Goal: Task Accomplishment & Management: Complete application form

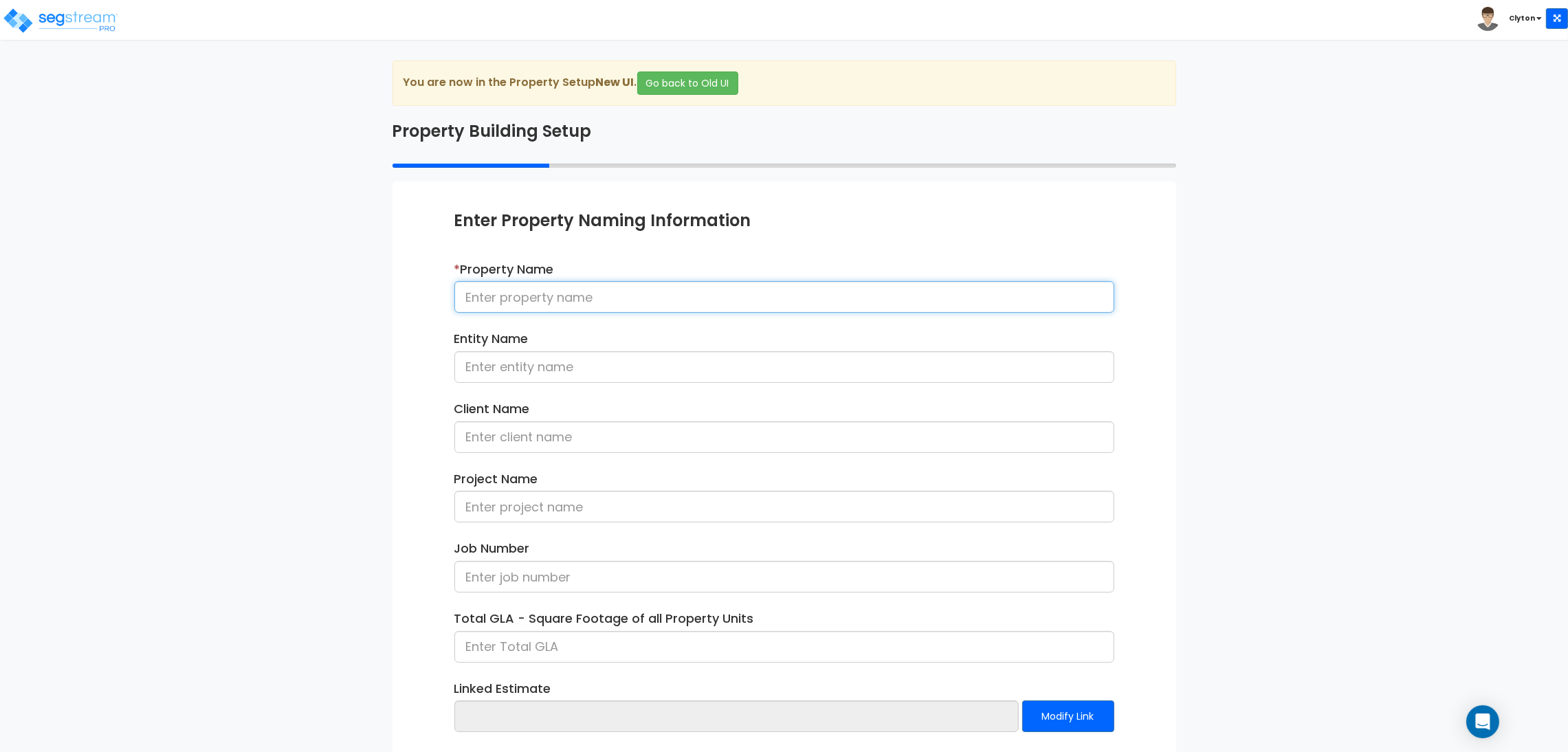
click at [485, 299] on input at bounding box center [784, 297] width 660 height 32
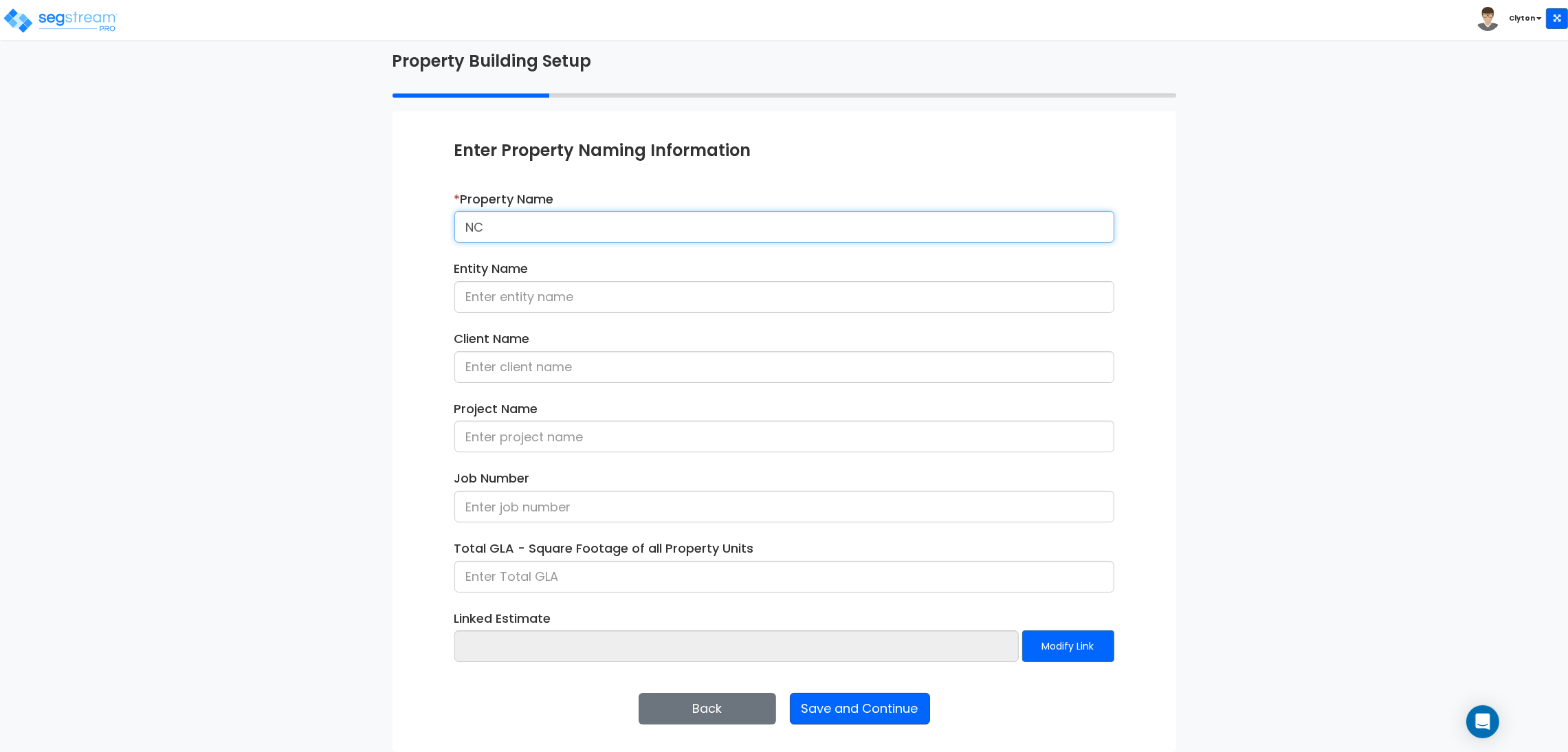
type input "NC"
click at [806, 713] on button "Save and Continue" at bounding box center [860, 709] width 140 height 32
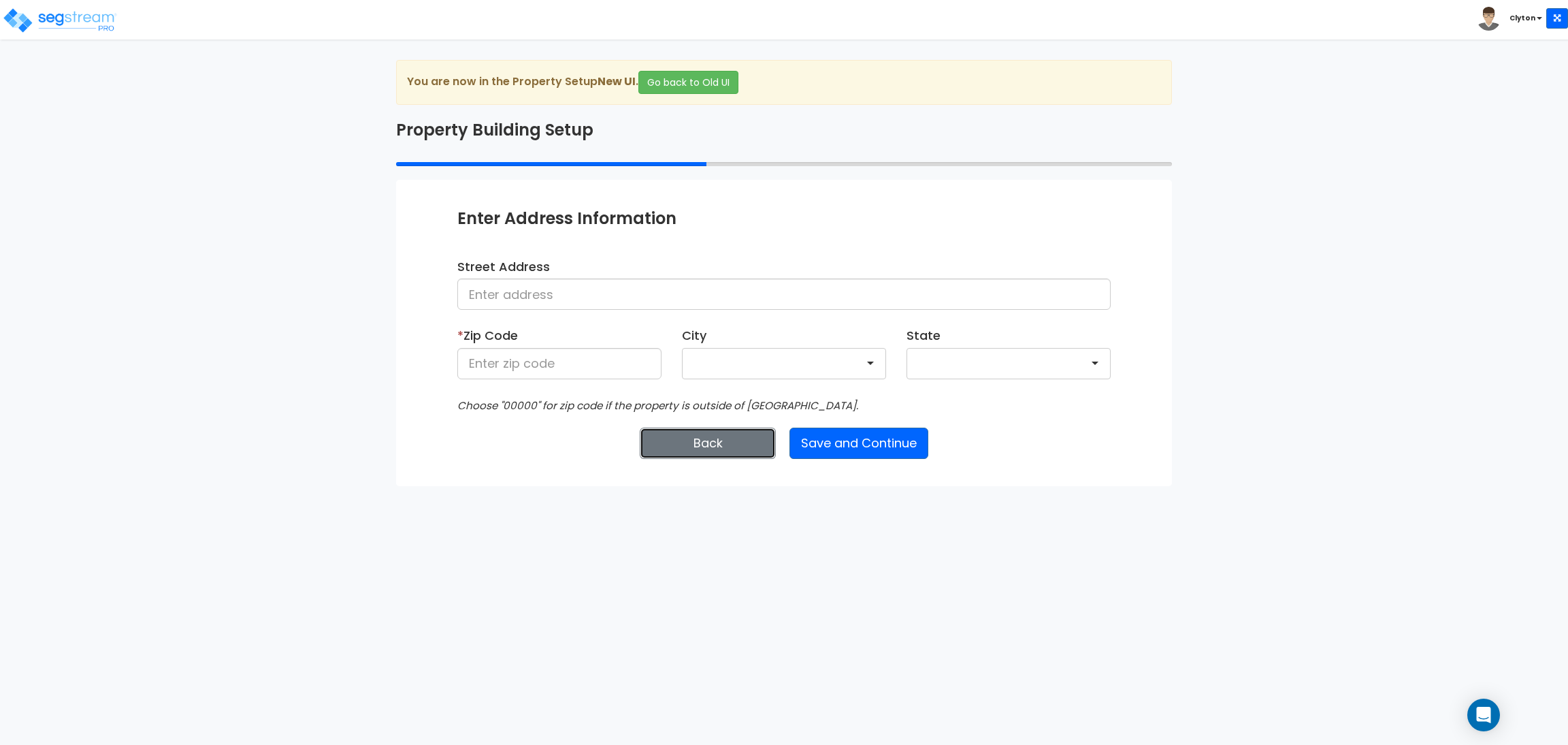
click at [680, 451] on button "Back" at bounding box center [708, 444] width 136 height 31
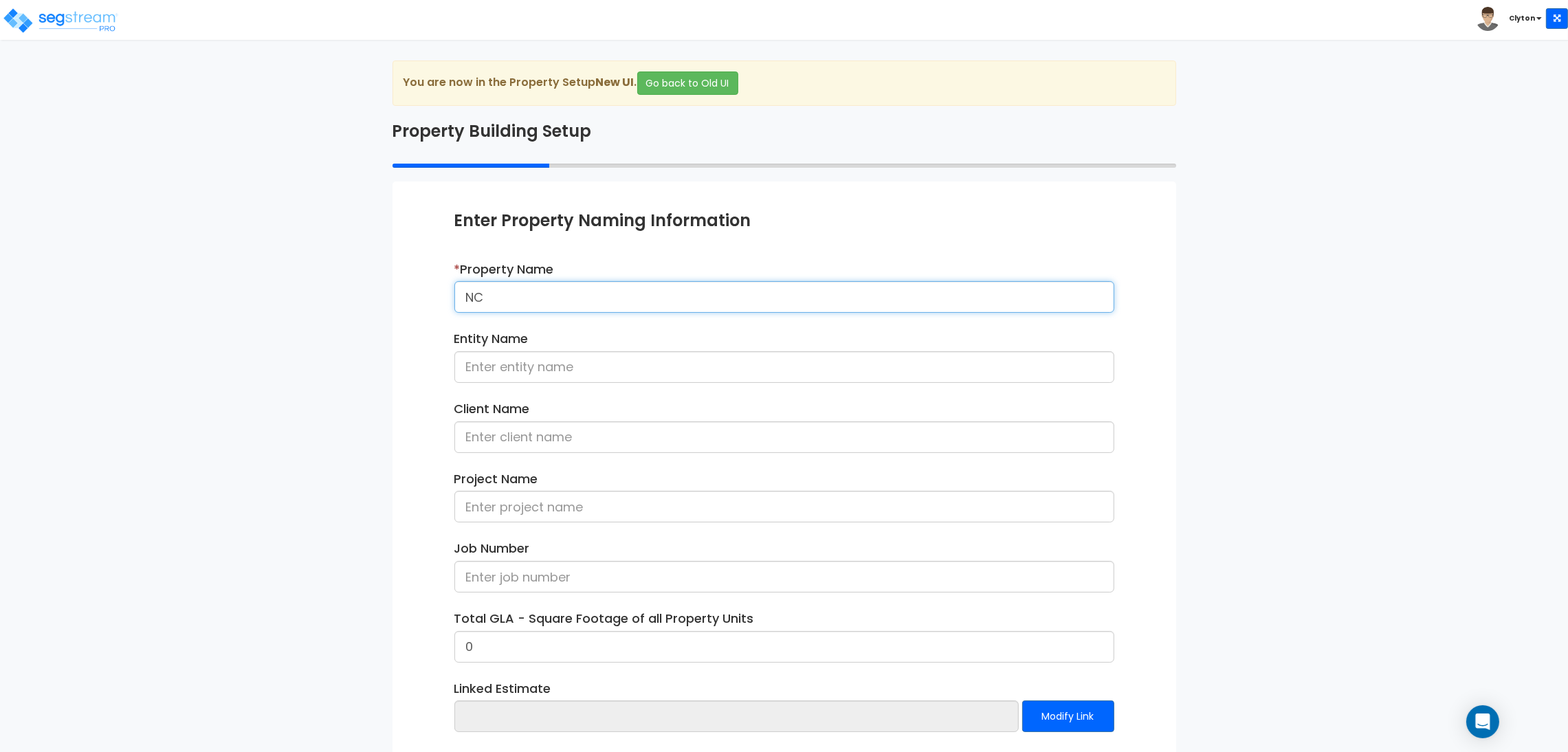
click at [570, 299] on input "NC" at bounding box center [784, 297] width 660 height 32
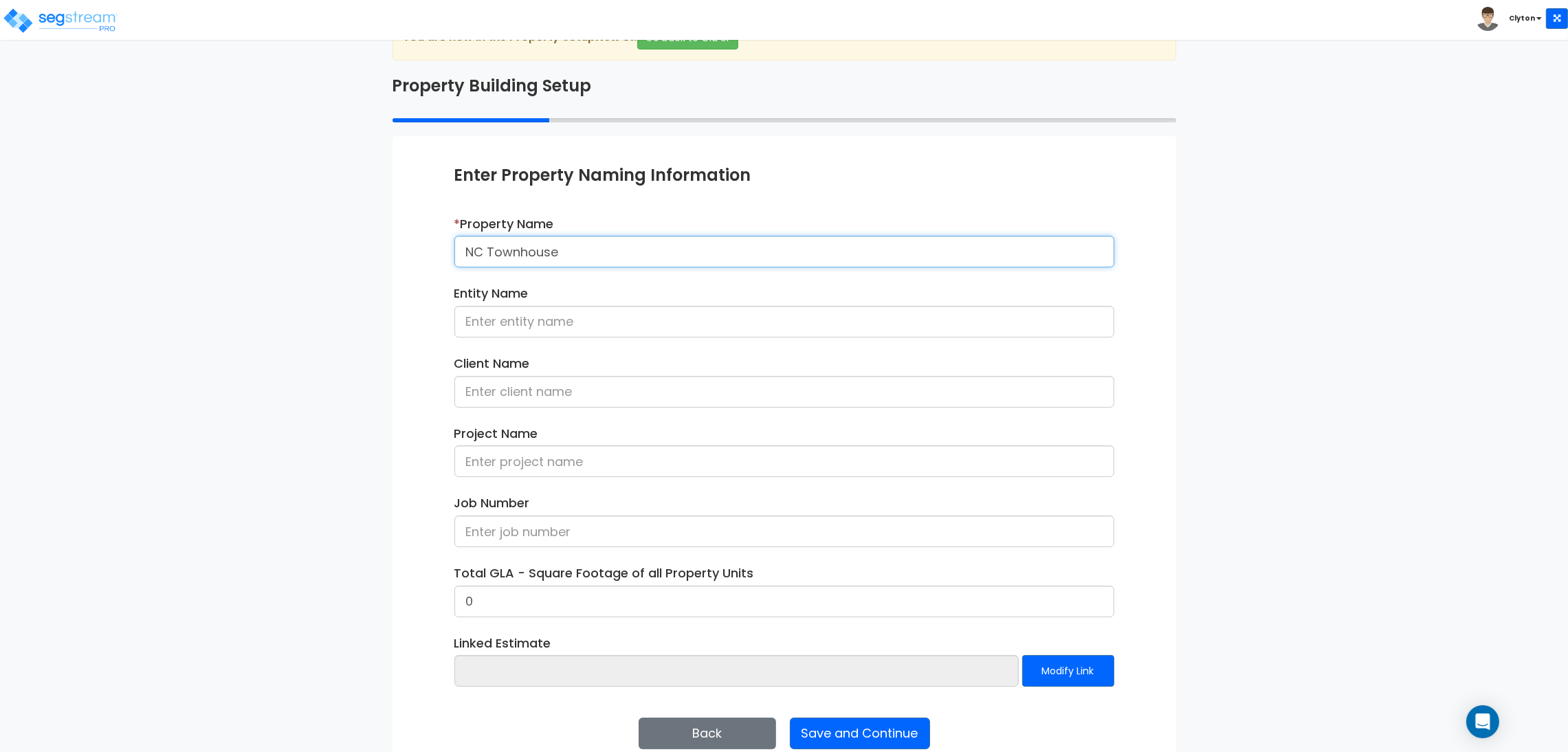
scroll to position [71, 0]
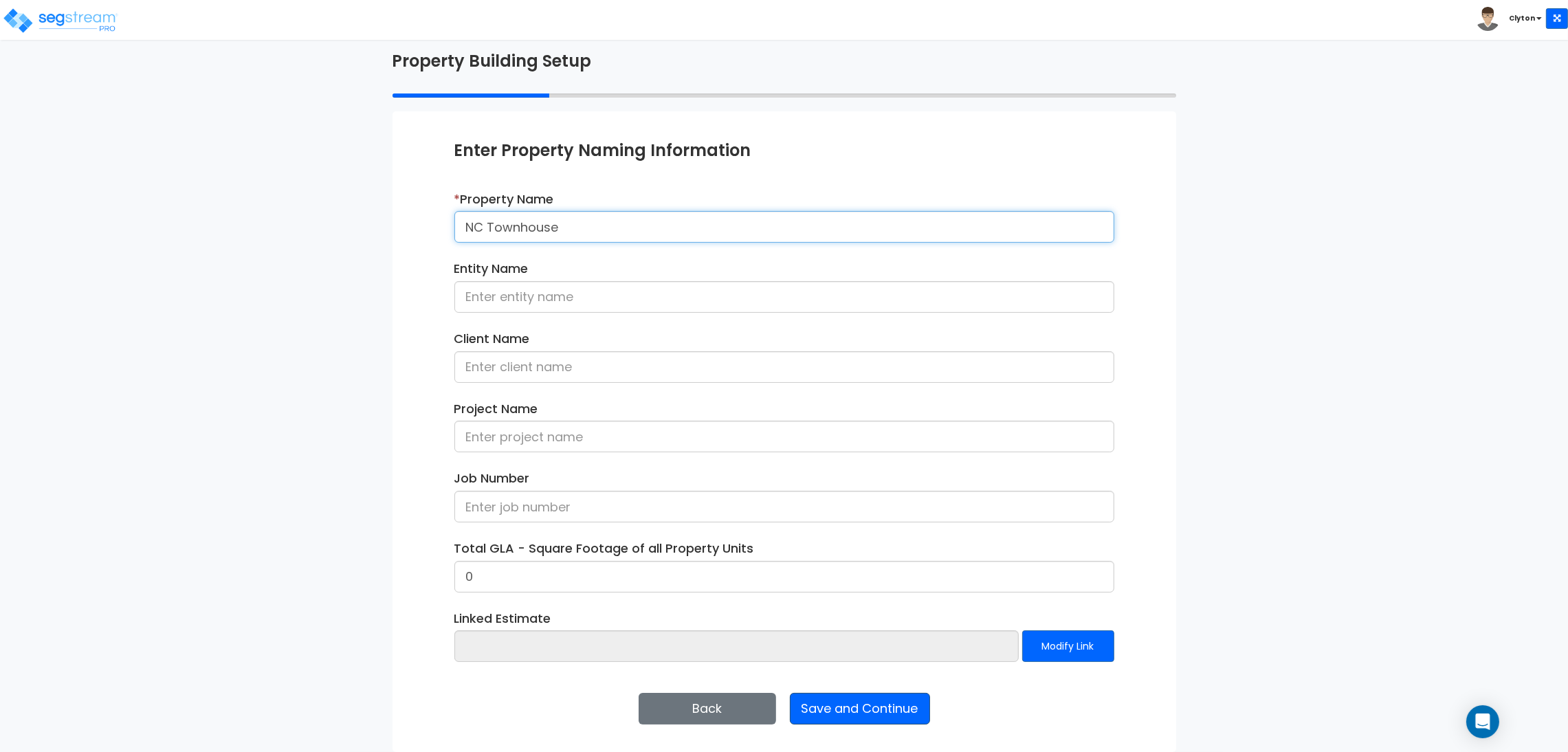
type input "NC Townhouse"
click at [924, 724] on button "Save and Continue" at bounding box center [860, 709] width 140 height 32
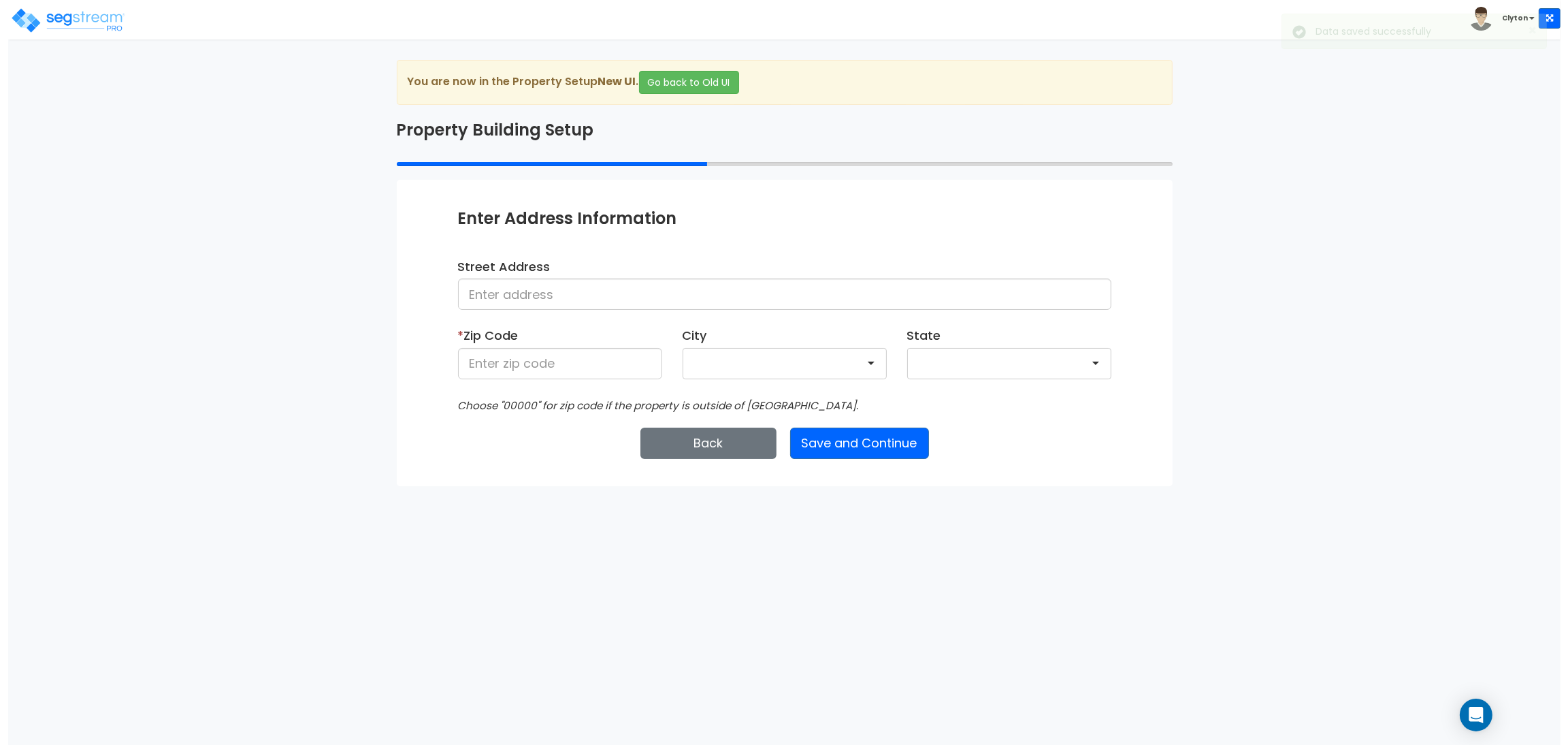
scroll to position [0, 0]
click at [607, 295] on input at bounding box center [784, 295] width 654 height 31
type input "Denver"
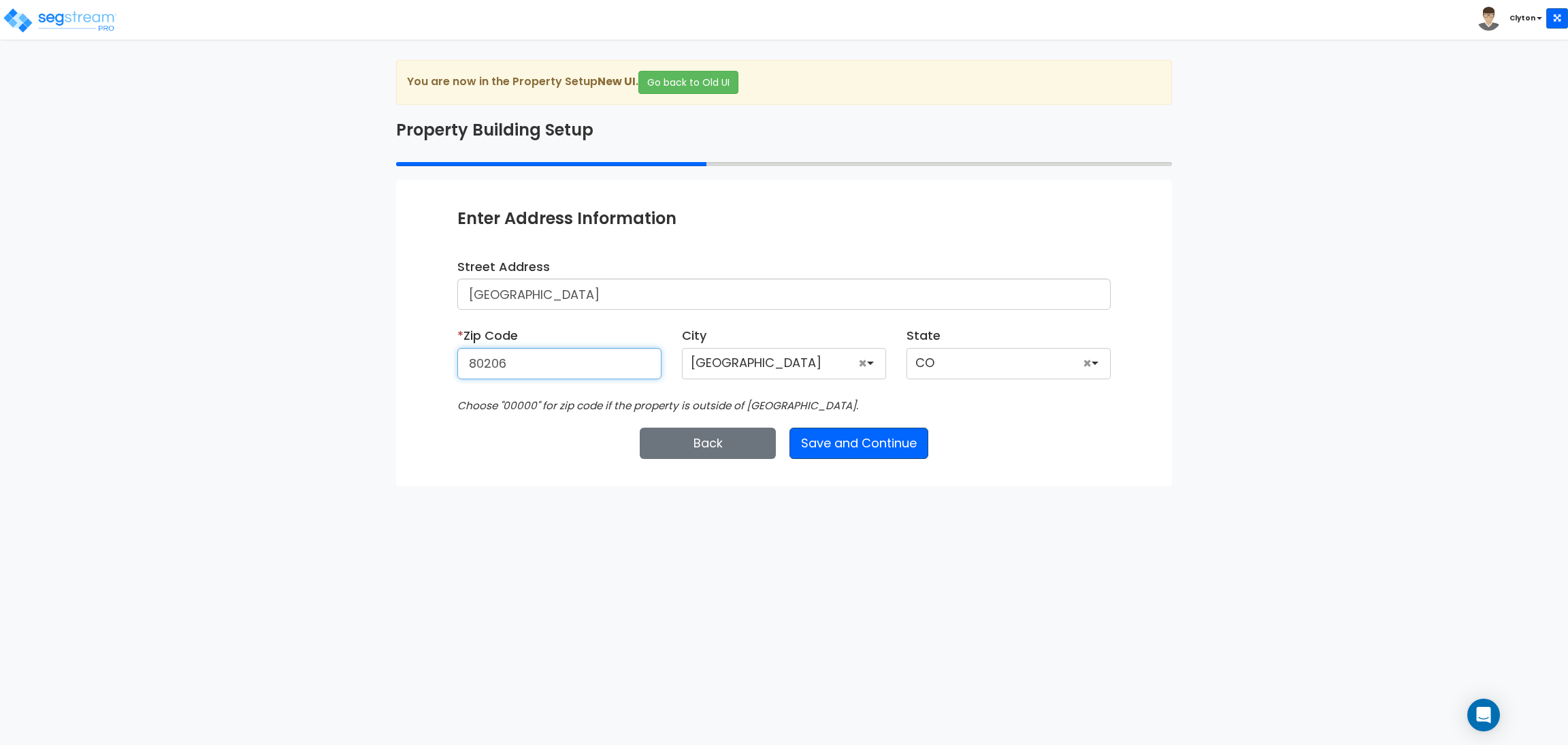
type input "80206"
click at [884, 439] on button "Save and Continue" at bounding box center [859, 444] width 139 height 31
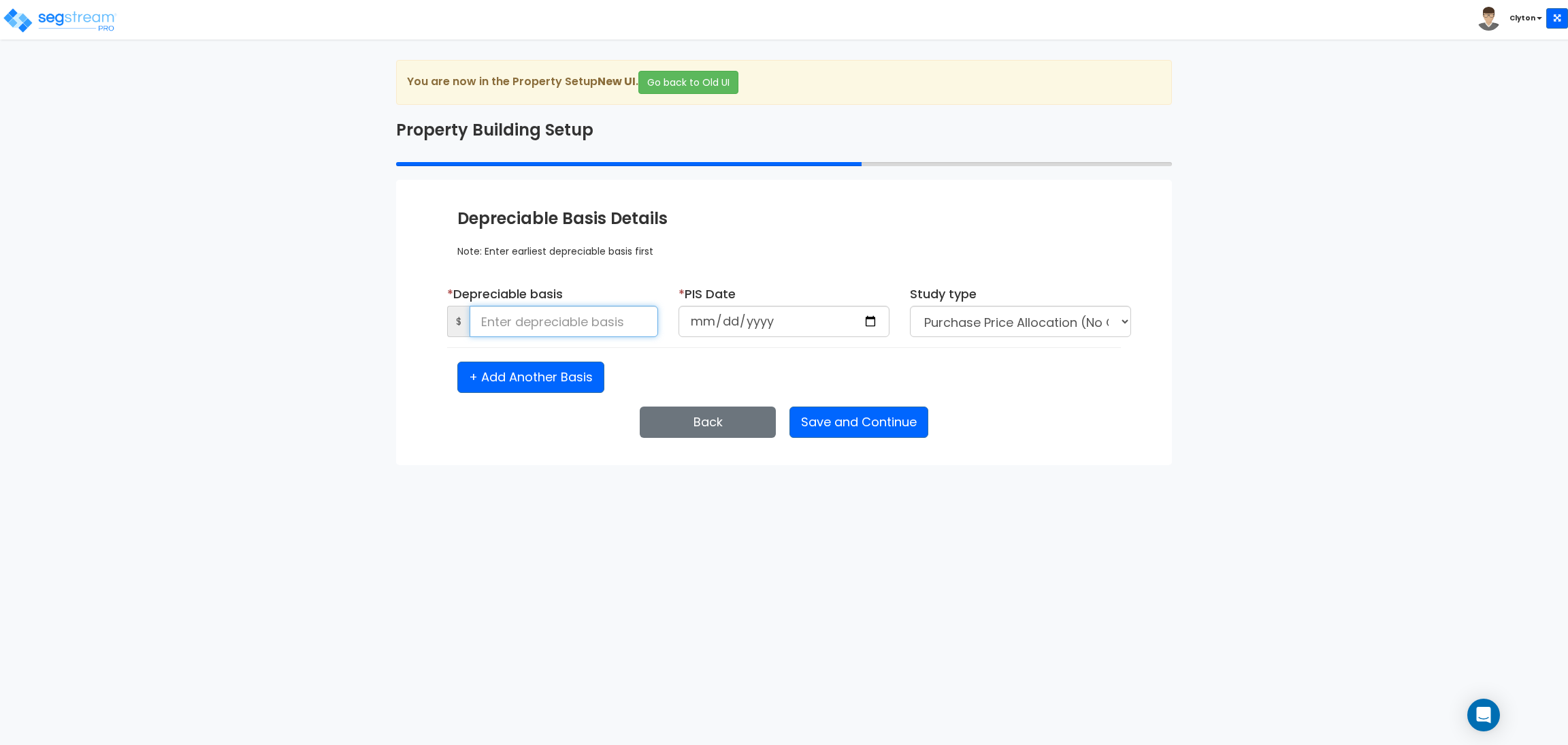
click at [549, 329] on input at bounding box center [563, 321] width 189 height 31
type input "1"
type input "2,500,000"
click at [864, 321] on input "date" at bounding box center [784, 321] width 211 height 31
type input "2025-08-06"
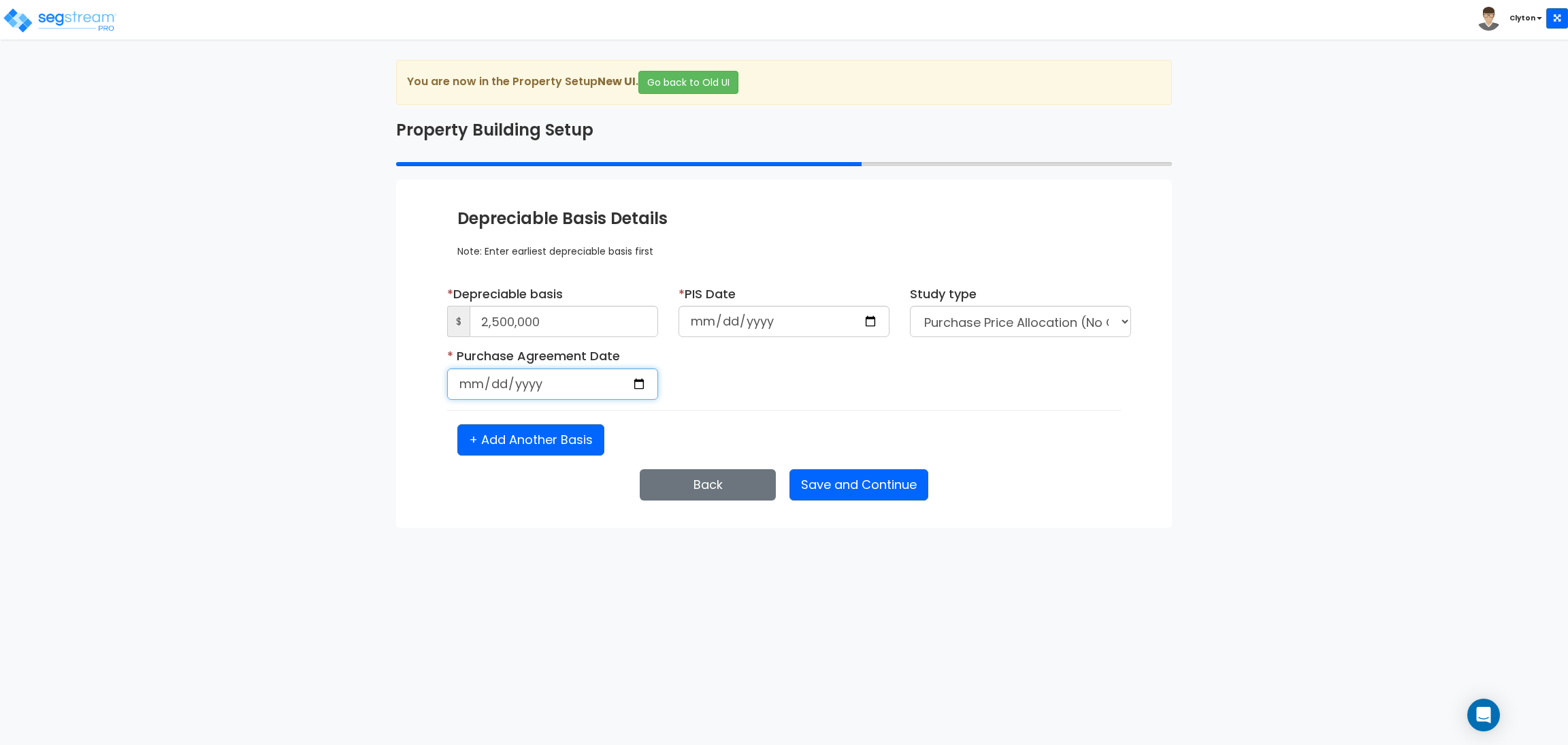
click at [636, 377] on input "date" at bounding box center [552, 384] width 211 height 31
type input "2025-08-06"
click at [1030, 364] on div "* Purchase Agreement Date 2025-08-06 Is it a renovation on an existing building?" at bounding box center [784, 379] width 695 height 63
click at [864, 490] on button "Save and Continue" at bounding box center [859, 485] width 139 height 31
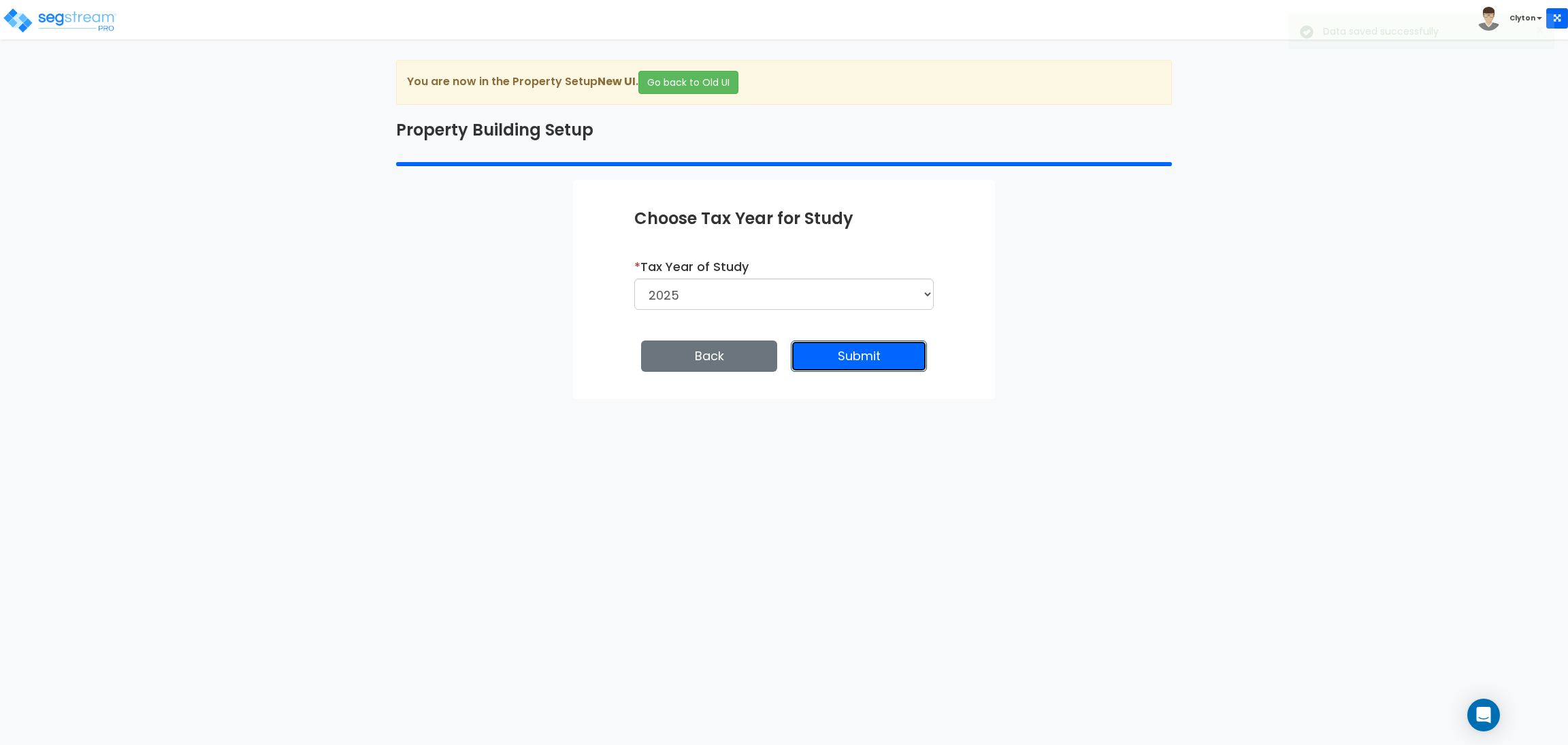
click at [815, 342] on button "Submit" at bounding box center [859, 356] width 136 height 31
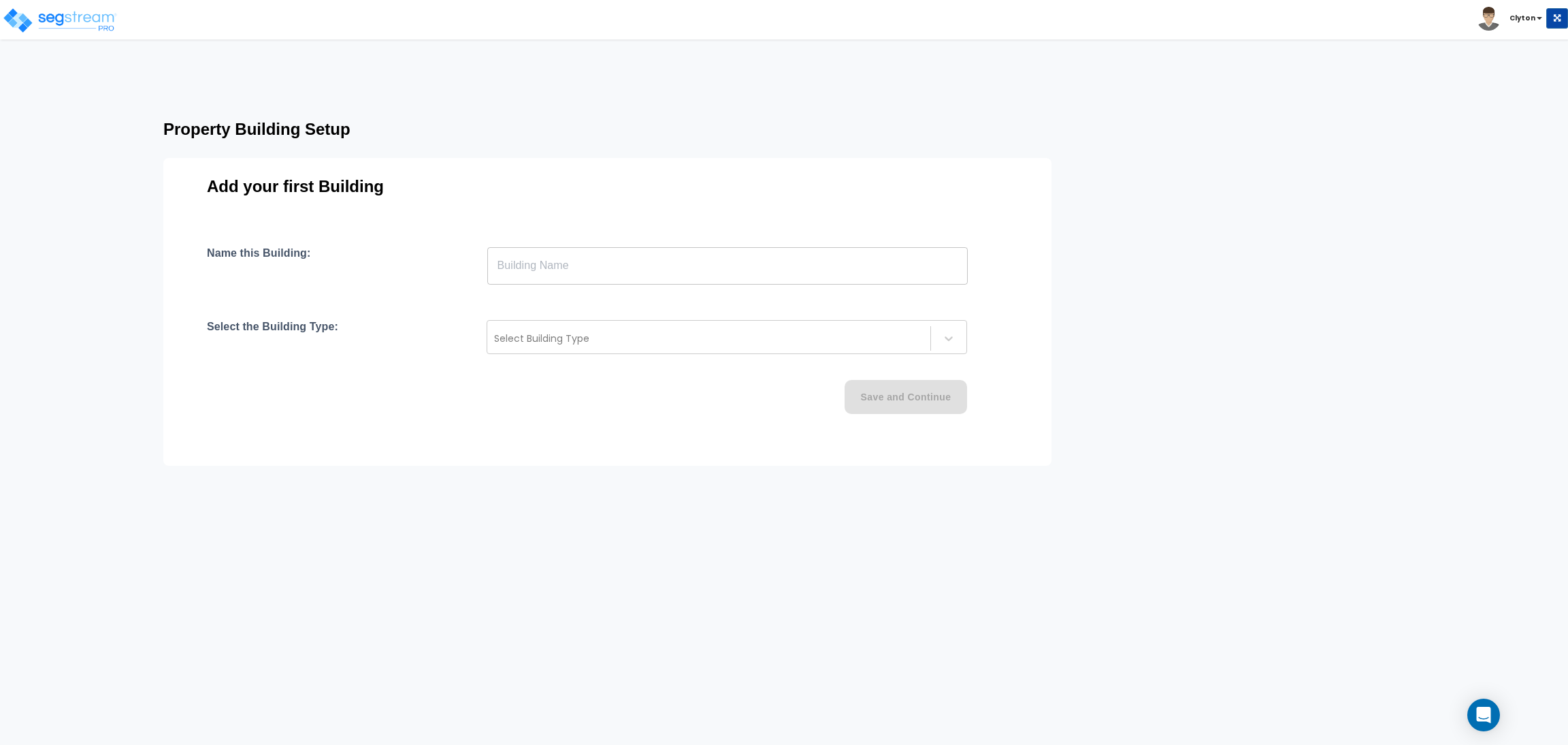
click at [1251, 217] on div "Property Building Setup Add your first Building Name this Building: ​ Select th…" at bounding box center [784, 281] width 1568 height 345
click at [877, 266] on input "text" at bounding box center [727, 265] width 481 height 38
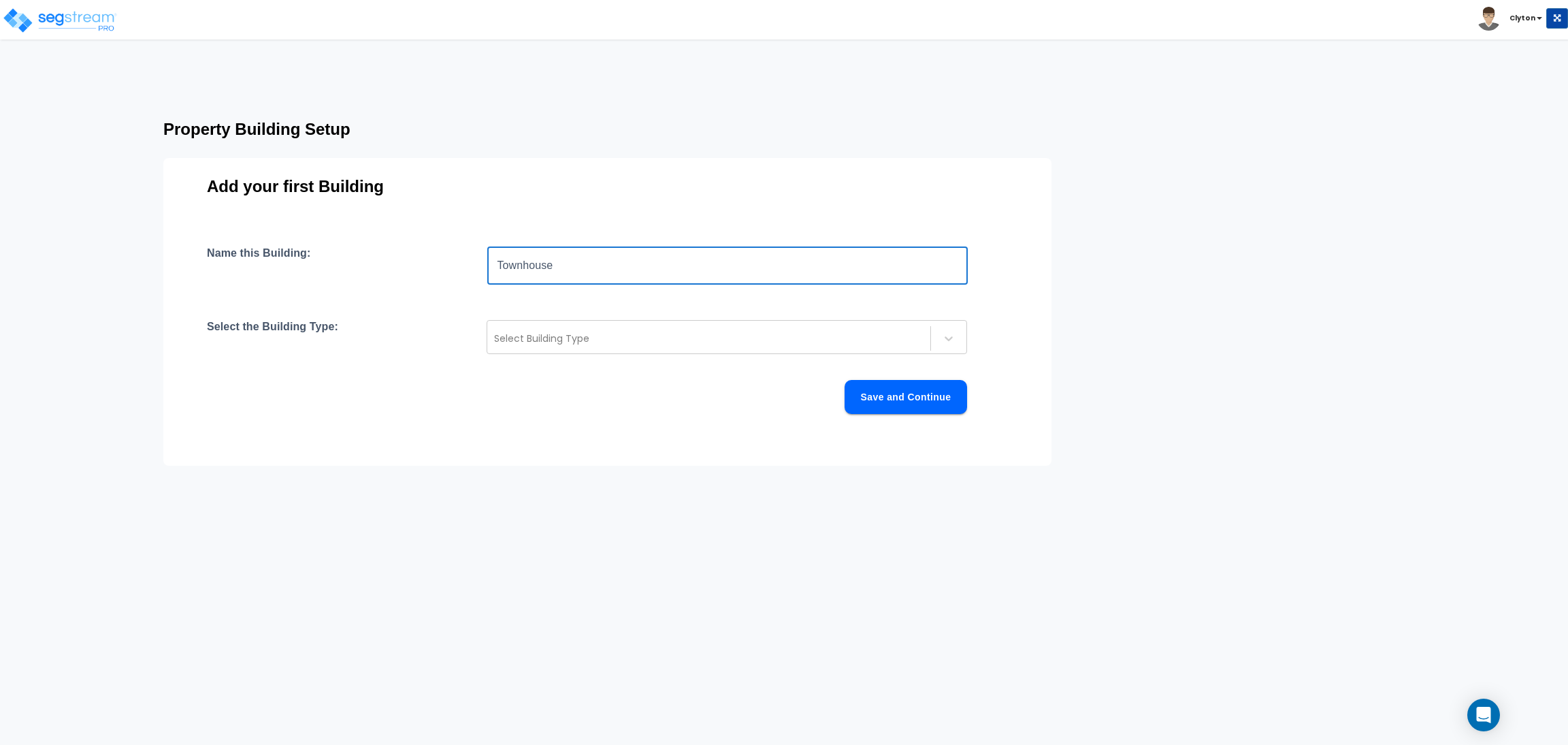
type input "Townhouse"
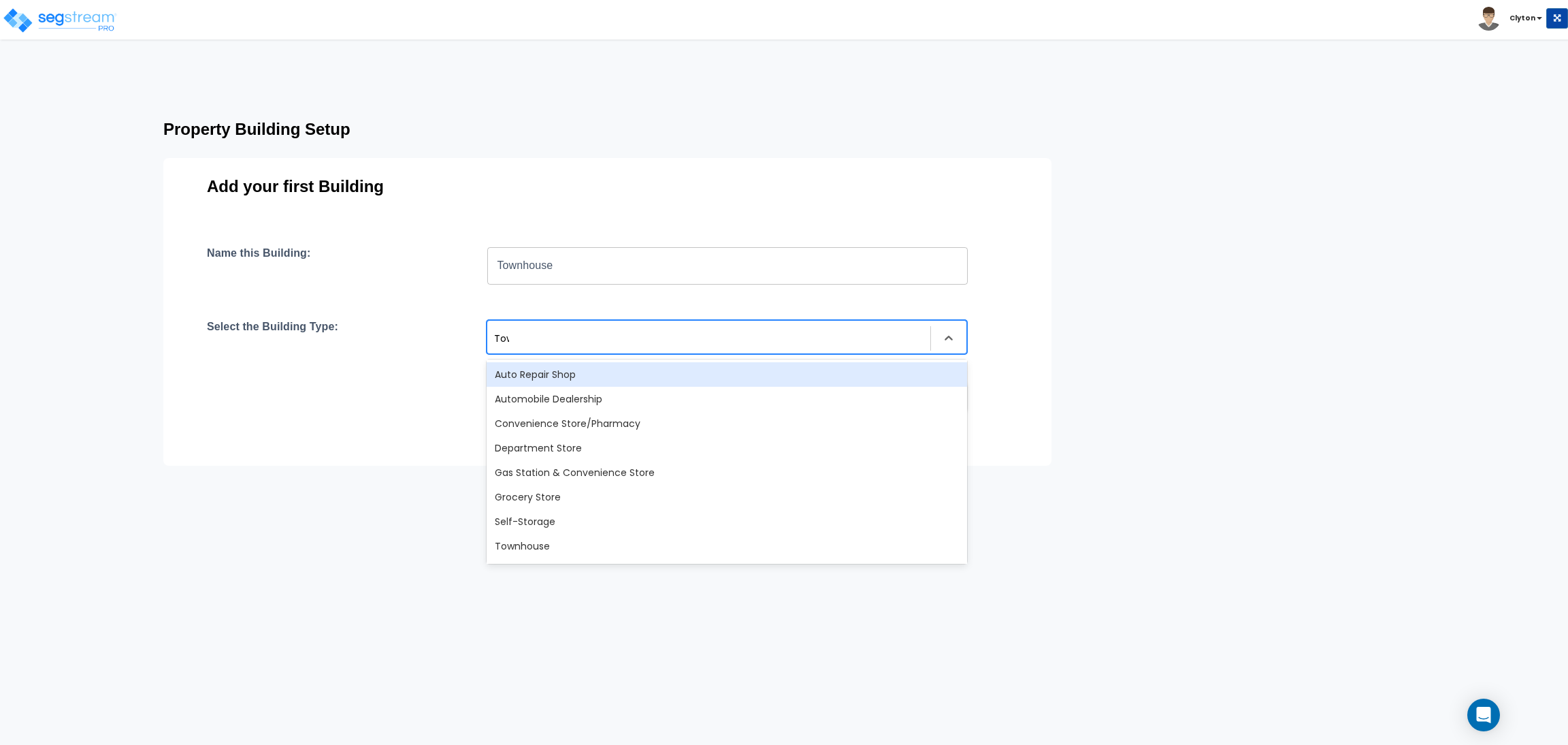
type input "Town"
click at [844, 381] on div "Townhouse" at bounding box center [727, 374] width 481 height 25
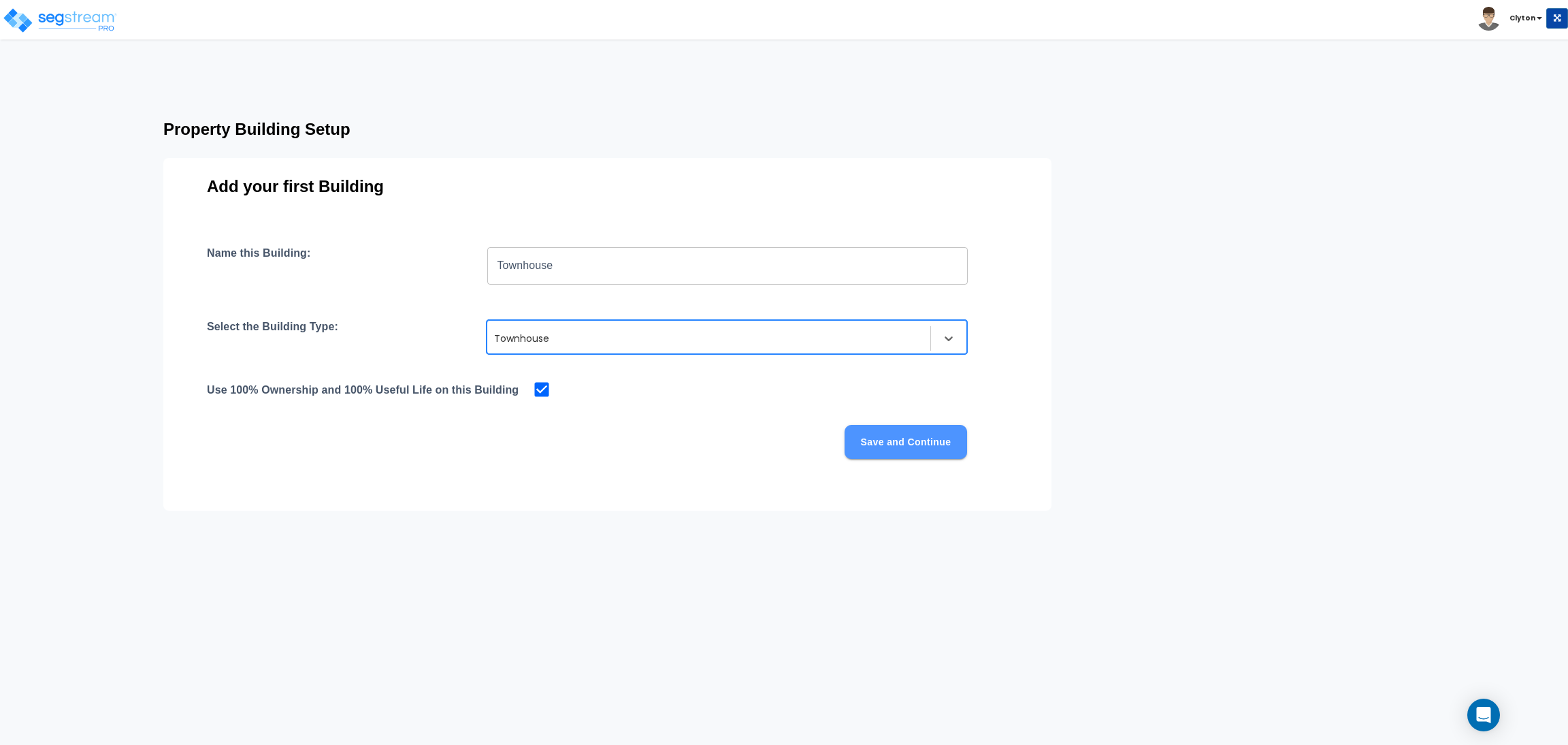
click at [908, 446] on button "Save and Continue" at bounding box center [905, 442] width 122 height 34
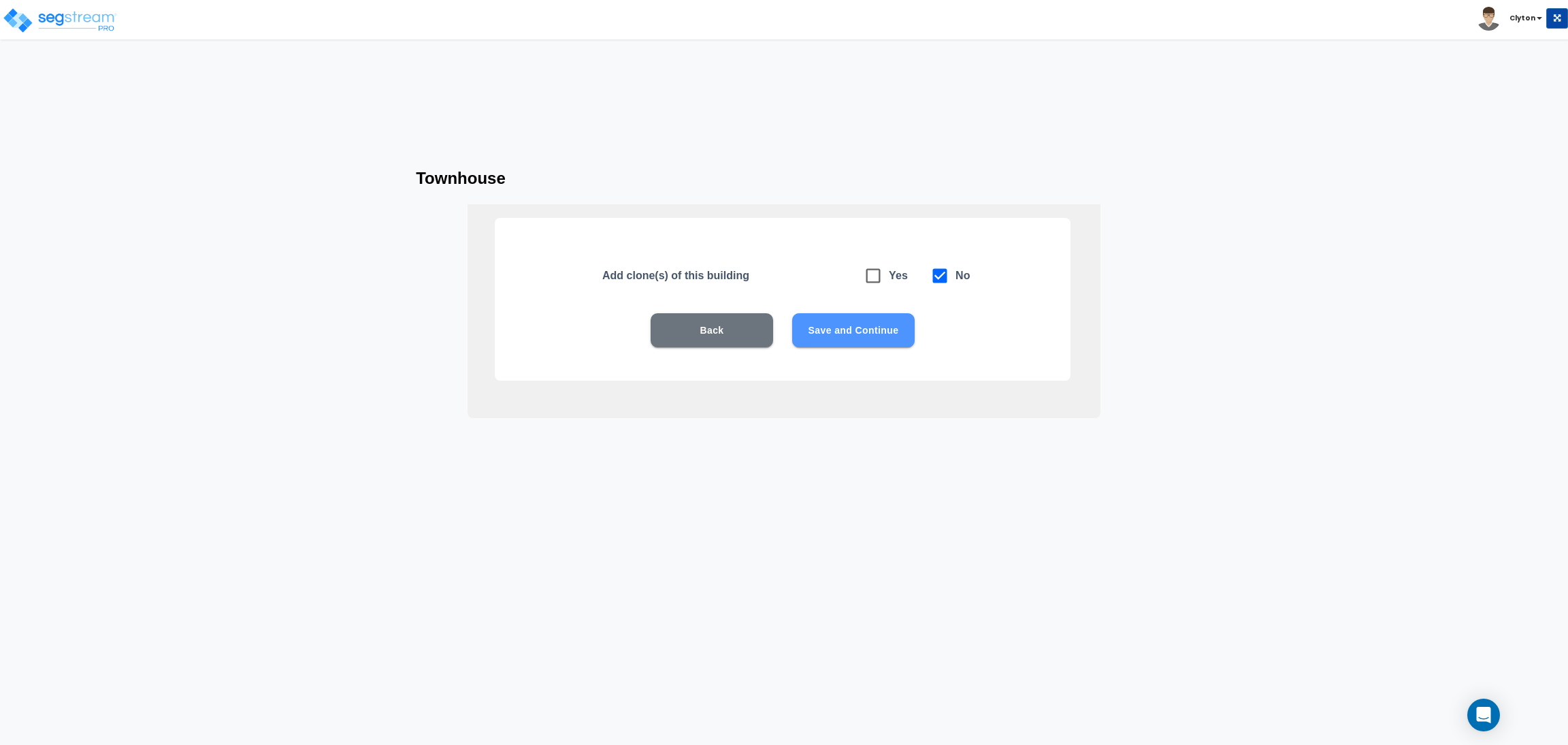
click at [867, 329] on button "Save and Continue" at bounding box center [853, 330] width 122 height 34
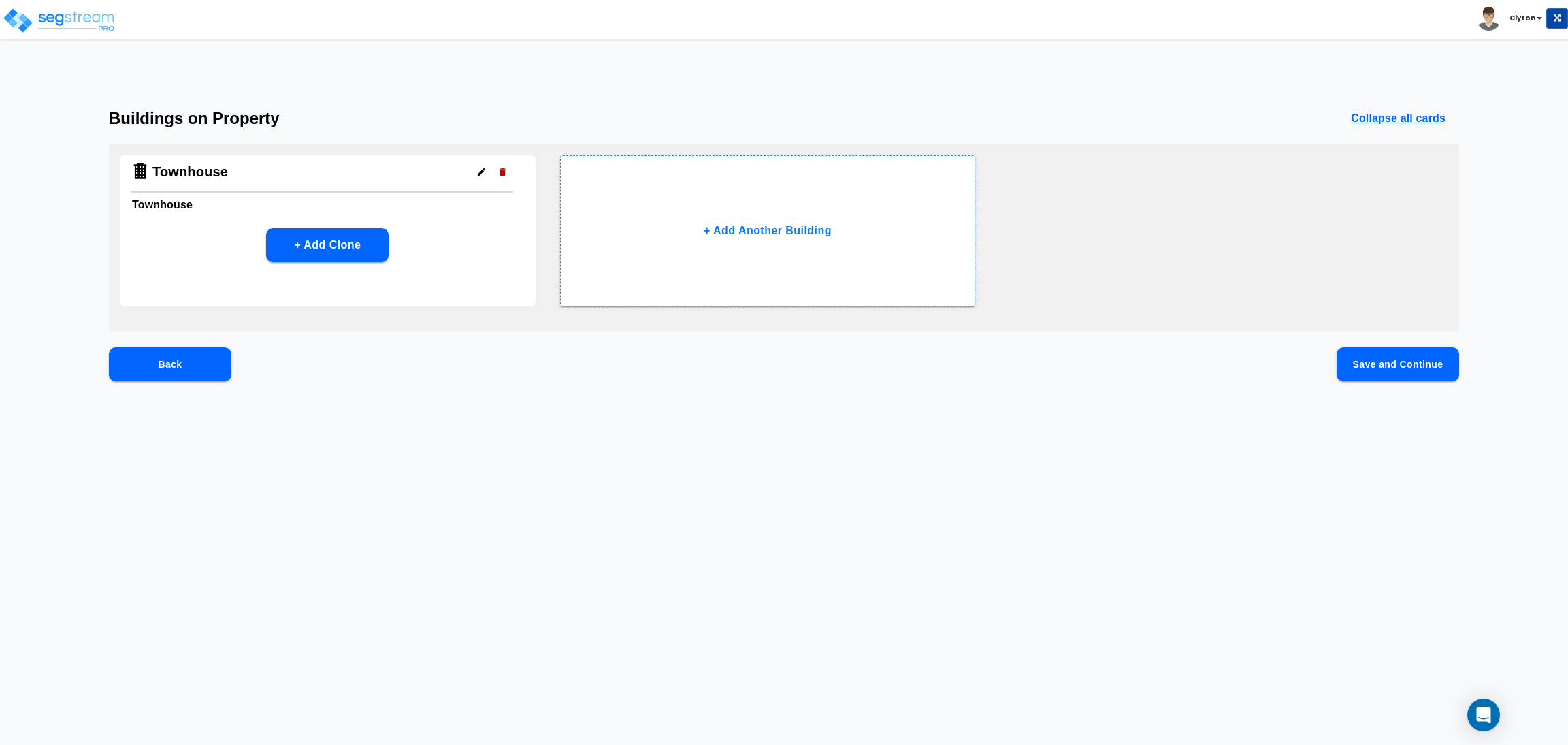
click at [1376, 373] on button "Save and Continue" at bounding box center [1398, 365] width 122 height 34
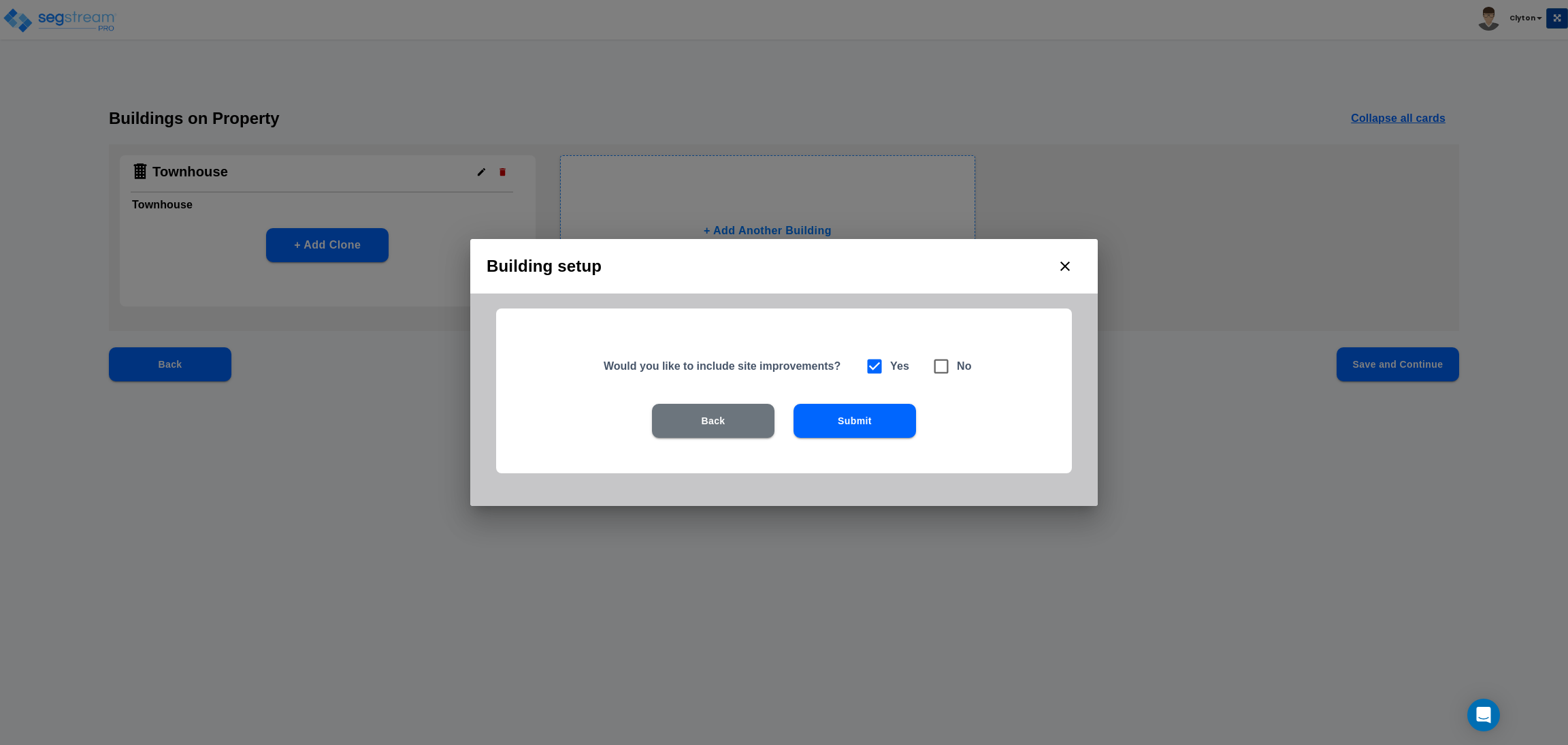
click at [659, 421] on button "Back" at bounding box center [713, 421] width 122 height 34
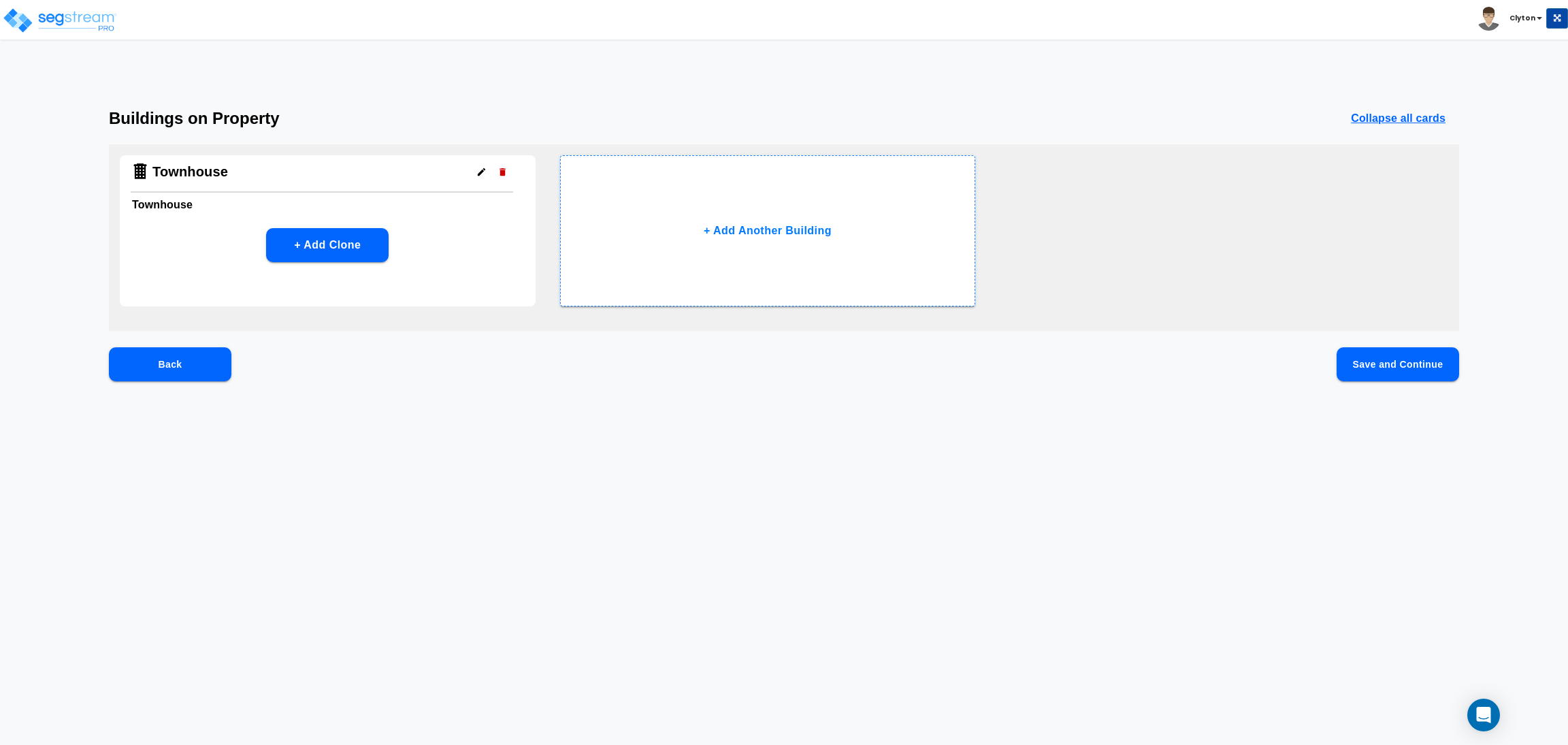
click at [192, 374] on button "Back" at bounding box center [170, 365] width 122 height 34
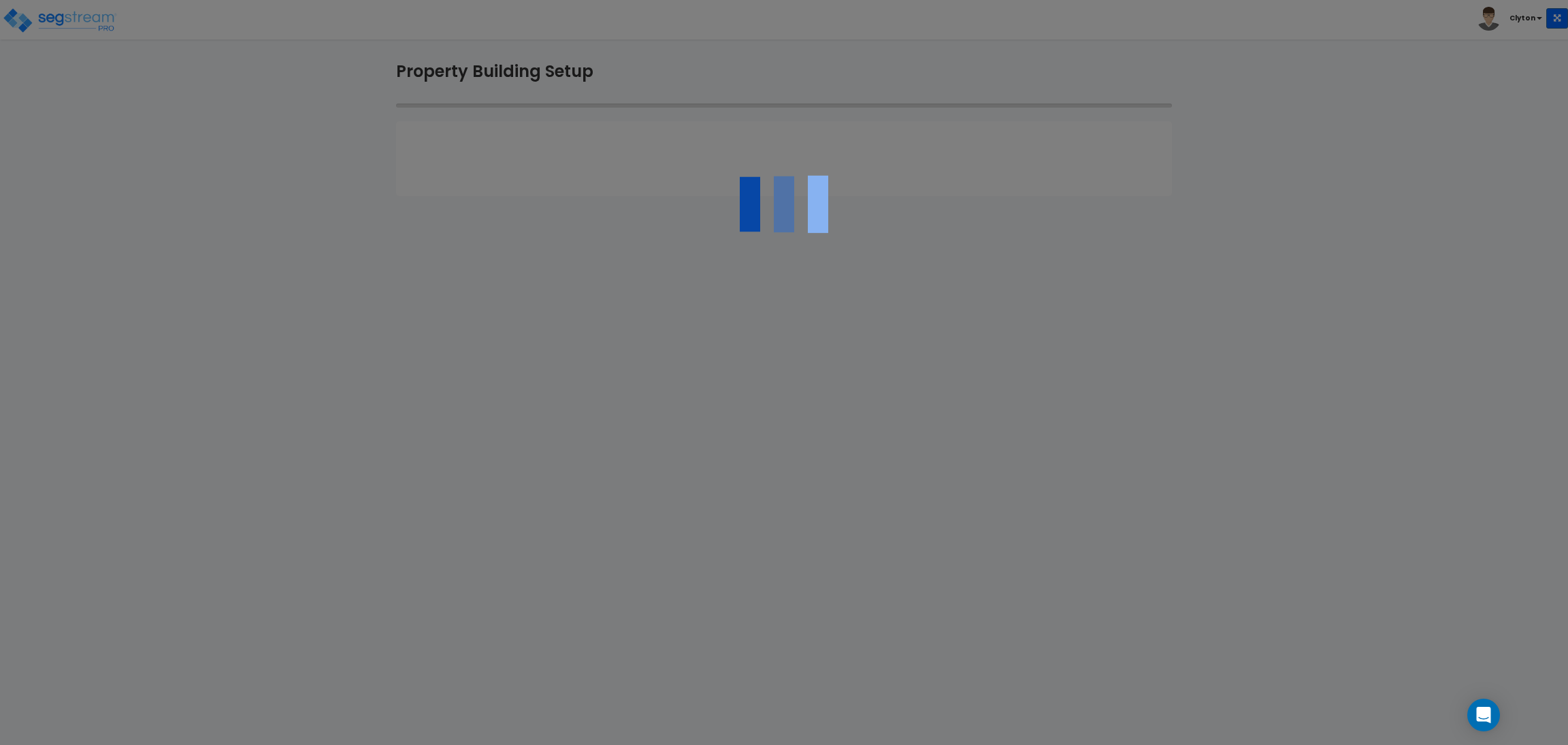
select select "2025"
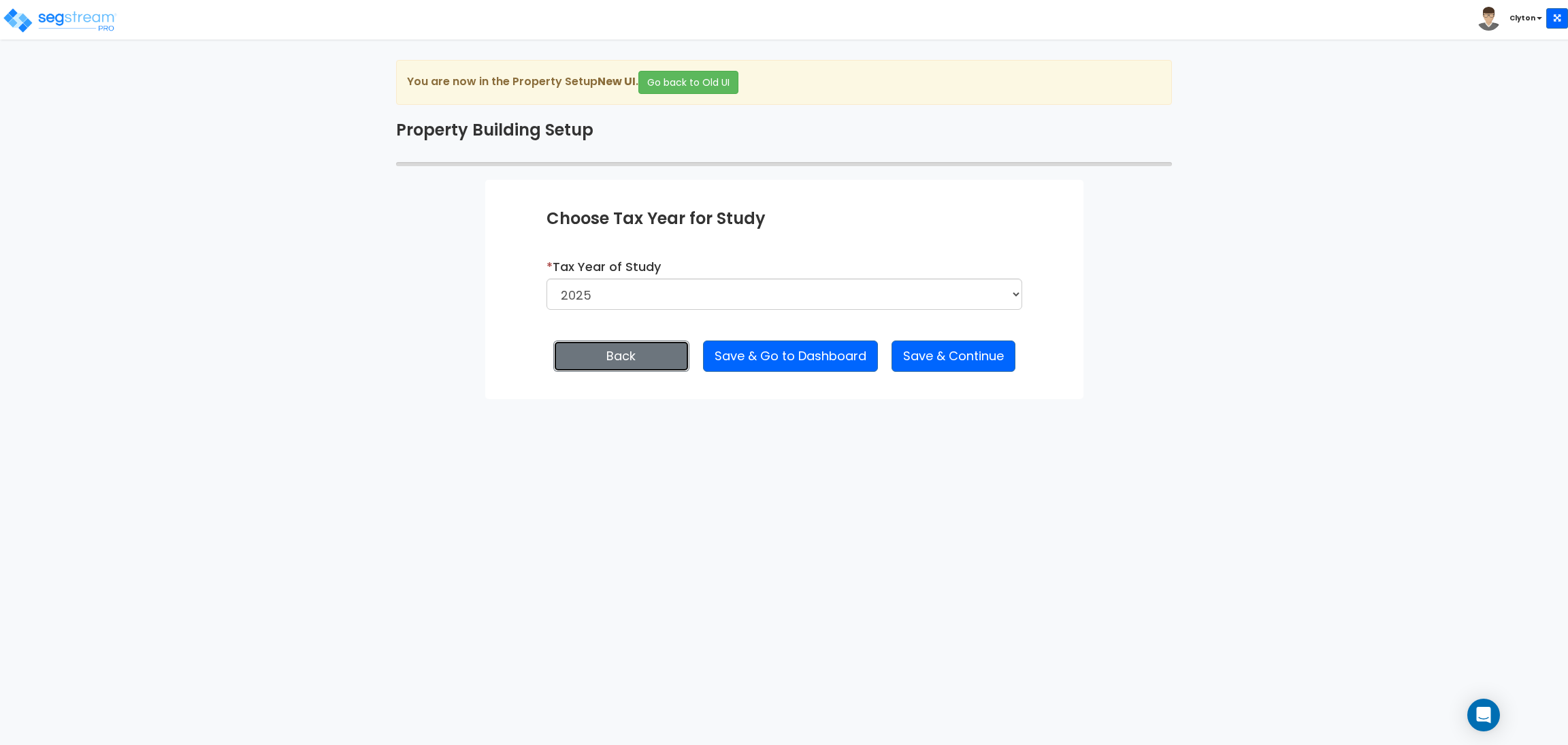
click at [640, 363] on button "Back" at bounding box center [622, 356] width 136 height 31
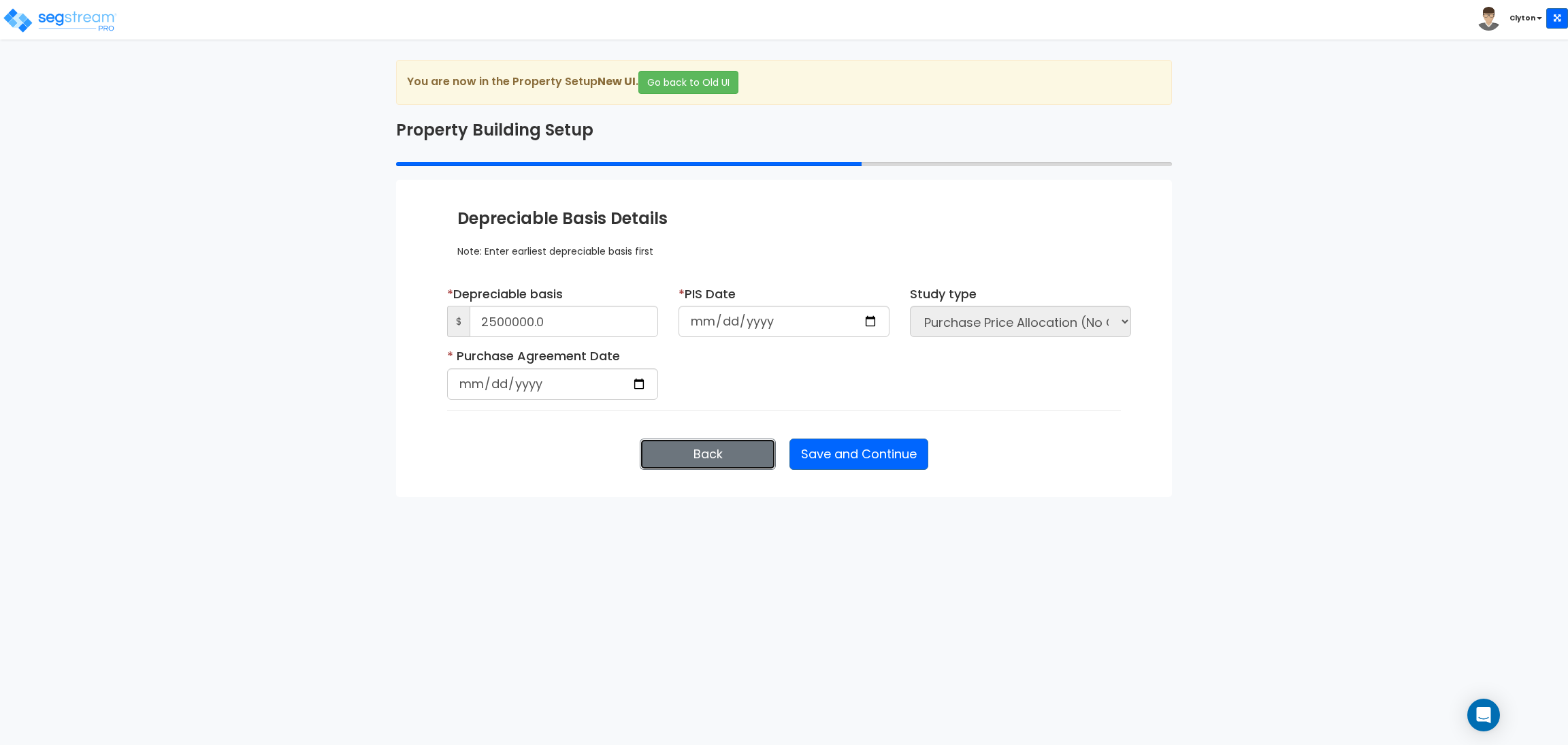
click at [679, 453] on button "Back" at bounding box center [708, 454] width 136 height 31
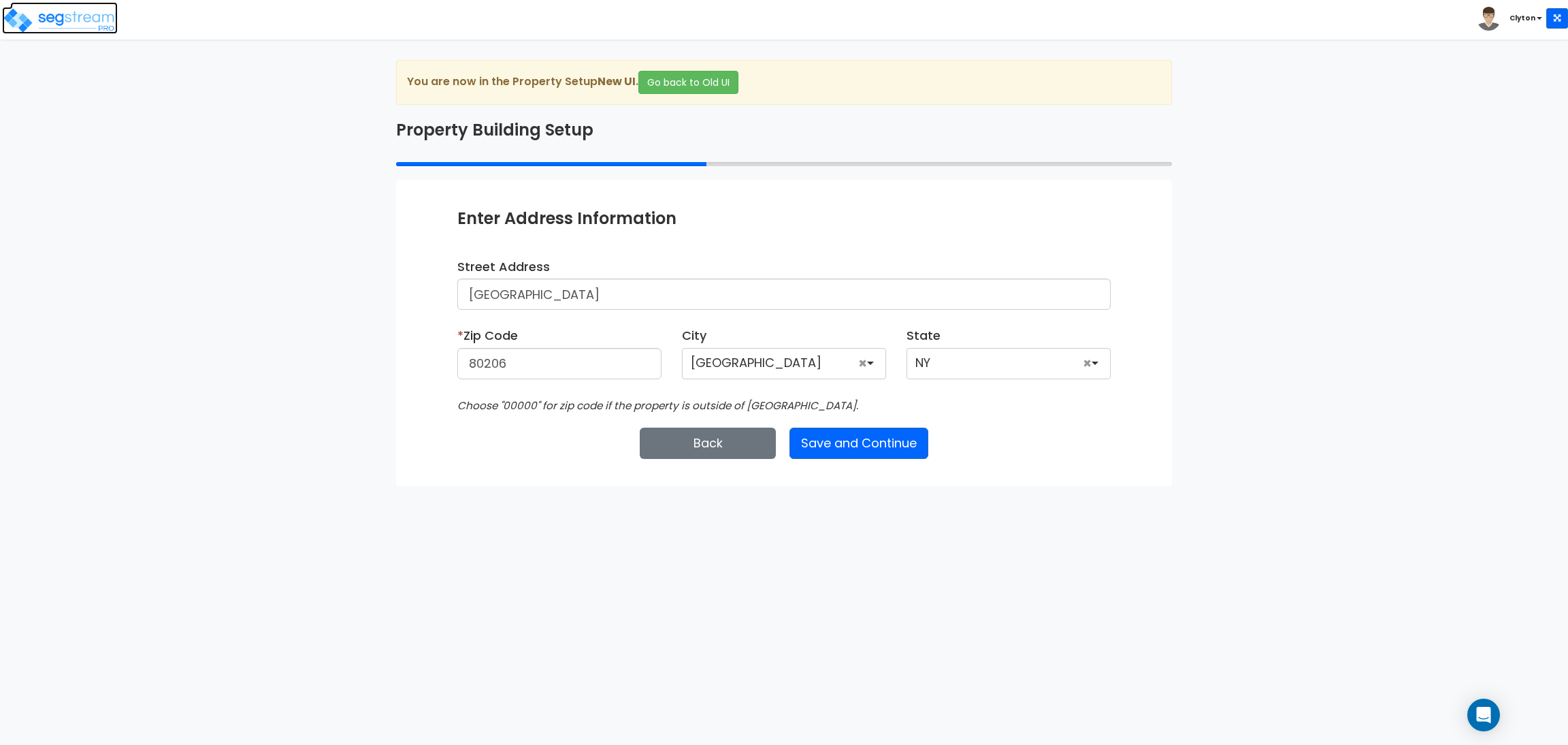
click at [87, 18] on img at bounding box center [60, 20] width 116 height 28
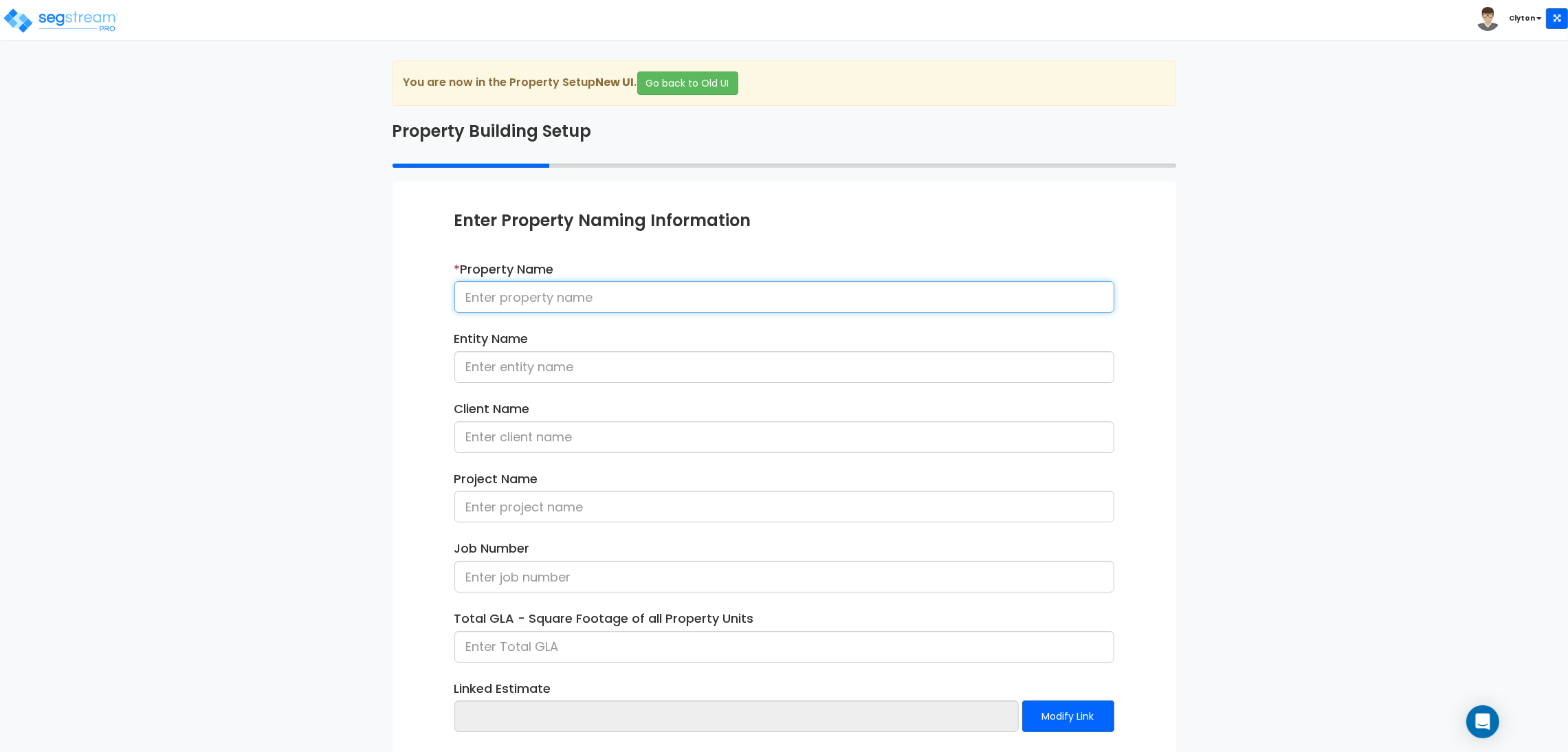
click at [559, 298] on input at bounding box center [784, 297] width 660 height 32
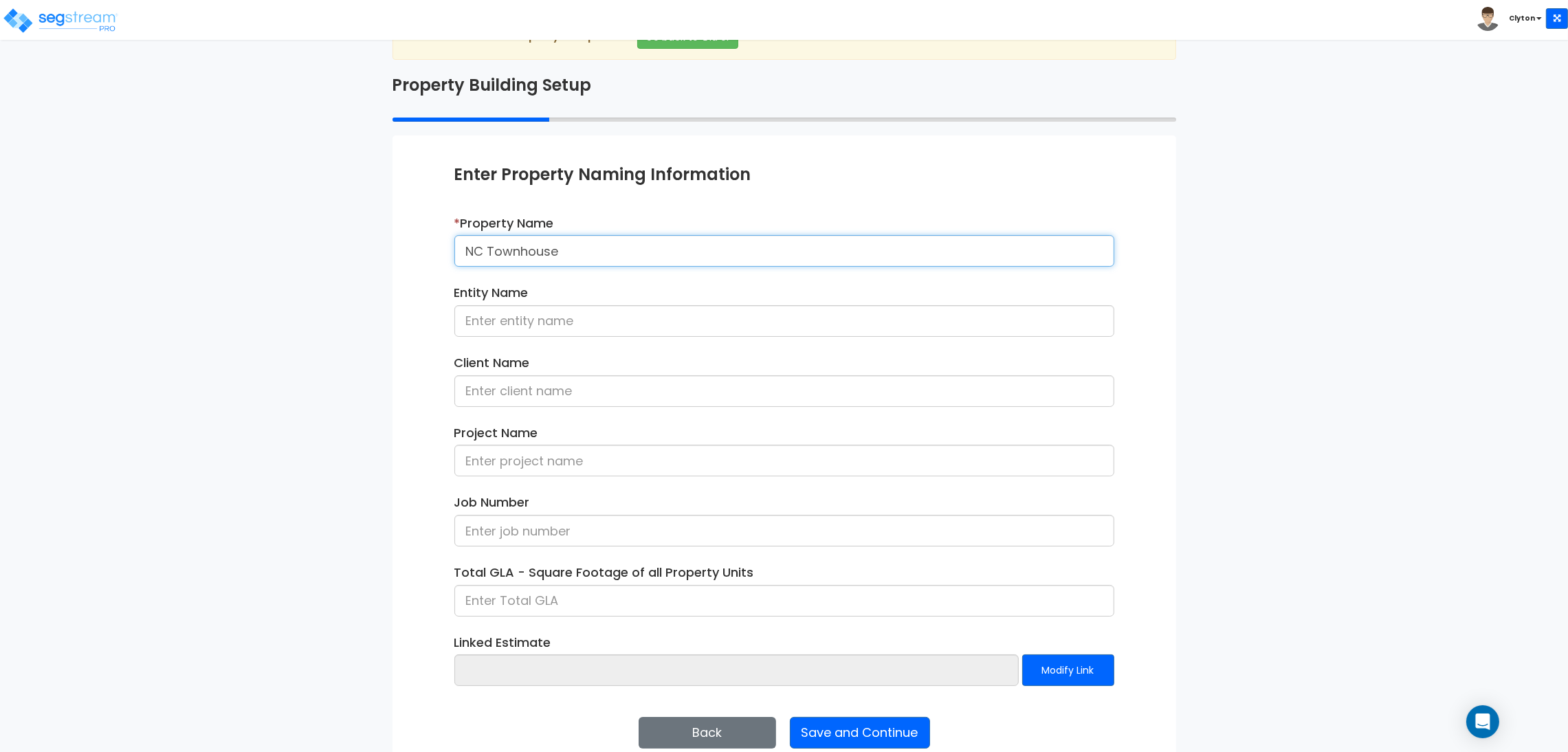
scroll to position [71, 0]
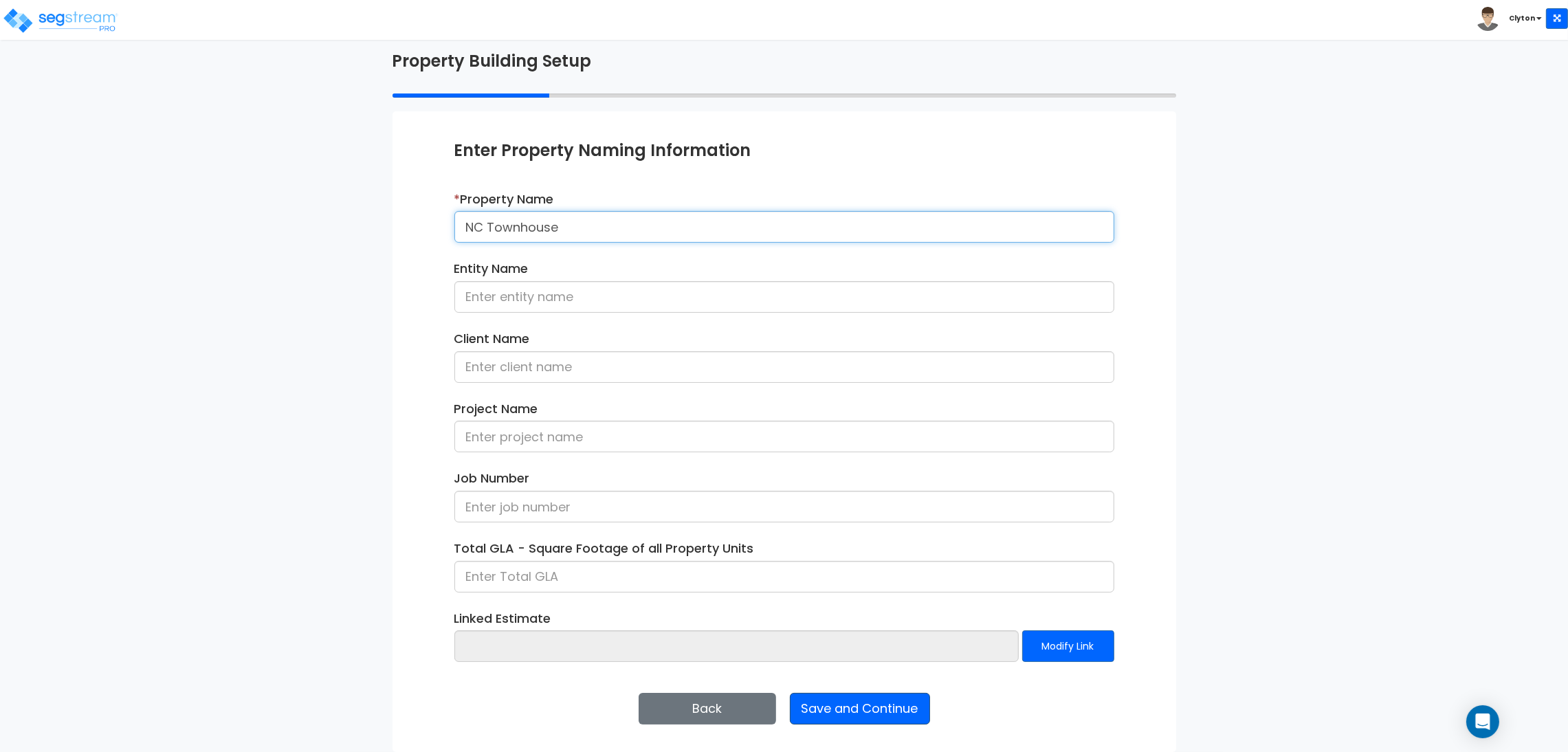
type input "NC Townhouse"
click at [915, 711] on button "Save and Continue" at bounding box center [860, 709] width 140 height 32
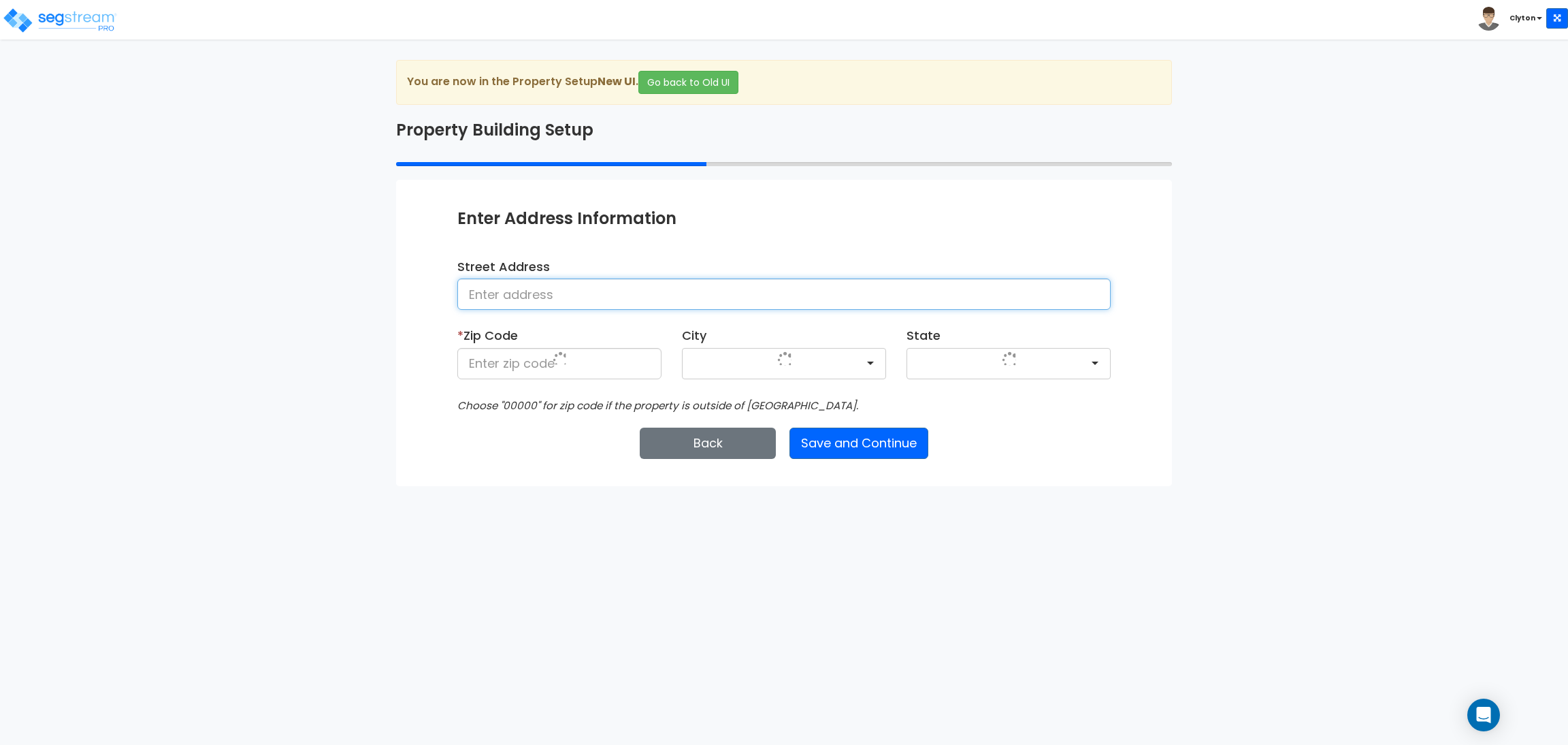
click at [609, 295] on input at bounding box center [784, 295] width 654 height 31
type input "Denver"
type input "80206"
click at [1028, 486] on html "Toggle navigation Clyton x" at bounding box center [784, 243] width 1568 height 486
click at [853, 438] on button "Save and Continue" at bounding box center [859, 444] width 139 height 31
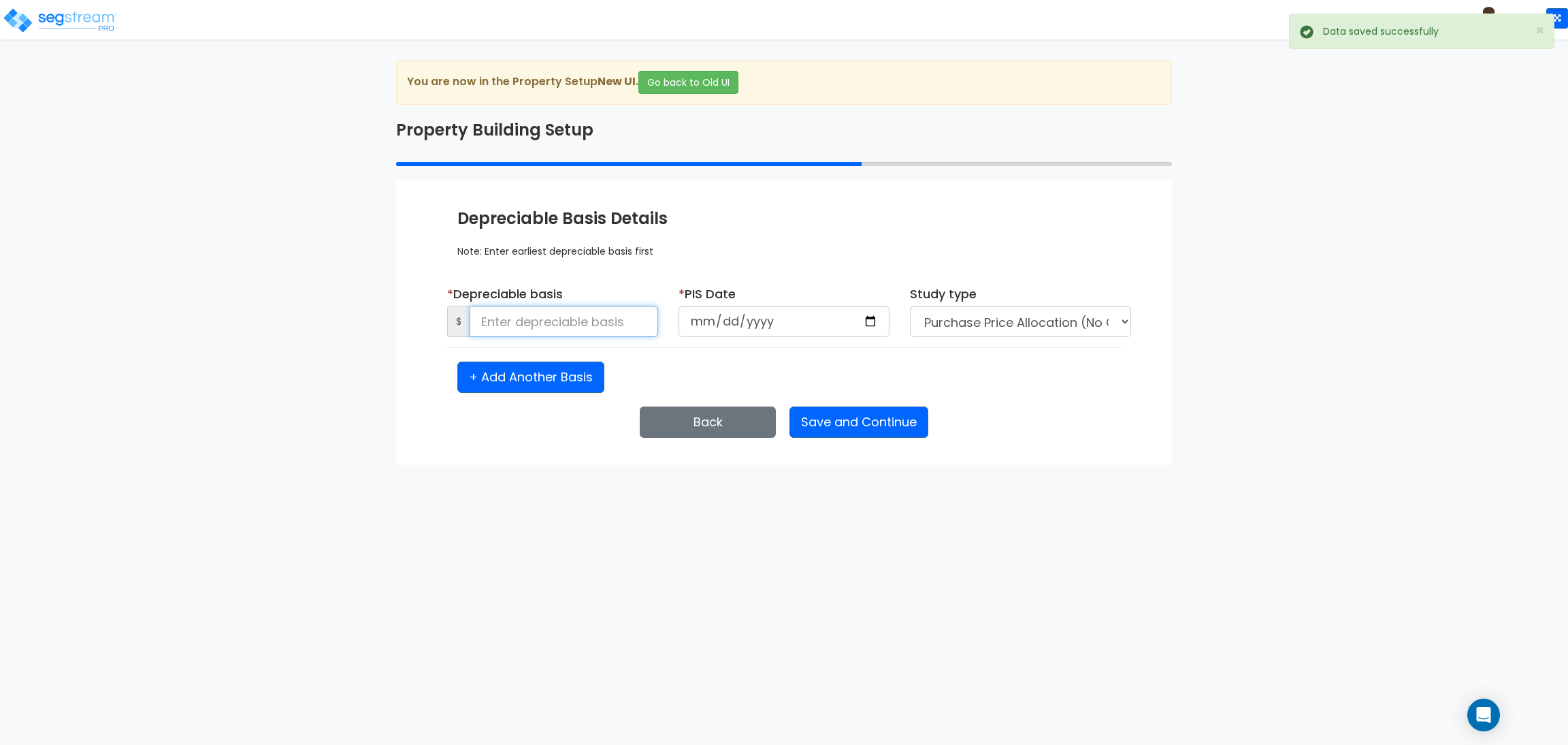
click at [605, 327] on input at bounding box center [563, 321] width 189 height 31
click at [1076, 328] on select "Purchase Price Allocation (No Given Costs) New Construction / Reno / TI's (Give…" at bounding box center [1020, 321] width 221 height 31
select select "NEW"
click at [910, 306] on select "Purchase Price Allocation (No Given Costs) New Construction / Reno / TI's (Give…" at bounding box center [1020, 321] width 221 height 31
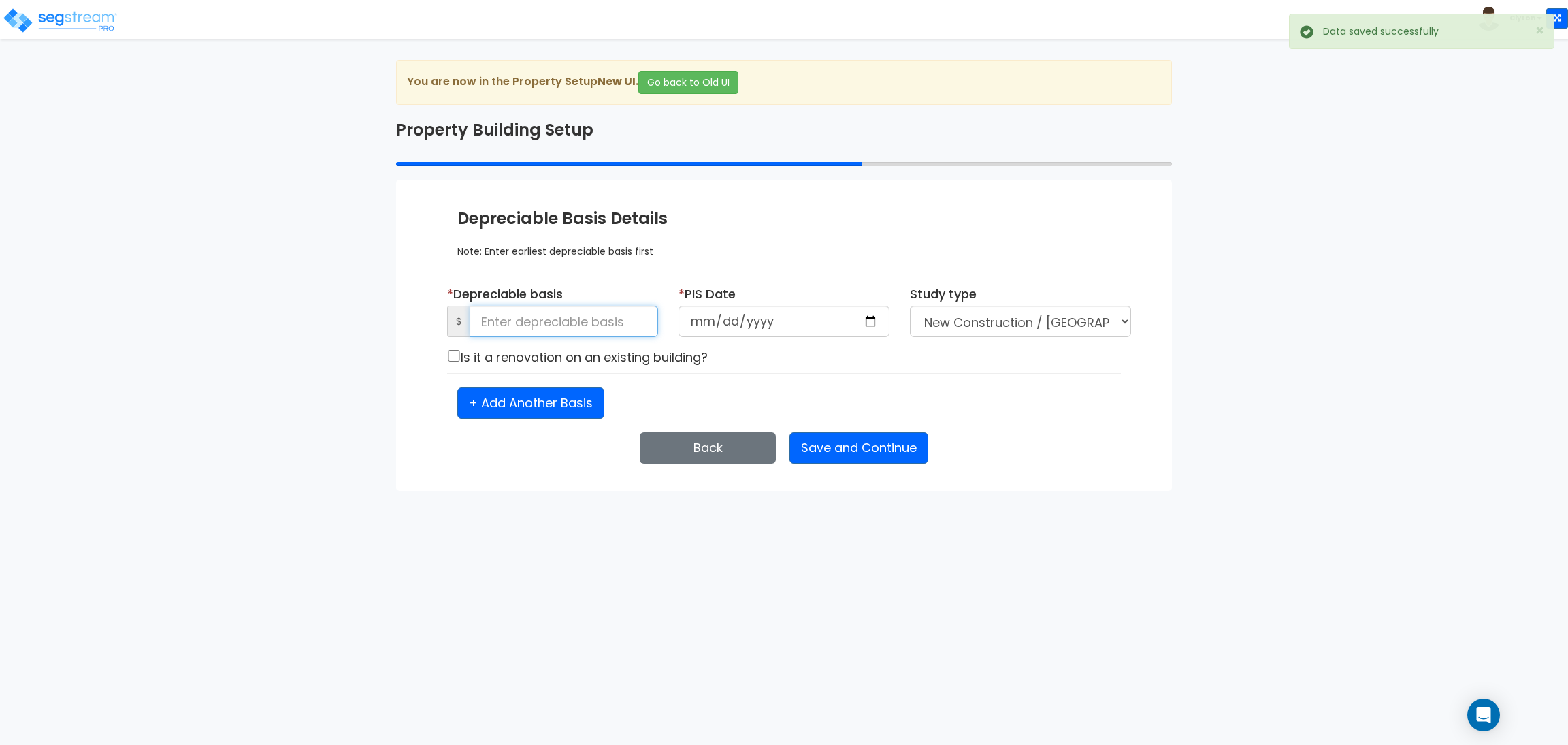
click at [619, 319] on input at bounding box center [563, 321] width 189 height 31
type input "2,500,000"
click at [860, 327] on input "date" at bounding box center [784, 321] width 211 height 31
click at [865, 327] on input "date" at bounding box center [784, 321] width 211 height 31
type input "2025-08-14"
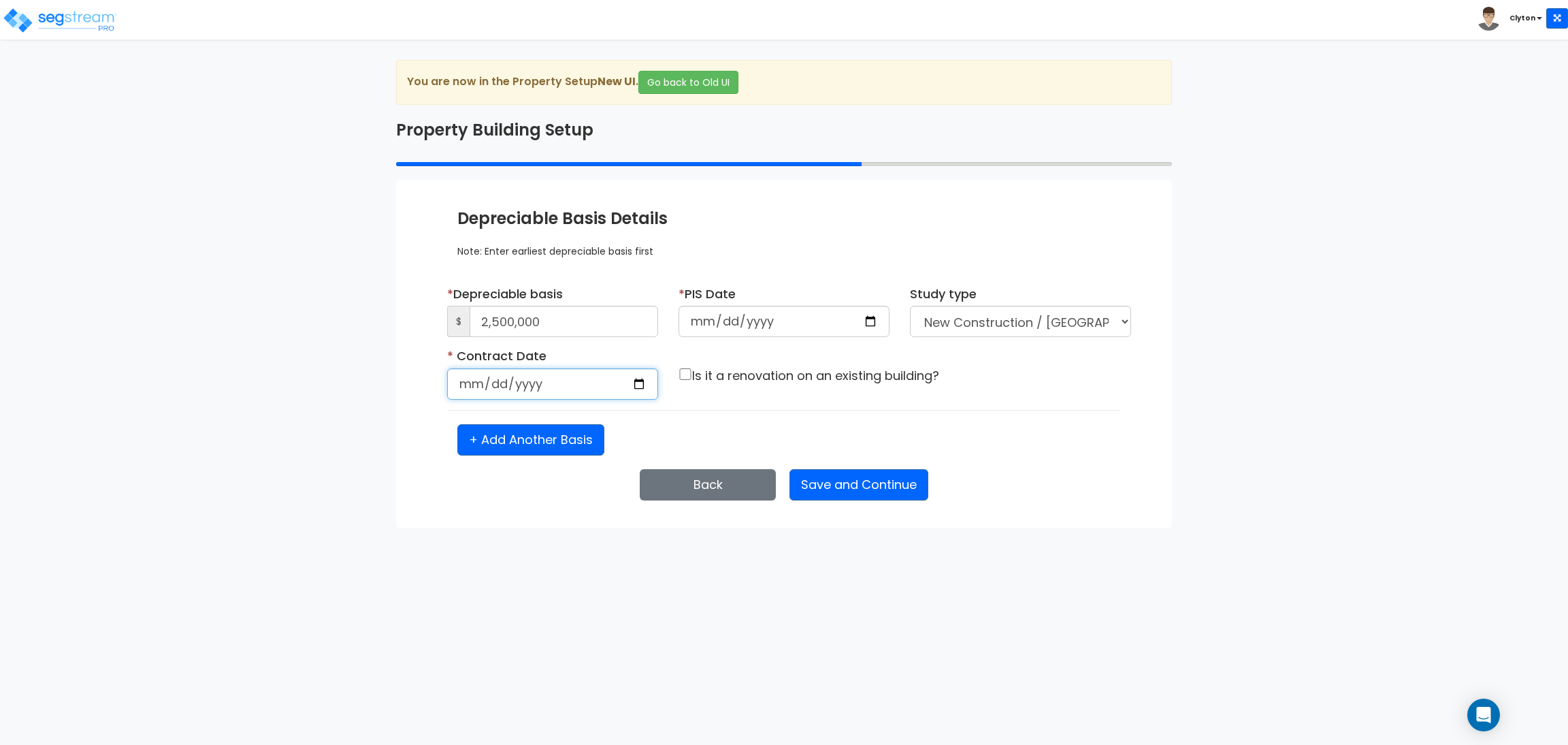
select select "2025"
click at [638, 389] on input "date" at bounding box center [552, 384] width 211 height 31
type input "2025-08-14"
click at [753, 425] on div "+ Add Another Basis" at bounding box center [784, 440] width 674 height 31
click at [867, 500] on button "Save and Continue" at bounding box center [859, 485] width 139 height 31
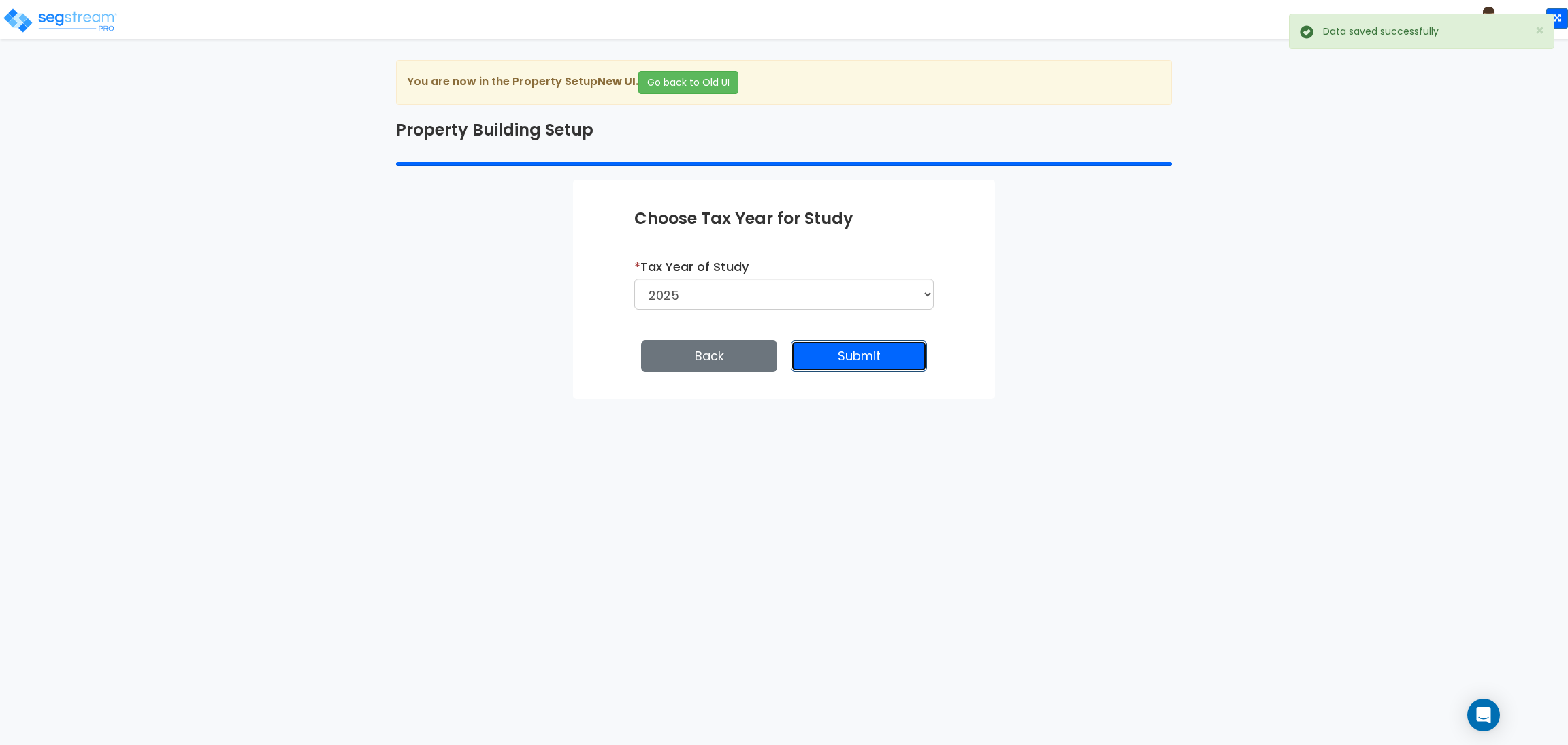
click at [829, 356] on button "Submit" at bounding box center [859, 356] width 136 height 31
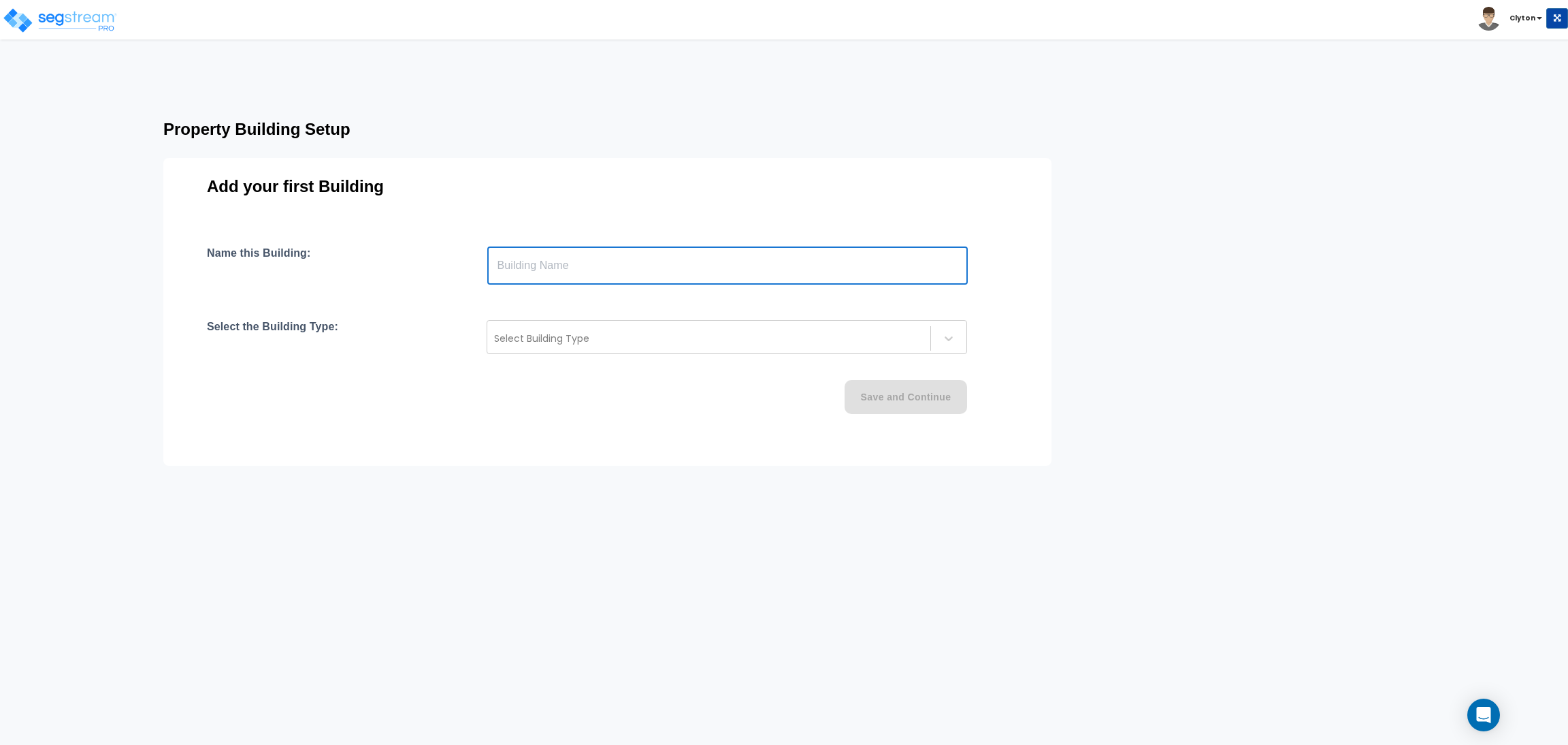
click at [627, 271] on input "text" at bounding box center [727, 265] width 481 height 38
type input "Townhouse"
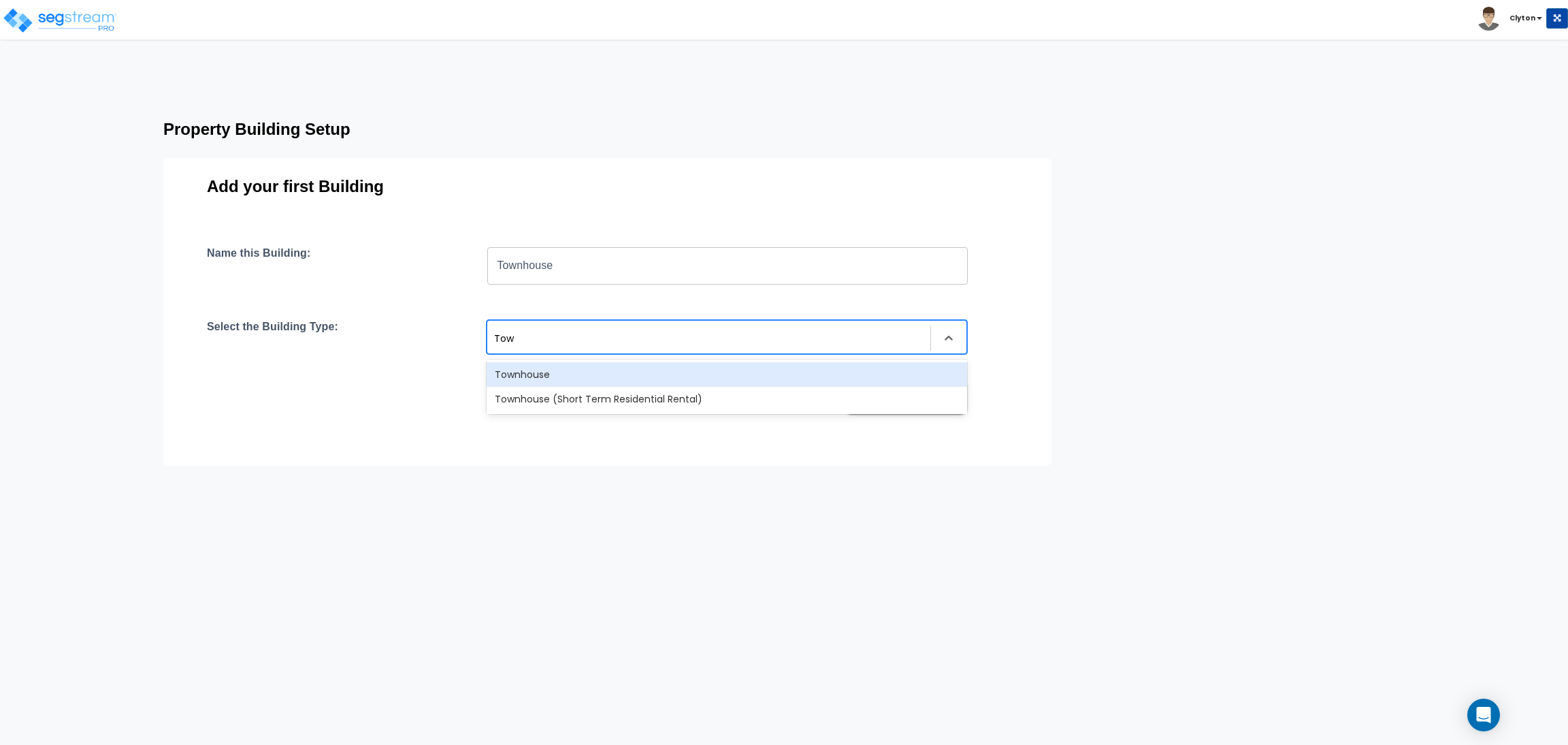
type input "Town"
click at [611, 365] on div "Townhouse" at bounding box center [727, 374] width 481 height 25
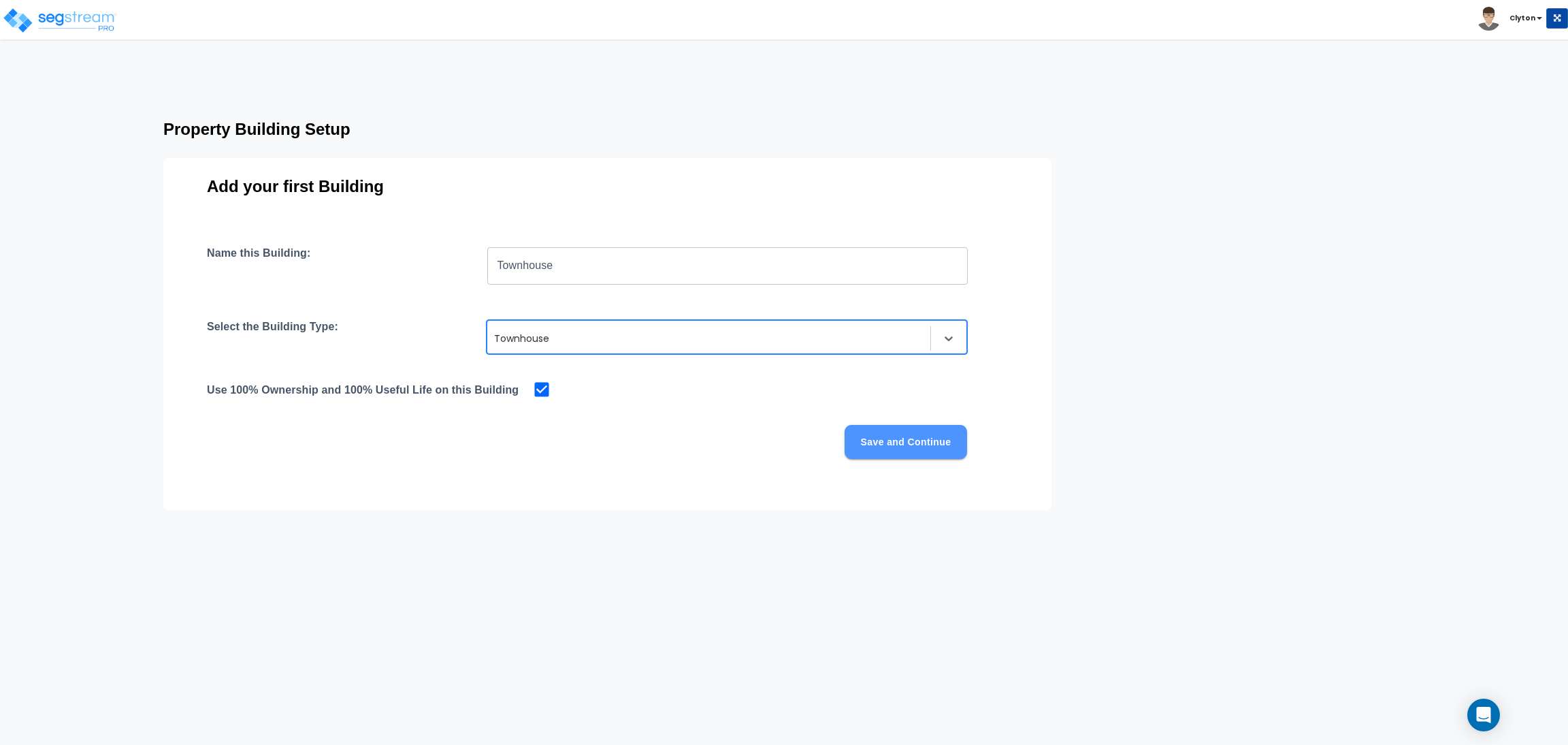
click at [951, 441] on button "Save and Continue" at bounding box center [905, 442] width 122 height 34
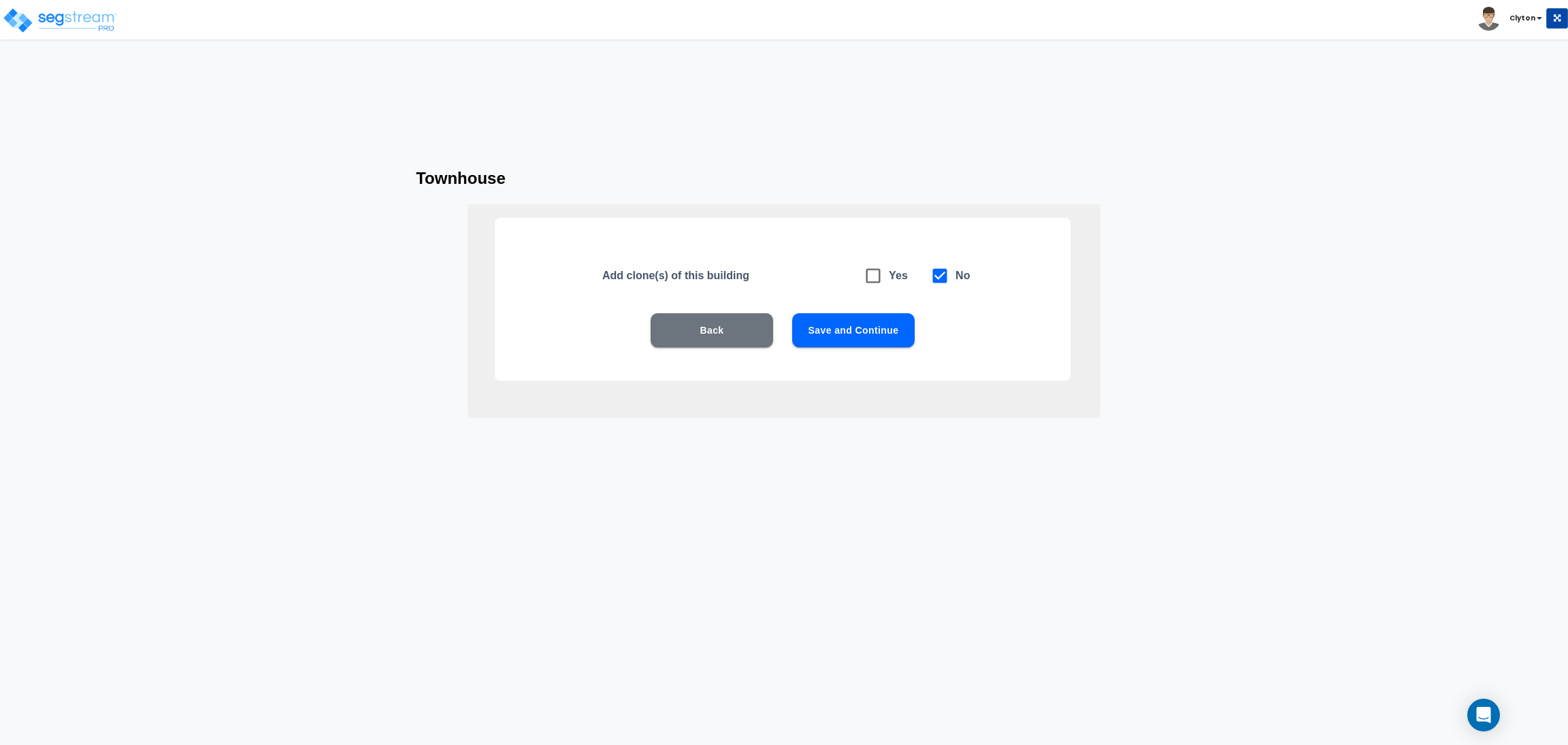
click at [877, 336] on button "Save and Continue" at bounding box center [853, 330] width 122 height 34
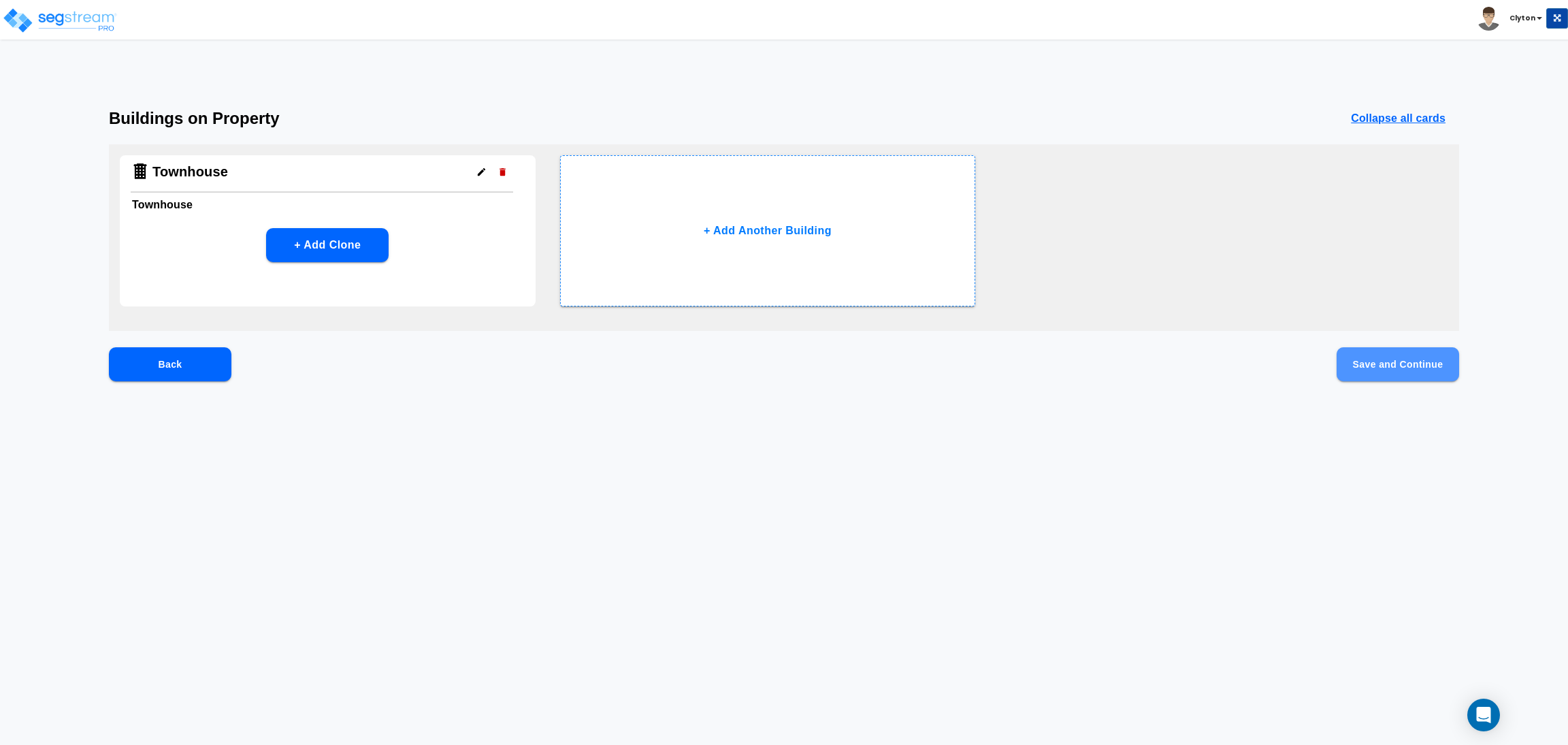
click at [1373, 371] on button "Save and Continue" at bounding box center [1398, 365] width 122 height 34
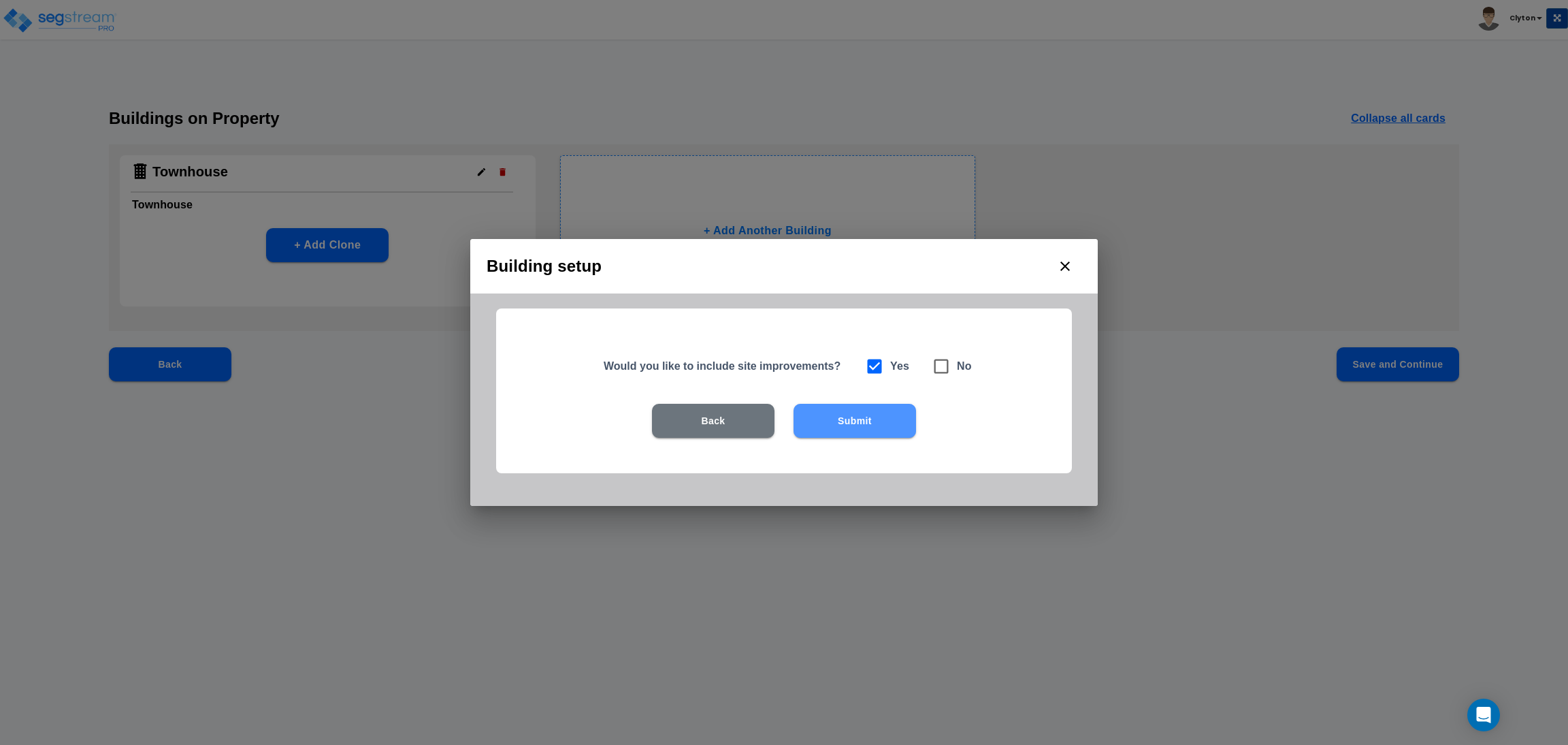
click at [856, 427] on button "Submit" at bounding box center [855, 421] width 122 height 34
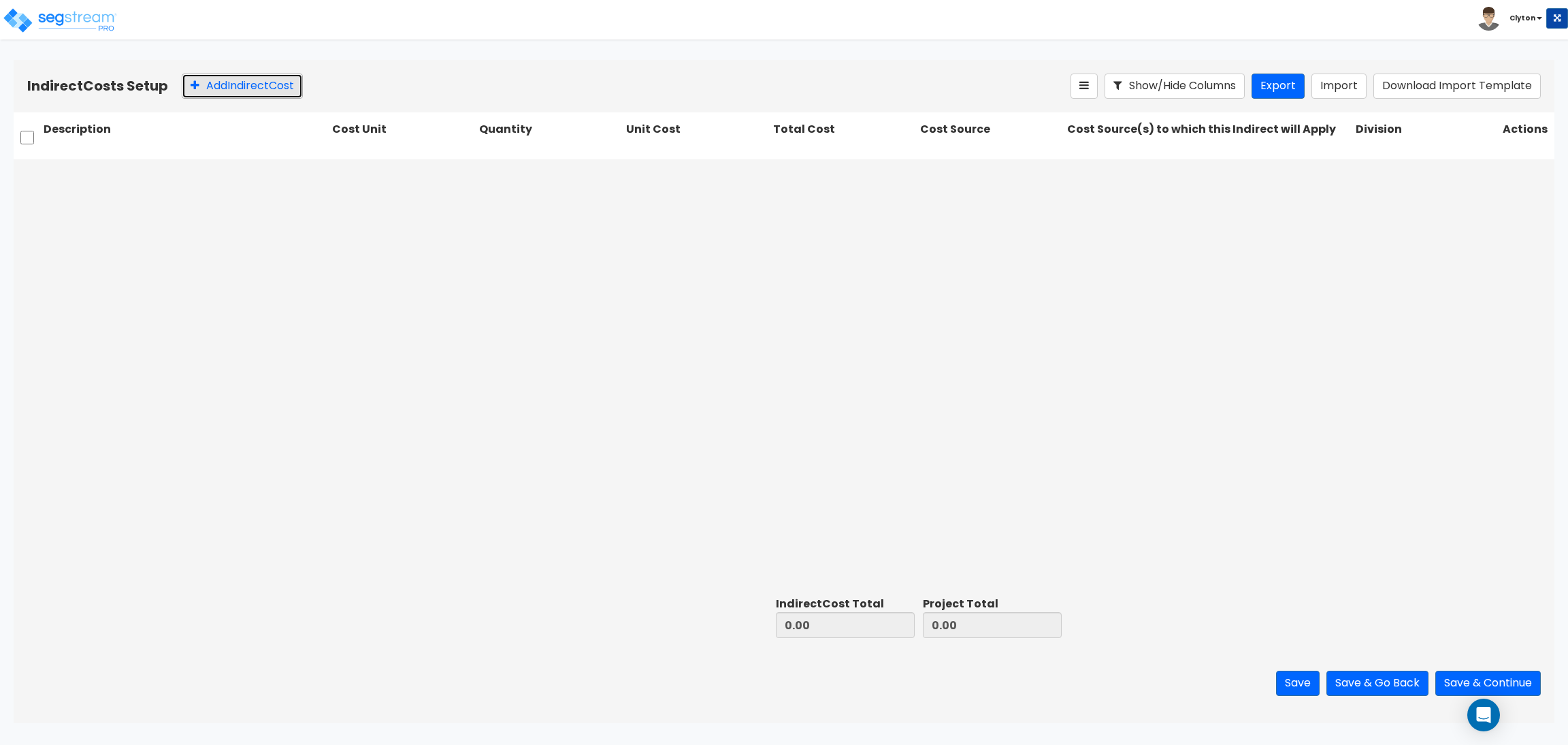
click at [268, 91] on button "Add Indirect Cost" at bounding box center [242, 87] width 121 height 25
click at [1521, 176] on button at bounding box center [1516, 174] width 25 height 24
click at [1347, 83] on button "Import" at bounding box center [1339, 87] width 55 height 25
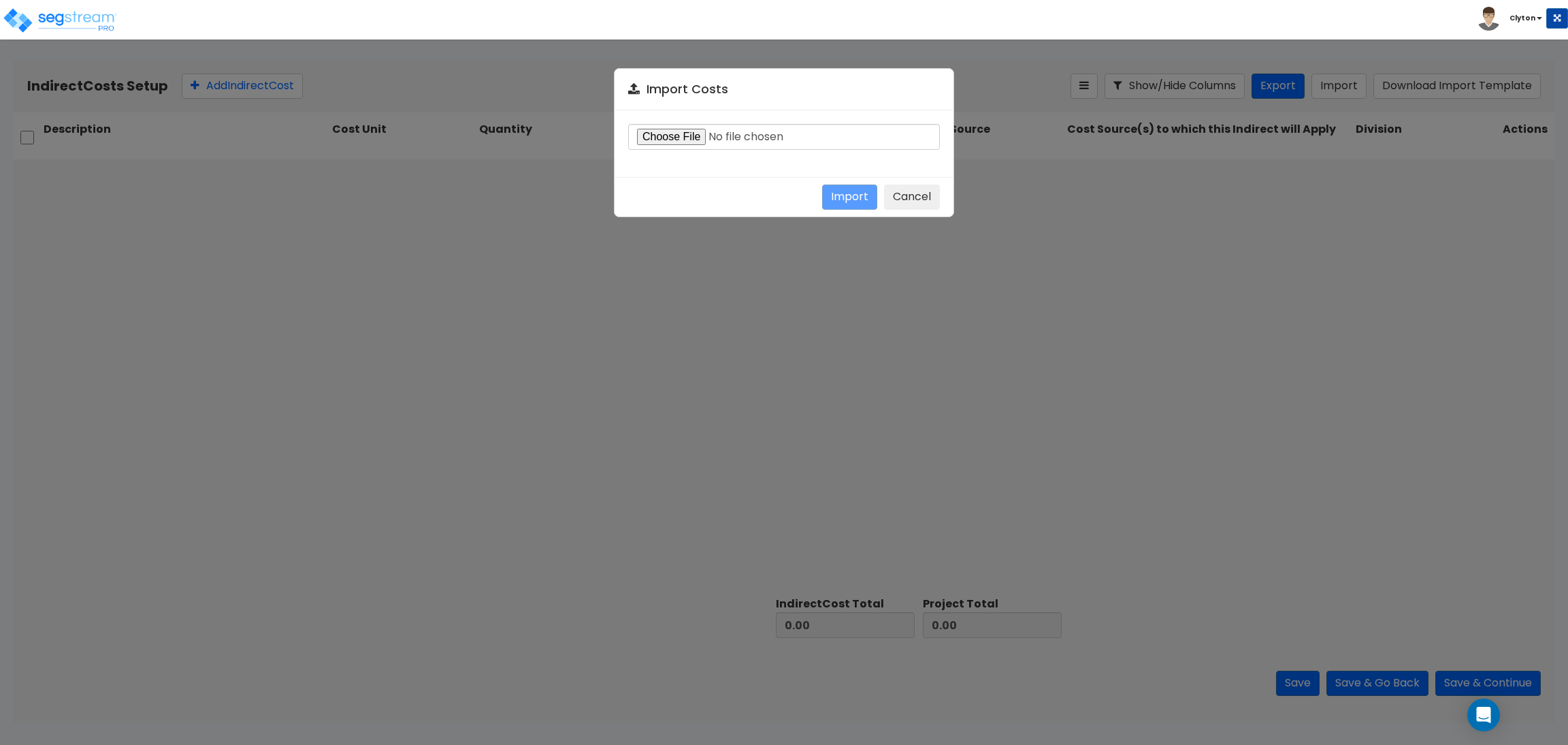
type input "C:\fakepath\Indirect-costs-23871.csv"
click at [855, 194] on button "Import" at bounding box center [850, 198] width 55 height 25
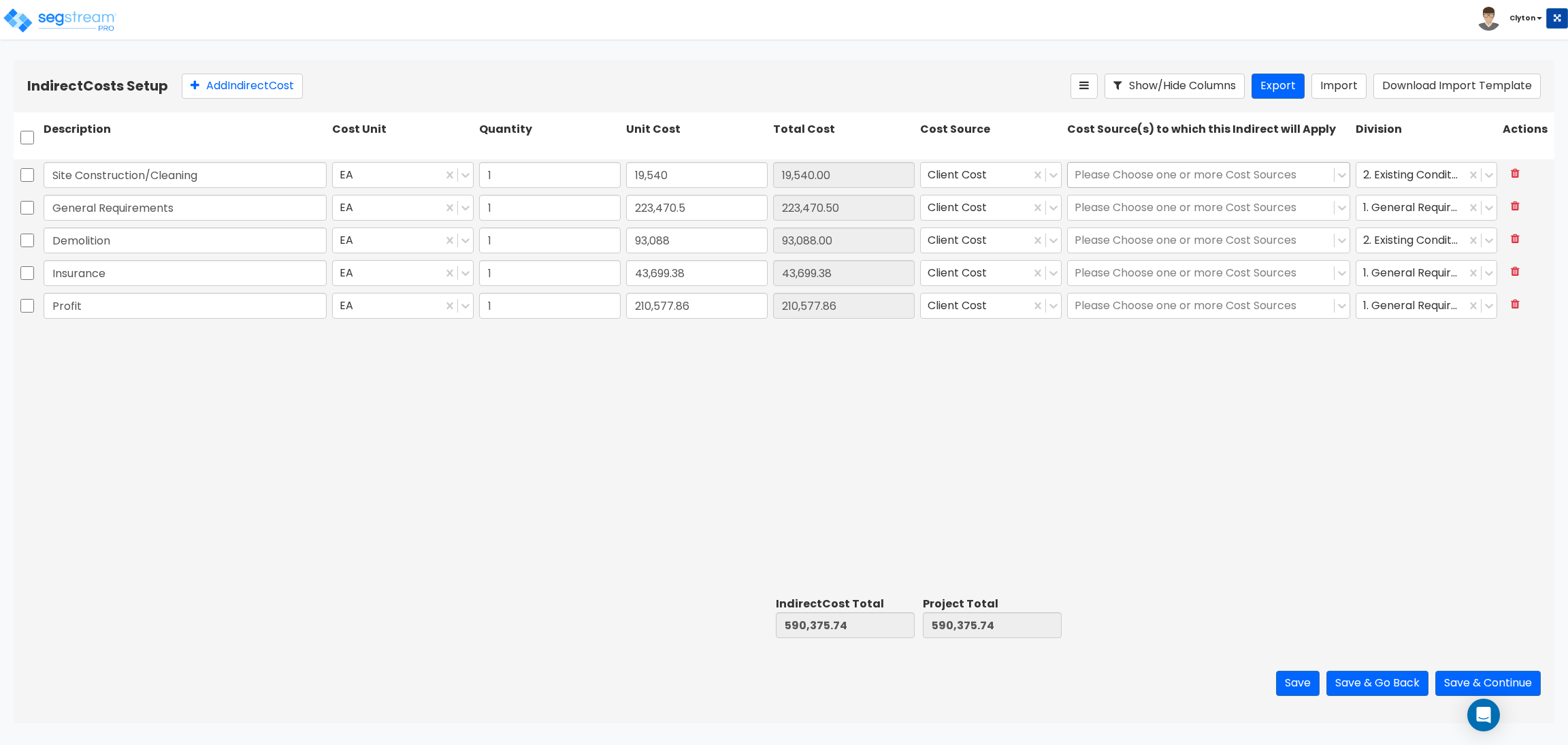
click at [1226, 172] on div at bounding box center [1201, 175] width 253 height 19
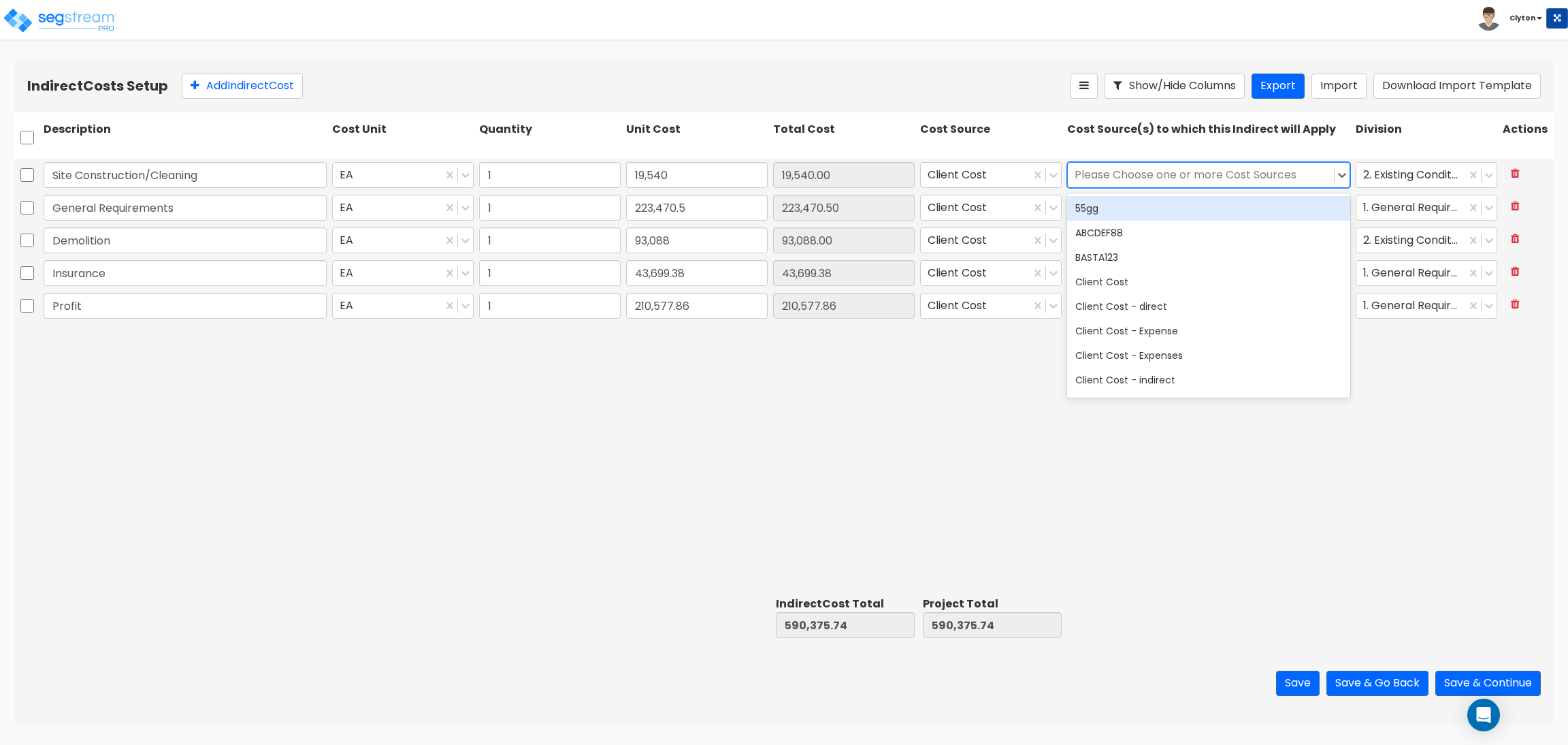
click at [1226, 172] on div at bounding box center [1201, 175] width 253 height 19
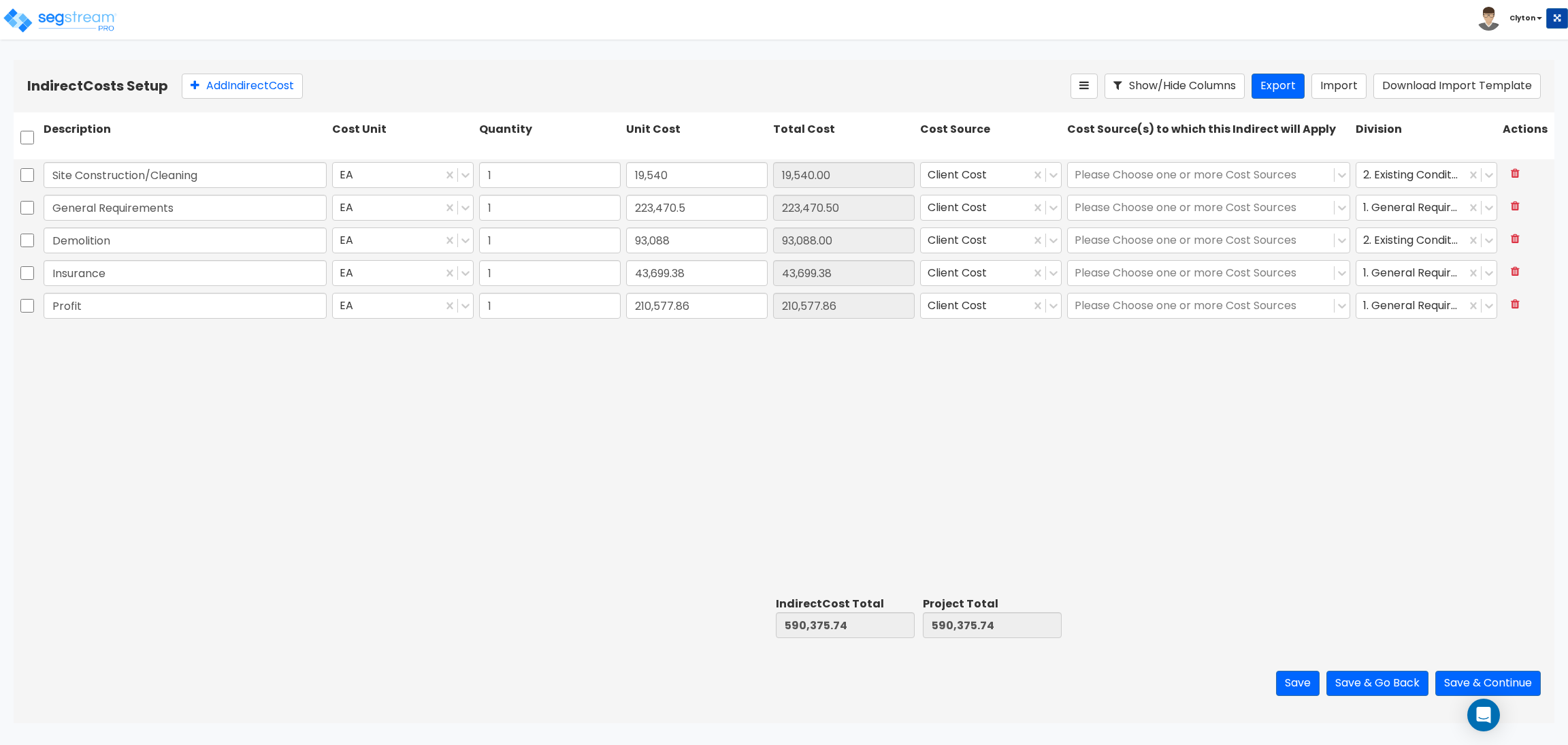
click at [1044, 457] on div "Site Construction/Cleaning EA 1 19,540 19,540.00 Client Cost Please Choose one …" at bounding box center [784, 375] width 1541 height 432
click at [1458, 671] on button "Save & Continue" at bounding box center [1488, 684] width 106 height 25
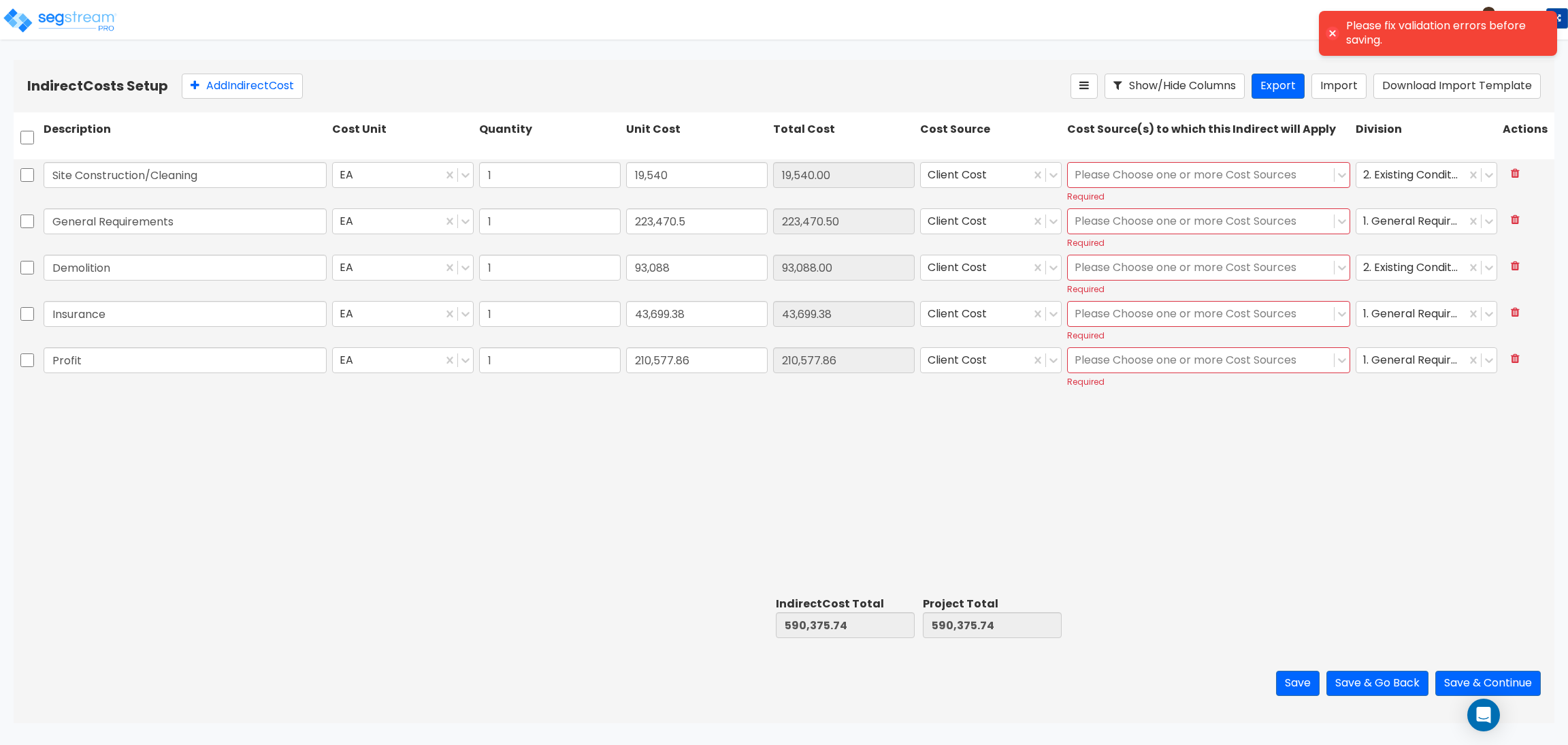
click at [1235, 171] on div at bounding box center [1201, 175] width 253 height 19
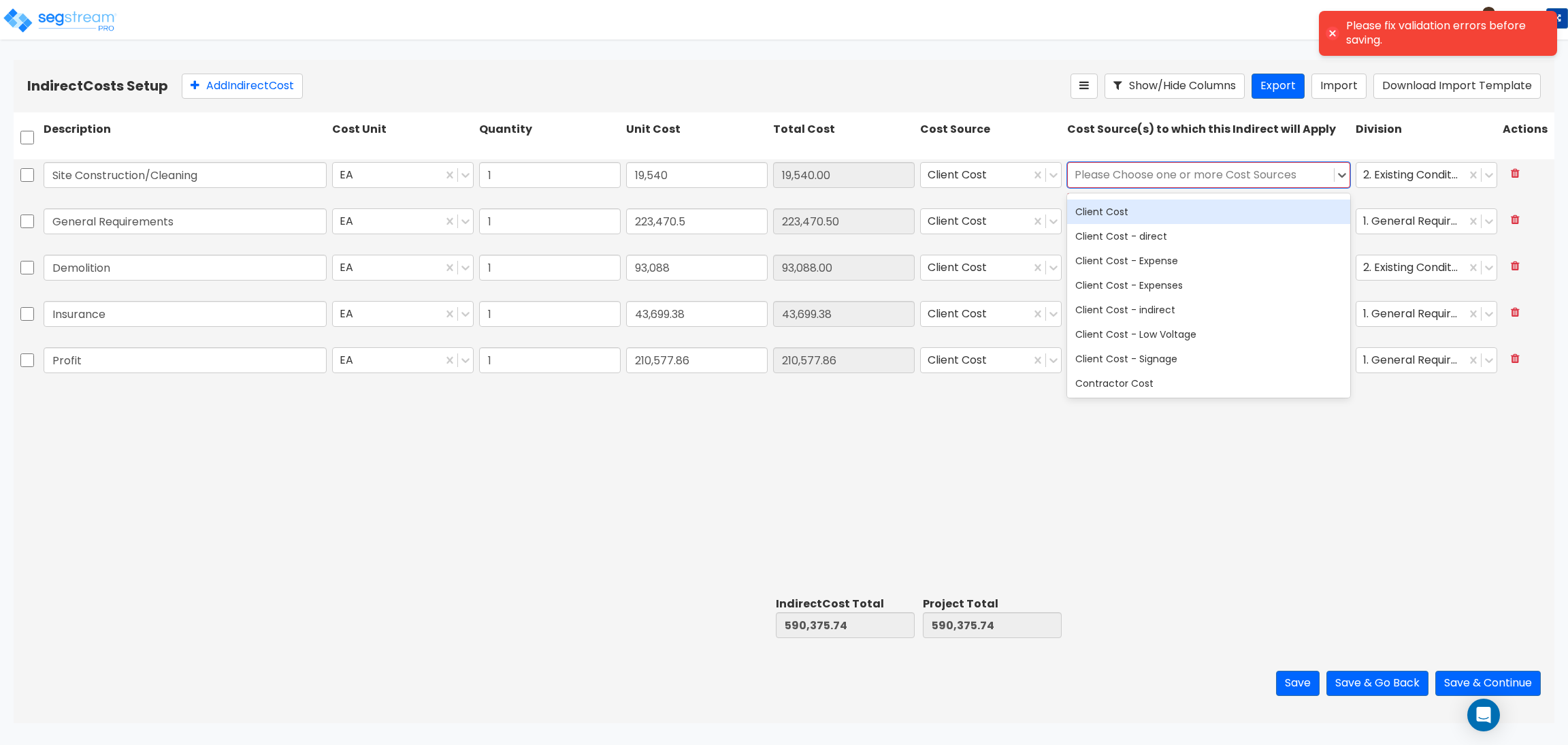
scroll to position [102, 0]
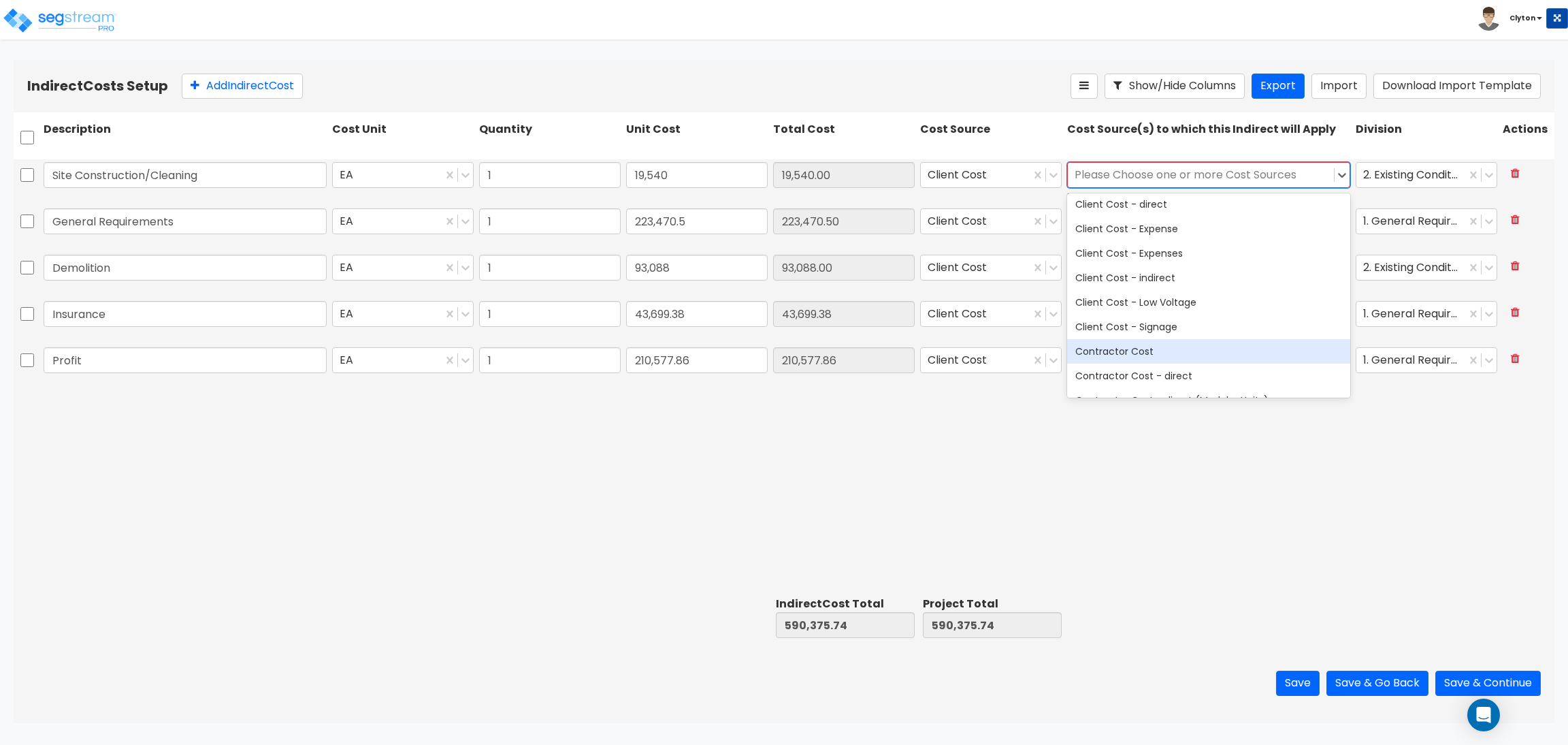
click at [1186, 355] on div "Contractor Cost" at bounding box center [1209, 351] width 283 height 25
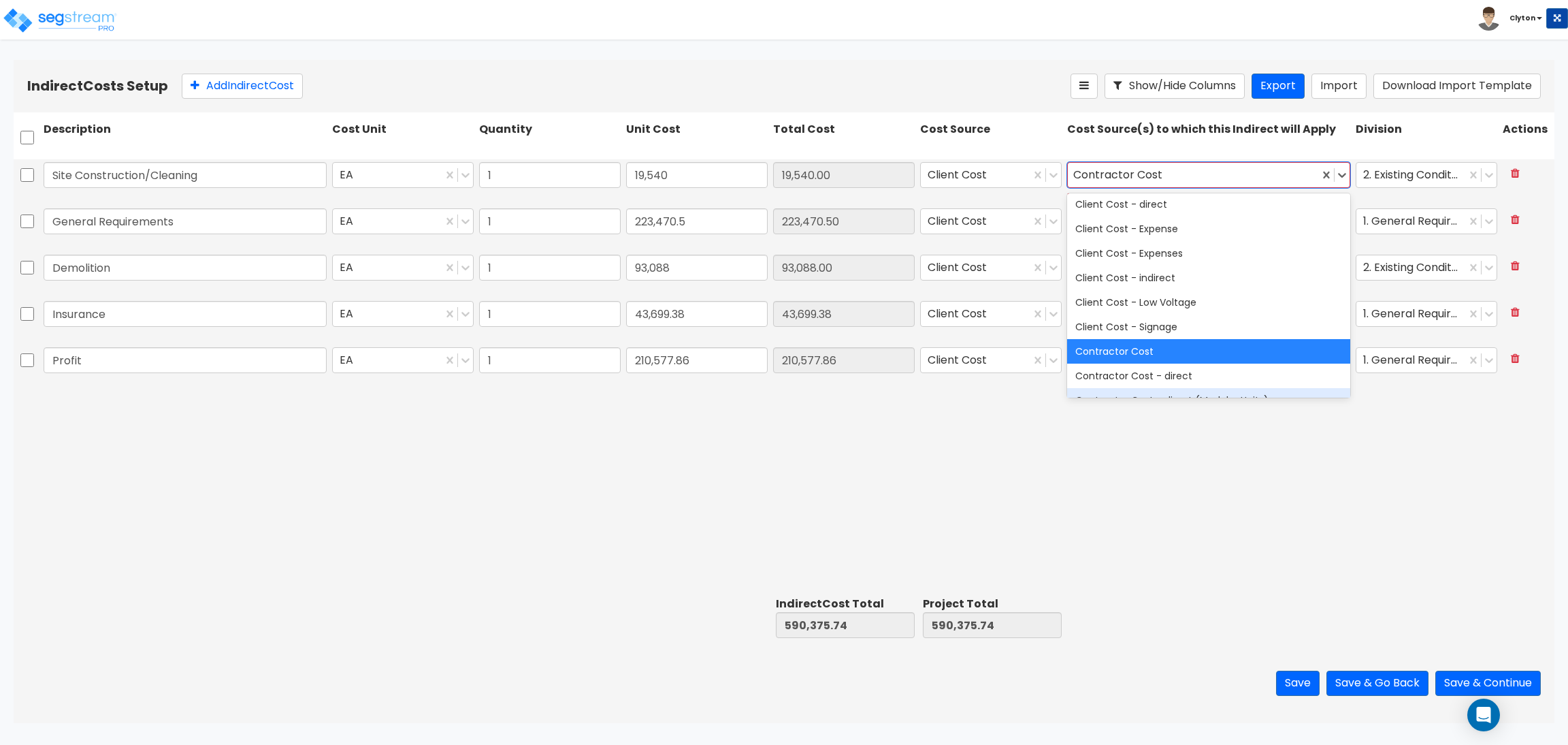
click at [1058, 488] on div "Site Construction/Cleaning EA 1 19,540 19,540.00 Client Cost option Contractor …" at bounding box center [784, 375] width 1541 height 432
click at [1006, 476] on div "Site Construction/Cleaning EA 1 19,540 19,540.00 Client Cost option Contractor …" at bounding box center [784, 375] width 1541 height 432
click at [1255, 475] on div "Site Construction/Cleaning EA 1 19,540 19,540.00 Client Cost option Contractor …" at bounding box center [784, 375] width 1541 height 432
click at [1238, 353] on div "Contractor Cost" at bounding box center [1209, 351] width 283 height 25
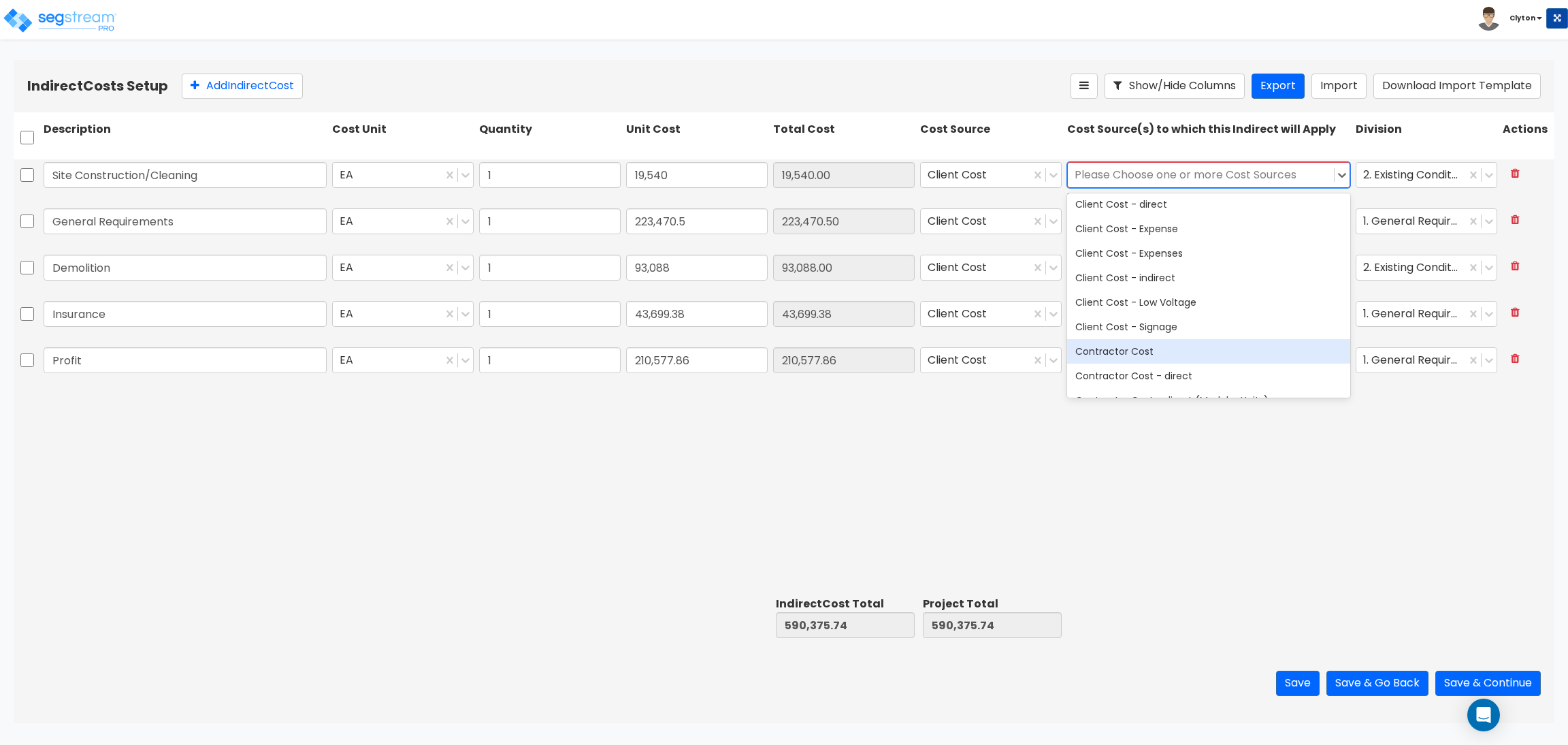
click at [1171, 349] on div "Contractor Cost" at bounding box center [1209, 351] width 283 height 25
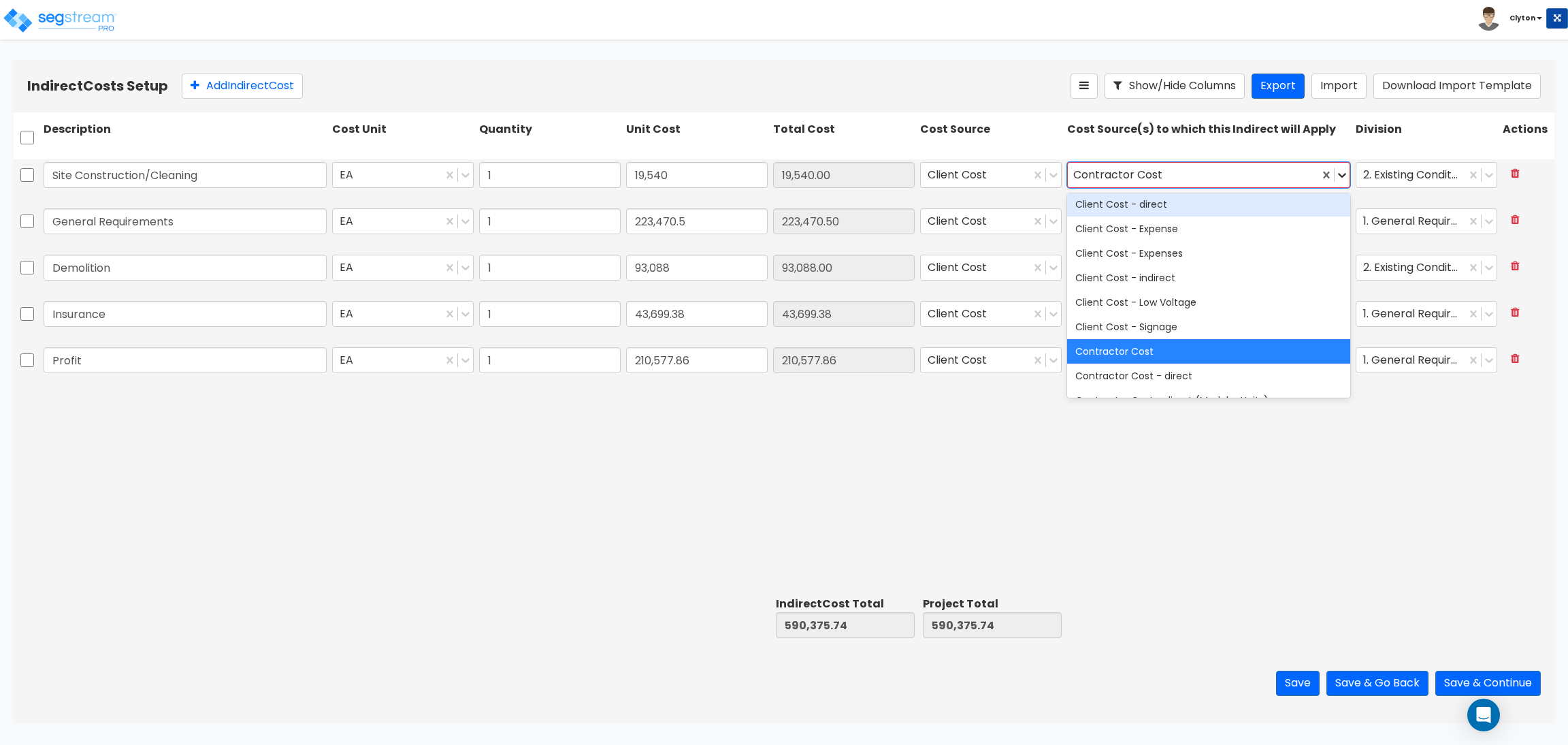
click at [1341, 175] on icon at bounding box center [1342, 175] width 8 height 4
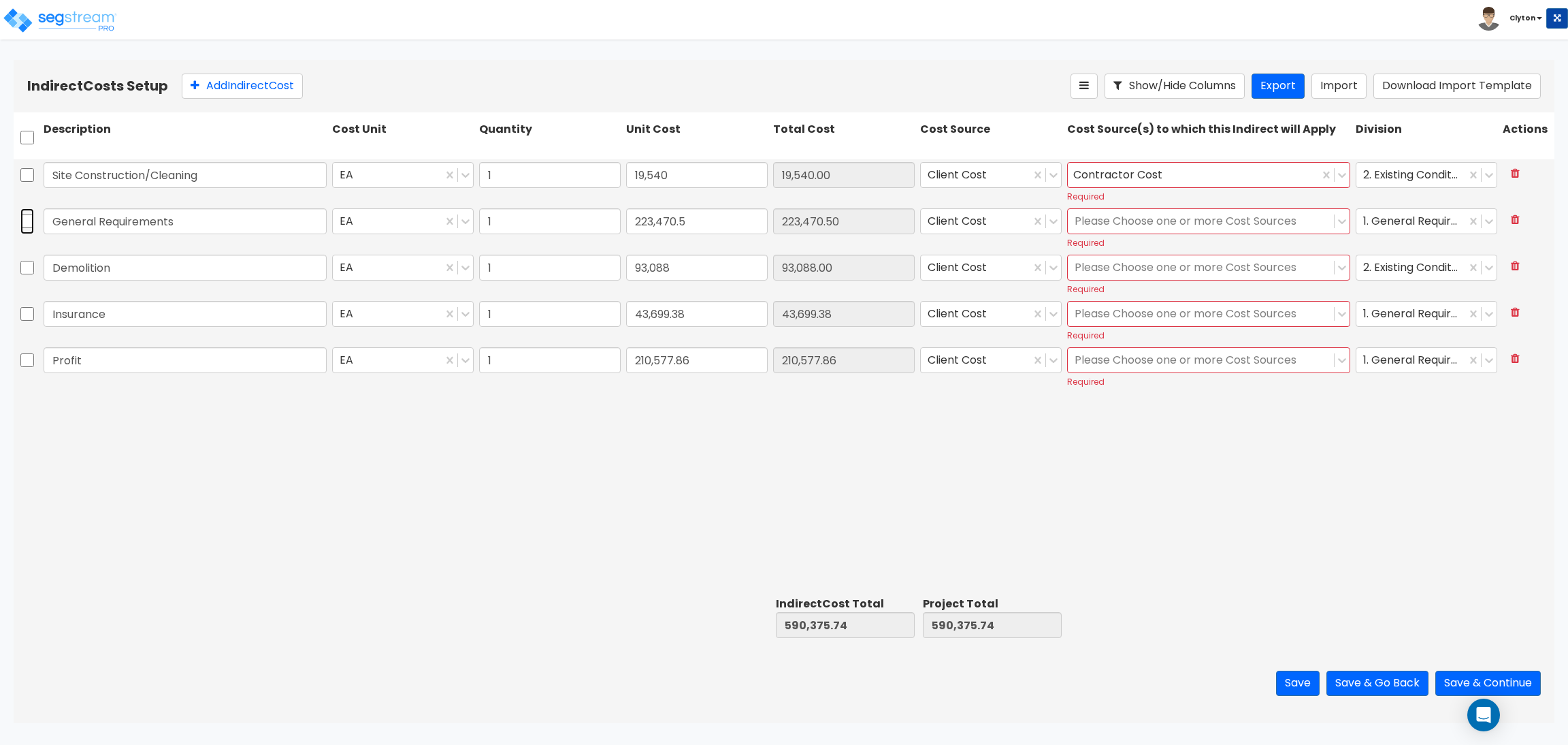
click at [24, 213] on input "checkbox" at bounding box center [27, 221] width 13 height 26
checkbox input "true"
click at [27, 271] on input "checkbox" at bounding box center [27, 268] width 13 height 26
checkbox input "true"
click at [24, 311] on input "checkbox" at bounding box center [27, 314] width 13 height 26
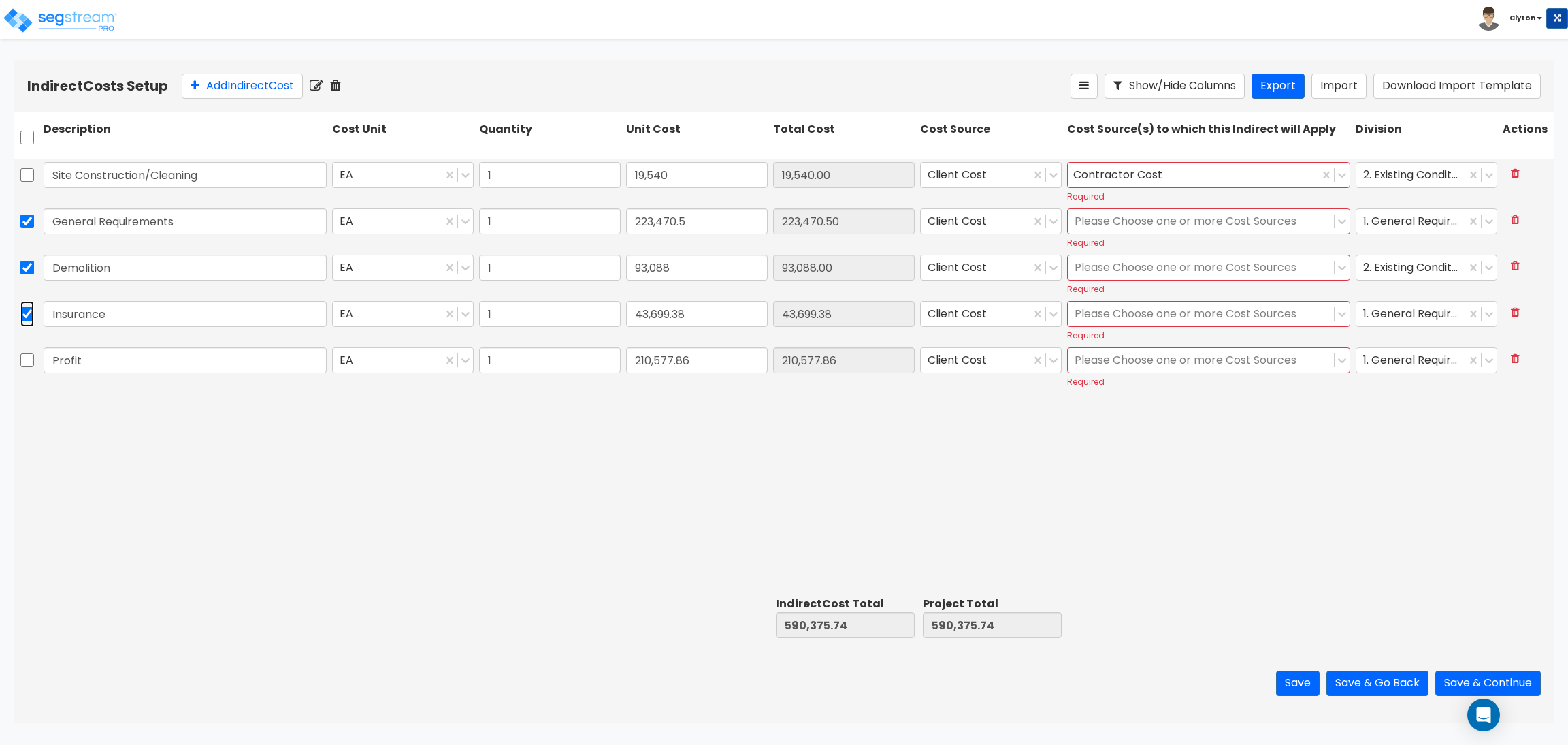
checkbox input "true"
click at [23, 356] on input "checkbox" at bounding box center [27, 360] width 13 height 26
checkbox input "true"
click at [320, 87] on icon at bounding box center [317, 86] width 13 height 13
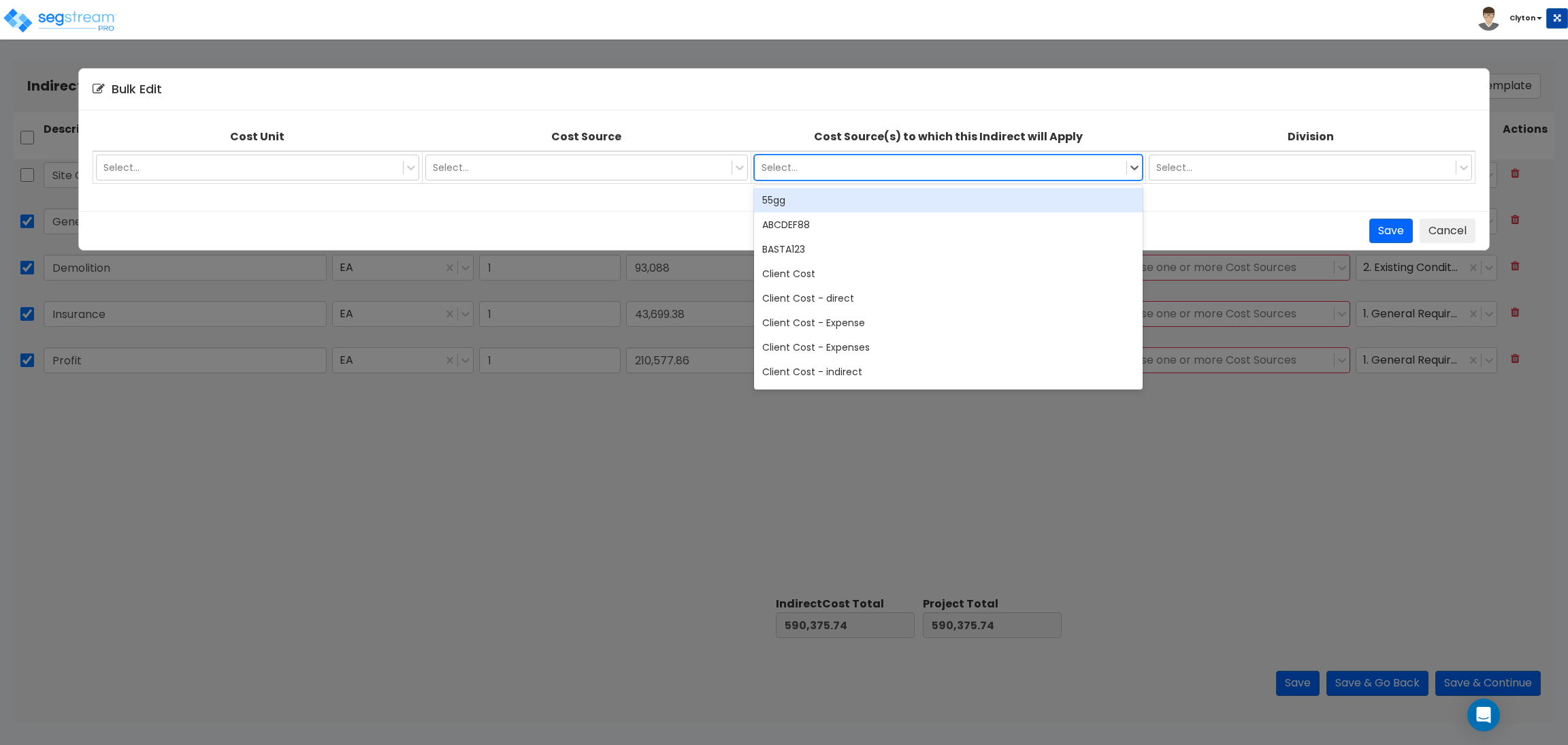
click at [1042, 165] on div at bounding box center [941, 168] width 358 height 16
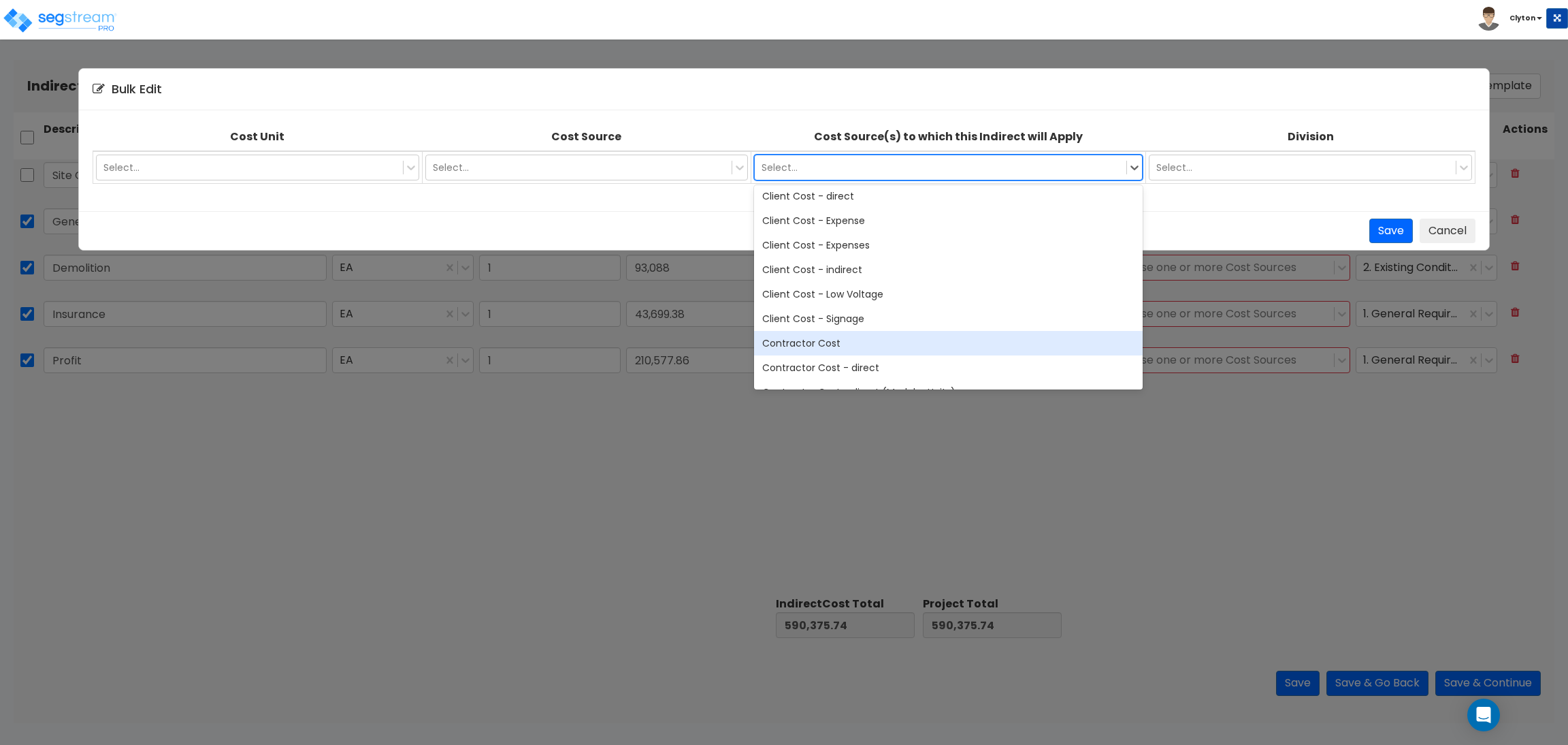
click at [864, 342] on div "Contractor Cost" at bounding box center [949, 343] width 389 height 25
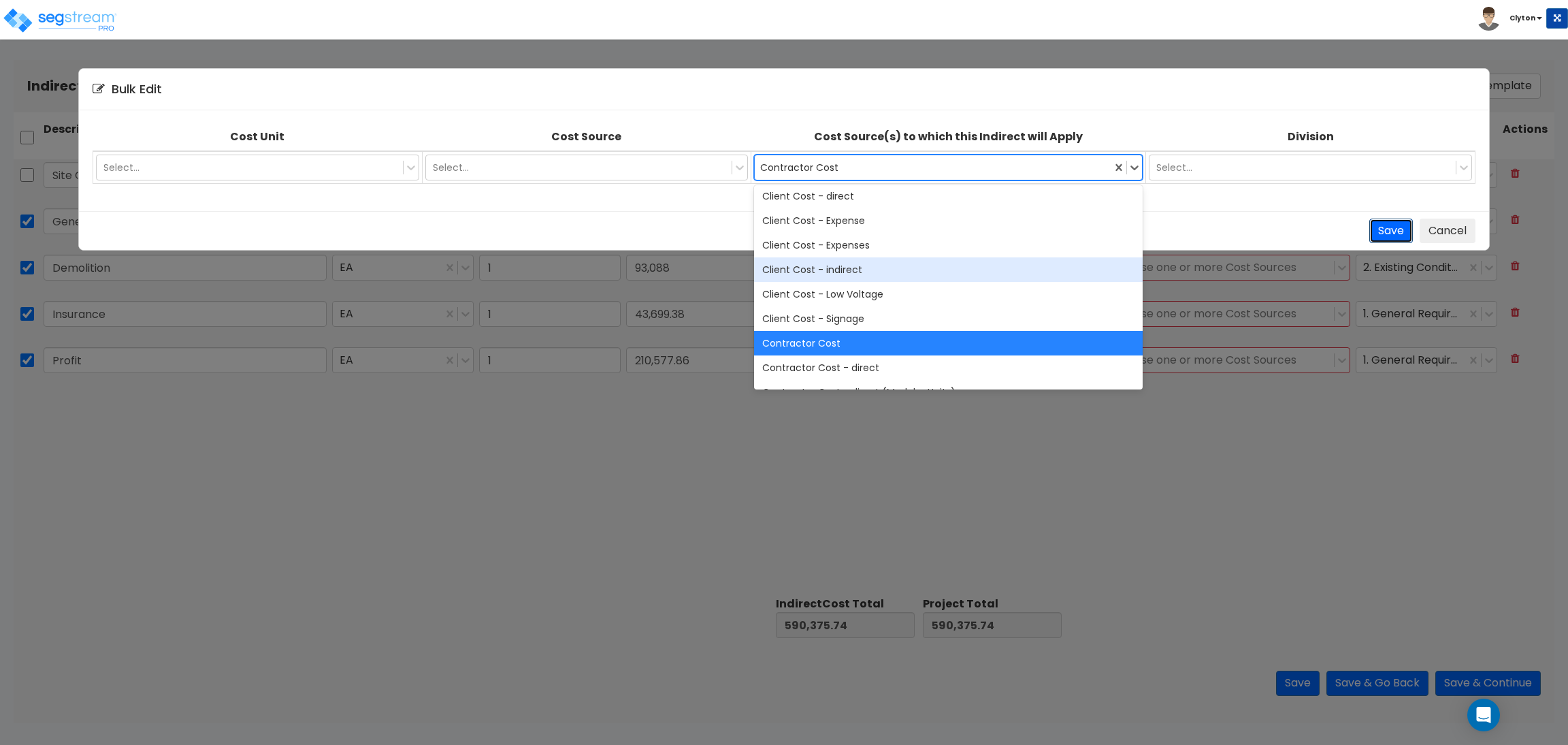
click at [1394, 226] on button "Save" at bounding box center [1391, 231] width 43 height 25
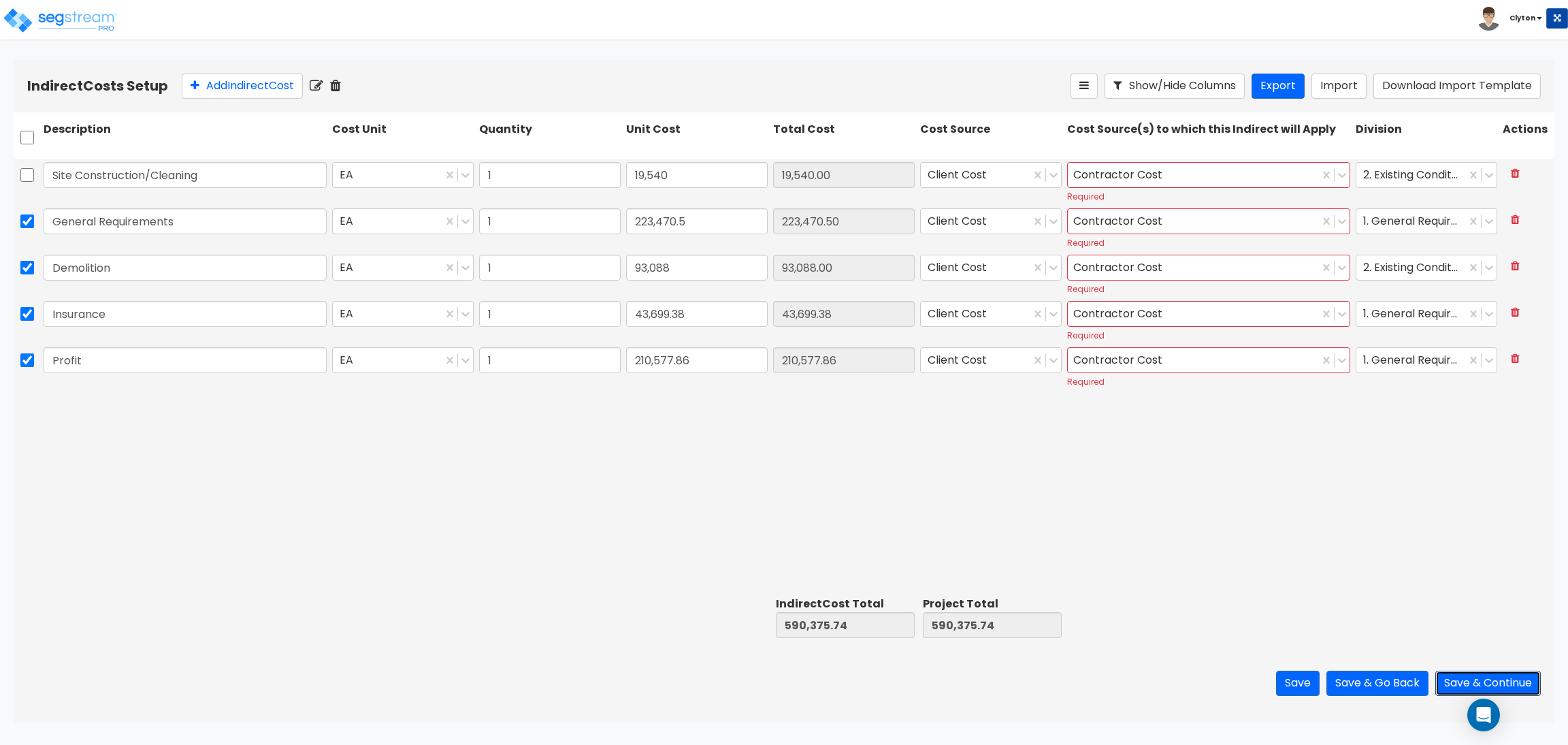
click at [1467, 684] on button "Save & Continue" at bounding box center [1488, 684] width 106 height 25
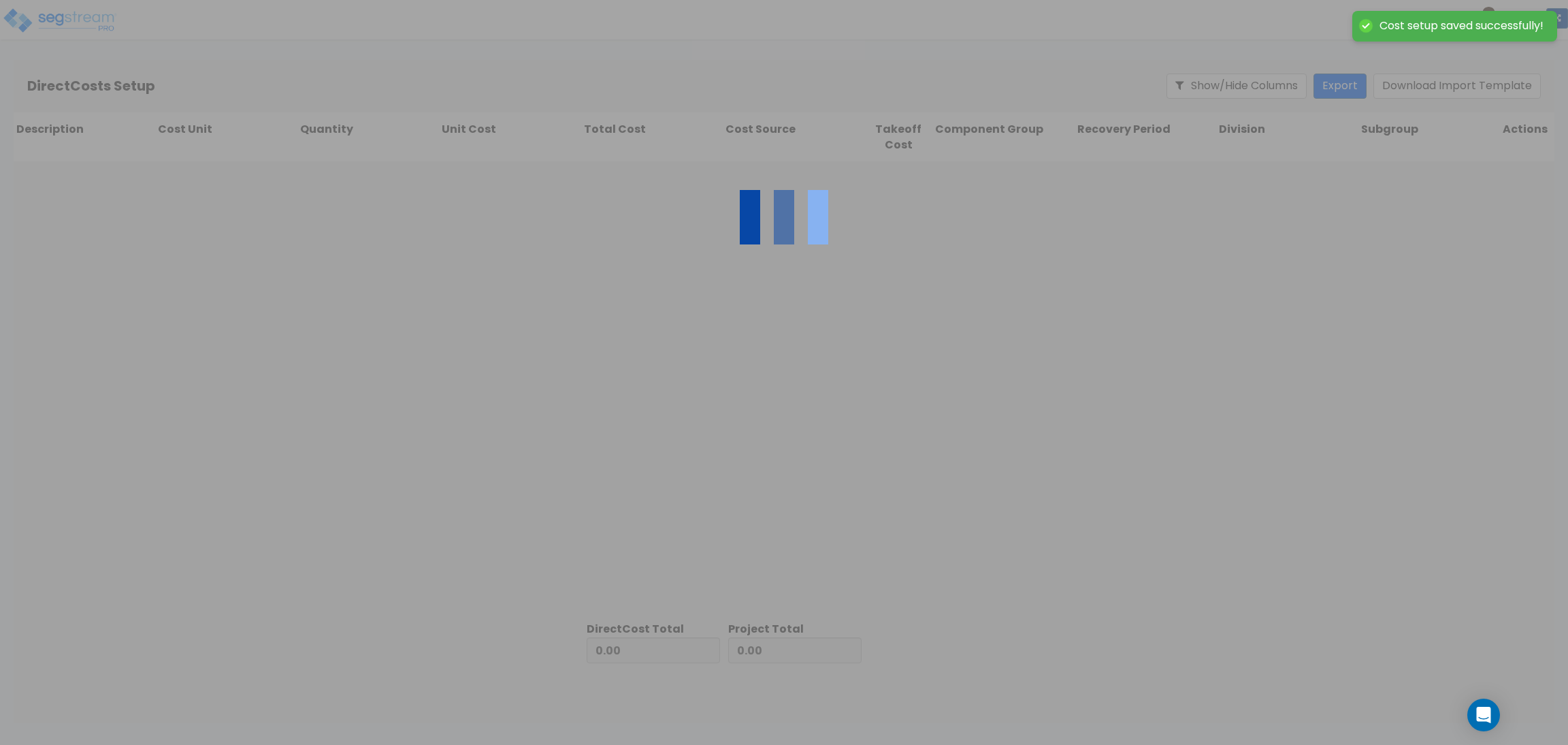
type input "590,375.74"
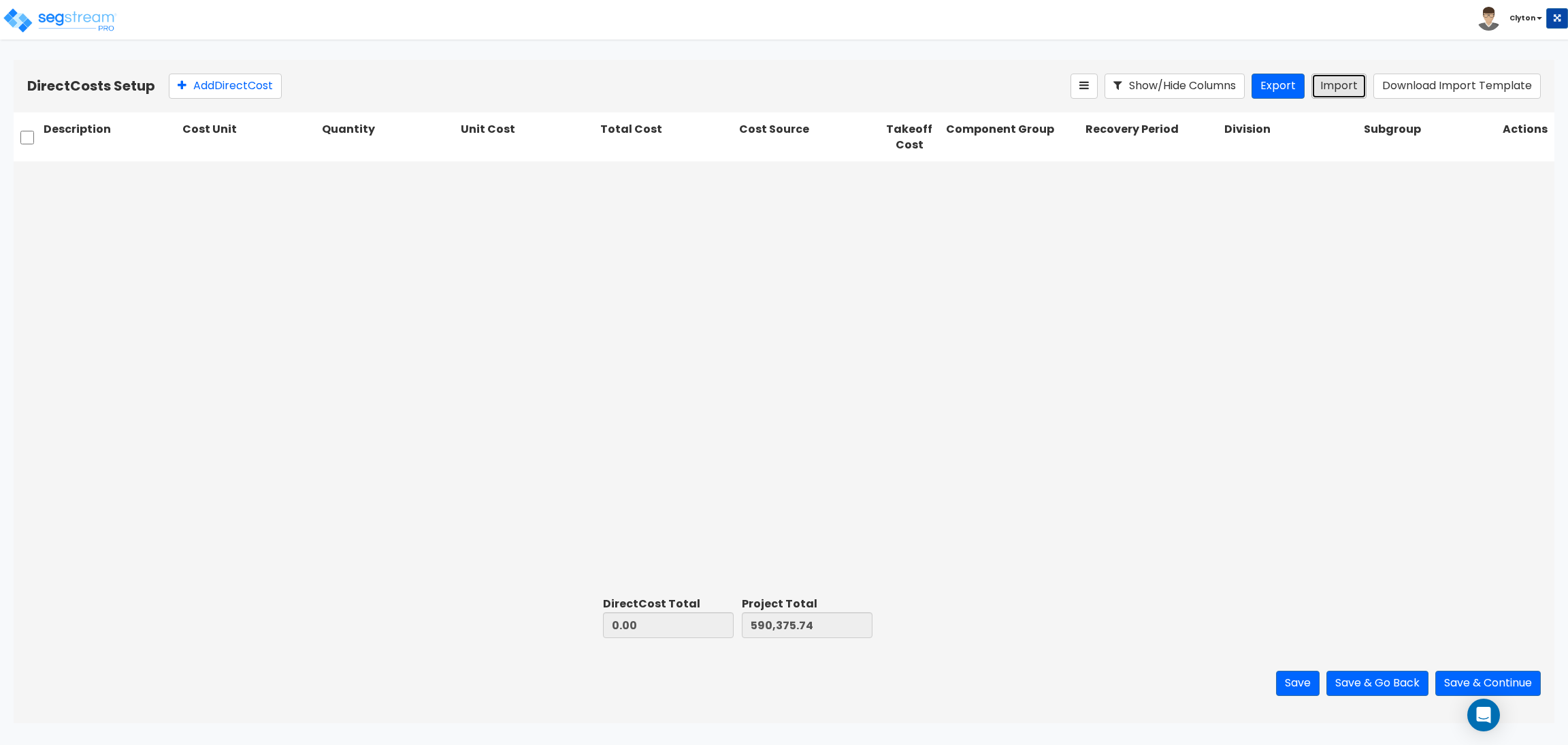
click at [1332, 88] on button "Import" at bounding box center [1339, 87] width 55 height 25
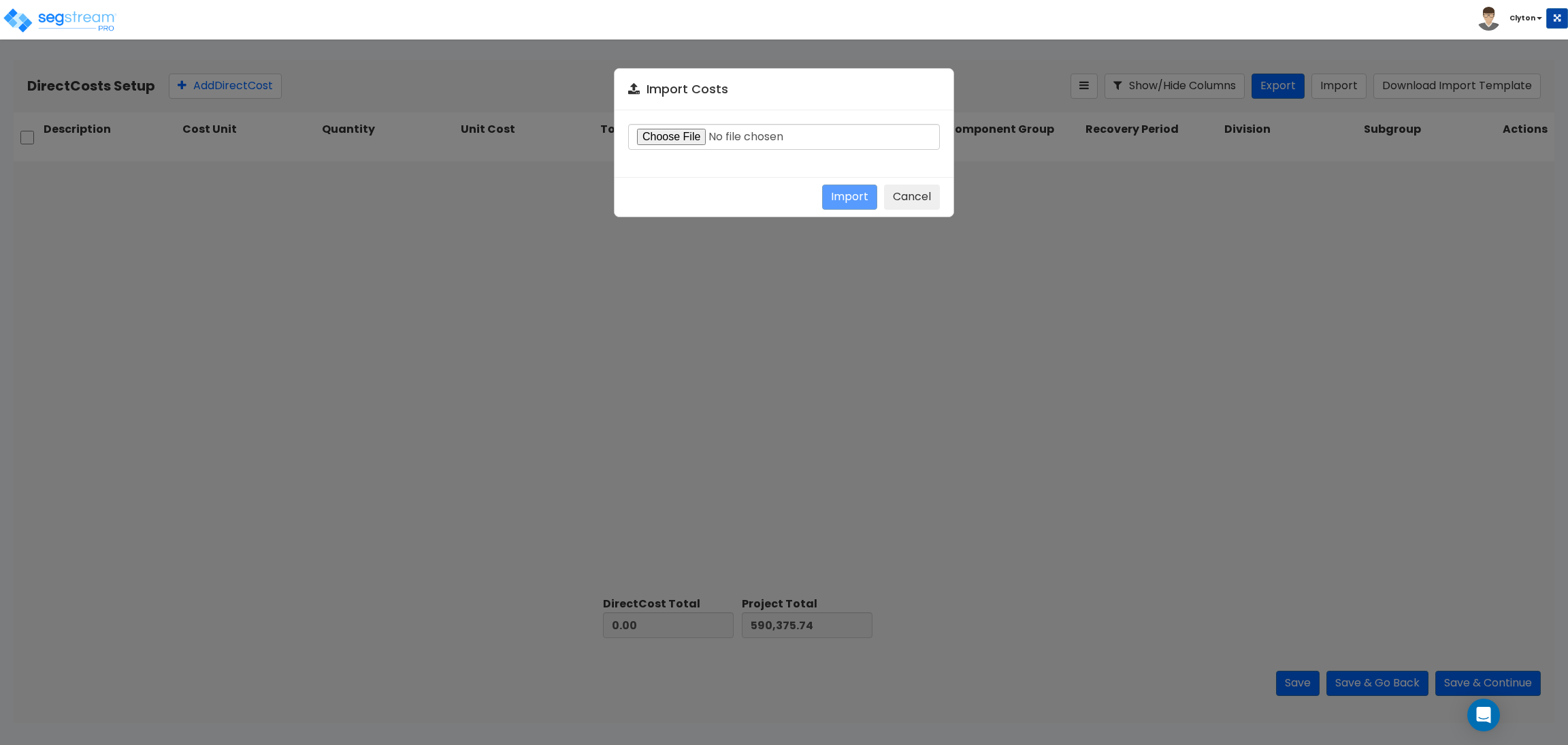
type input "C:\fakepath\Direct-costs-23871.csv"
click at [843, 189] on button "Import" at bounding box center [850, 198] width 55 height 25
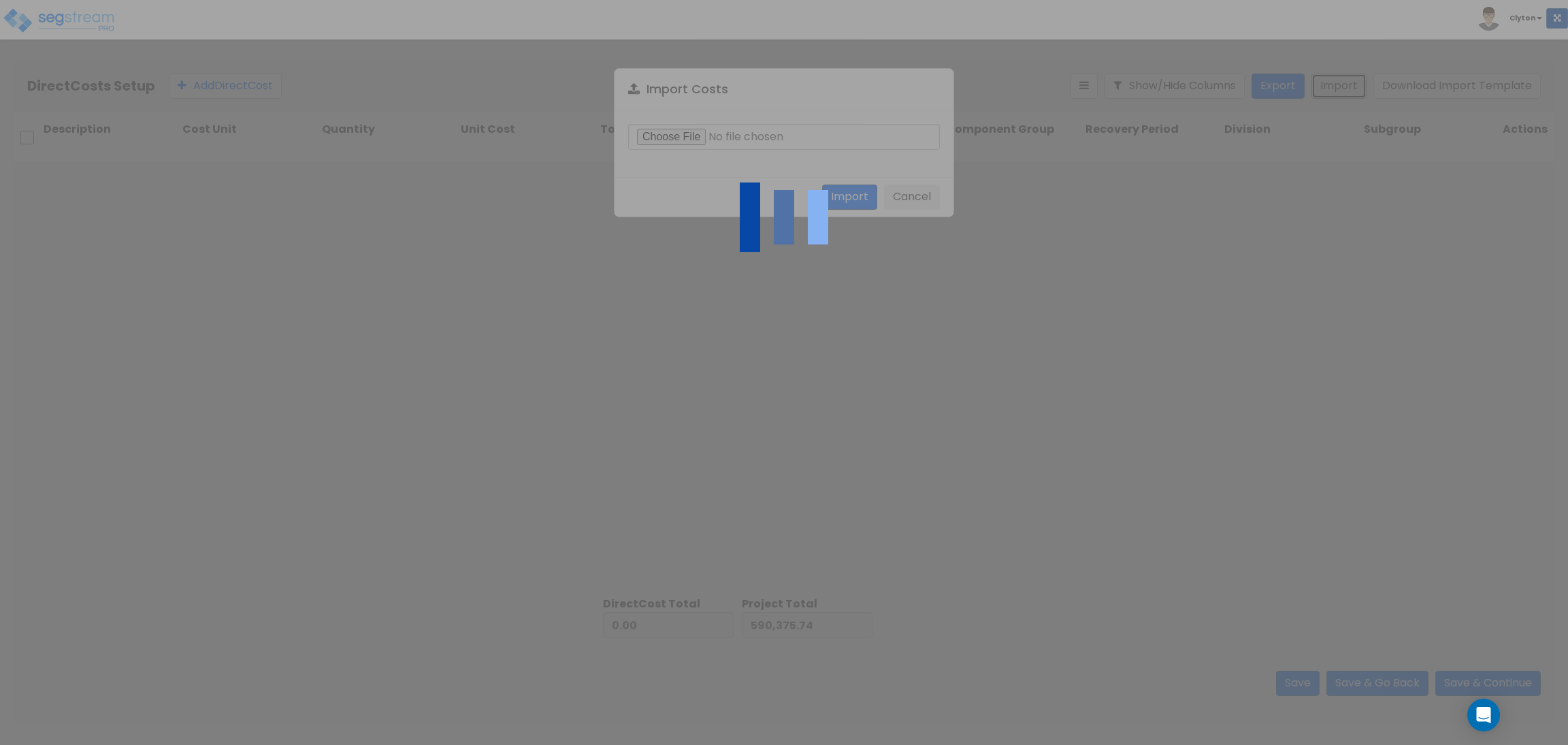
type input "2,871,120.57"
type input "3,461,496.31"
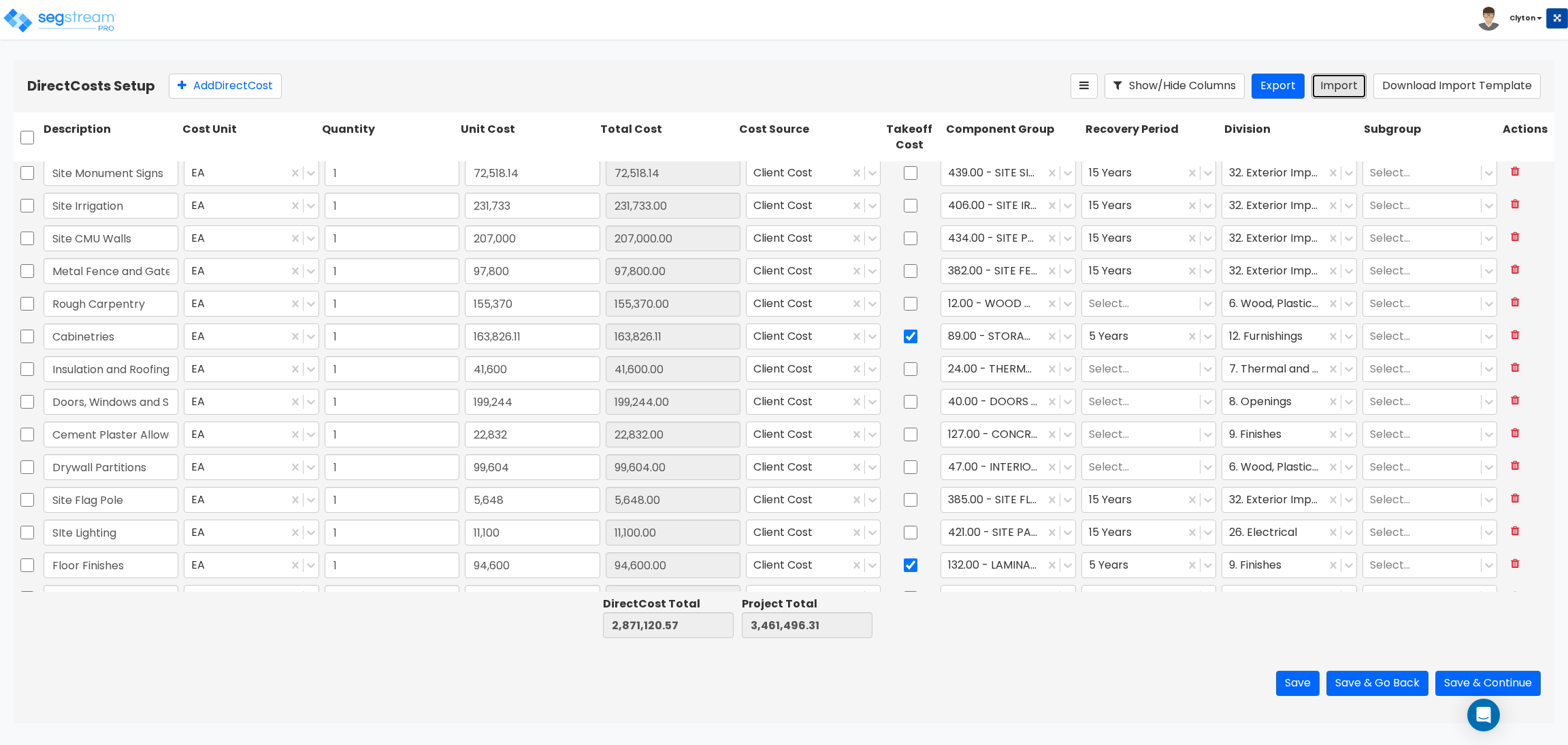
type input "1"
type input "36,355"
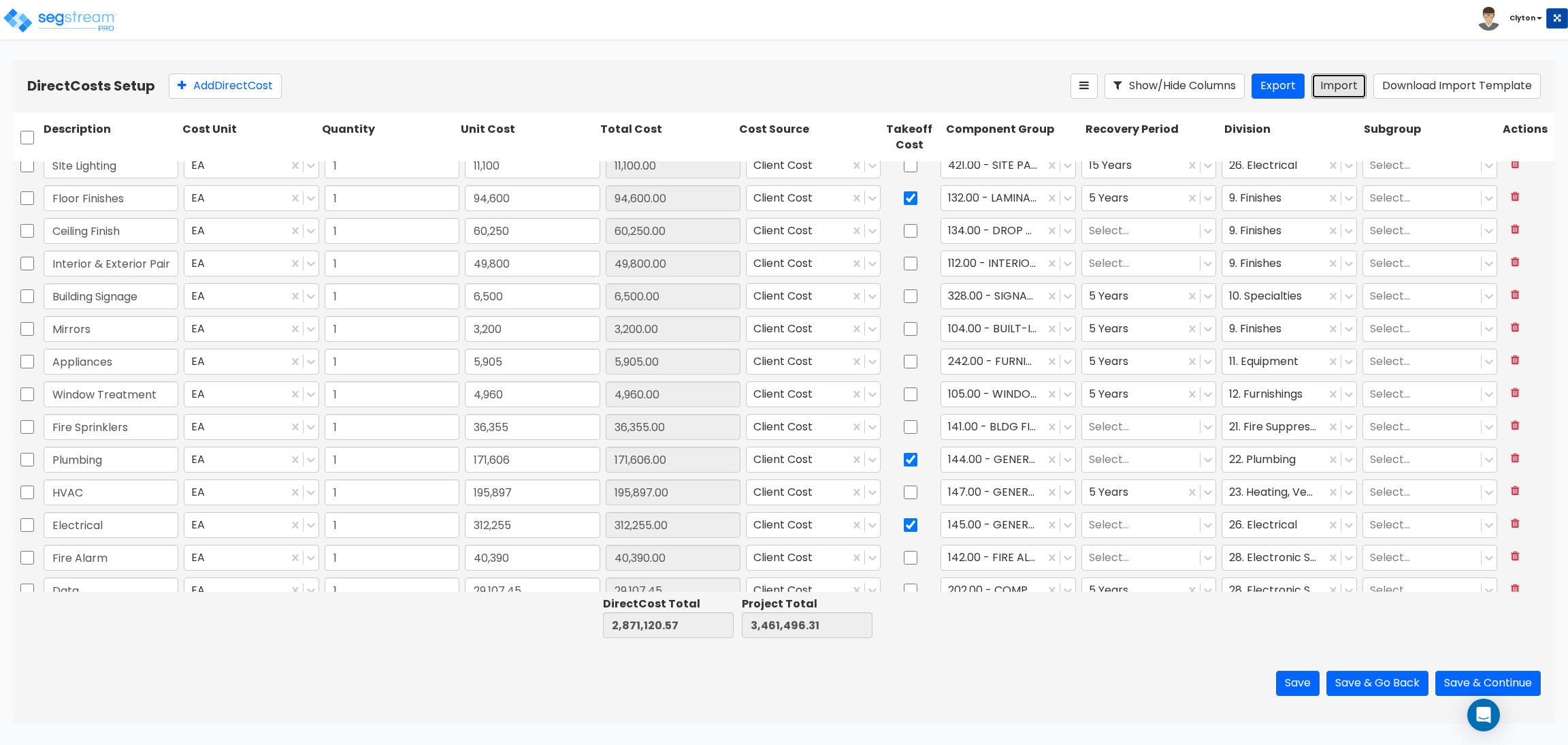
scroll to position [485, 0]
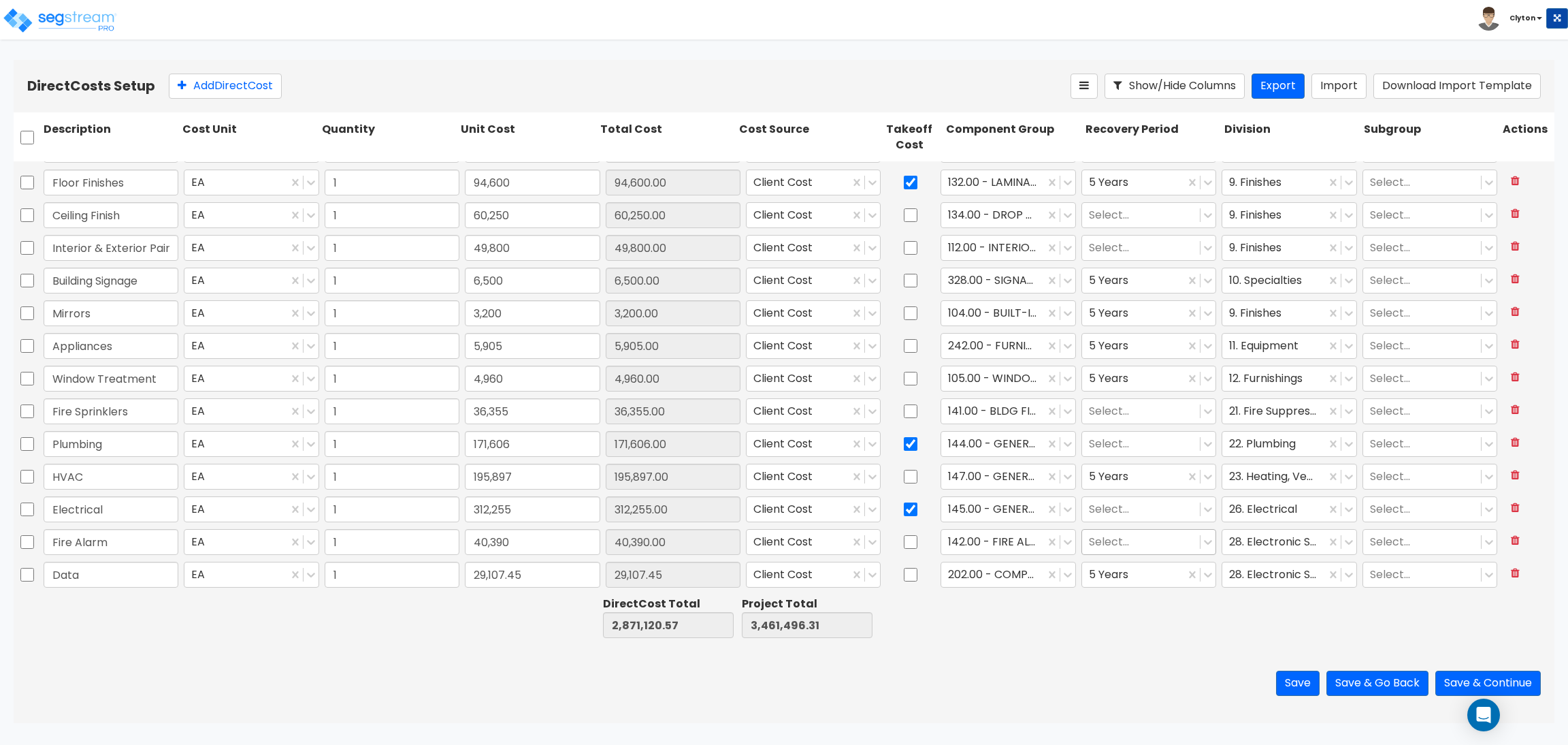
click at [1125, 545] on div at bounding box center [1141, 541] width 104 height 19
click at [1105, 609] on div "5 Years" at bounding box center [1137, 599] width 133 height 25
click at [1109, 512] on div at bounding box center [1141, 509] width 104 height 19
click at [1112, 637] on div "27.5 Years" at bounding box center [1137, 640] width 133 height 25
click at [1110, 447] on div at bounding box center [1141, 444] width 104 height 19
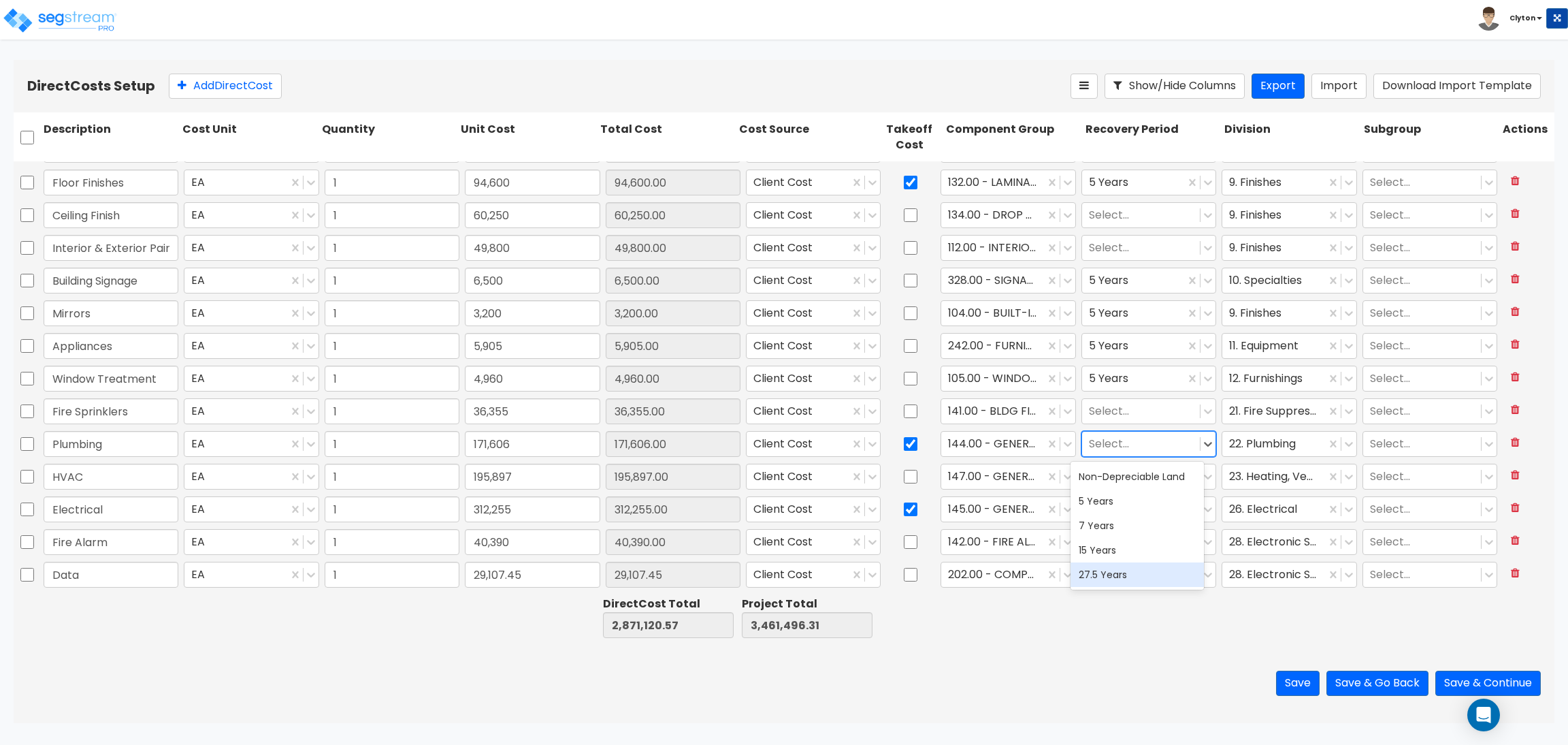
click at [1102, 566] on div "27.5 Years" at bounding box center [1137, 574] width 133 height 25
click at [1109, 418] on div at bounding box center [1141, 411] width 104 height 19
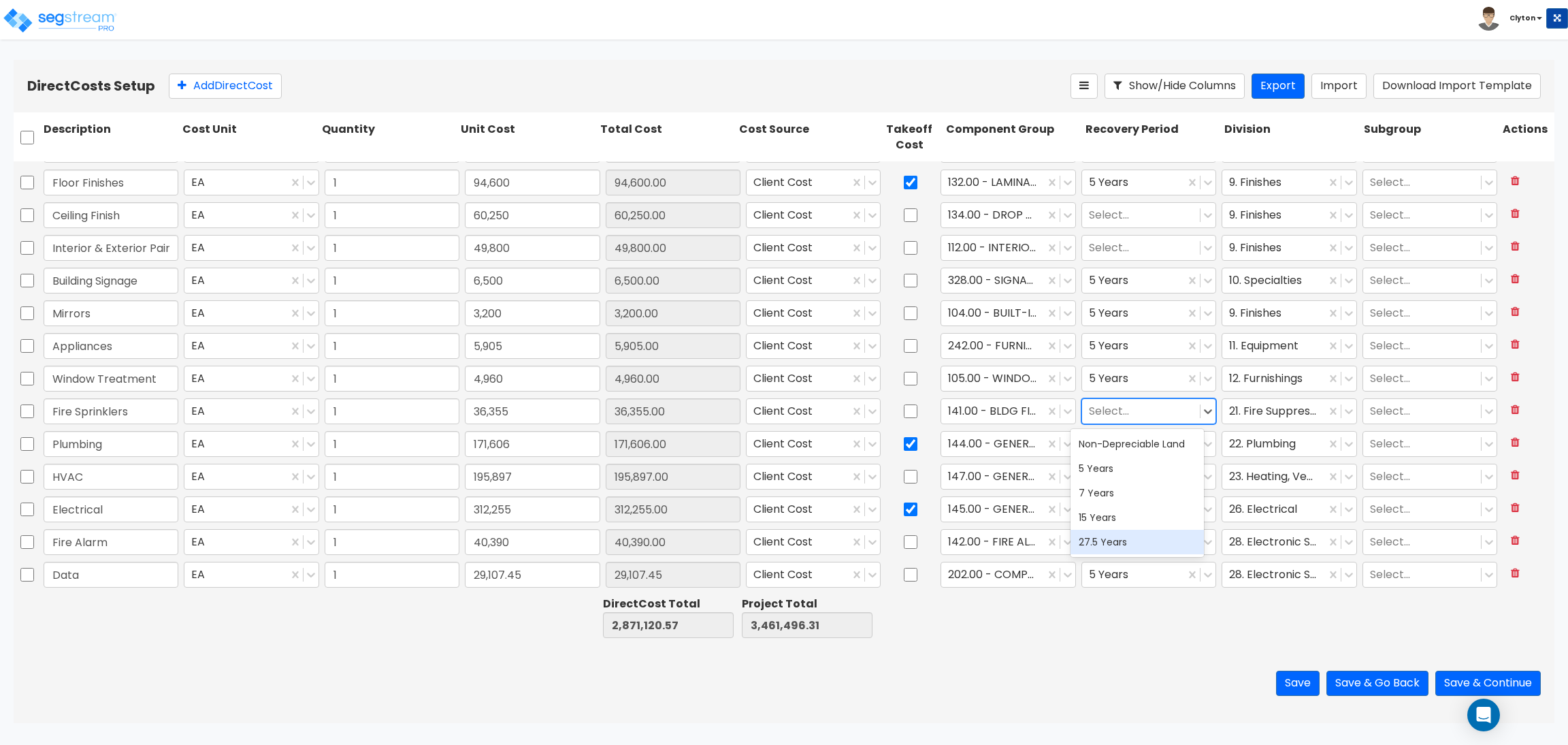
click at [1106, 532] on div "27.5 Years" at bounding box center [1137, 542] width 133 height 25
click at [1112, 245] on div at bounding box center [1141, 248] width 104 height 19
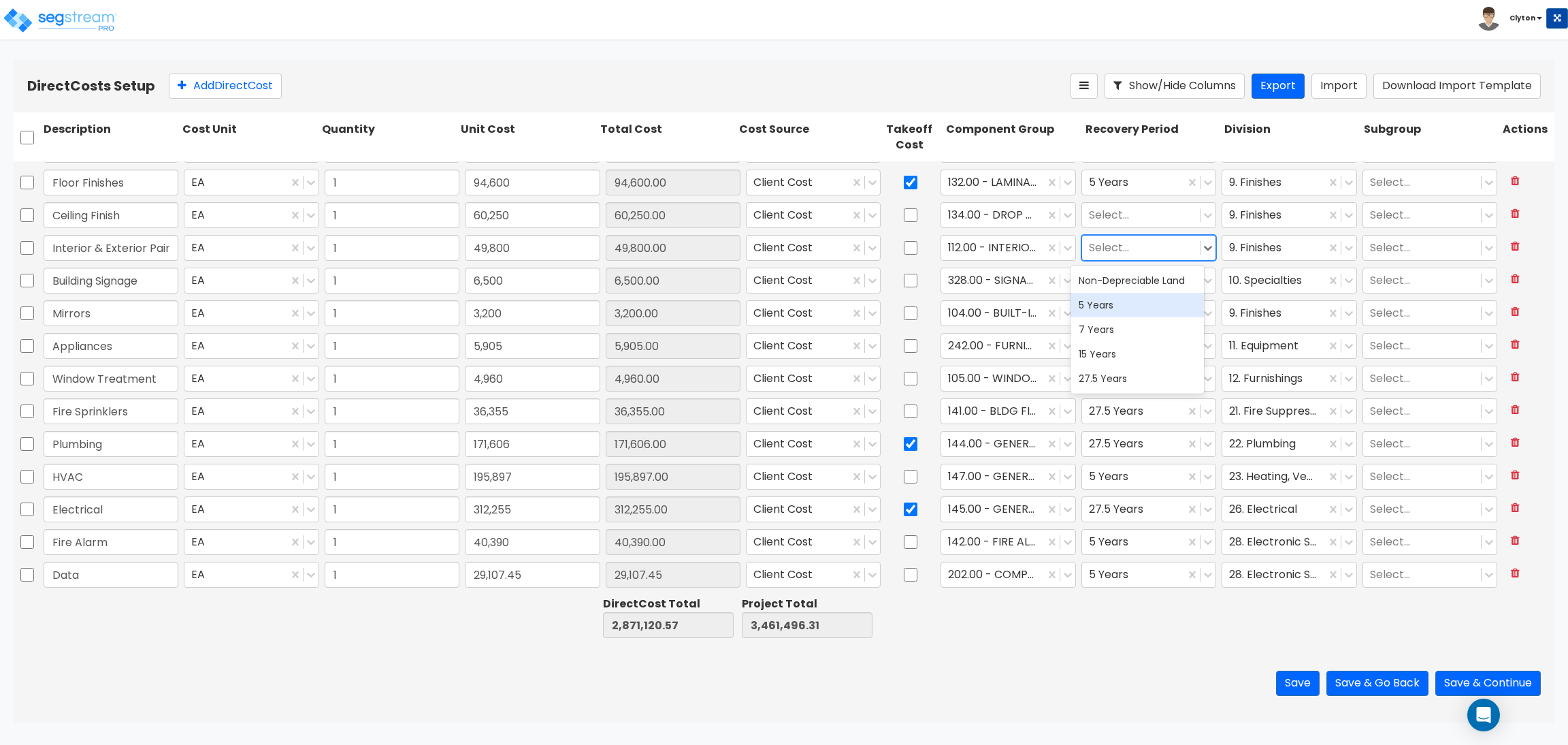
click at [1100, 316] on div "5 Years" at bounding box center [1137, 305] width 133 height 25
click at [1100, 220] on div at bounding box center [1141, 215] width 104 height 19
click at [1098, 269] on div "5 Years" at bounding box center [1137, 272] width 133 height 25
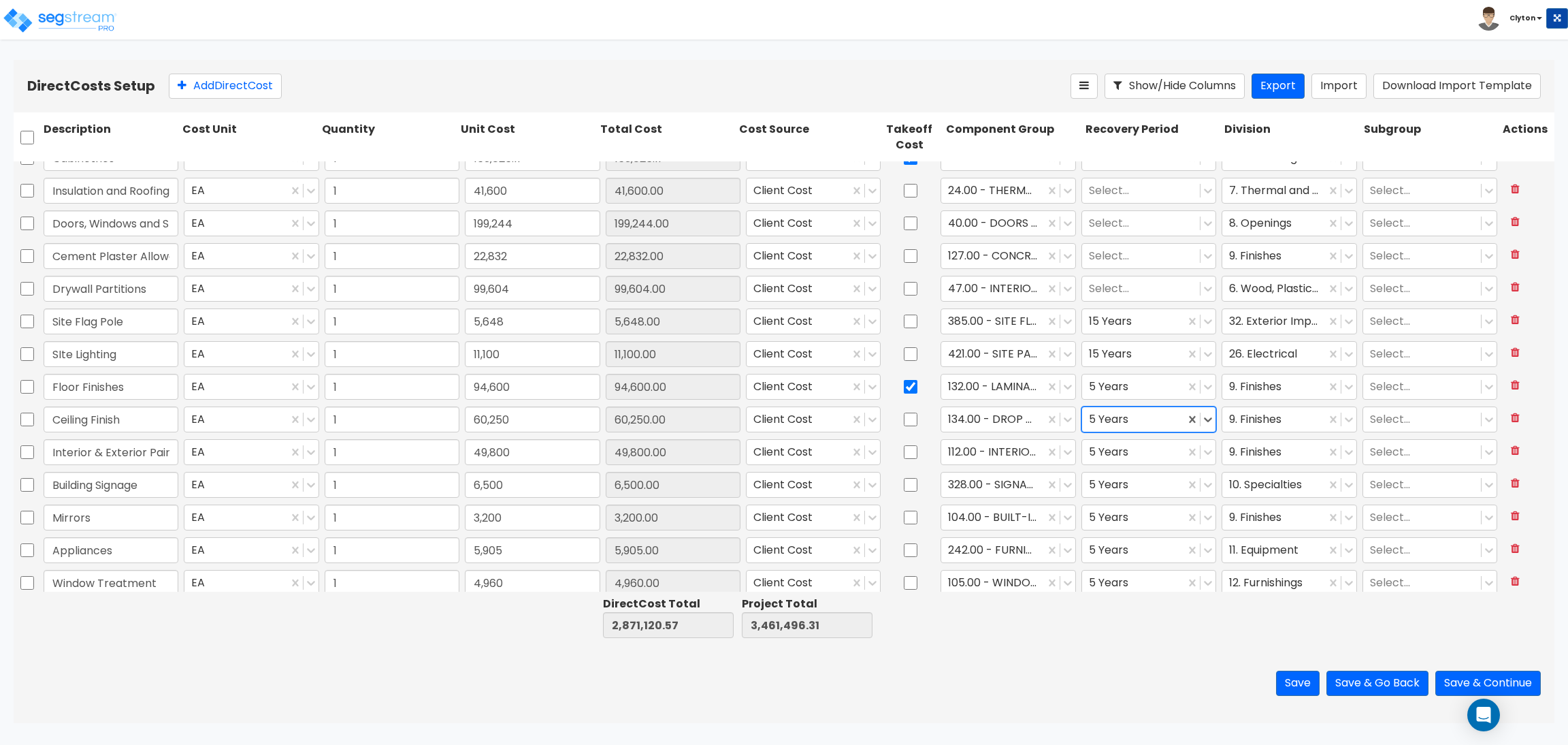
type input "1"
type input "231,733"
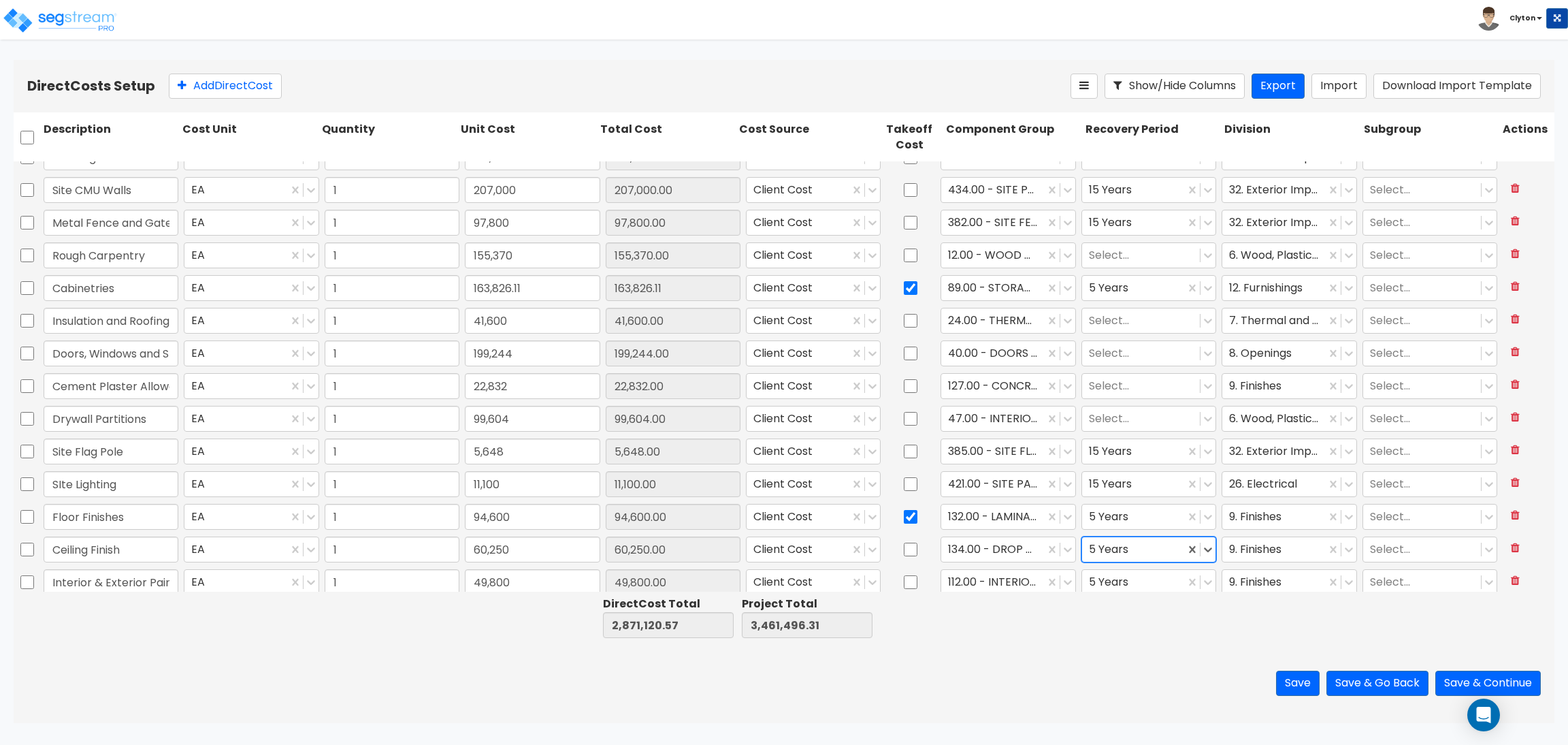
scroll to position [76, 0]
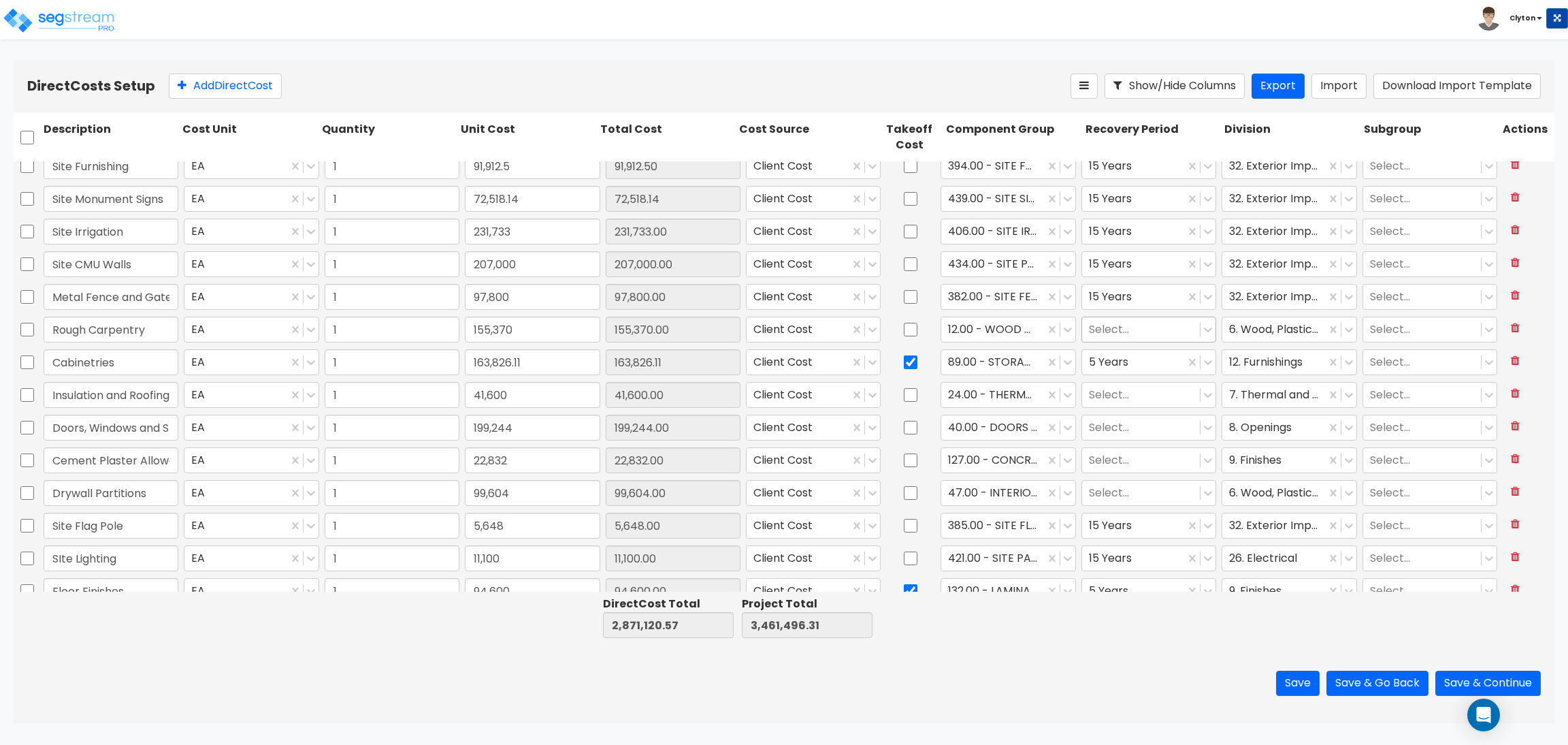
click at [1094, 328] on div at bounding box center [1141, 329] width 104 height 19
click at [1101, 453] on div "27.5 Years" at bounding box center [1137, 460] width 133 height 25
click at [1110, 398] on div at bounding box center [1141, 394] width 104 height 19
click at [1110, 528] on div "27.5 Years" at bounding box center [1137, 526] width 133 height 25
click at [1101, 427] on div at bounding box center [1141, 427] width 104 height 19
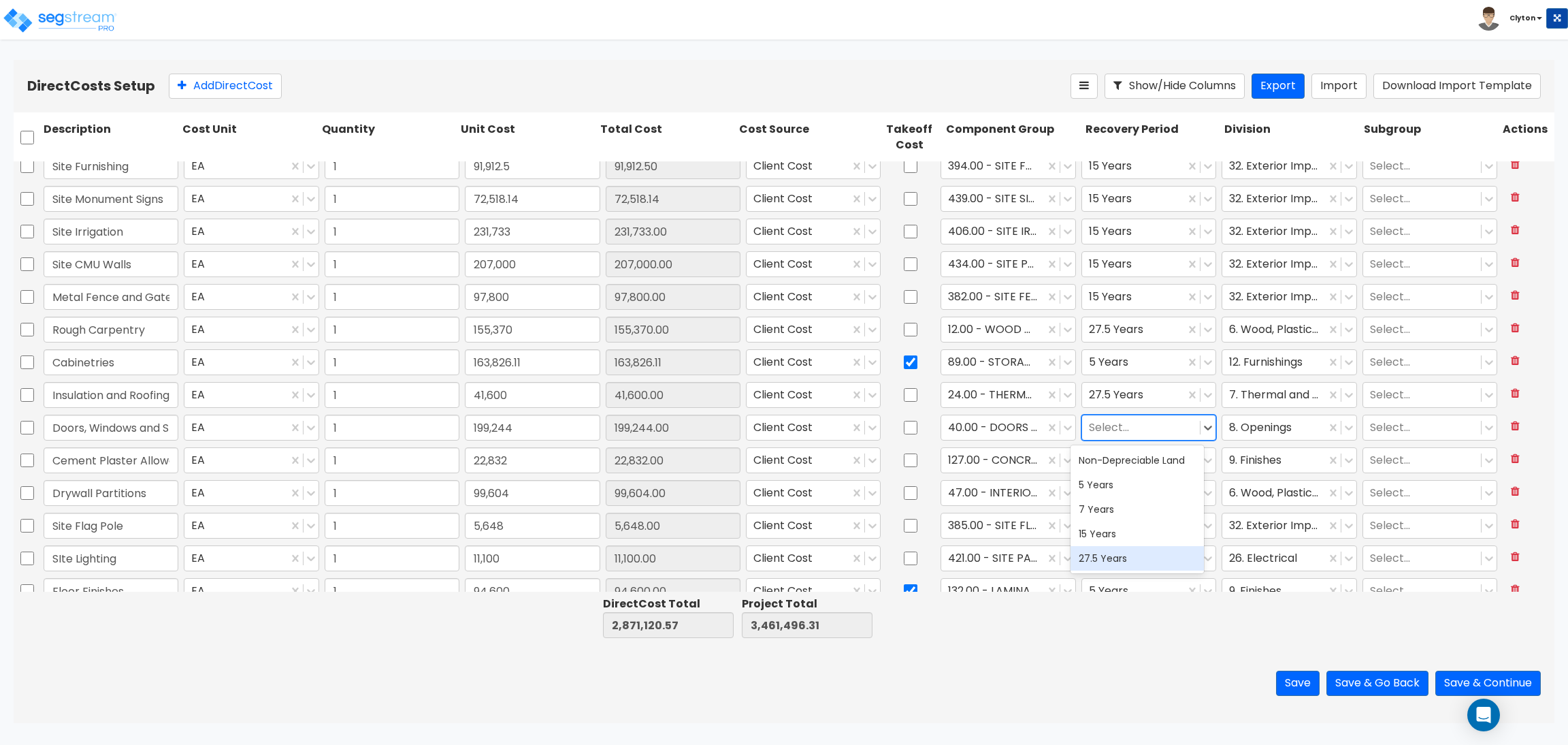
click at [1102, 555] on div "27.5 Years" at bounding box center [1137, 559] width 133 height 25
click at [1098, 466] on div at bounding box center [1141, 460] width 104 height 19
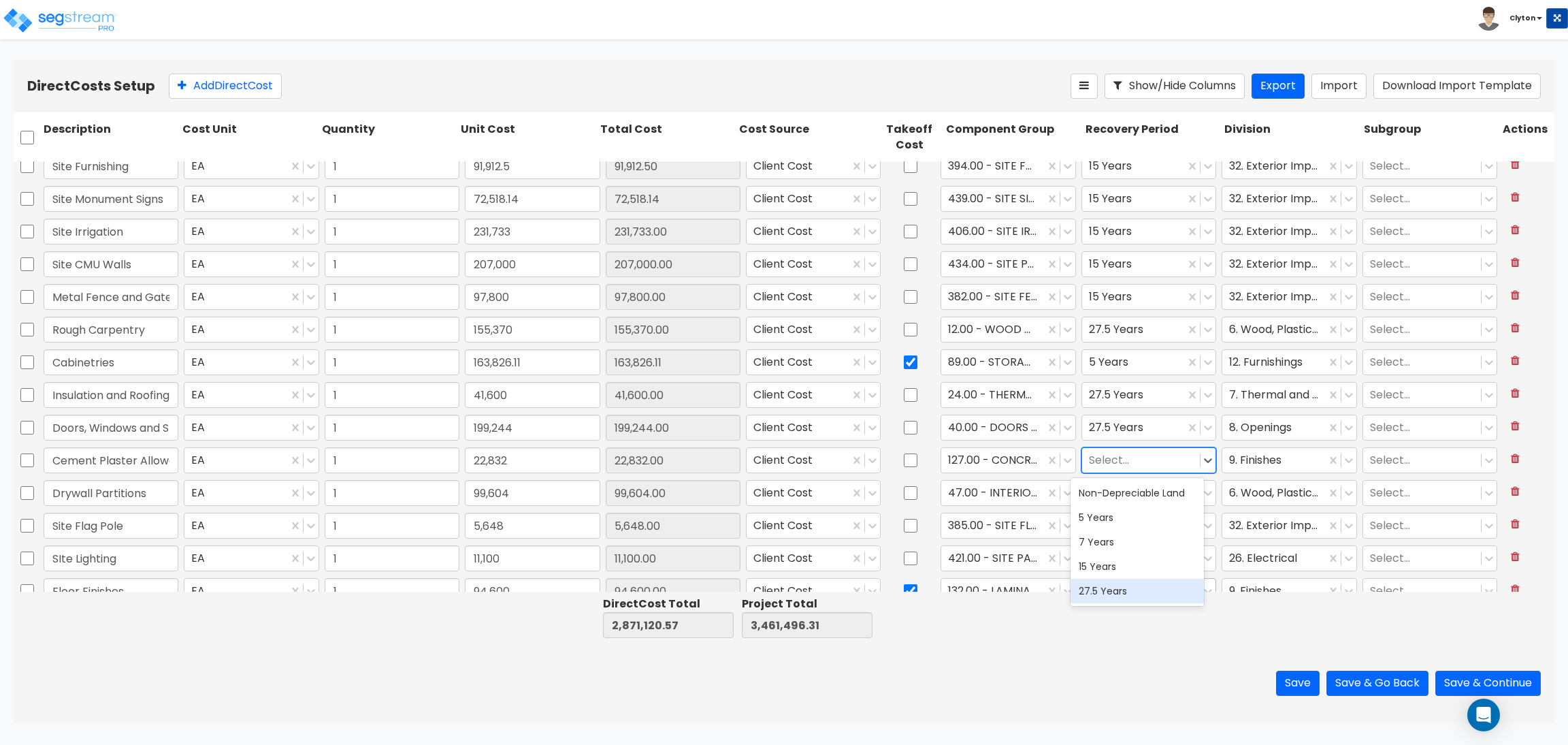
click at [1108, 589] on div "27.5 Years" at bounding box center [1137, 591] width 133 height 25
click at [1093, 497] on div at bounding box center [1141, 492] width 104 height 19
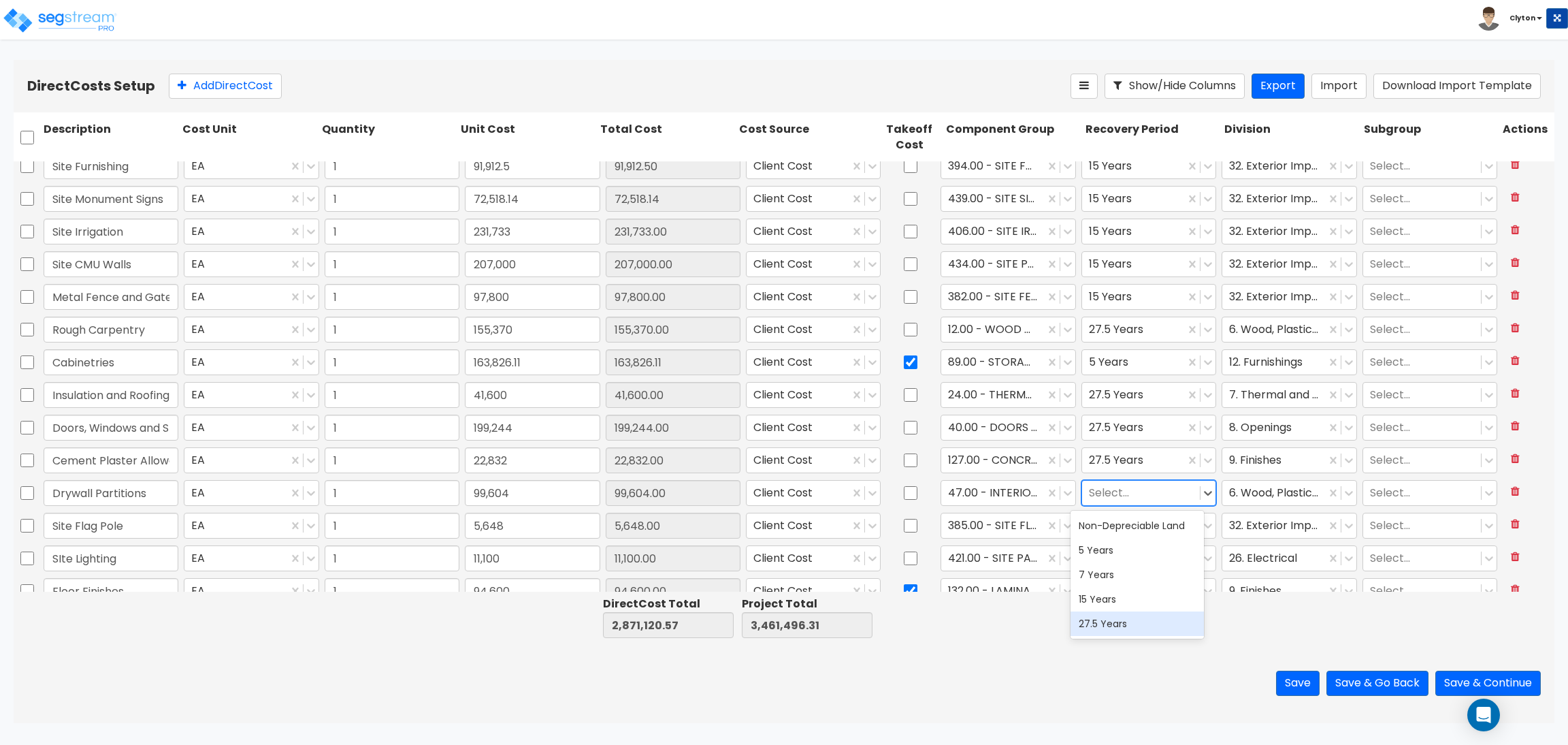
click at [1108, 612] on div "27.5 Years" at bounding box center [1137, 623] width 133 height 25
type input "1"
type input "36,355"
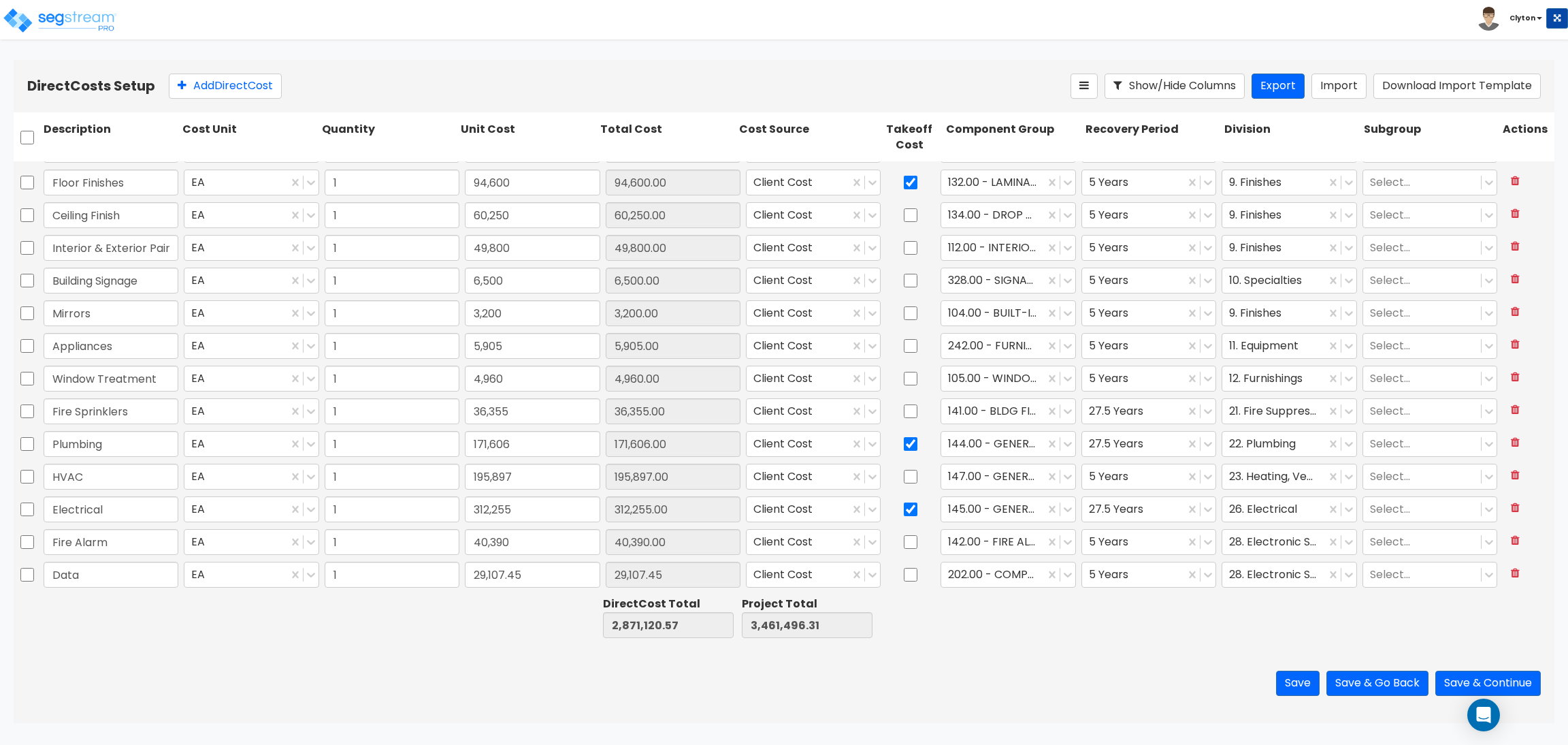
scroll to position [0, 0]
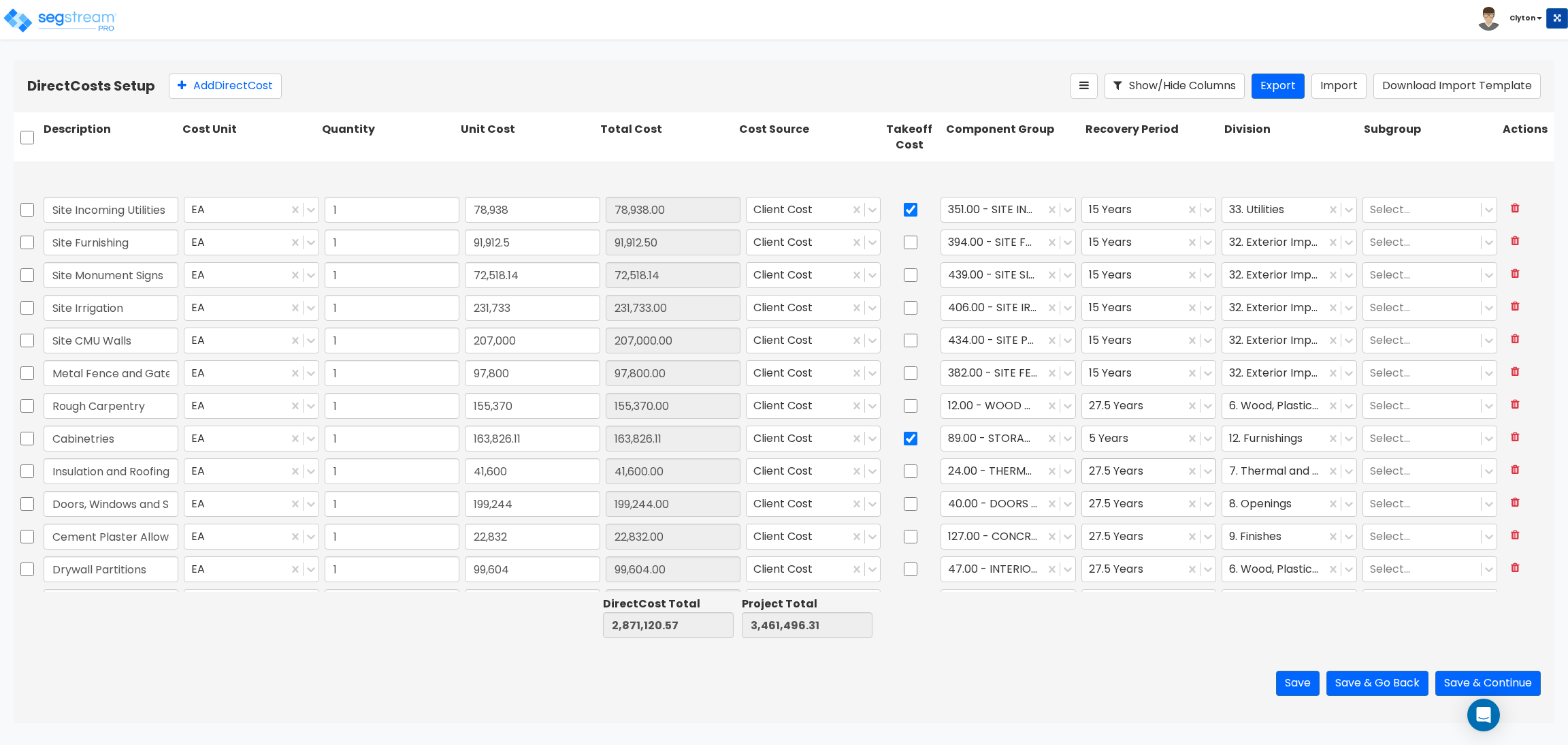
type input "1"
type input "5,905"
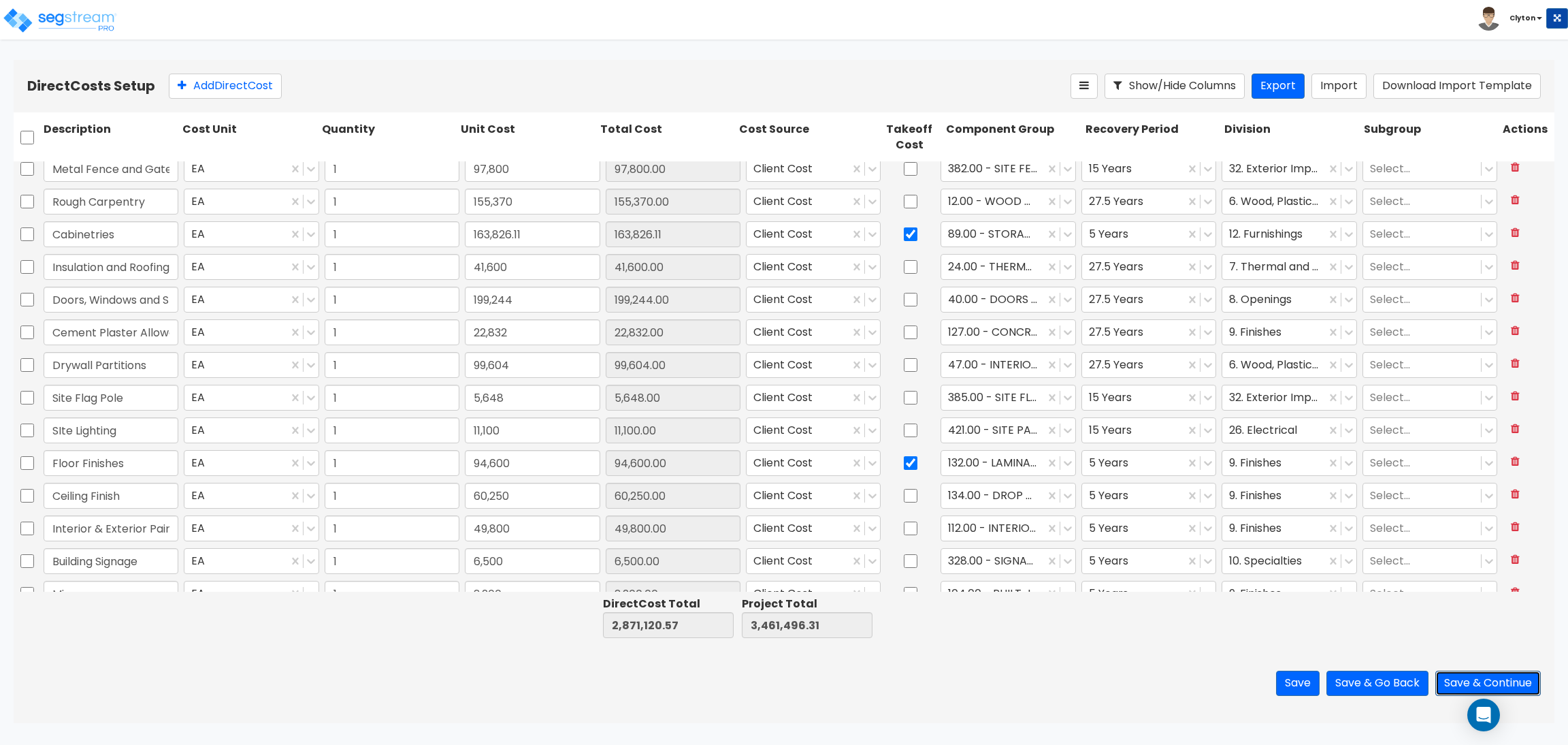
click at [1450, 674] on button "Save & Continue" at bounding box center [1488, 684] width 106 height 25
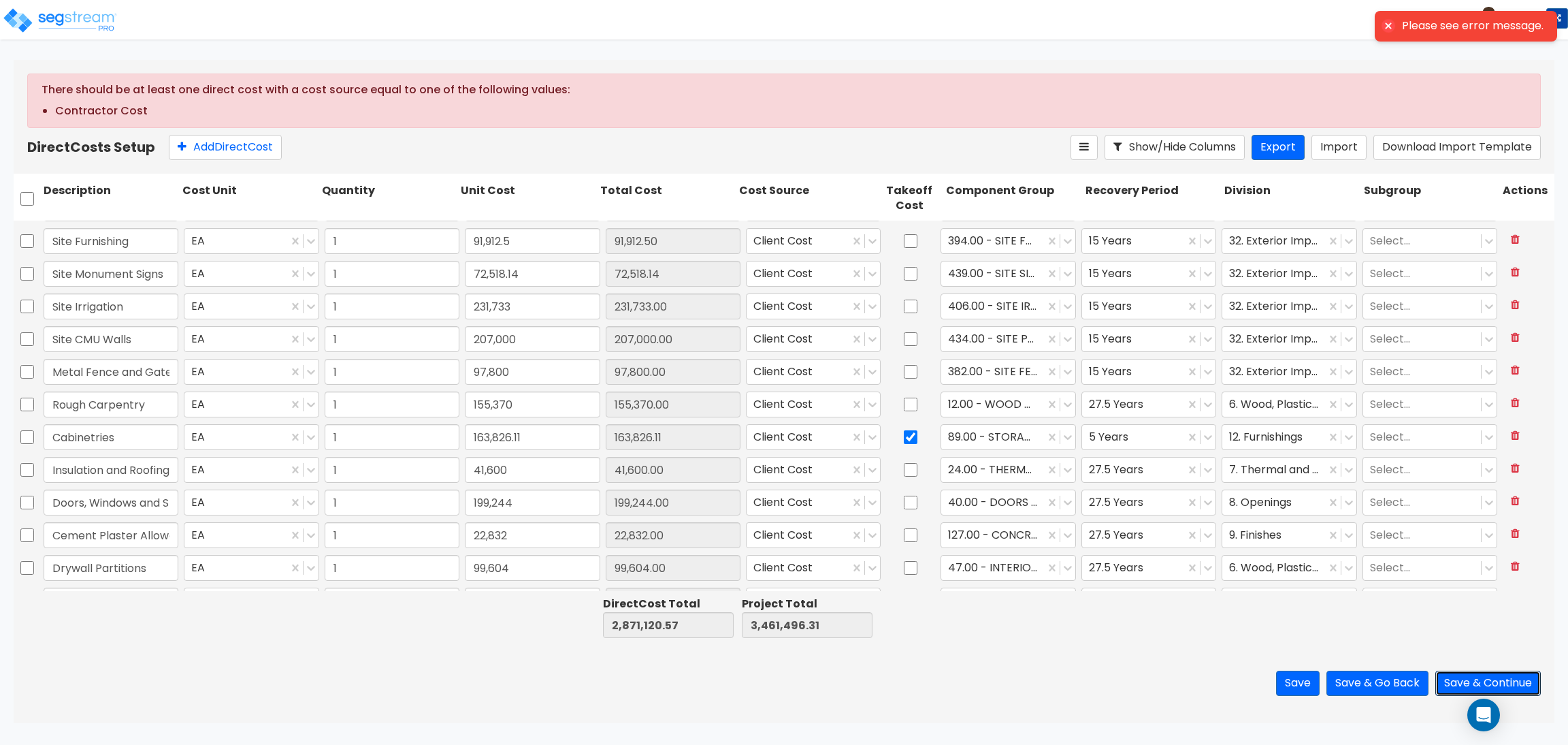
scroll to position [0, 0]
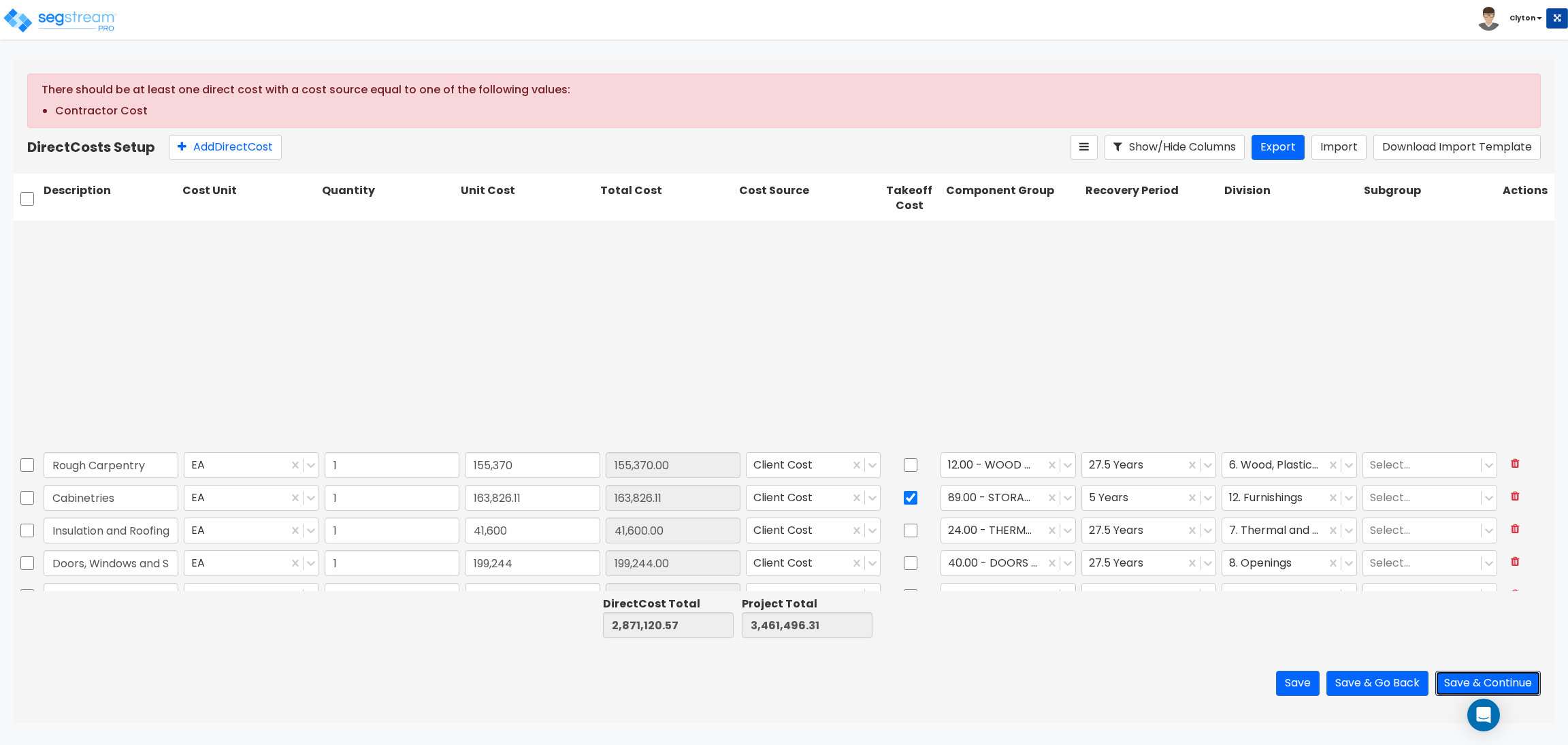
type input "1"
type input "36,355"
type input "1"
type input "171,606"
type input "1"
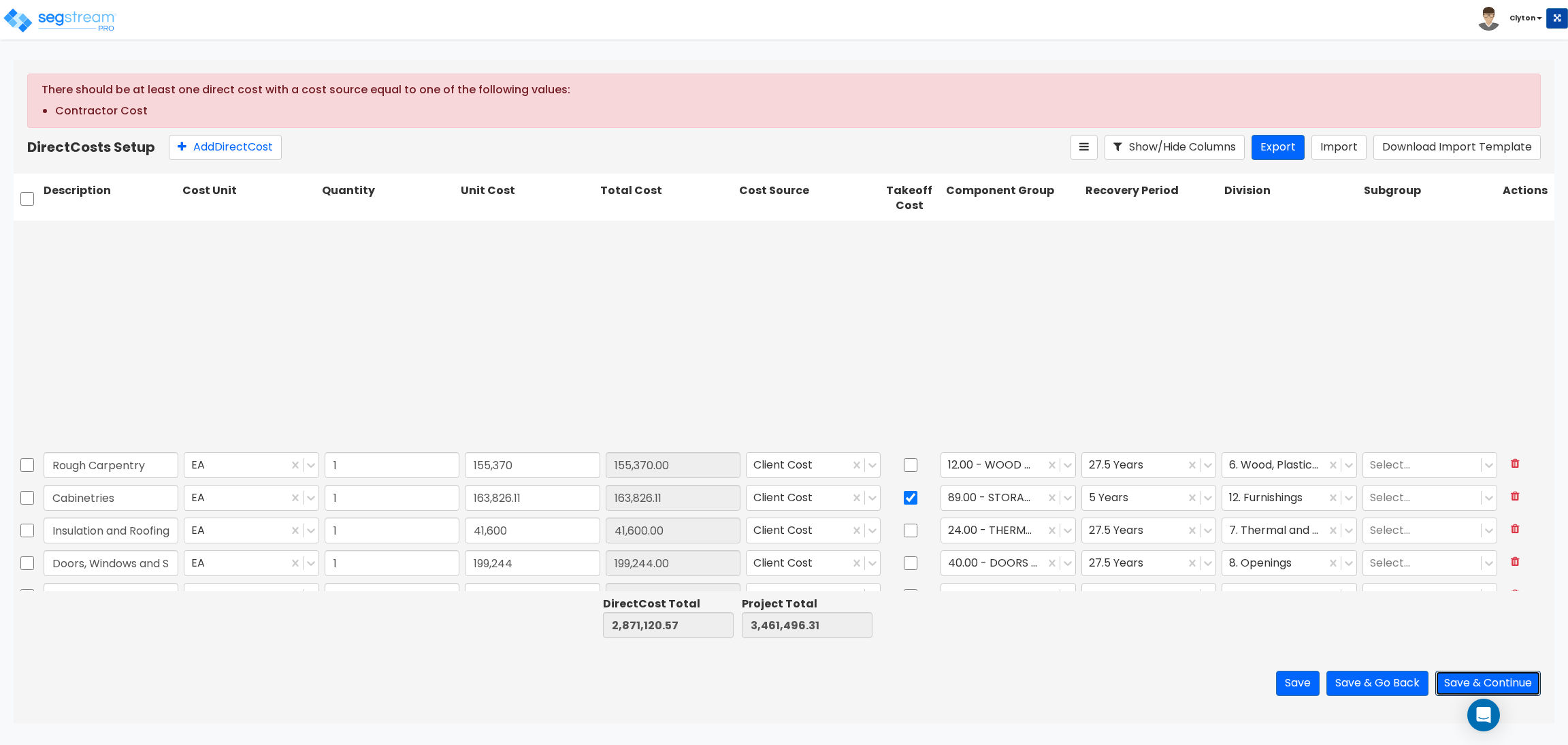
type input "195,897"
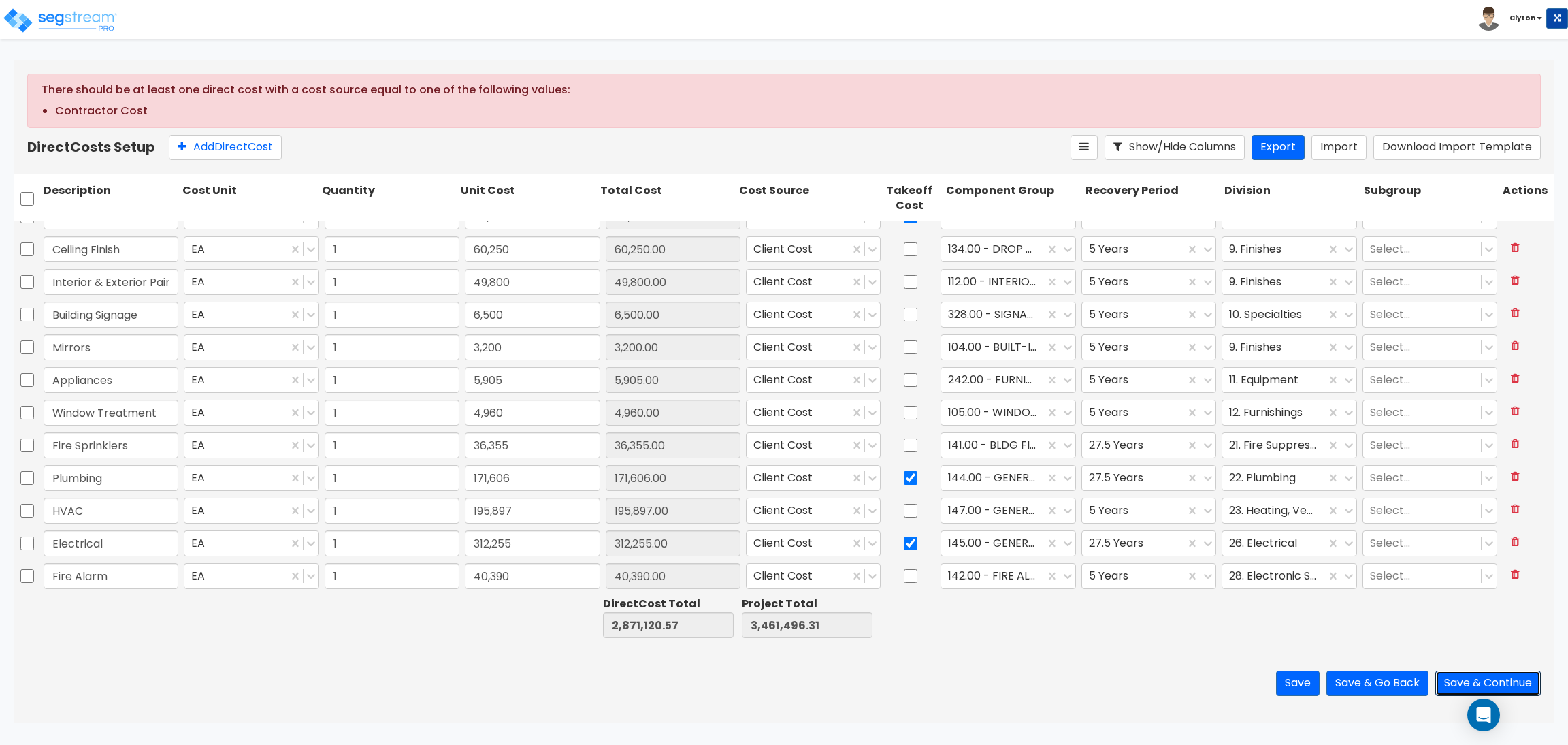
scroll to position [545, 0]
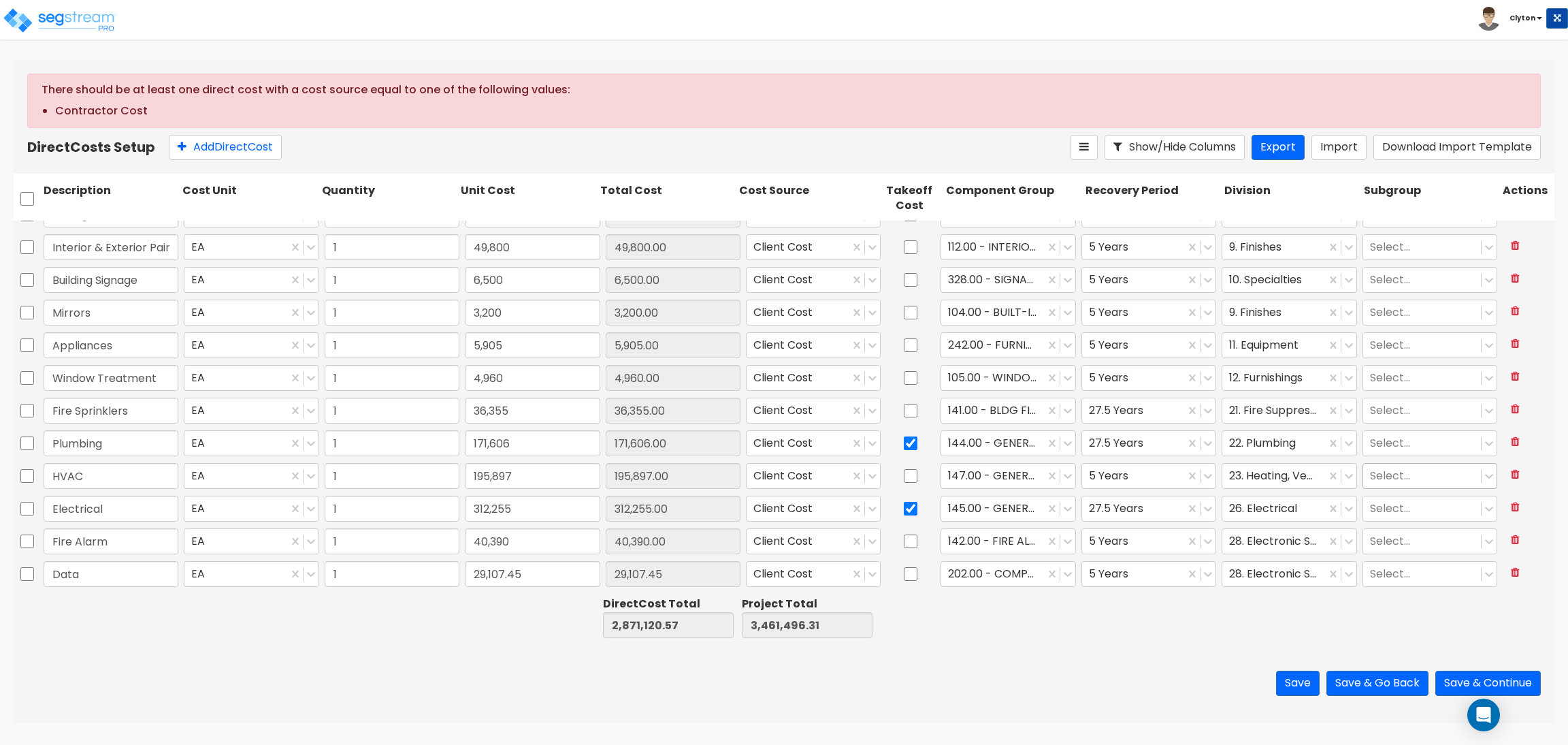
click at [1371, 474] on div at bounding box center [1423, 477] width 104 height 19
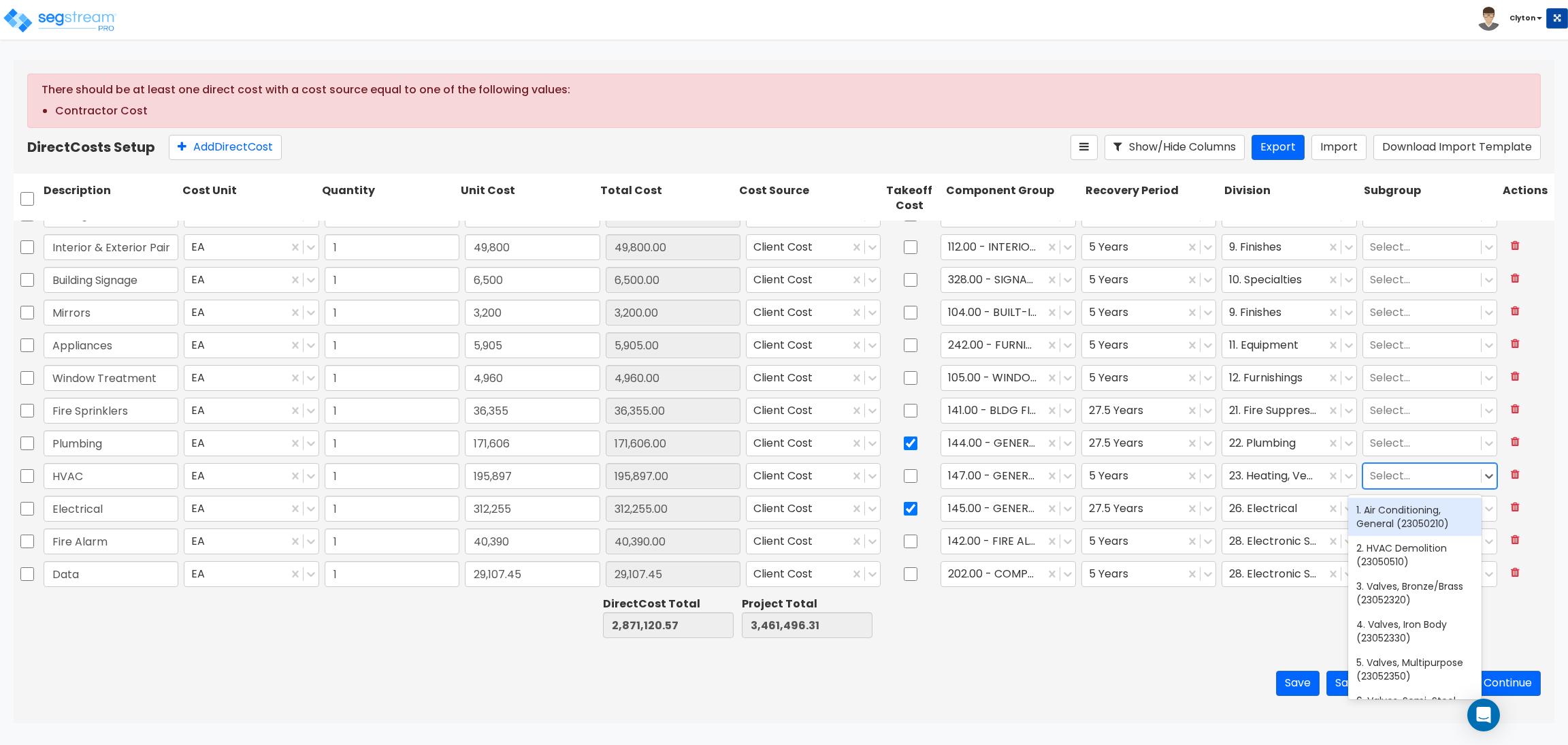
click at [1371, 474] on div at bounding box center [1423, 477] width 104 height 19
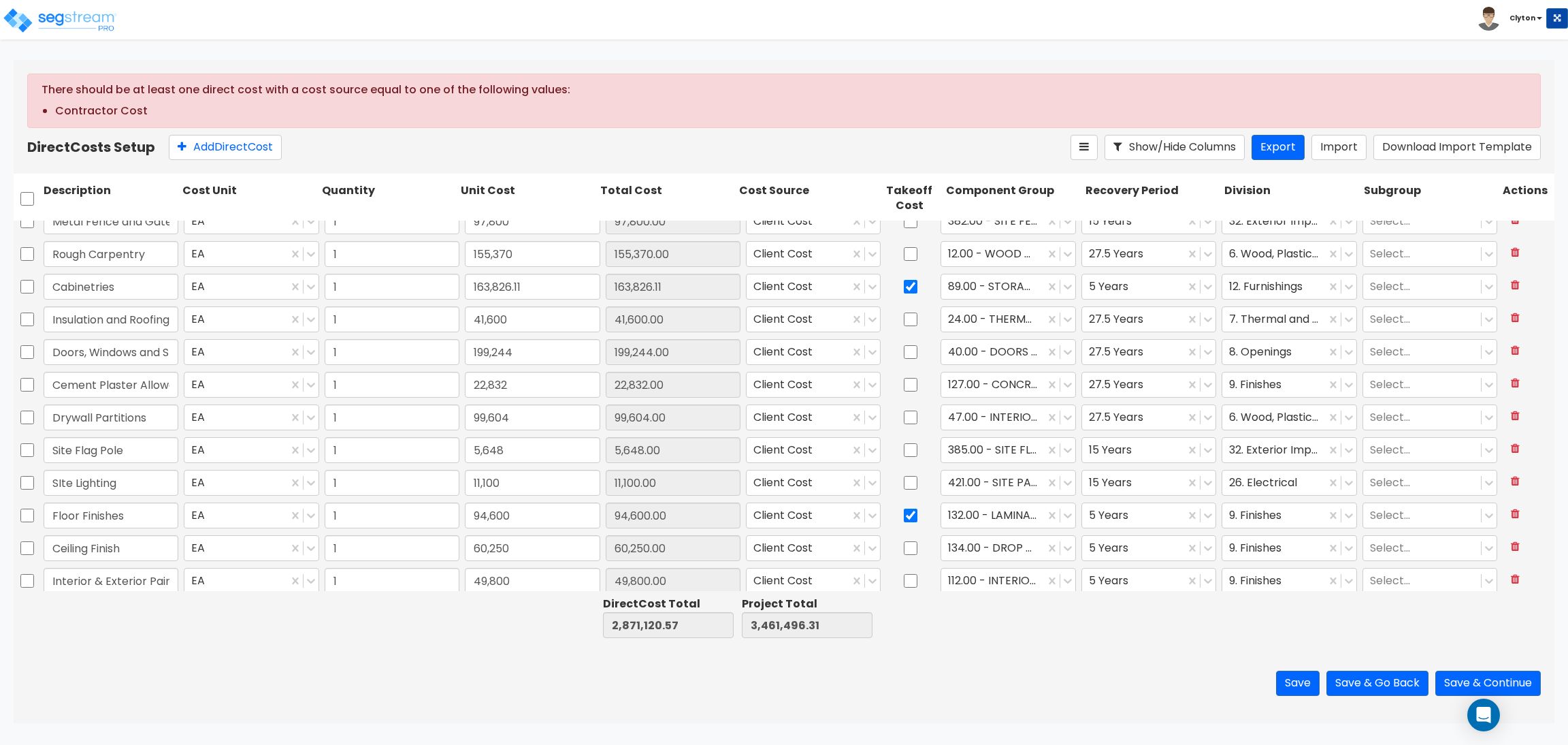
type input "1"
type input "91,912.5"
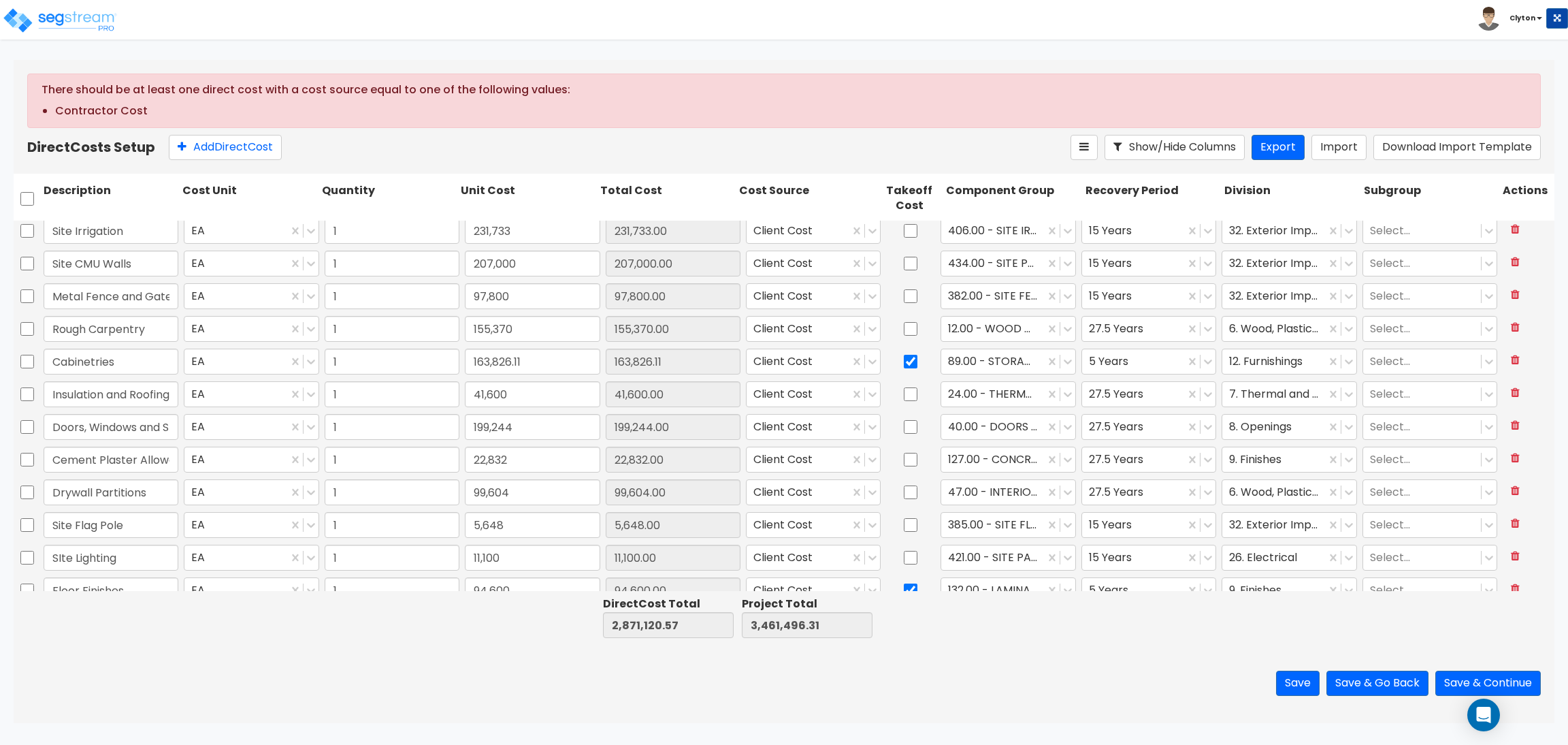
scroll to position [0, 0]
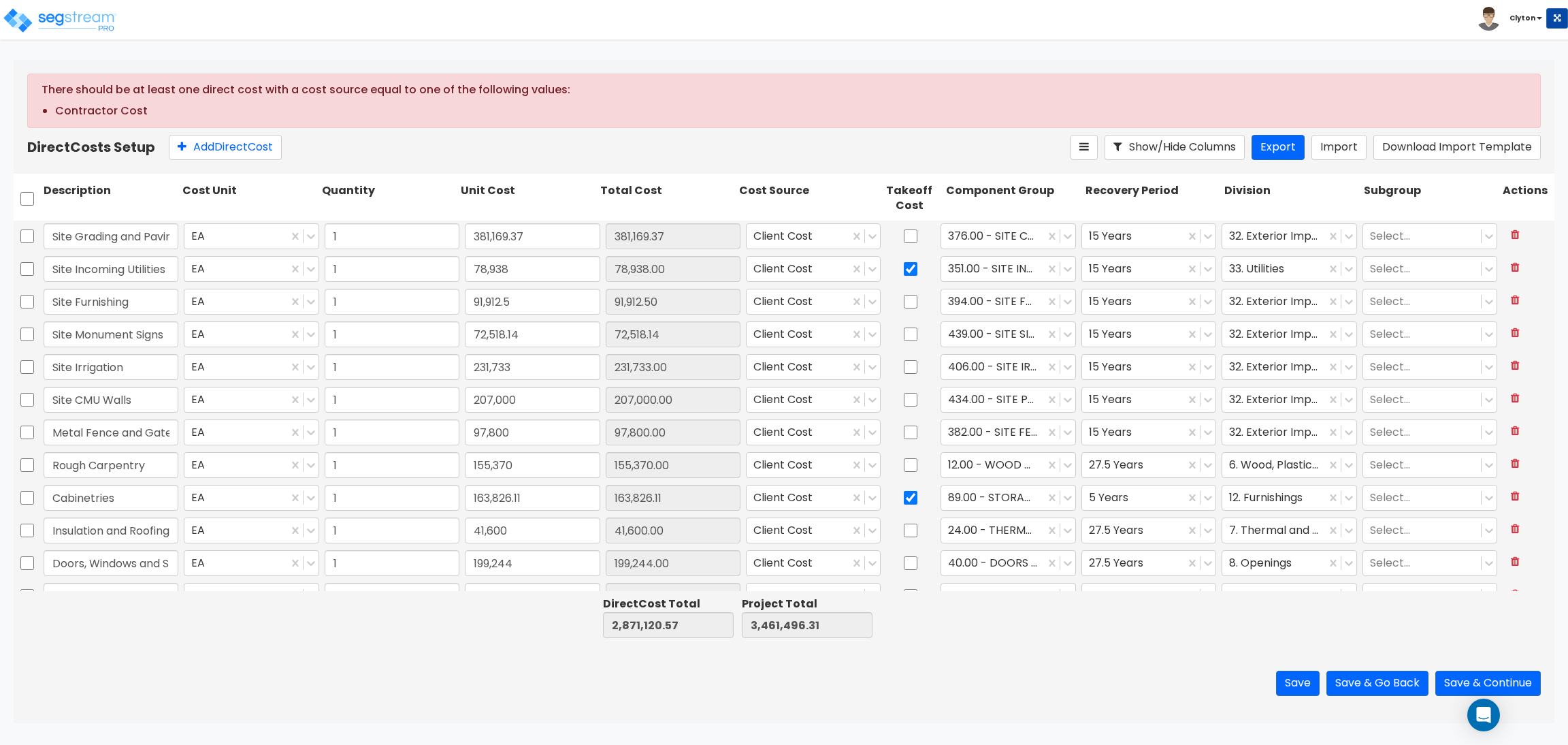
type input "1"
type input "60,250"
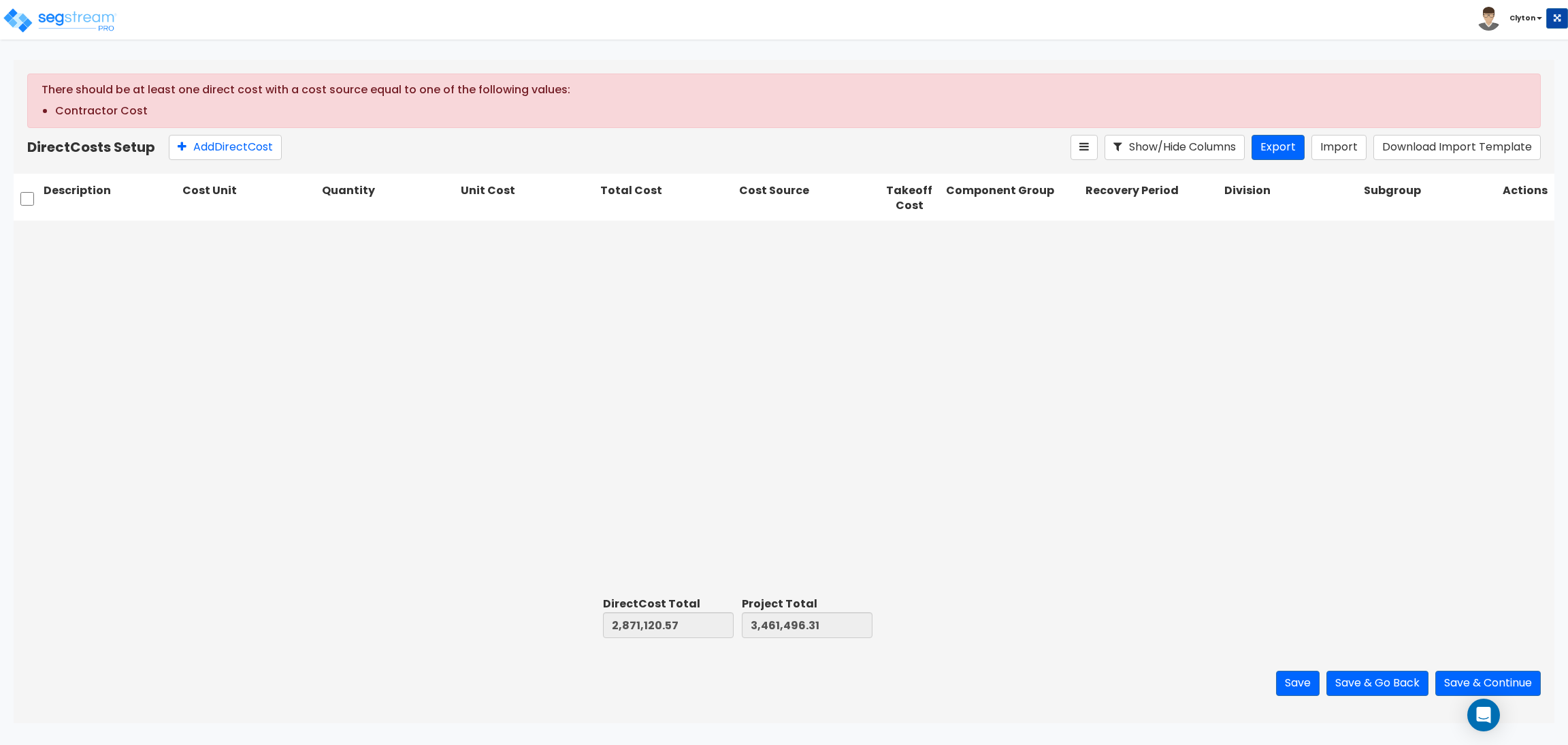
scroll to position [545, 0]
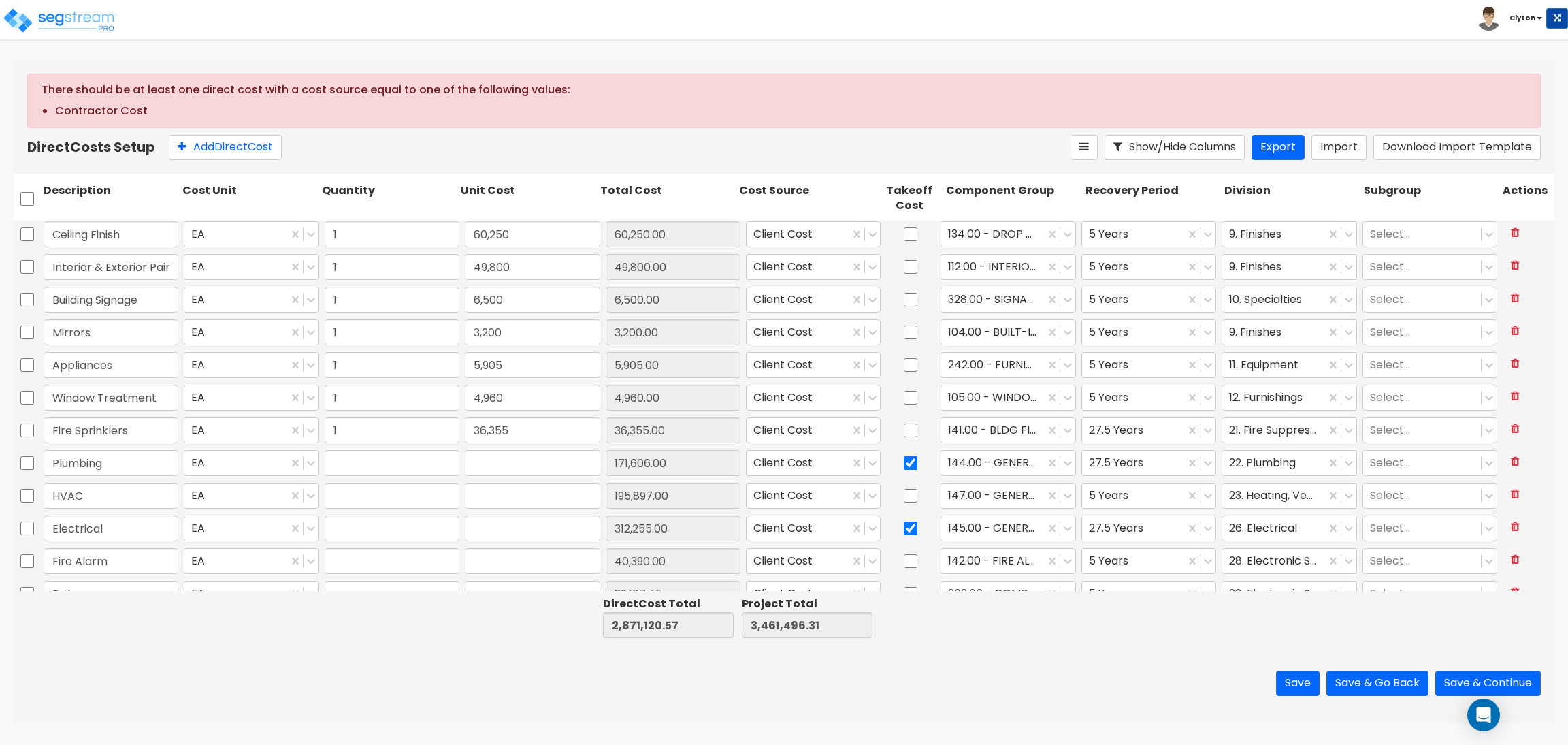
type input "1"
type input "171,606"
type input "1"
type input "195,897"
type input "1"
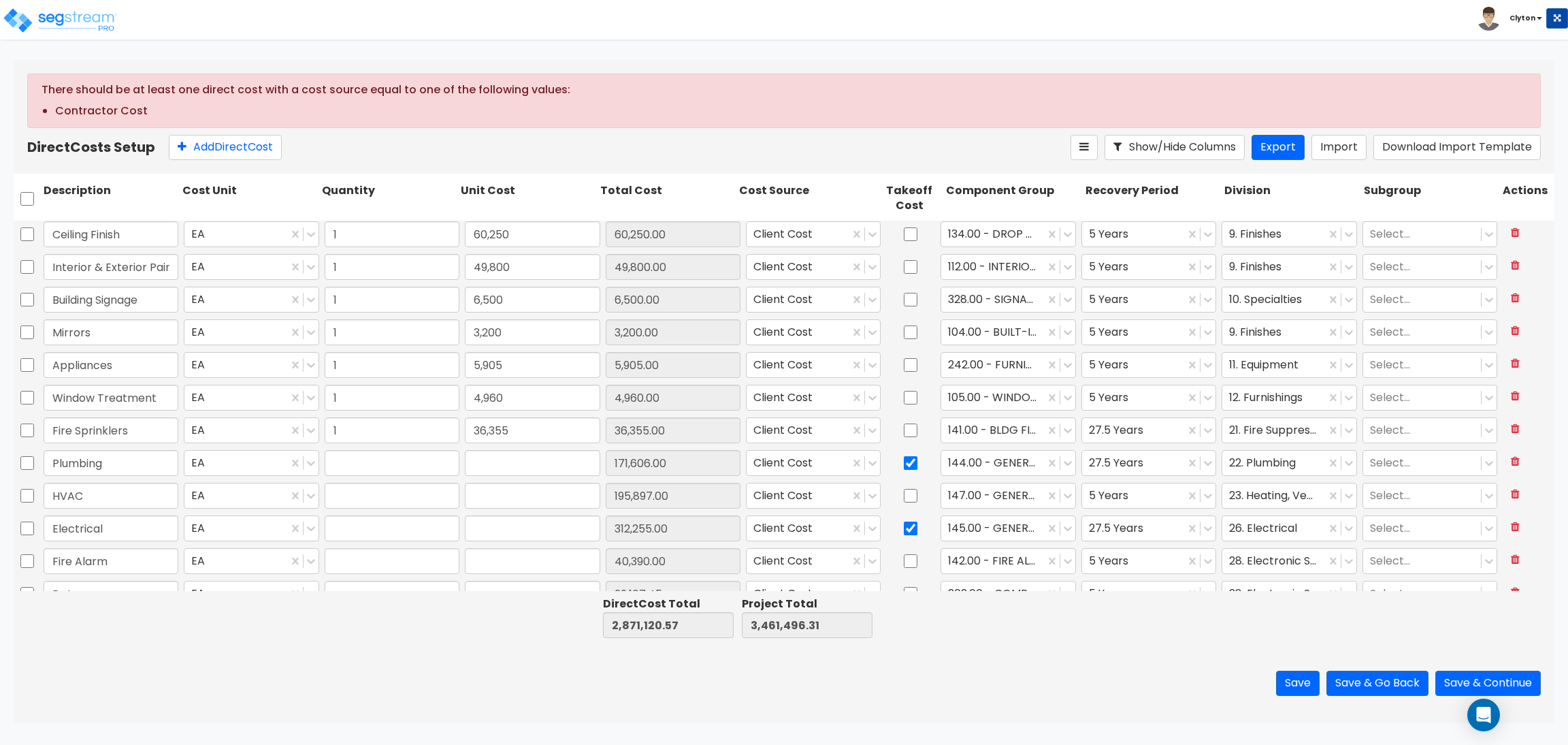
type input "312,255"
type input "1"
type input "40,390"
type input "1"
type input "29,107.45"
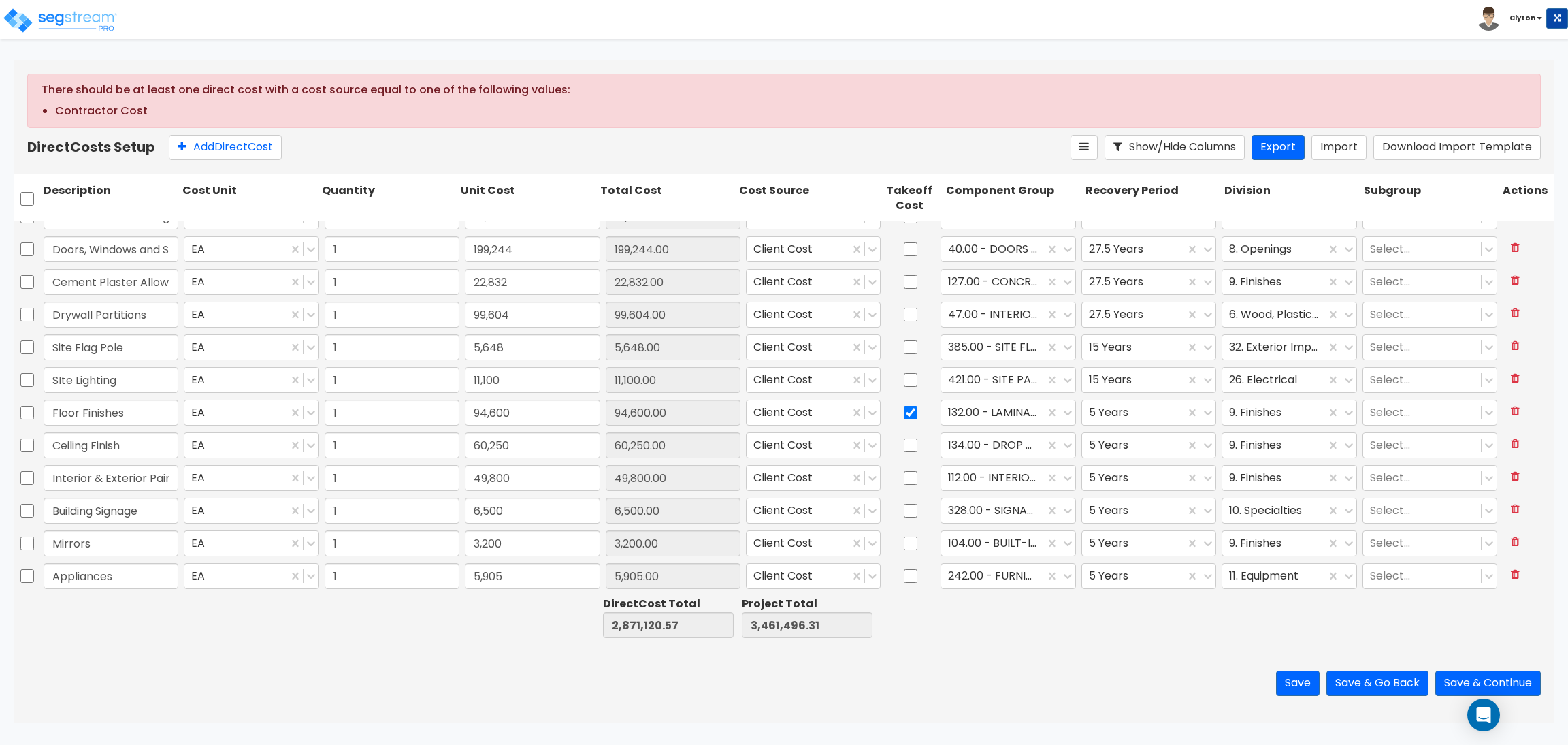
type input "1"
type input "231,733"
type input "1"
type input "207,000"
type input "1"
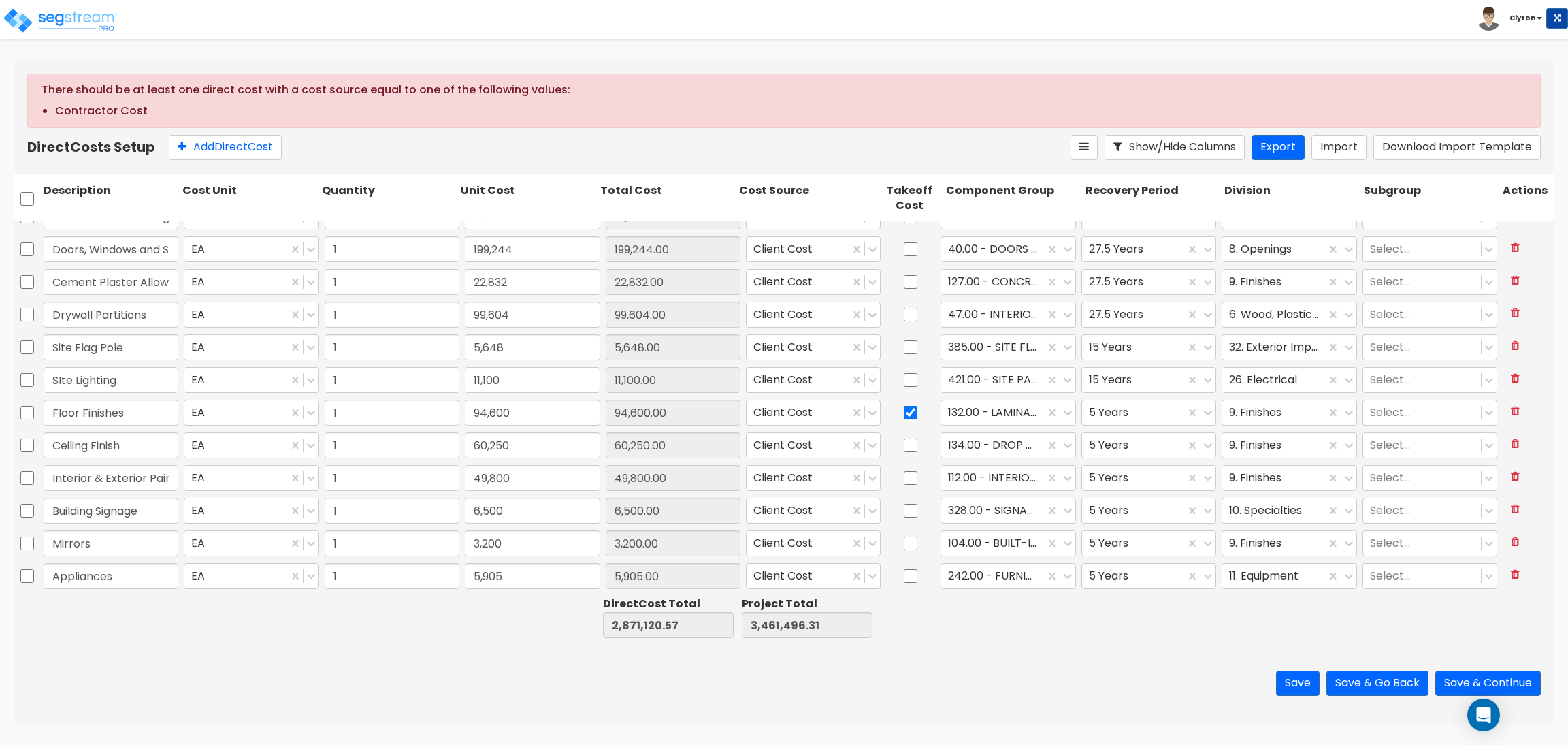
type input "97,800"
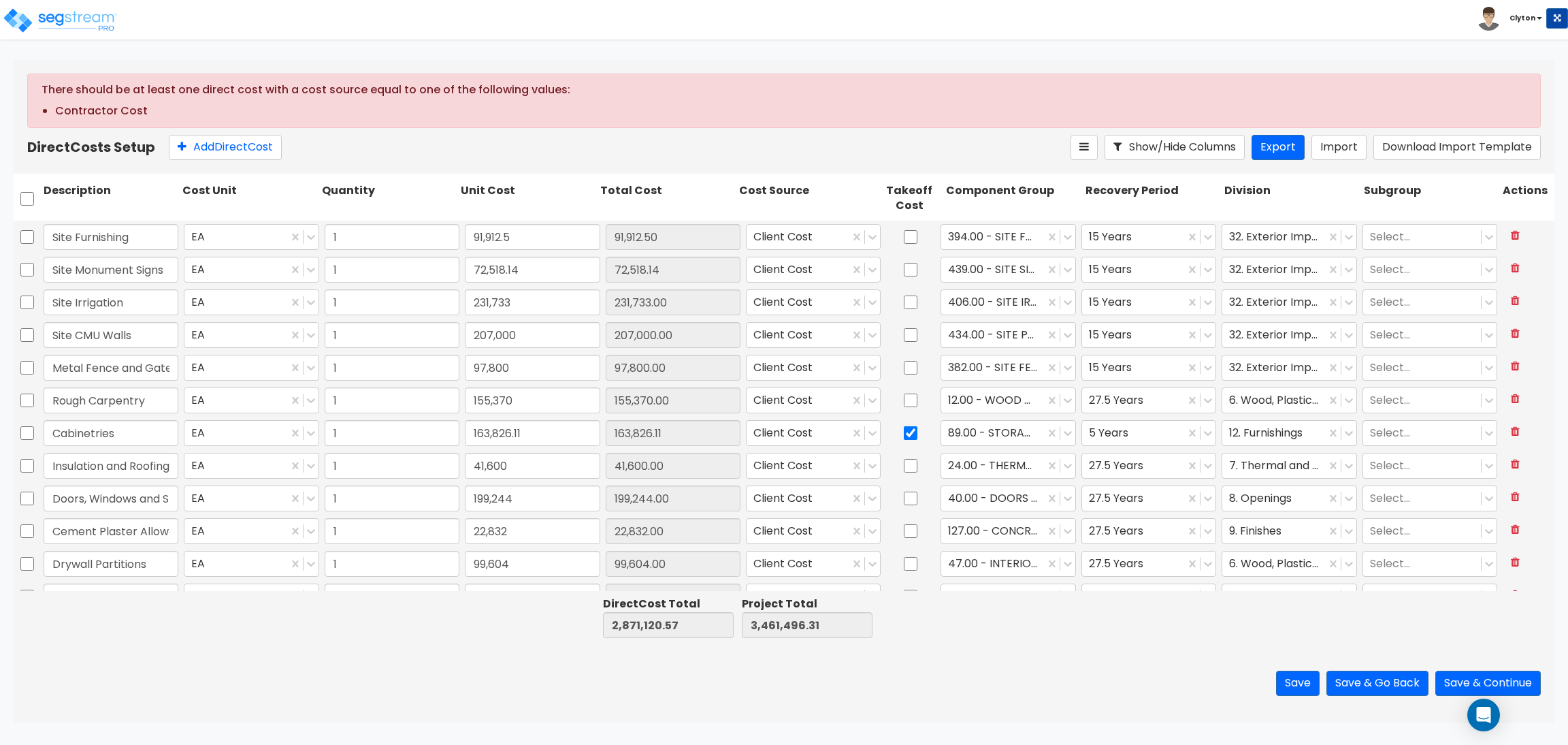
scroll to position [0, 0]
click at [21, 197] on input "checkbox" at bounding box center [27, 198] width 13 height 26
checkbox input "true"
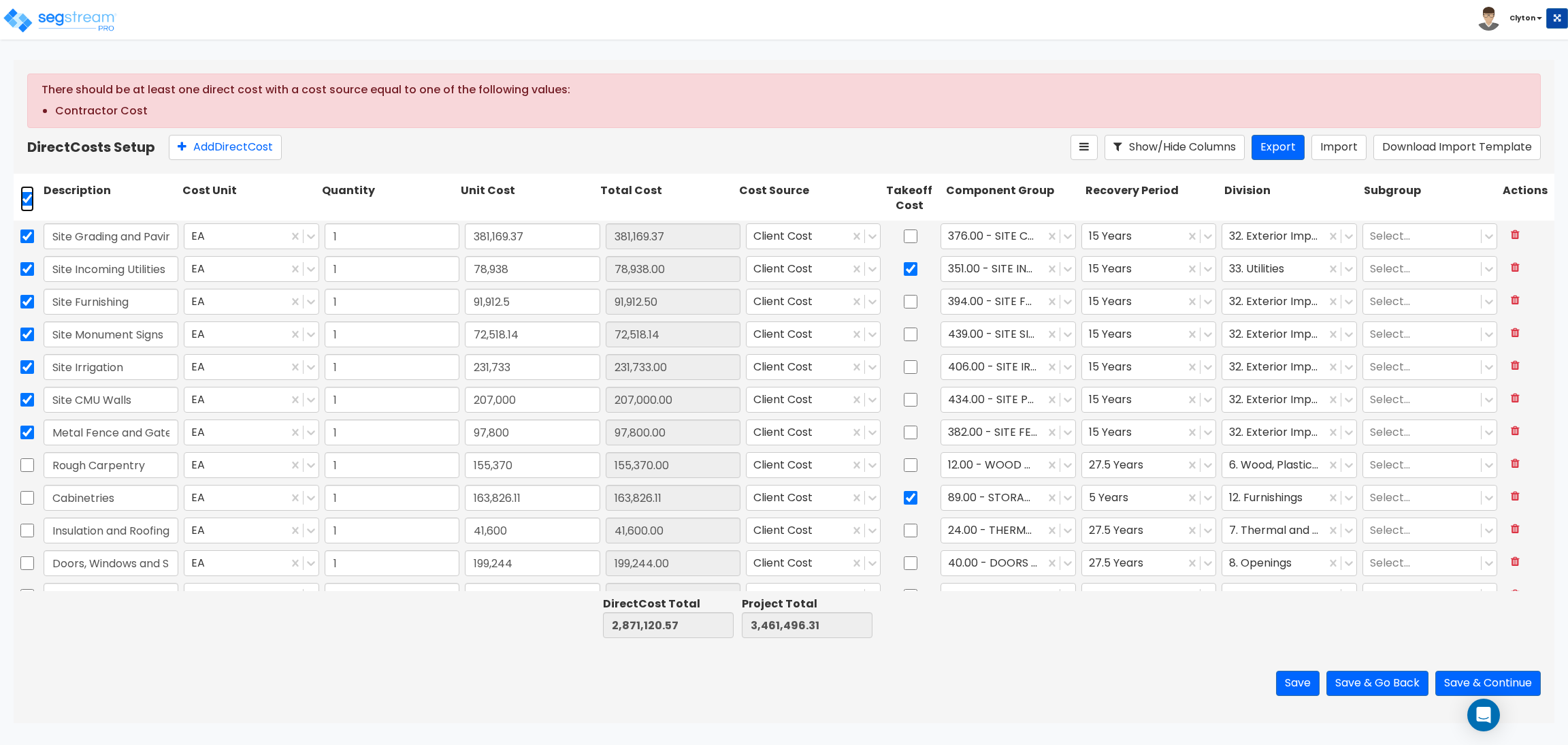
checkbox input "true"
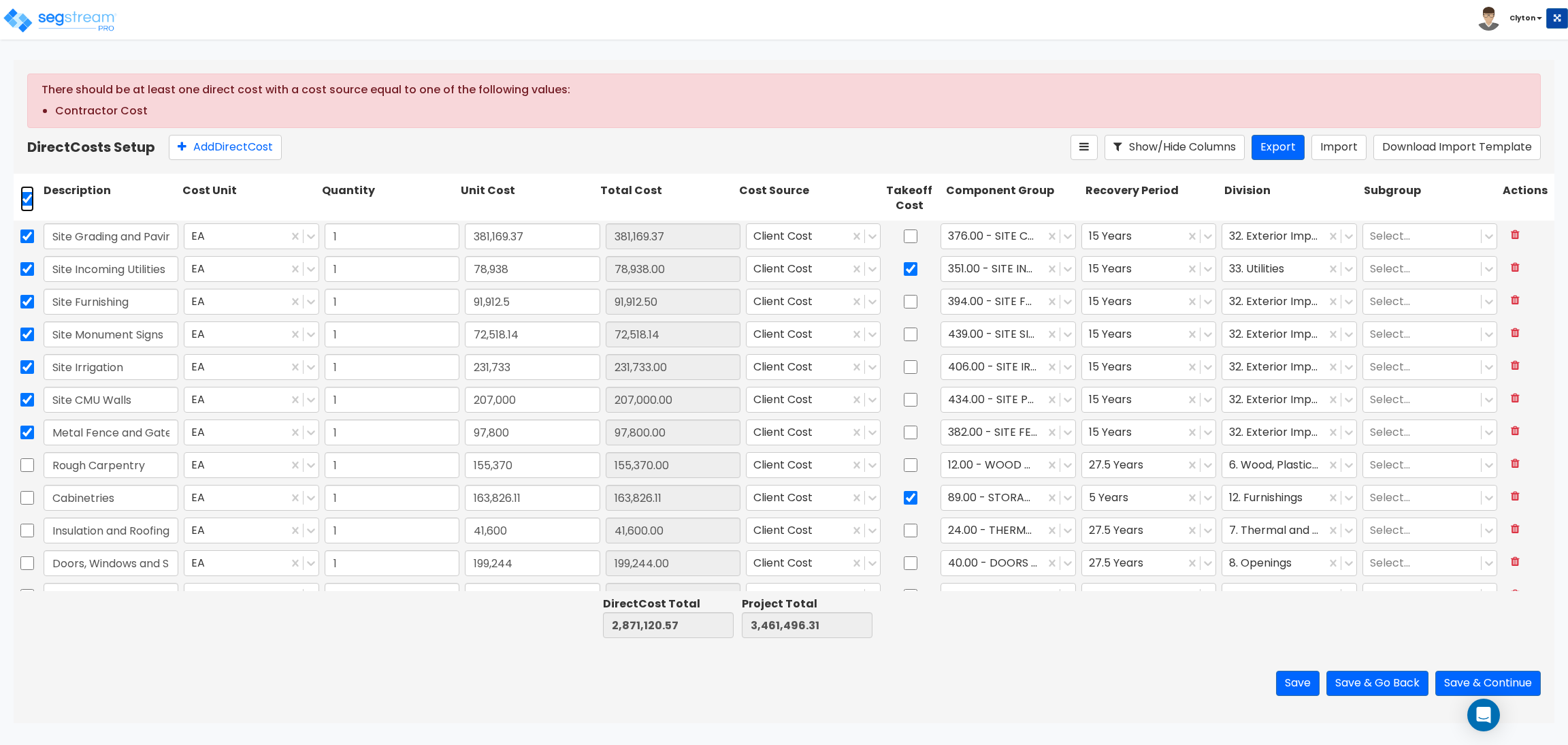
checkbox input "true"
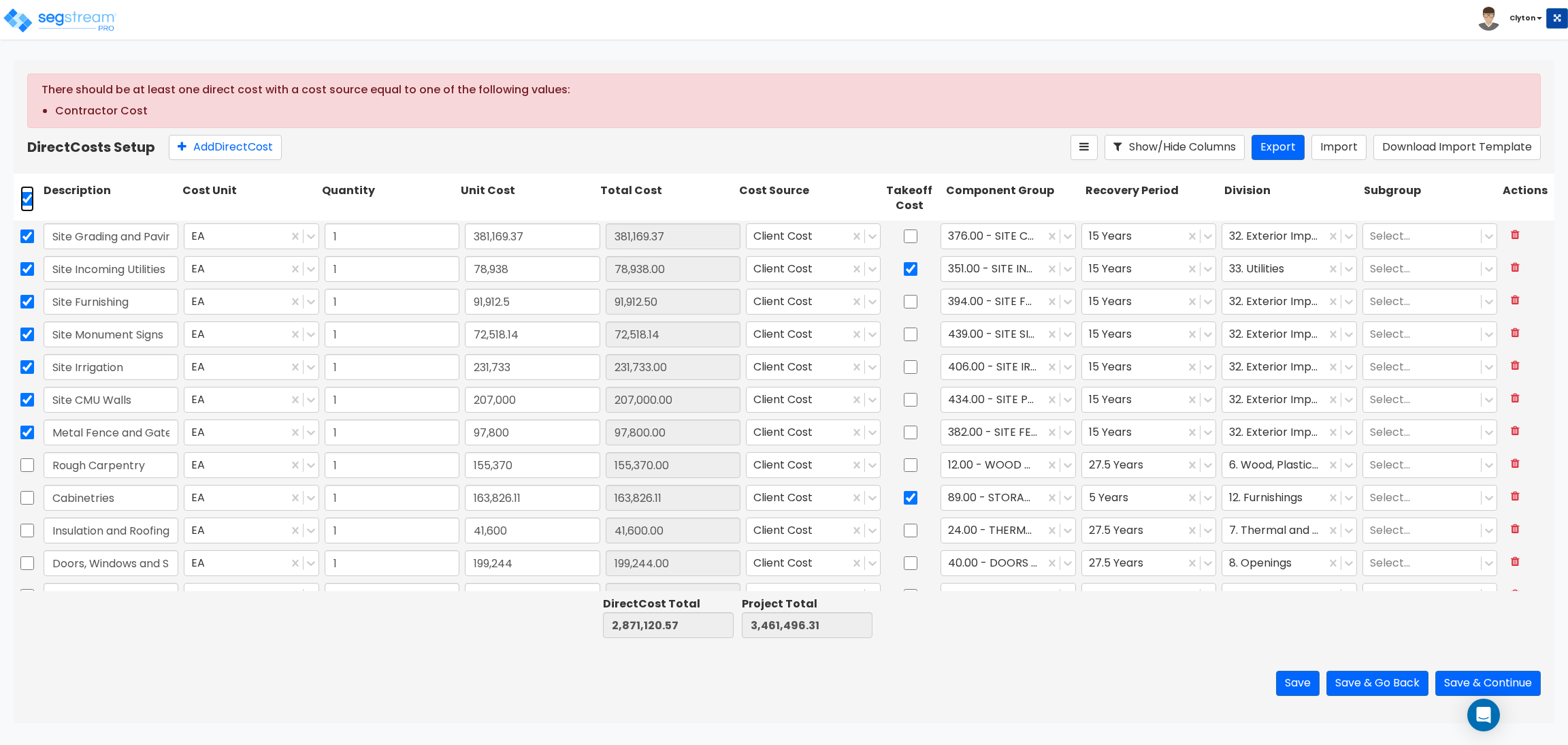
checkbox input "true"
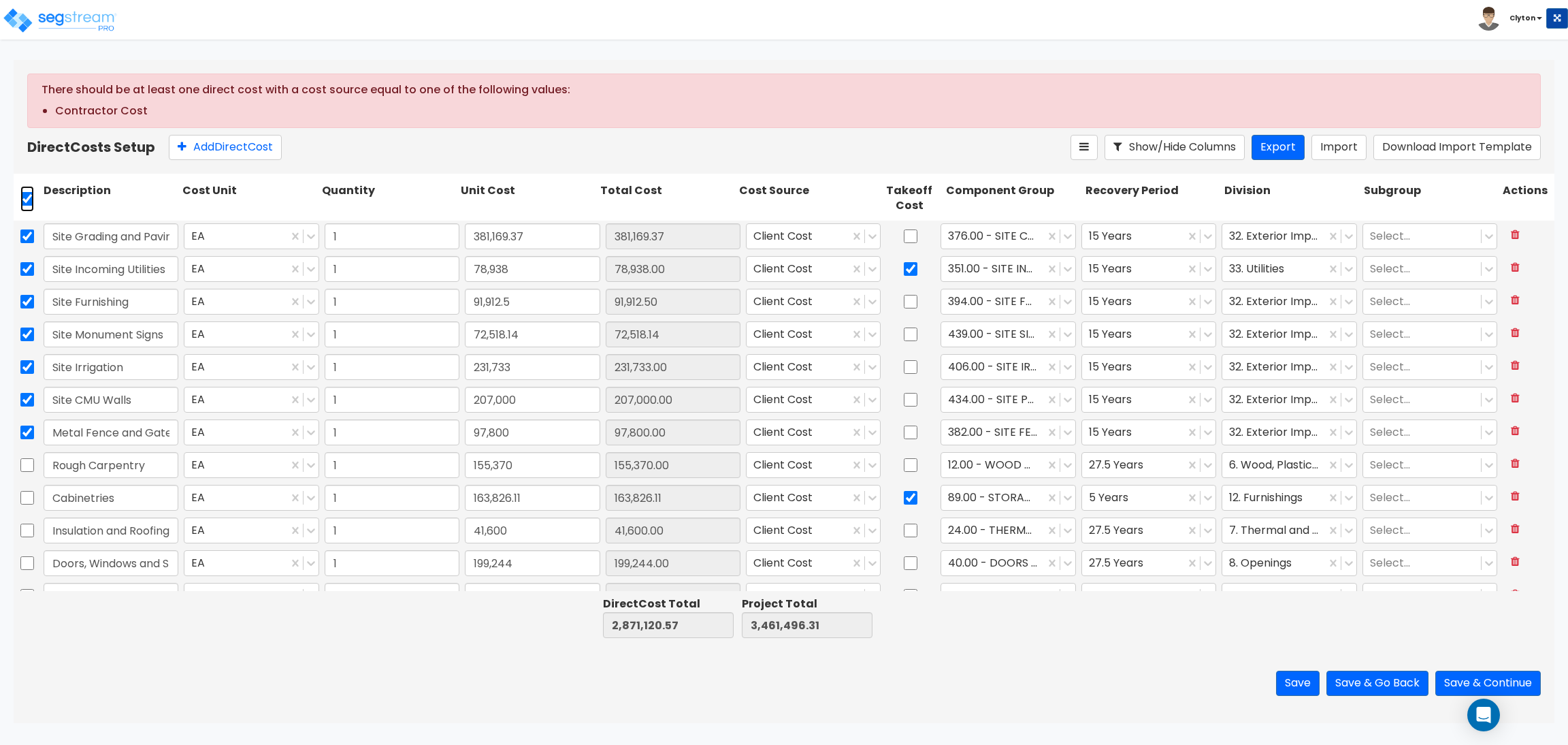
checkbox input "true"
click at [292, 144] on div "Add Direct Cost" at bounding box center [620, 148] width 902 height 25
click at [302, 145] on icon at bounding box center [295, 147] width 13 height 13
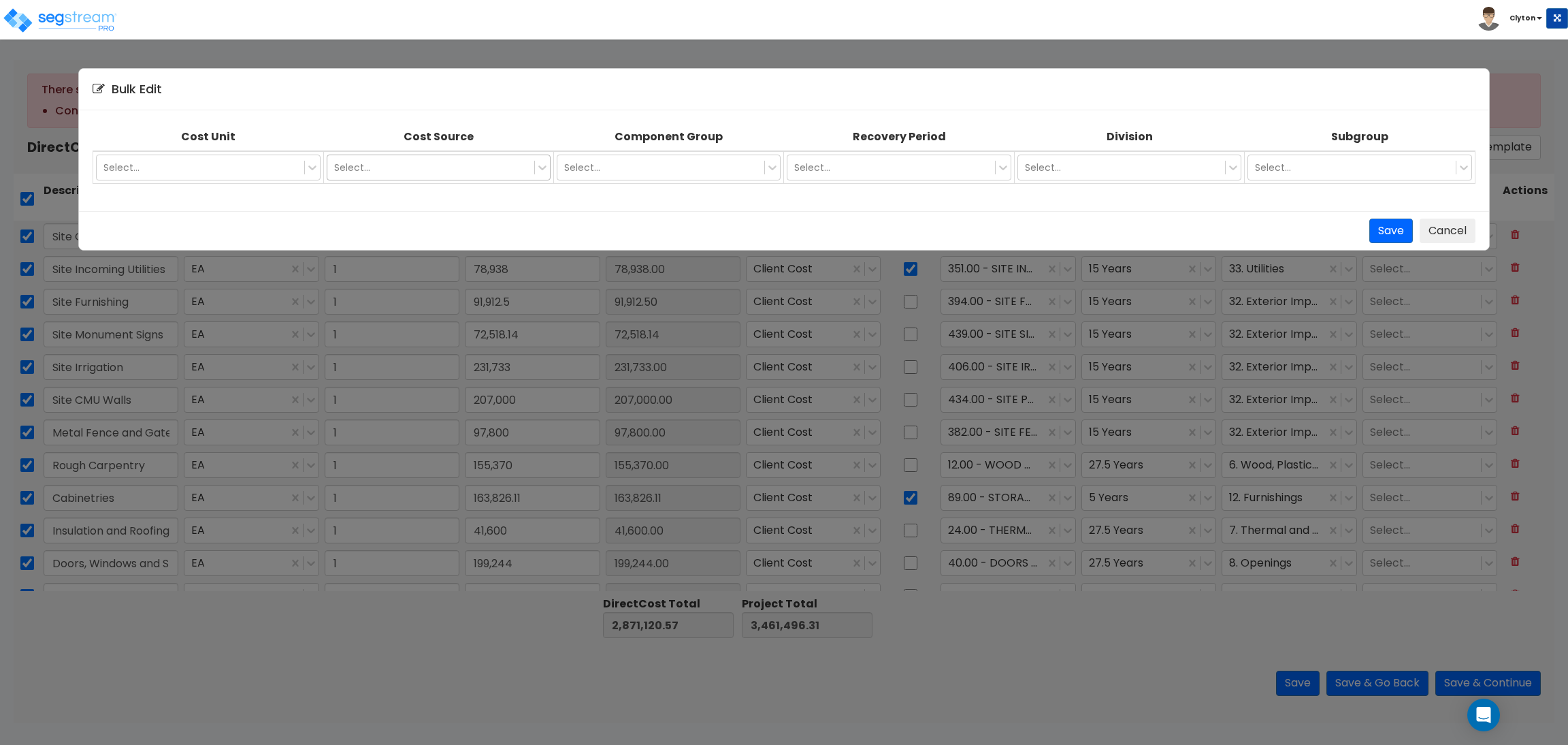
click at [442, 160] on div at bounding box center [430, 168] width 193 height 16
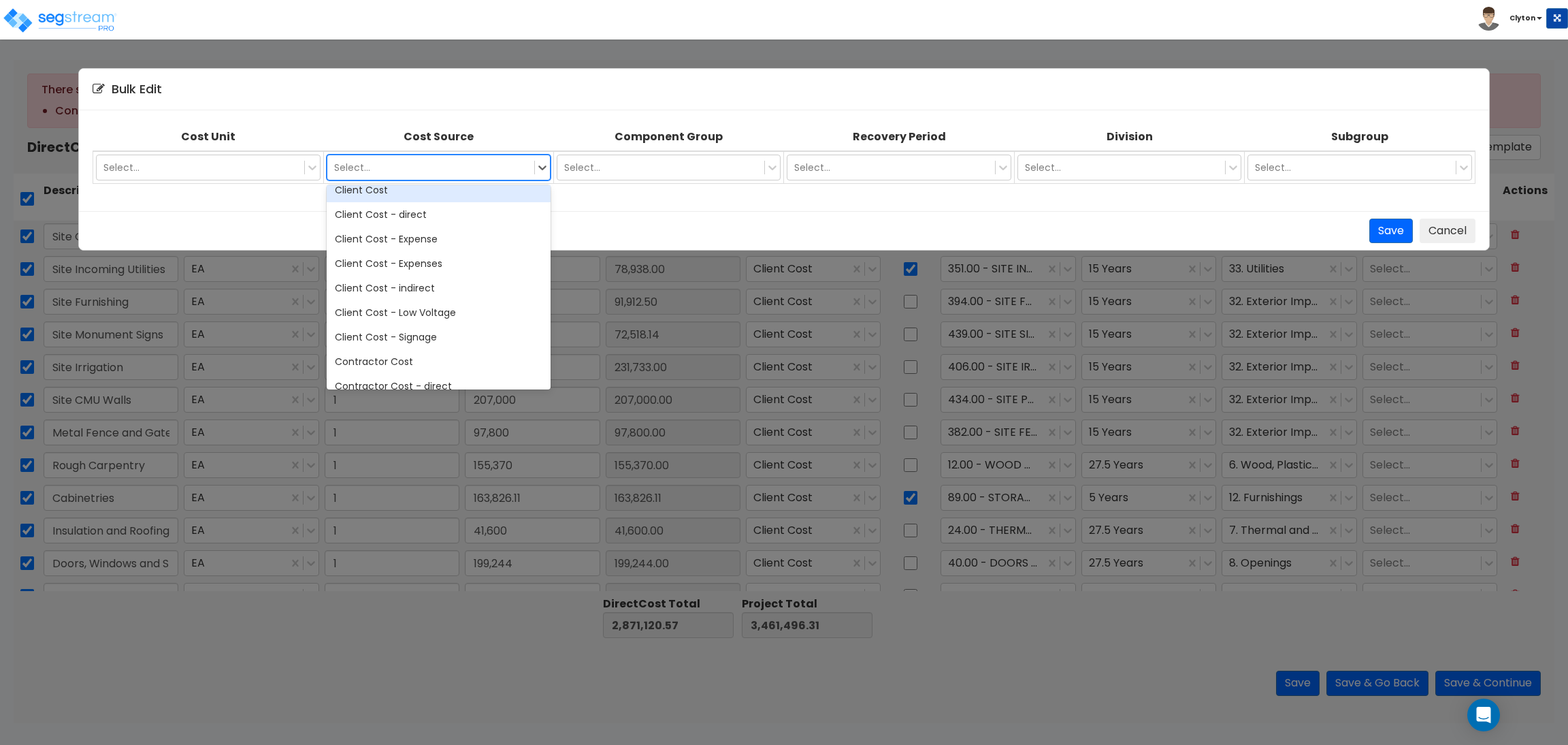
scroll to position [102, 0]
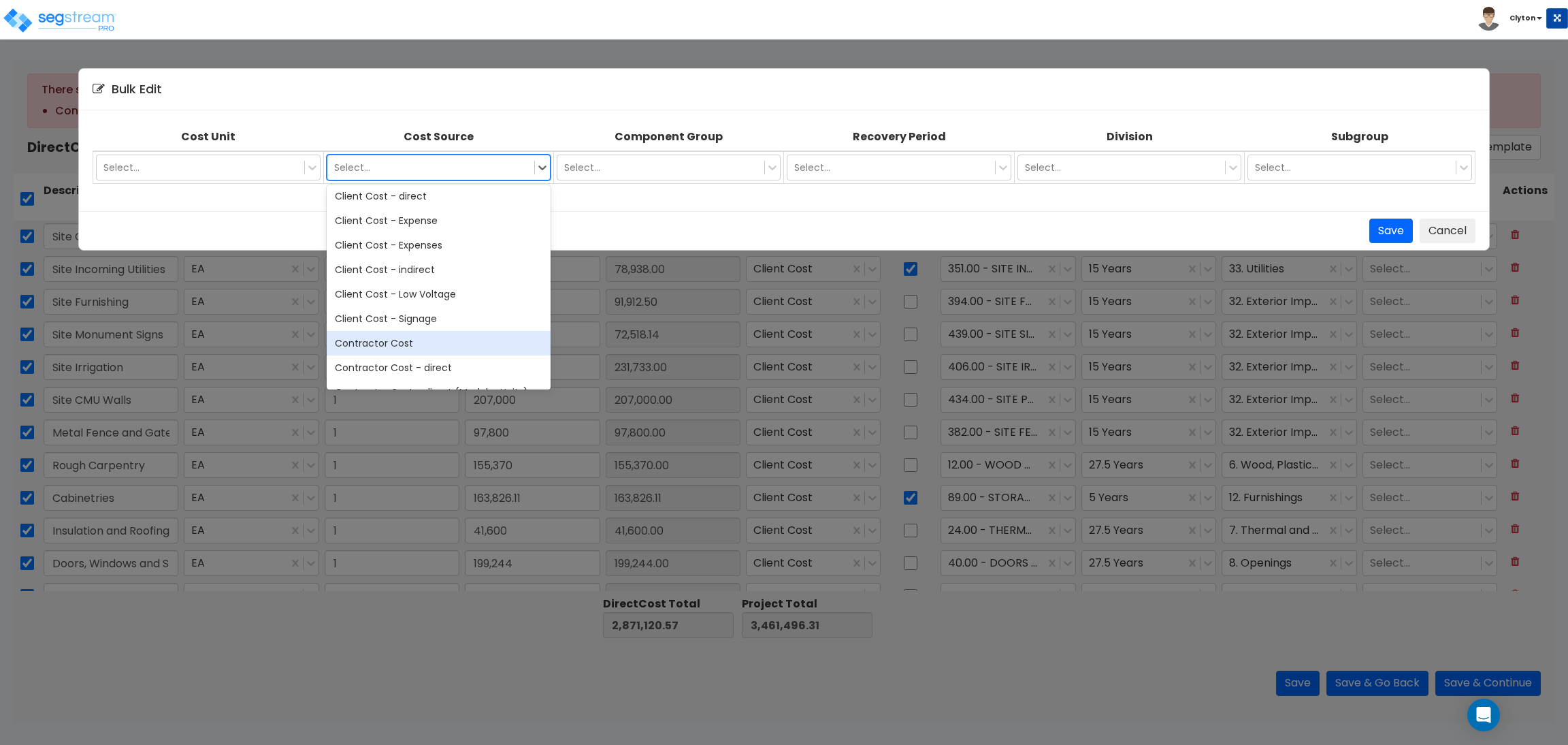
click at [393, 340] on div "Contractor Cost" at bounding box center [438, 343] width 224 height 25
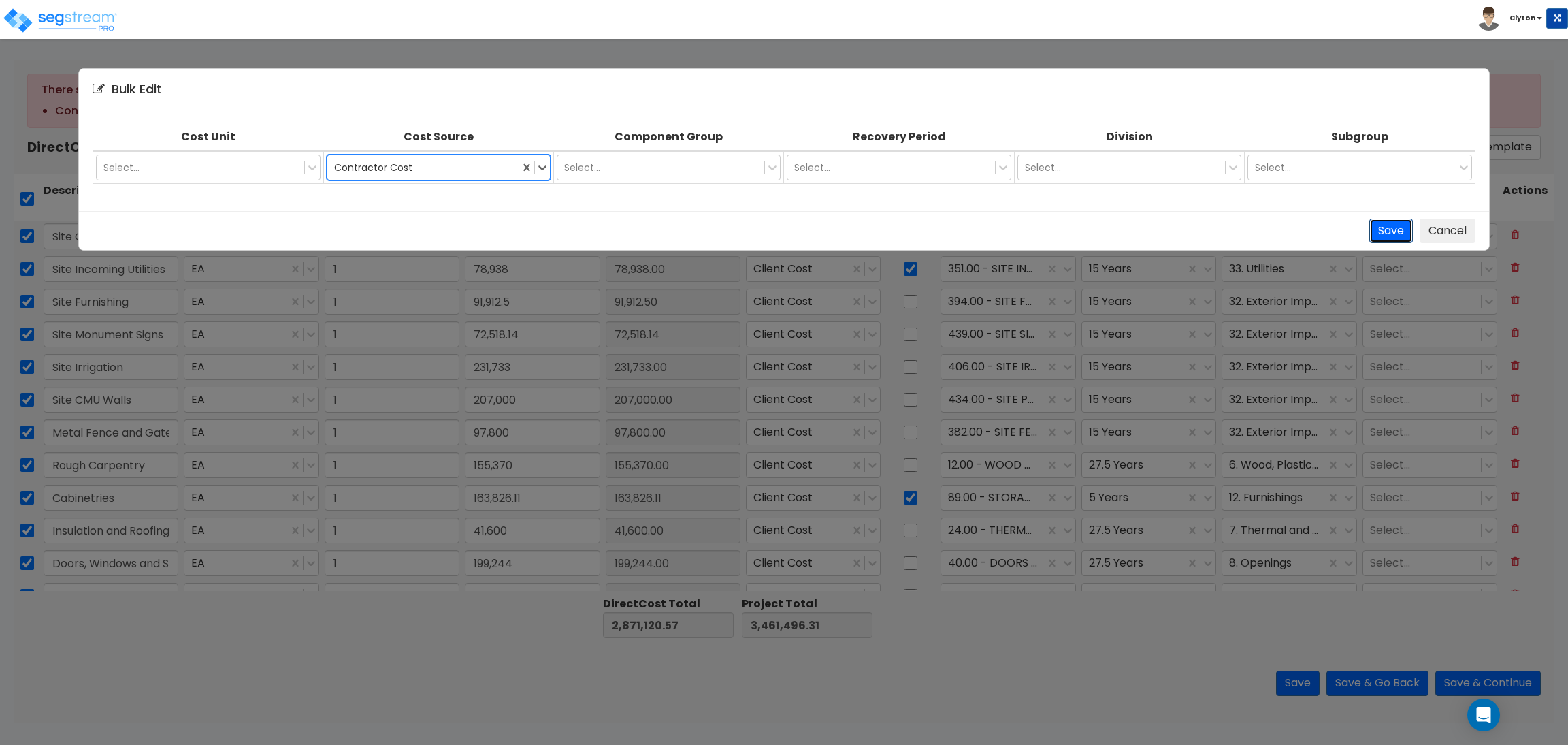
click at [1371, 230] on button "Save" at bounding box center [1391, 231] width 43 height 25
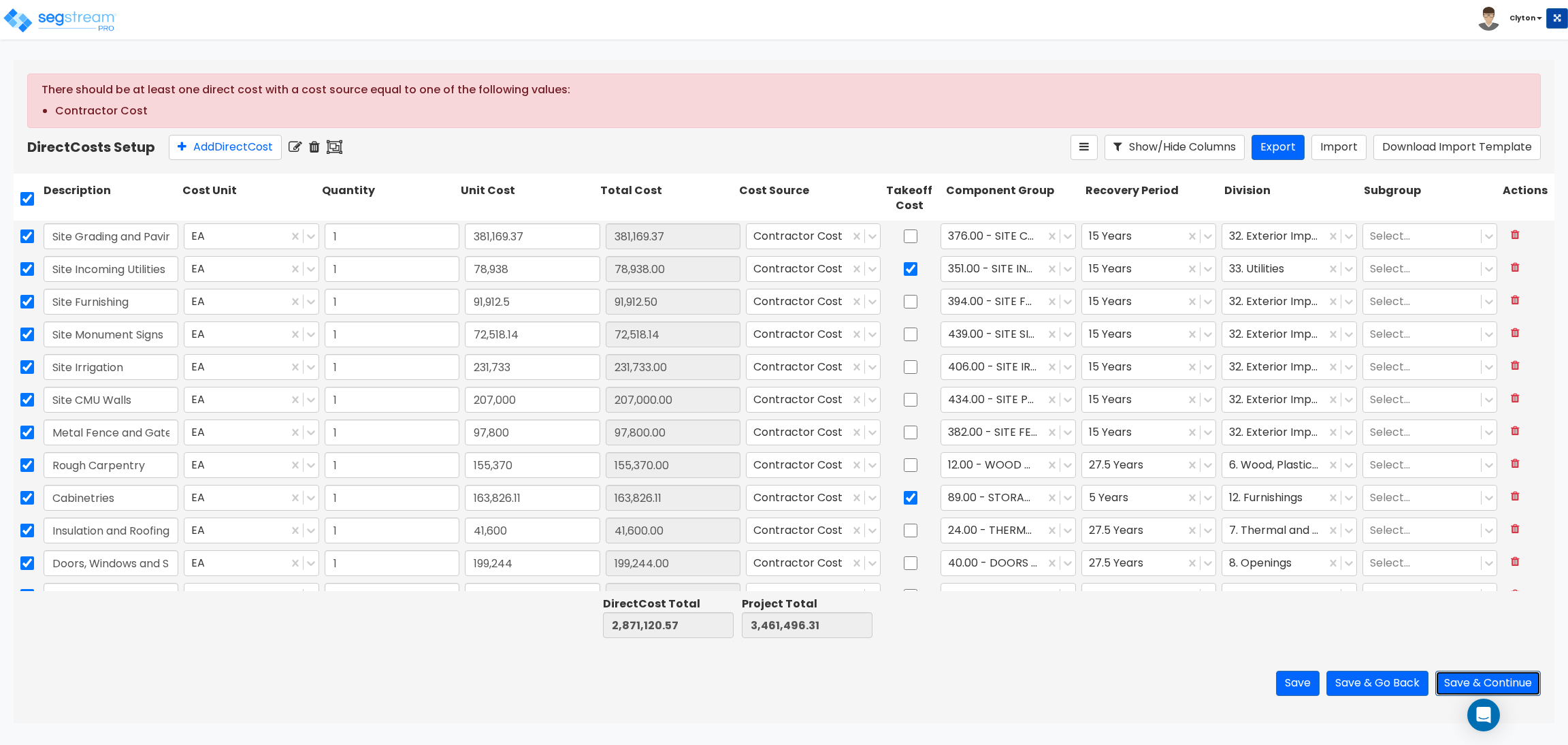
click at [1452, 680] on button "Save & Continue" at bounding box center [1488, 684] width 106 height 25
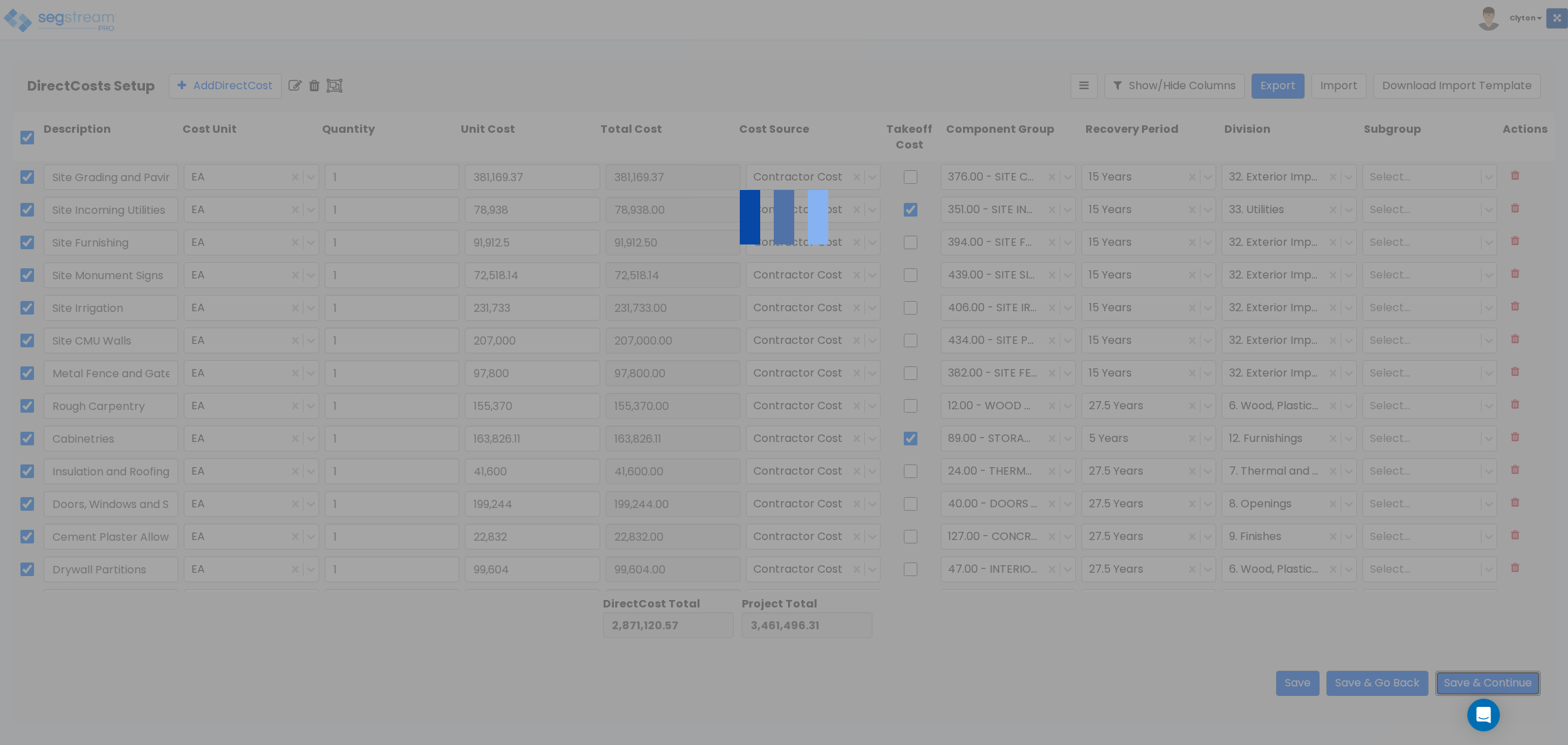
type input "1"
type input "49,800"
type input "1"
type input "6,500"
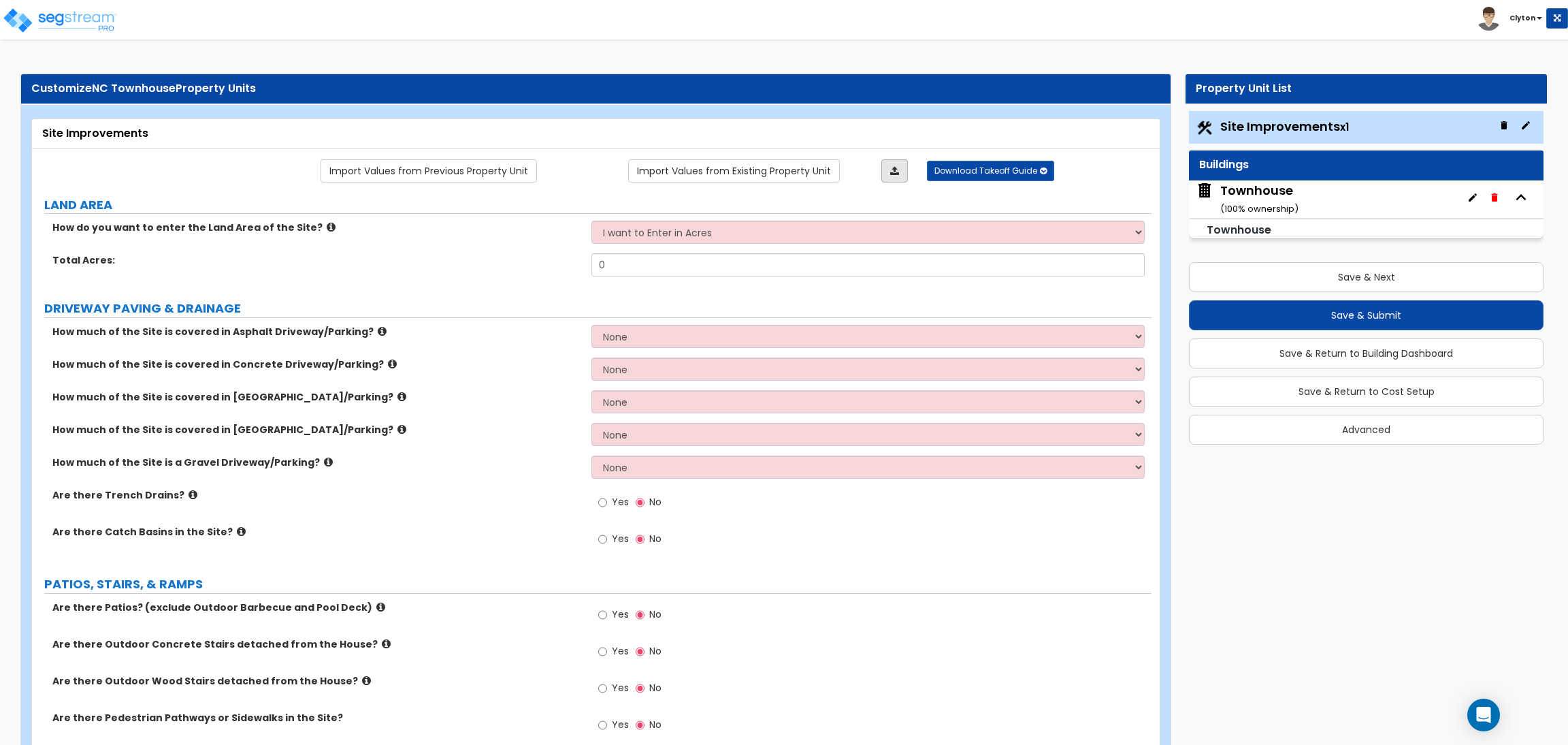
click at [891, 167] on icon at bounding box center [895, 171] width 9 height 10
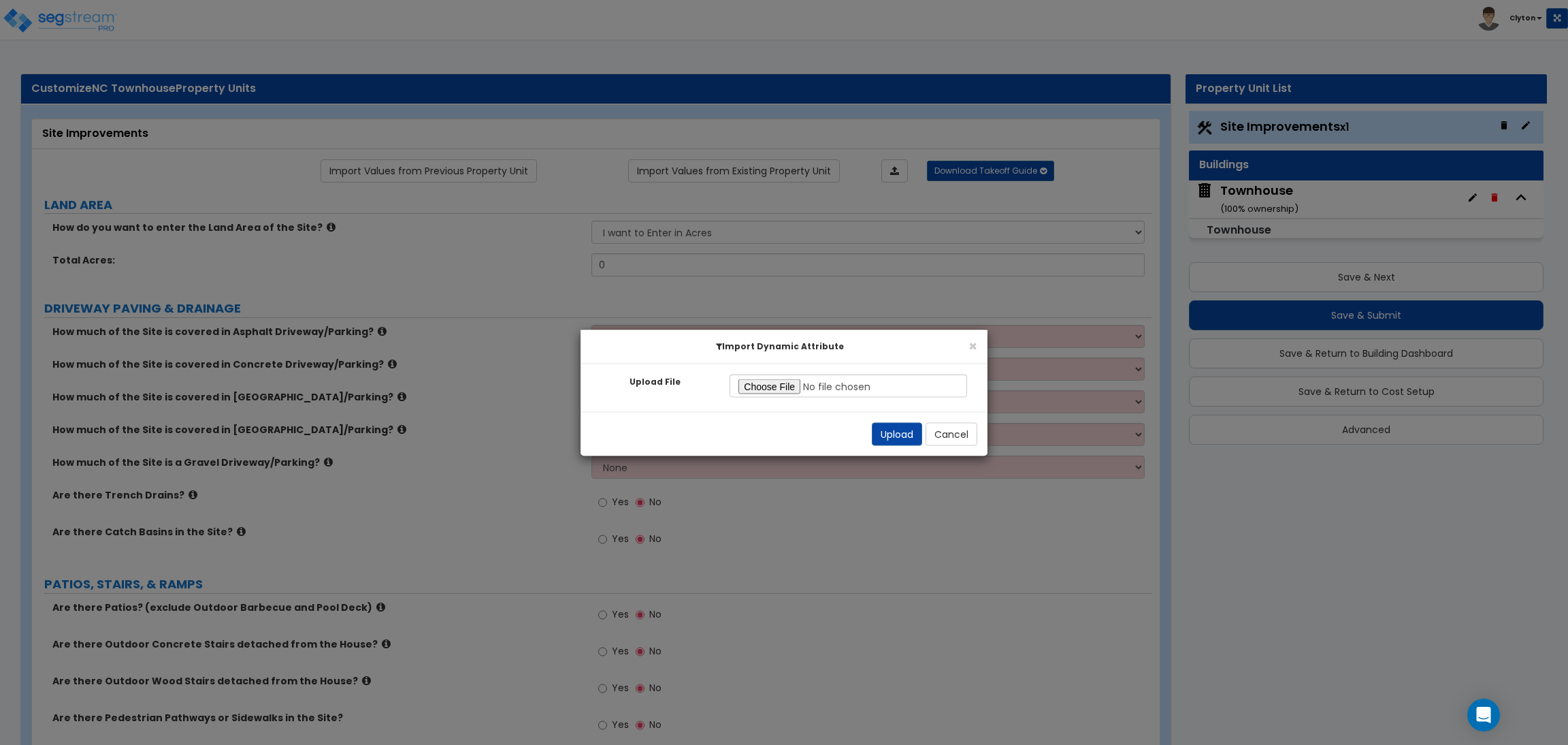
type input "C:\fakepath\Site Improvement Res.xlsx"
click at [883, 434] on button "Upload" at bounding box center [897, 434] width 51 height 23
select select "0"
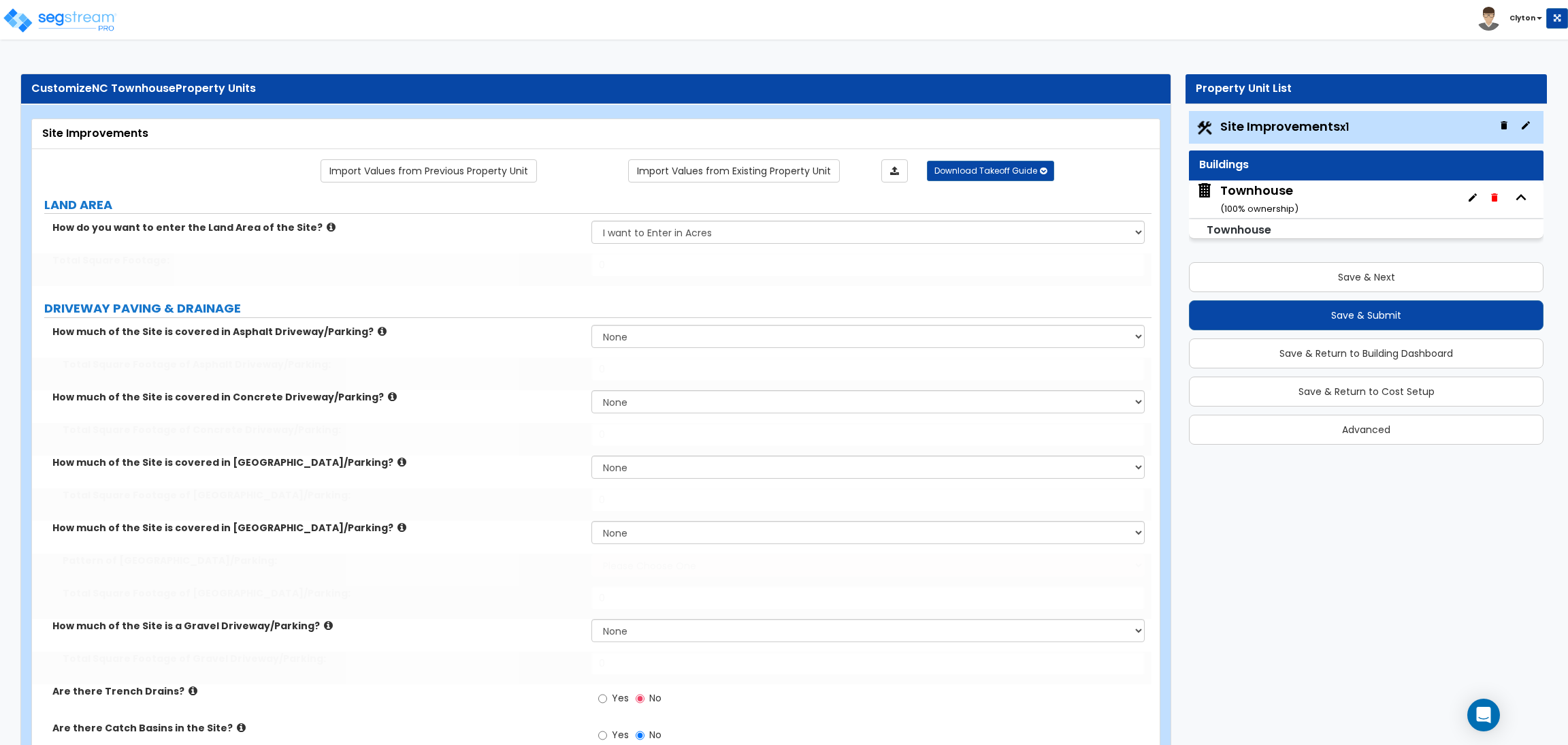
select select "2"
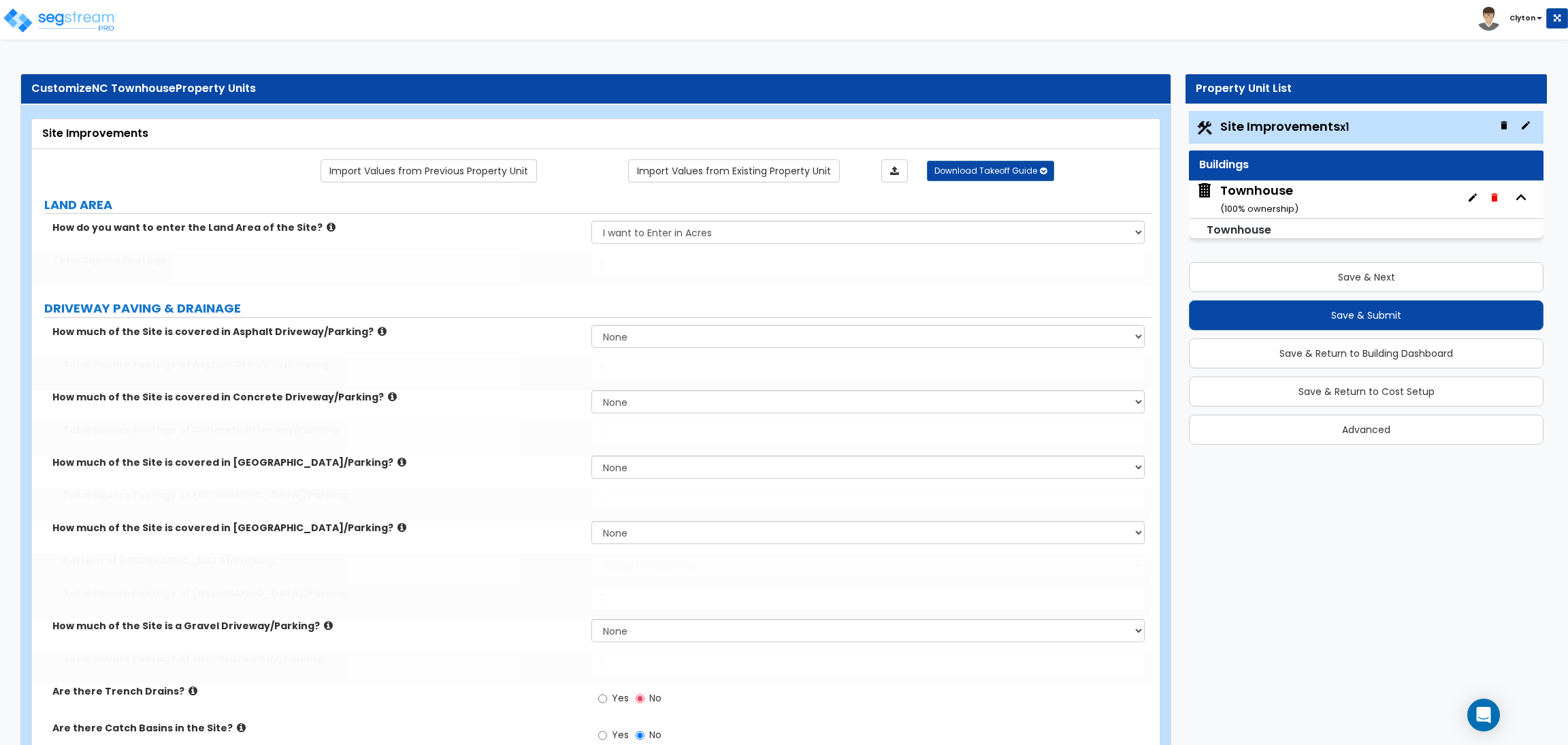
select select "2"
radio input "true"
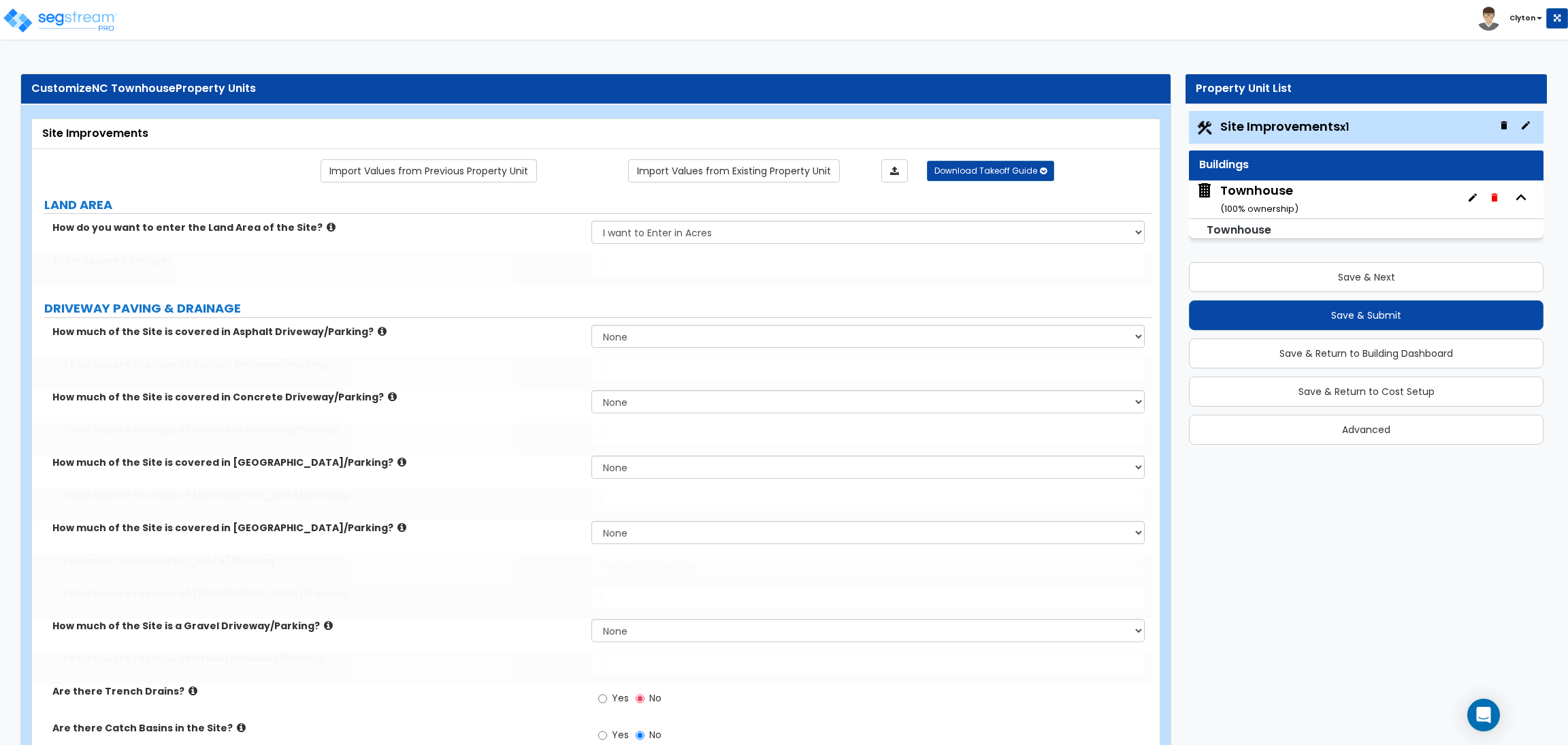
radio input "true"
select select "2"
radio input "true"
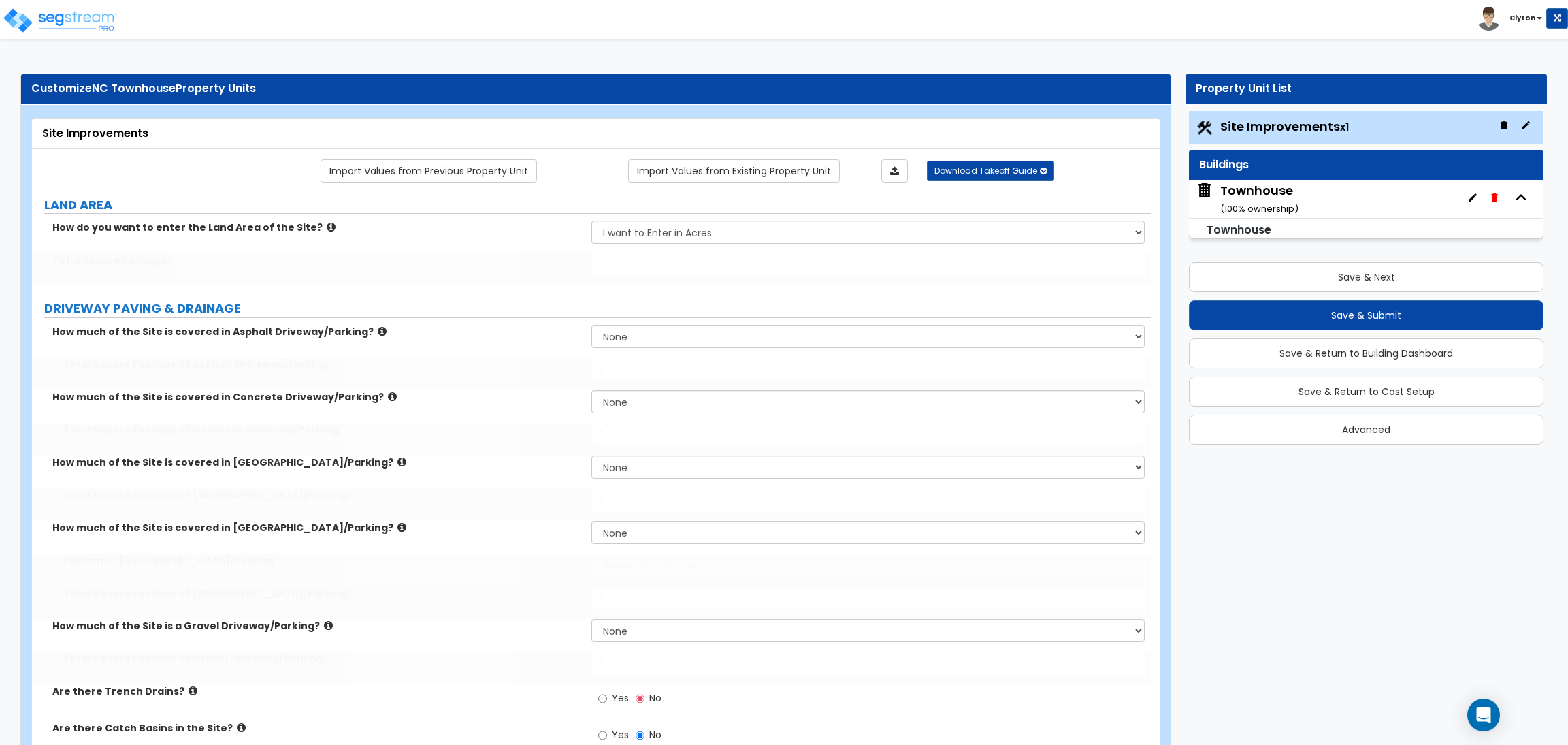
radio input "true"
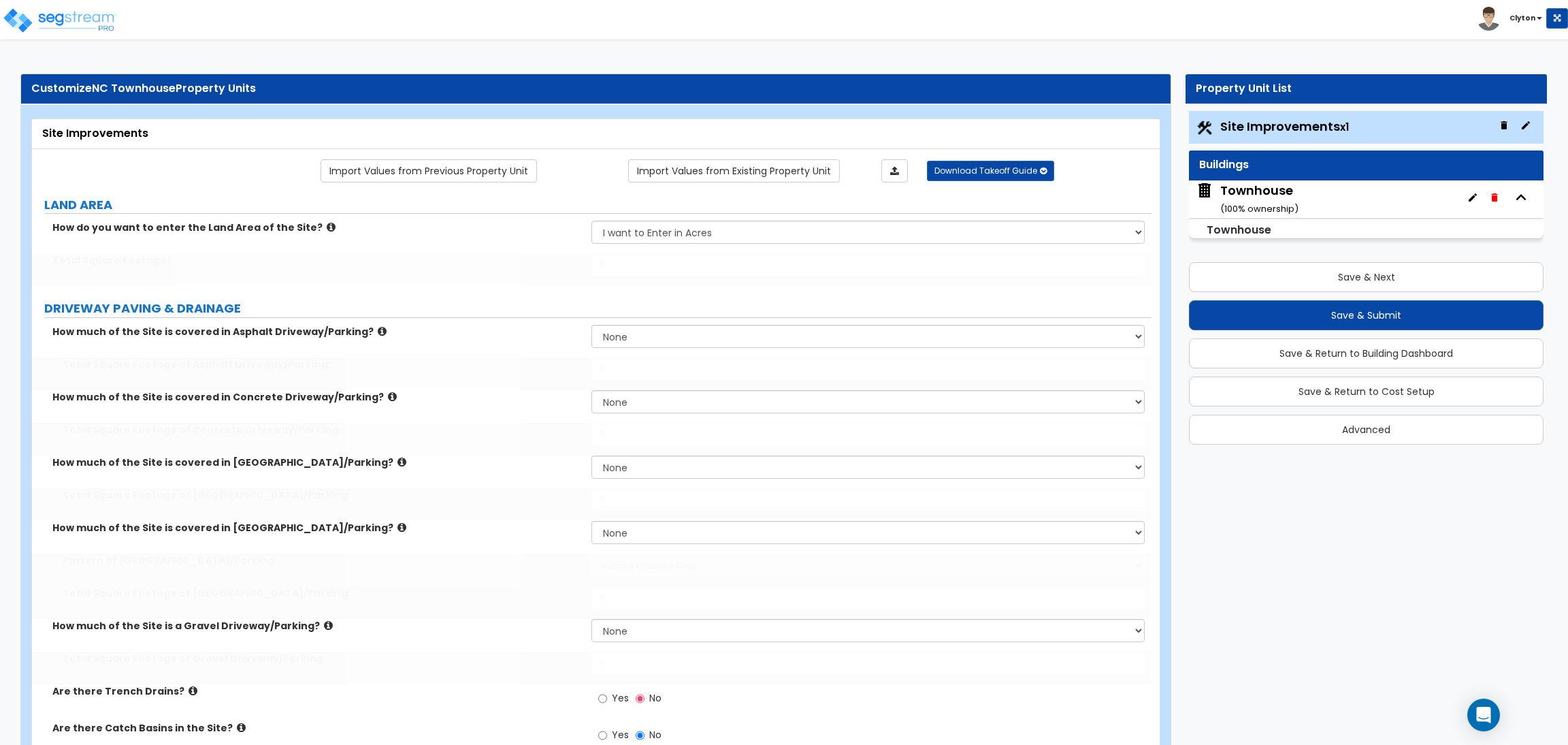
radio input "true"
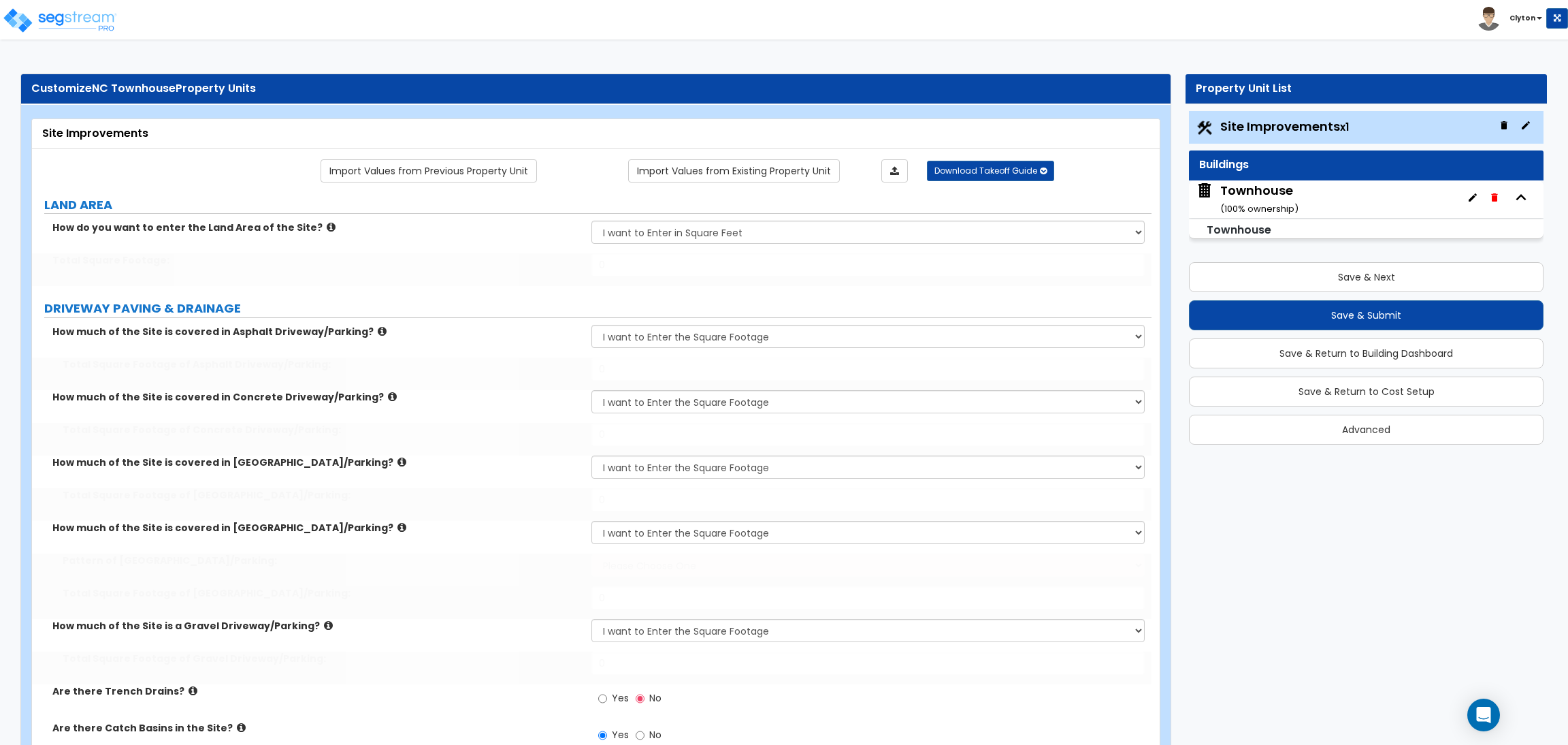
radio input "true"
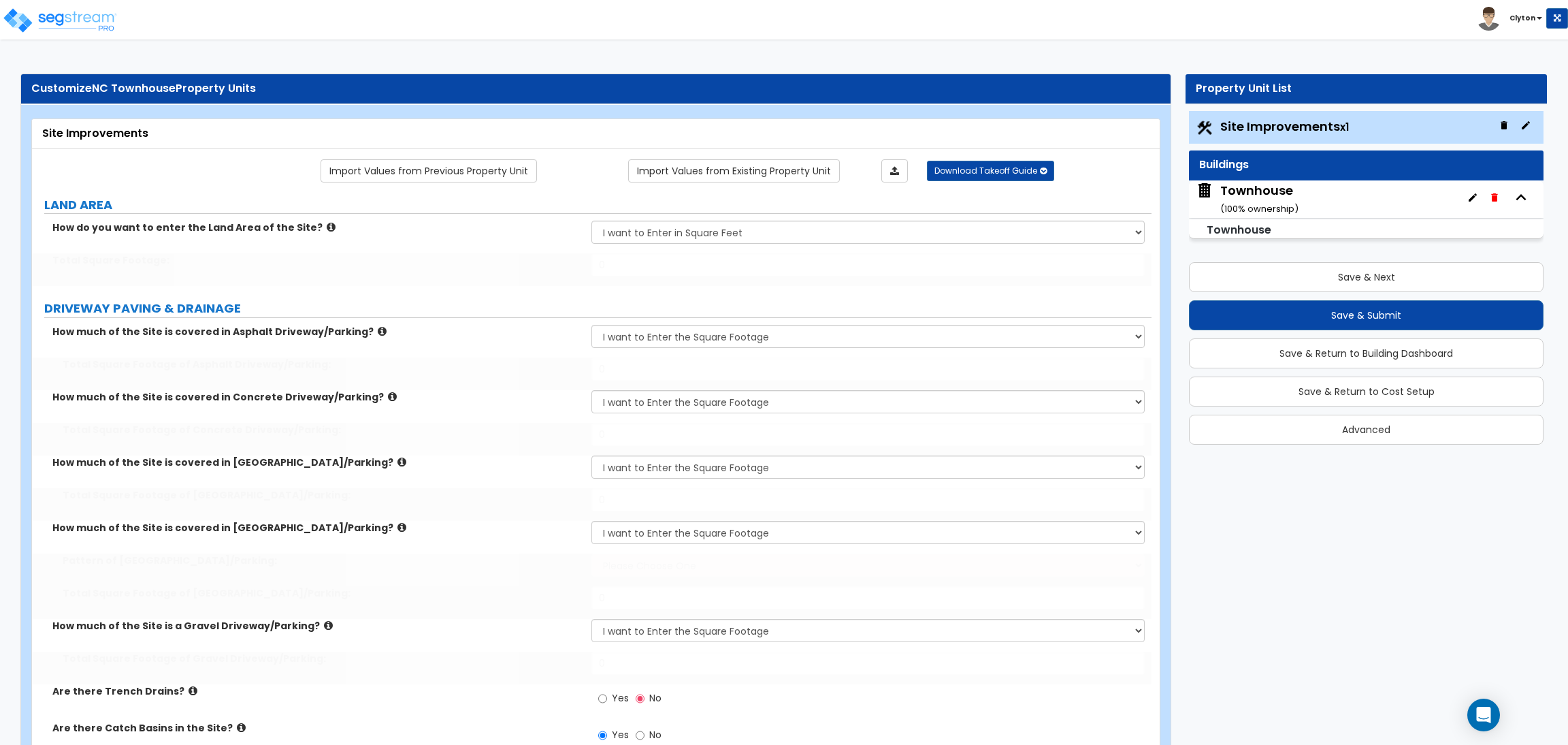
radio input "true"
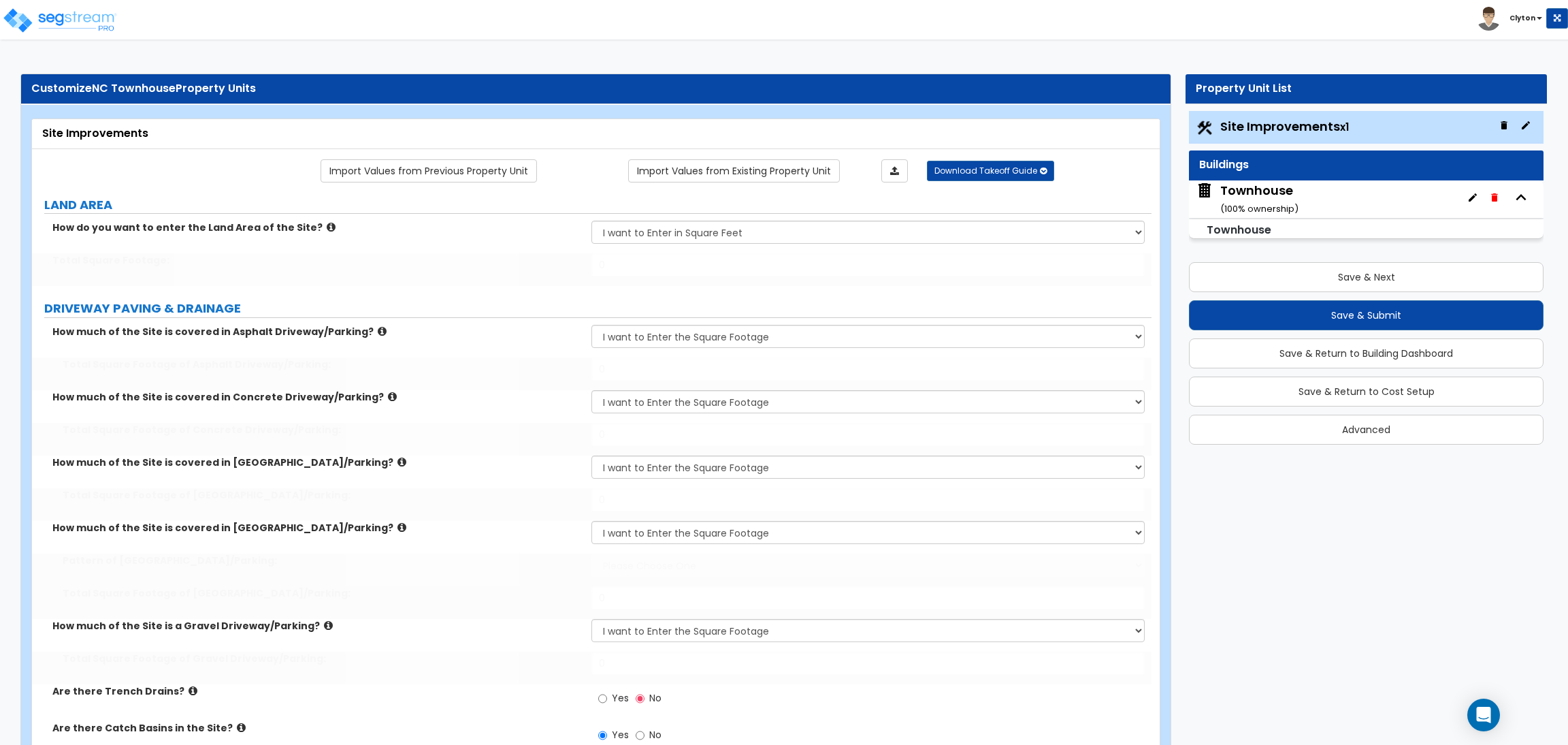
radio input "true"
type input "100000"
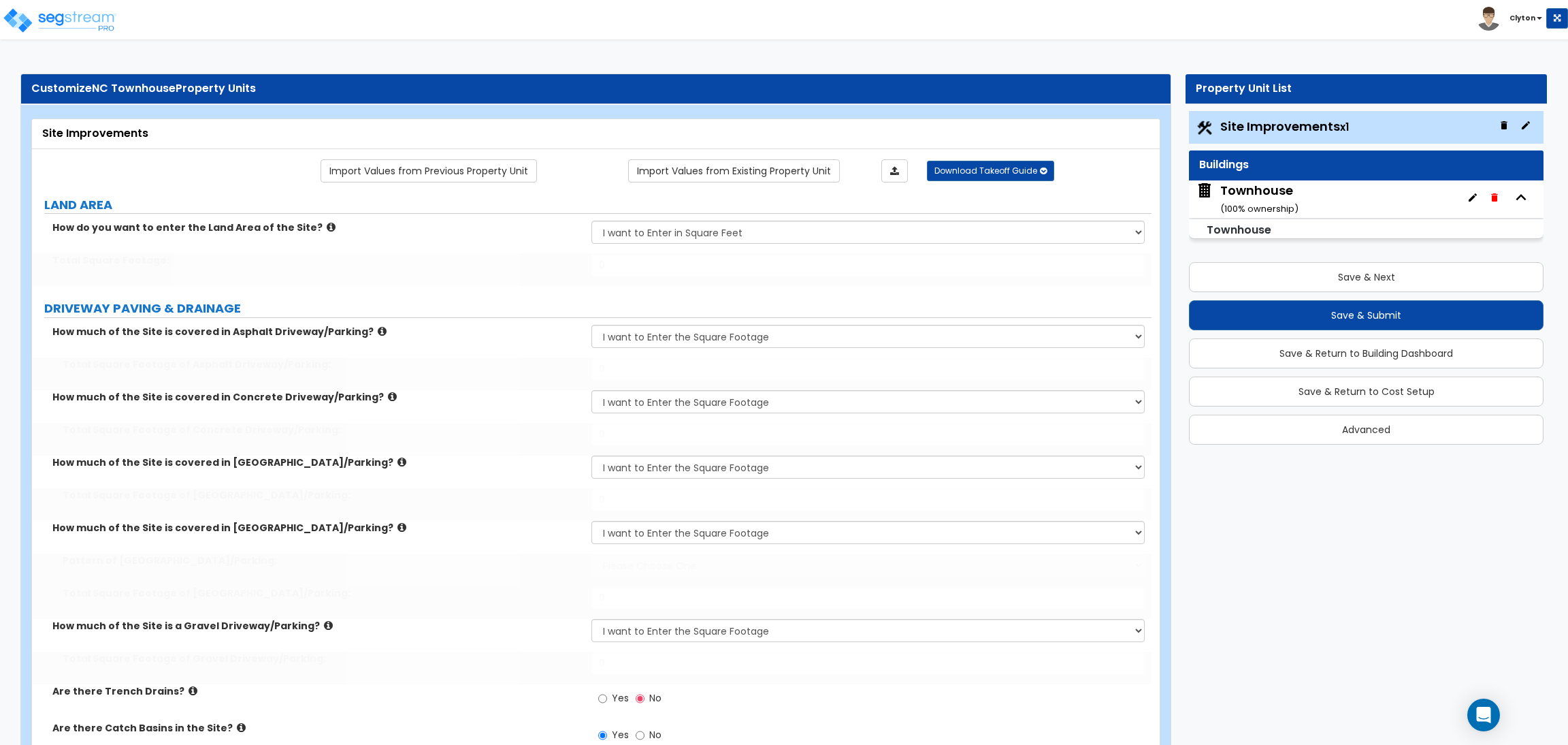
type input "15000"
type input "5000"
type input "1200"
select select "1"
type input "1300"
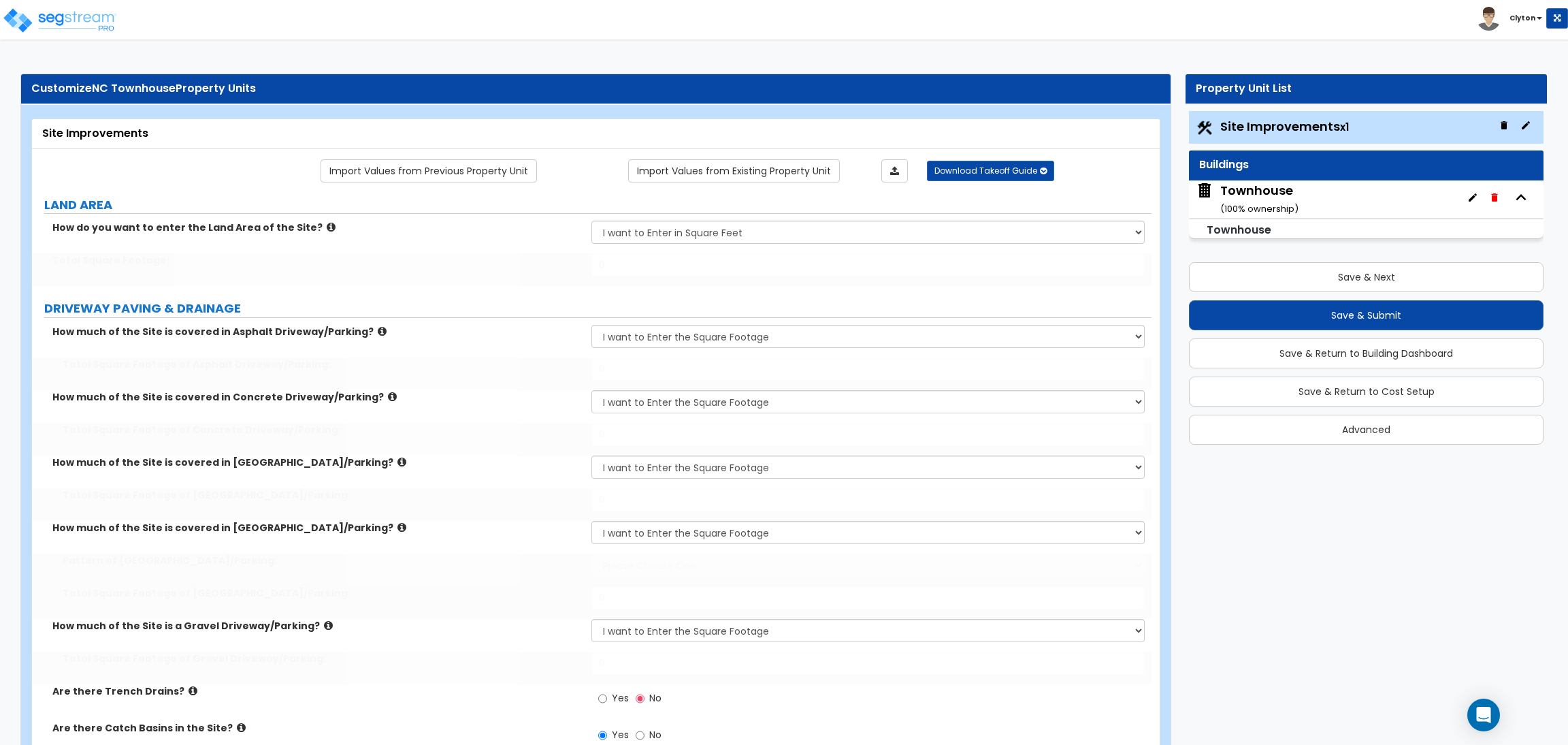
type input "1000"
type input "4"
select select "3"
type input "400"
select select "1"
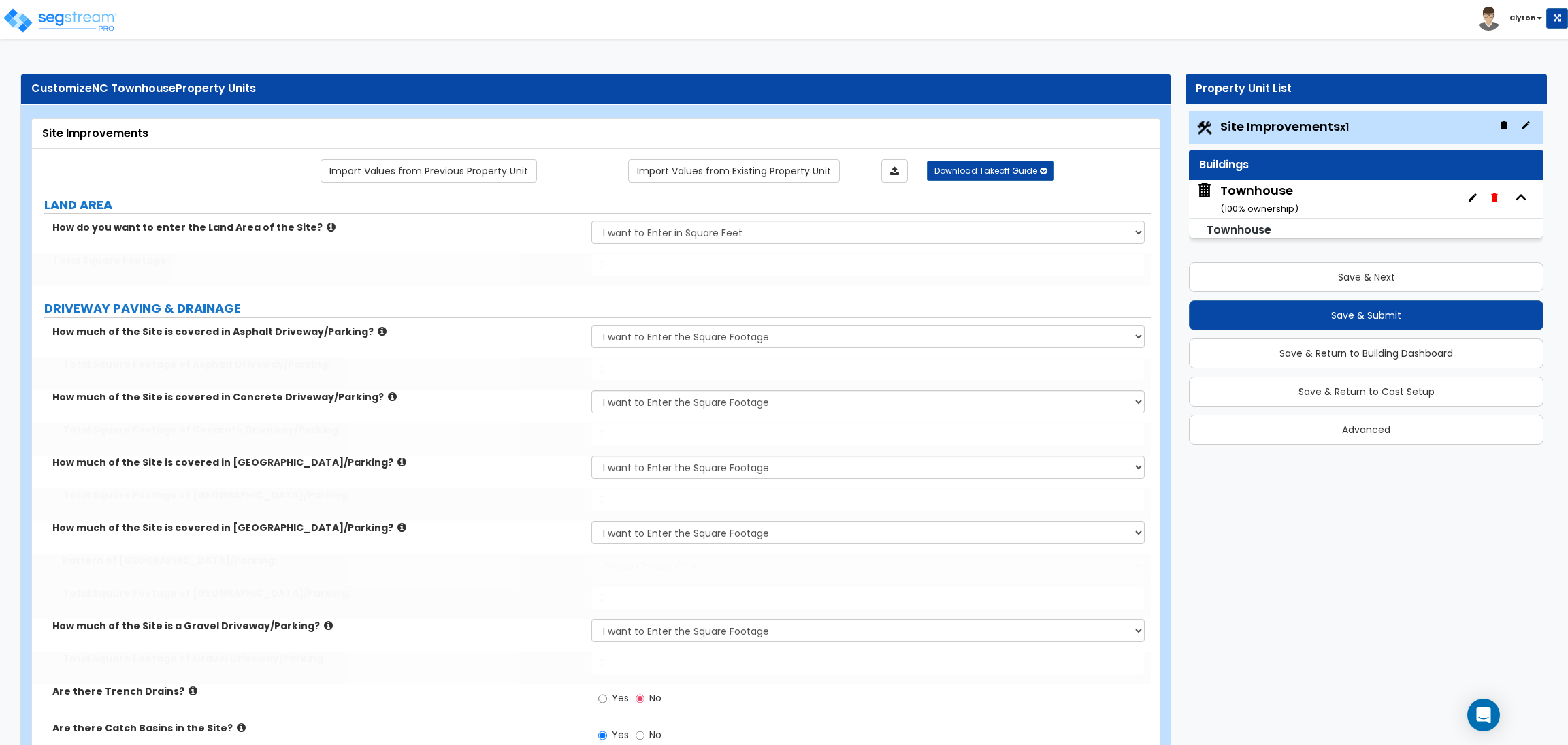
type input "5"
type input "10"
radio input "true"
select select "1"
type input "6"
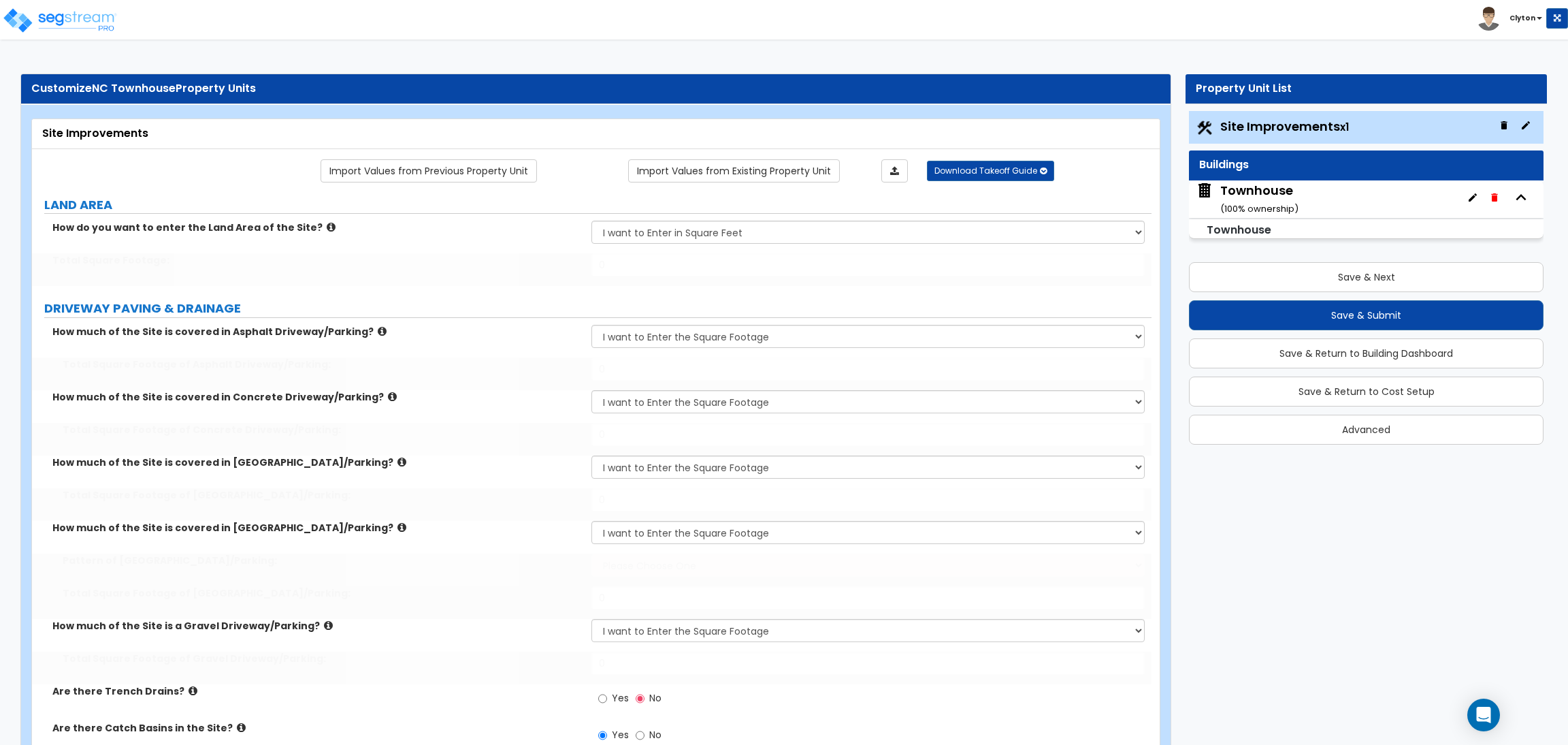
type input "12"
radio input "true"
select select "2"
type input "25"
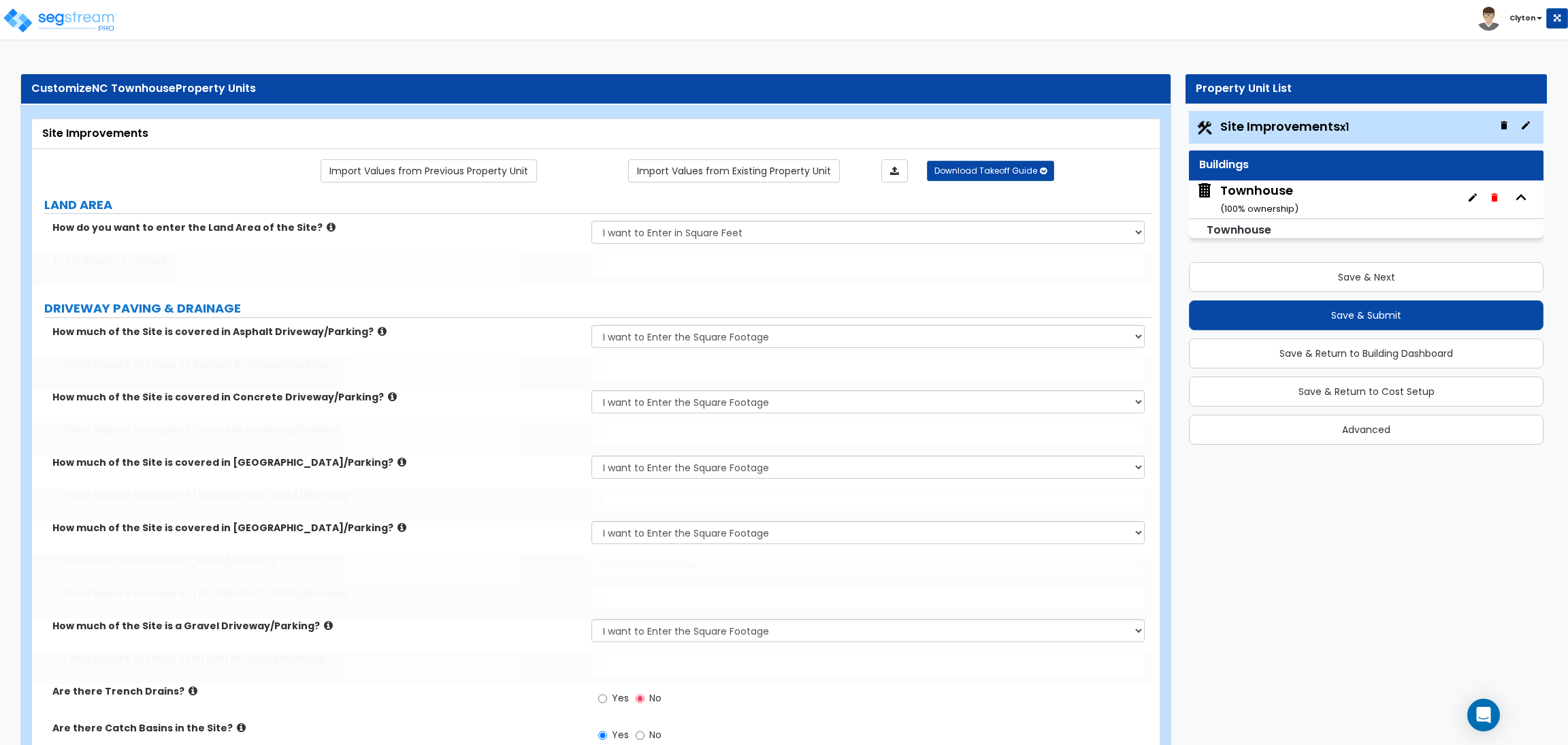
select select "2"
type input "16"
type input "15"
select select "2"
radio input "true"
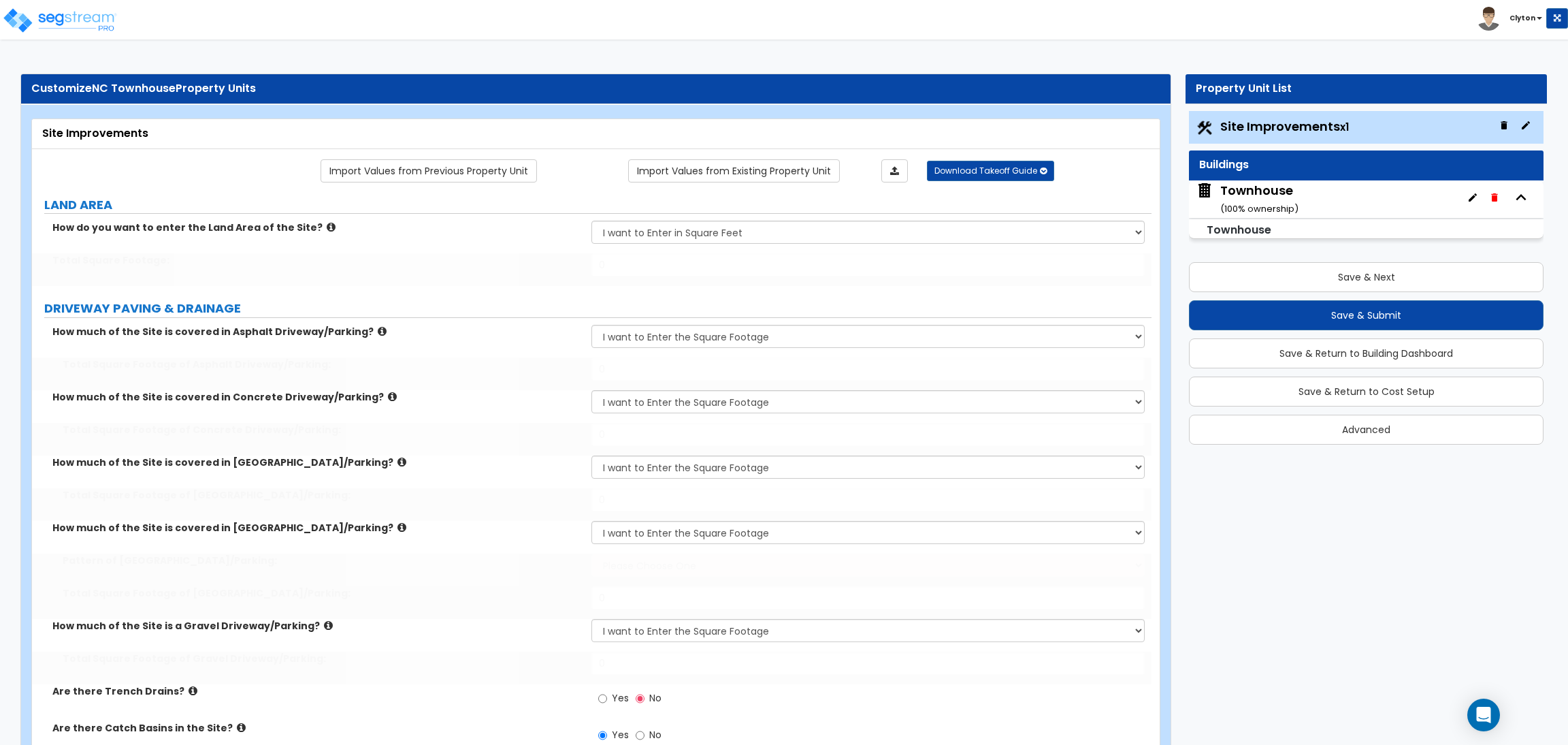
select select "2"
select select "1"
radio input "true"
type input "1400"
radio input "true"
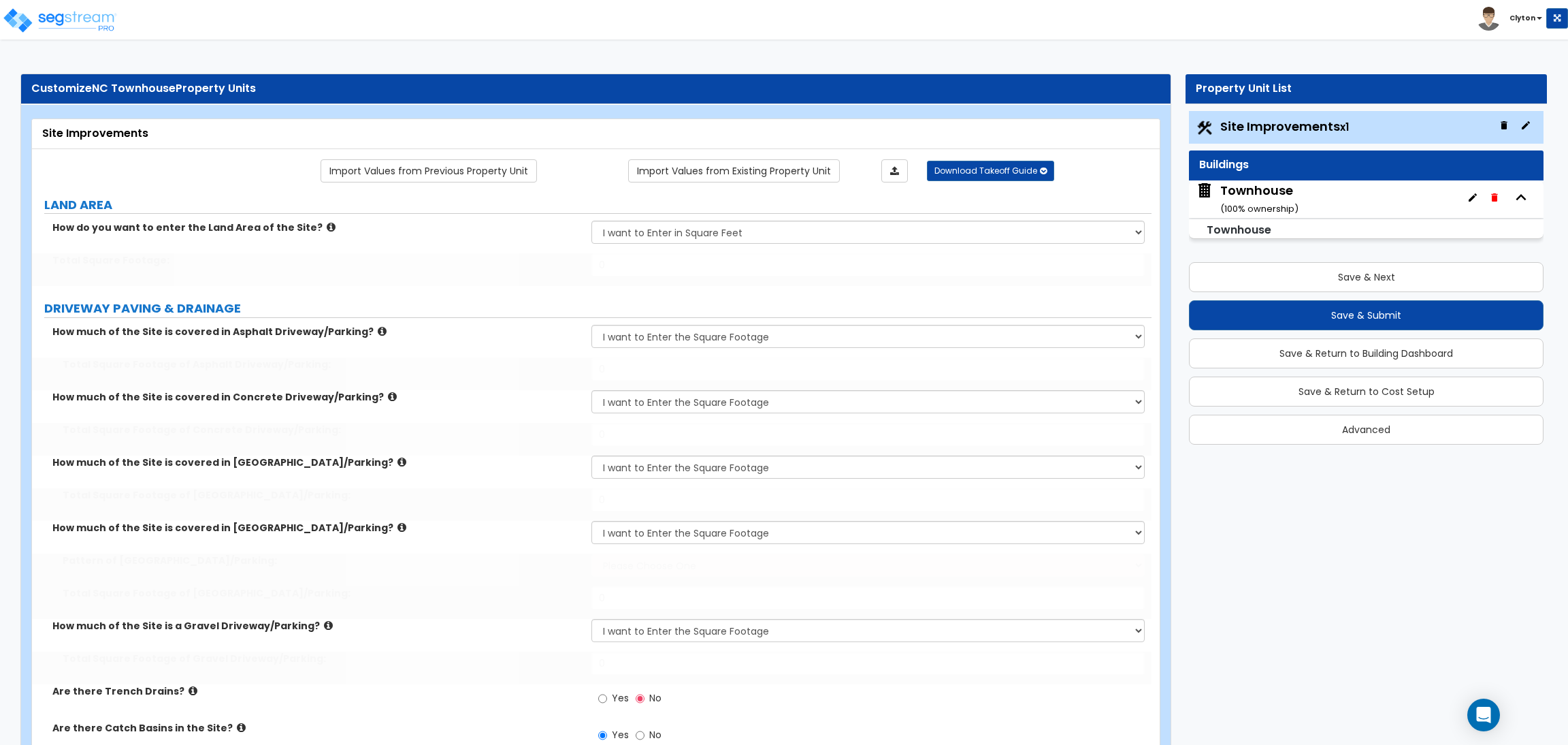
radio input "true"
select select "3"
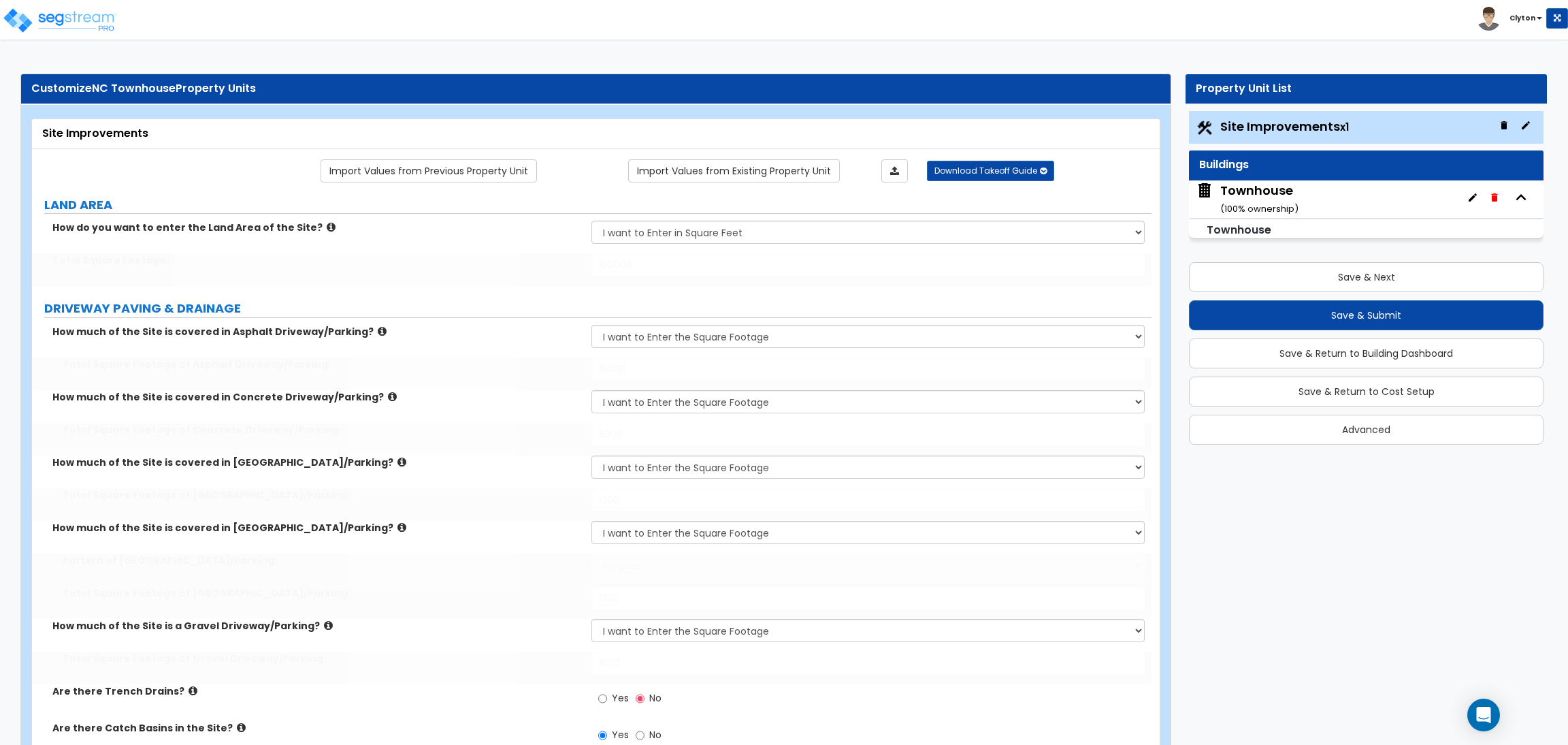
select select "3"
select select "6"
select select "10"
select select "8"
type input "30"
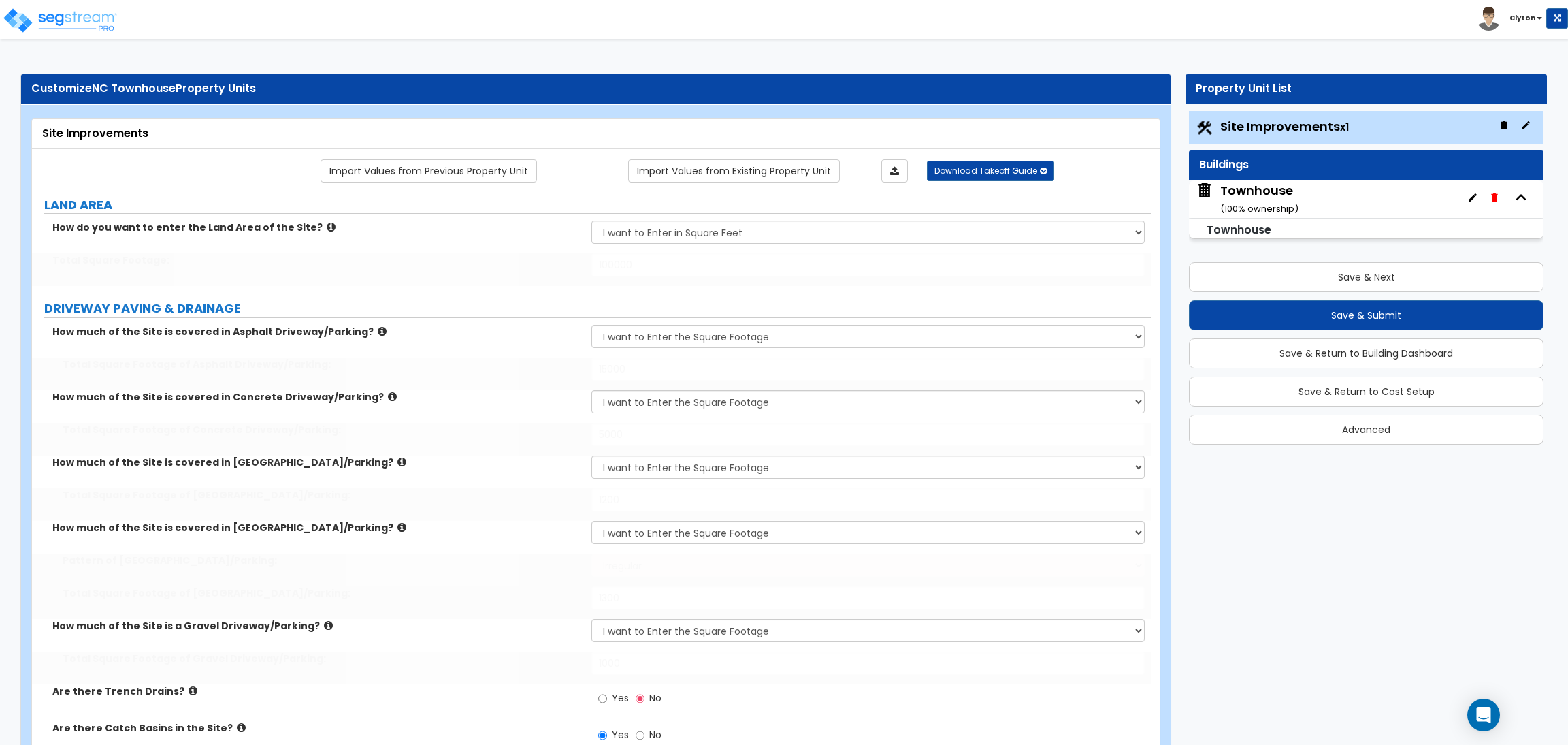
type input "40"
type input "50"
select select "1"
select select "2"
select select "3"
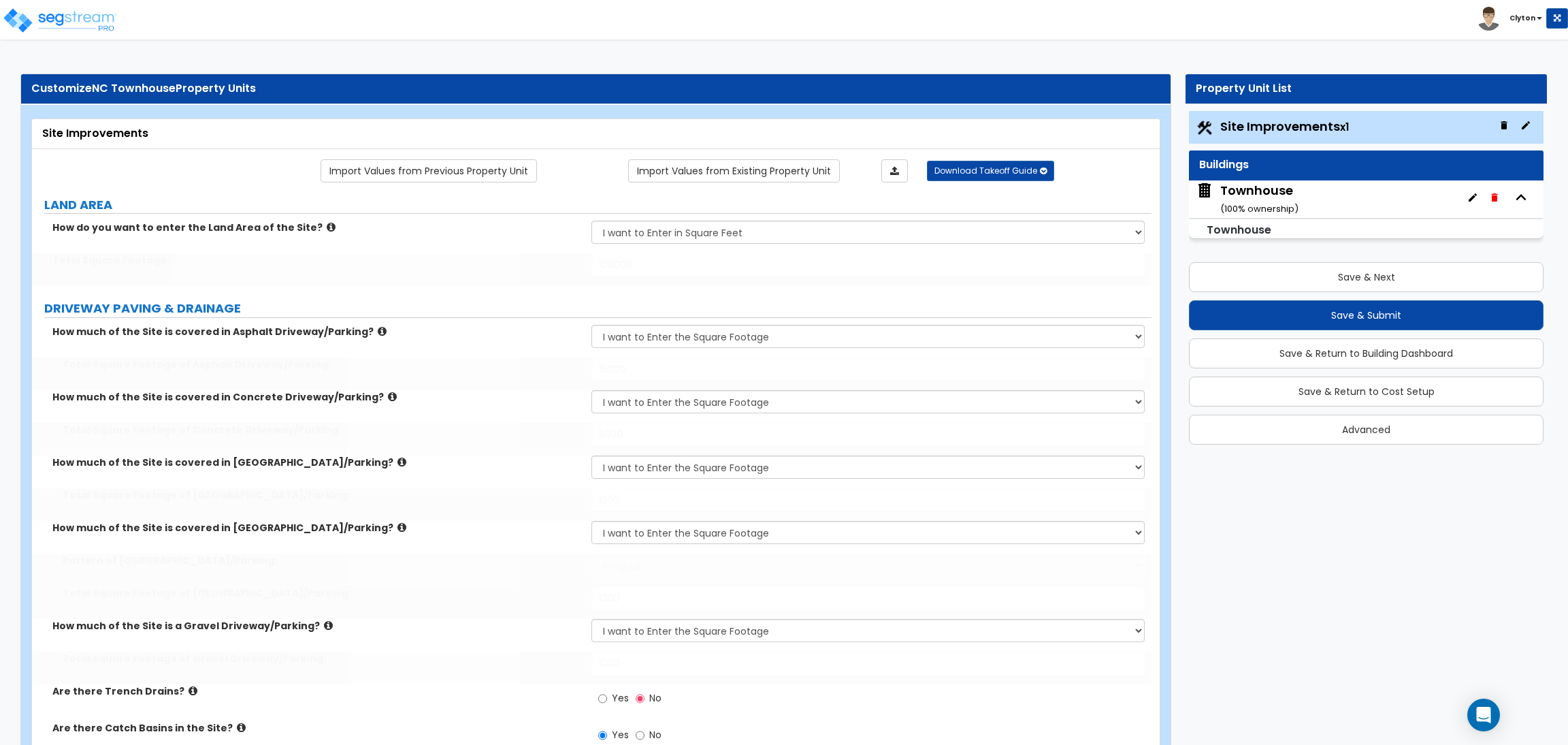
type input "10"
type input "20"
type input "30"
type input "60"
radio input "true"
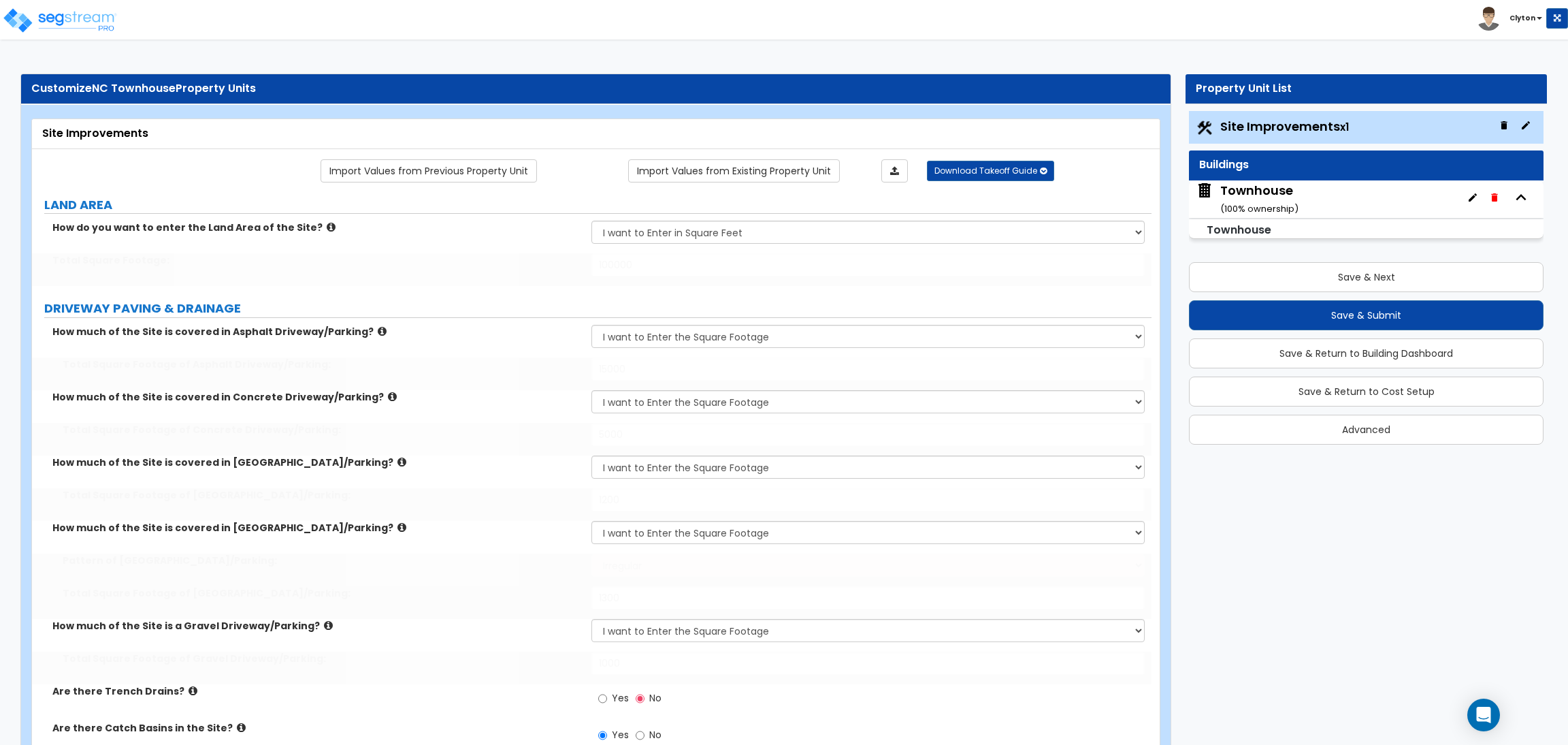
radio input "true"
type input "400"
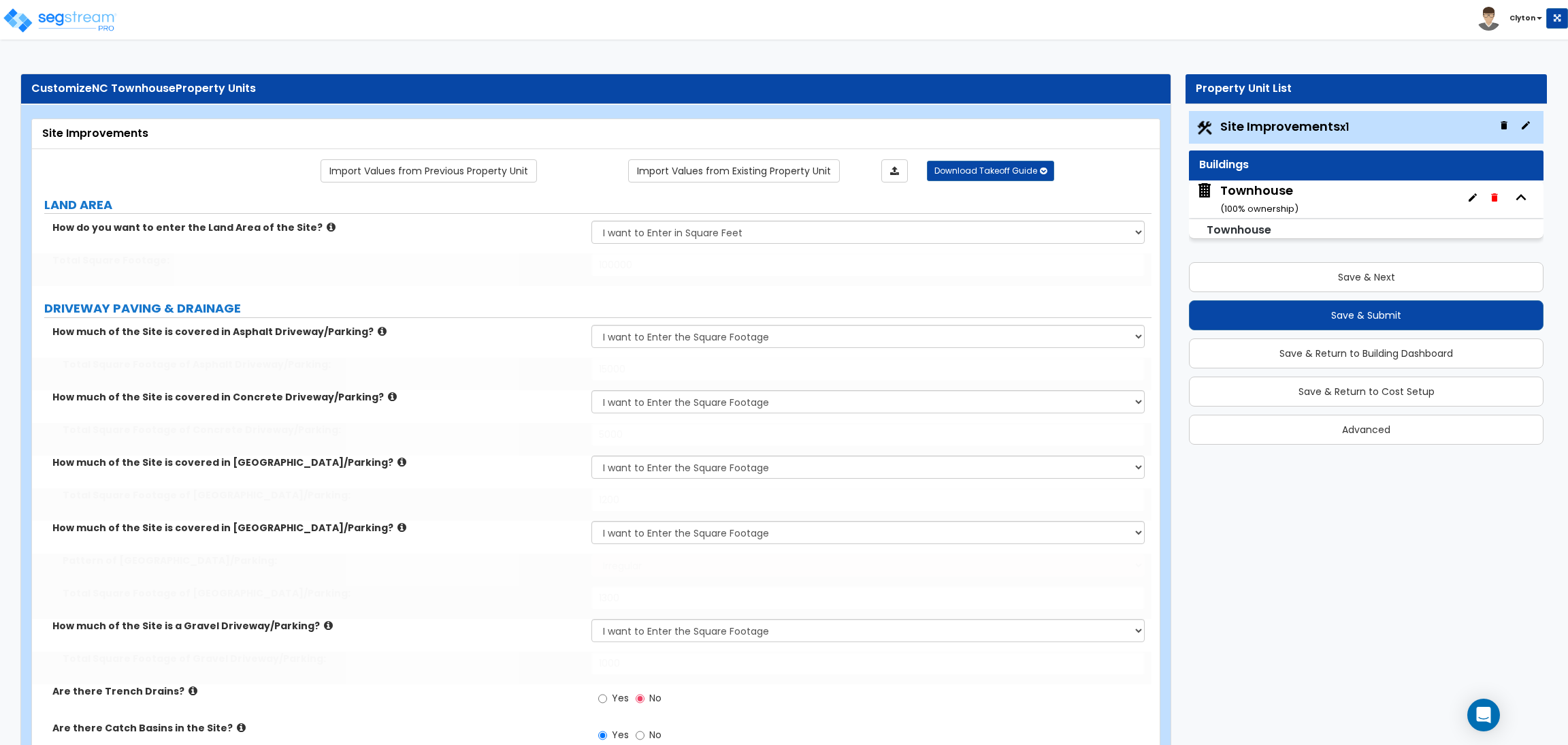
type input "500"
type input "600"
type input "700"
type input "800"
select select "1"
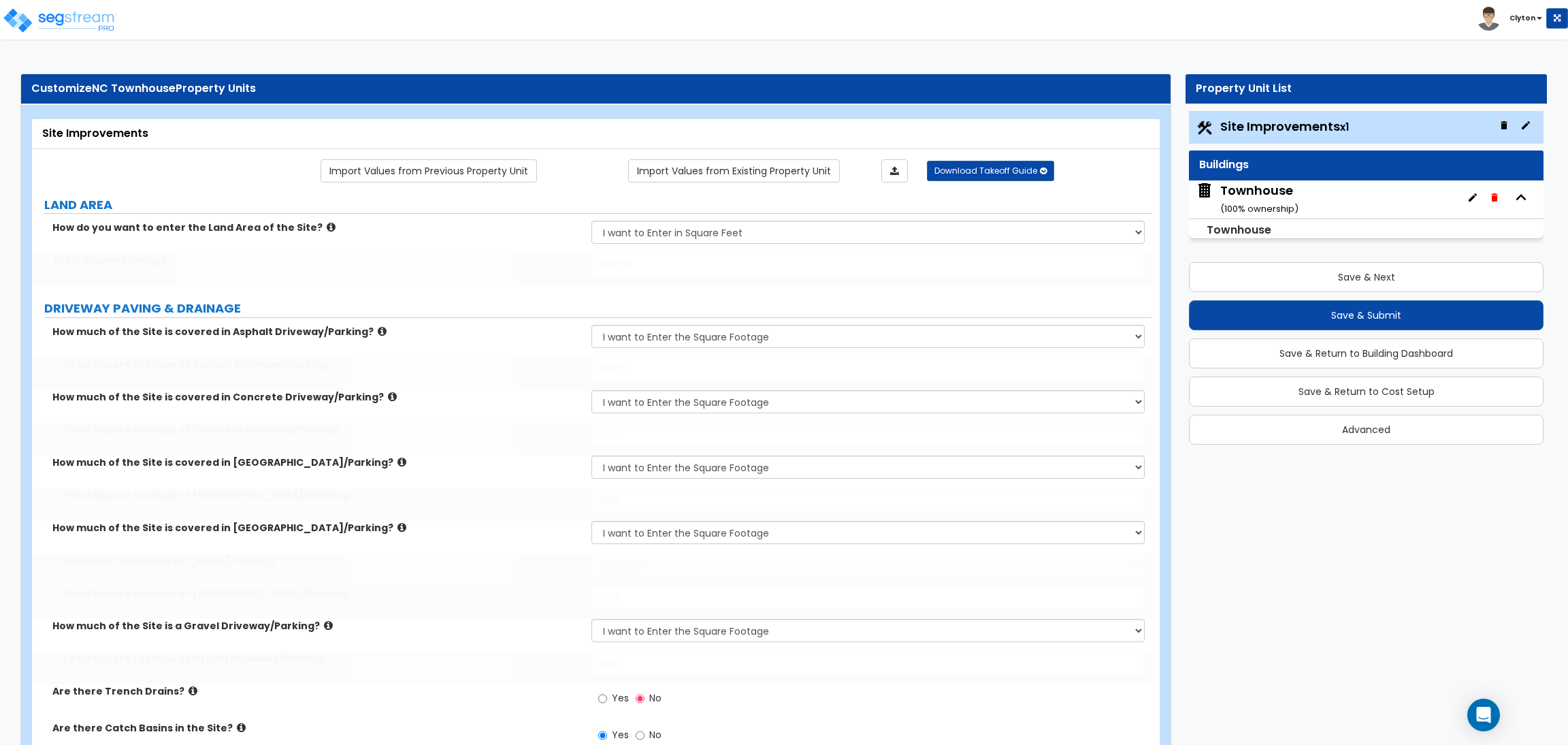
type input "150"
select select "2"
type input "1200"
type input "750"
select select "1"
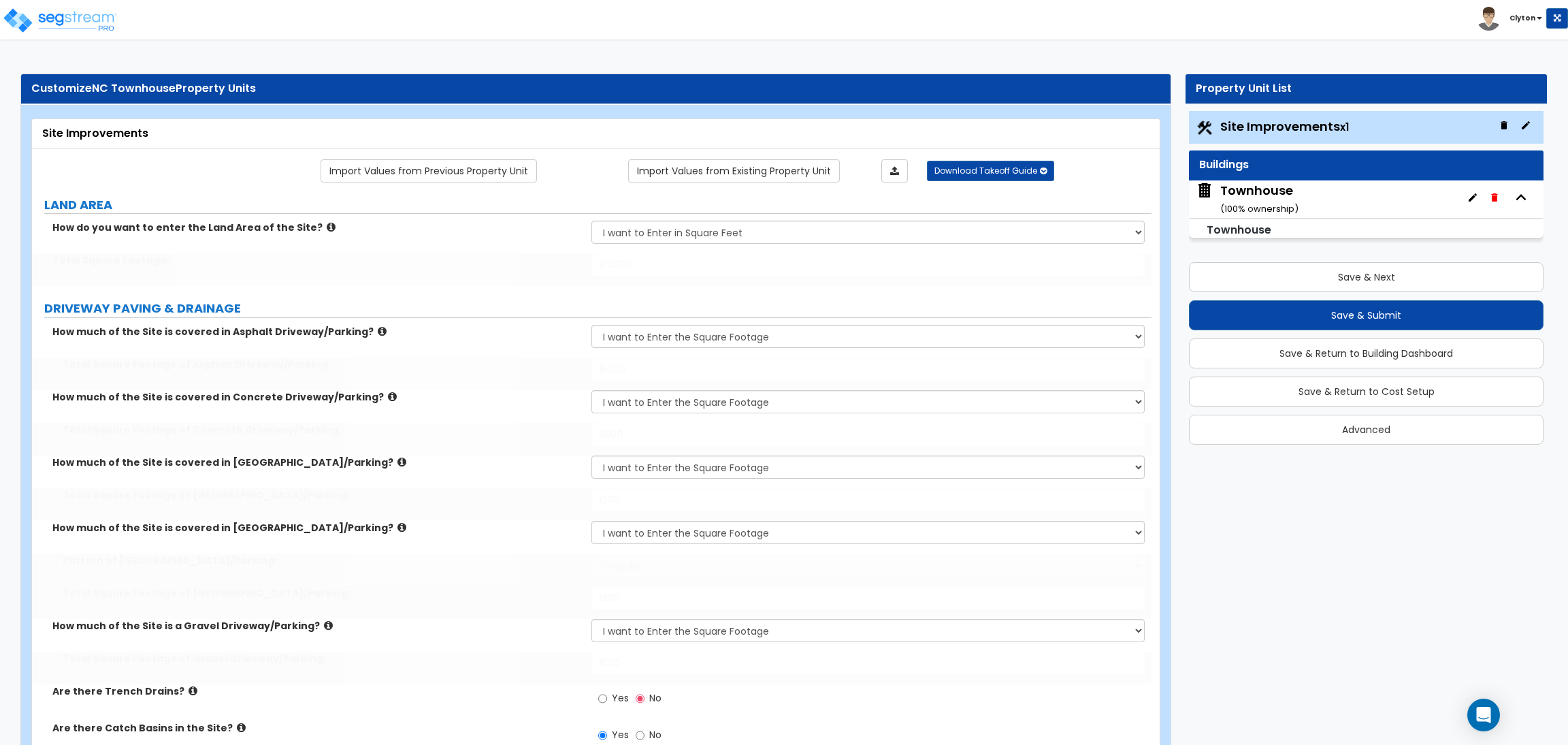
type input "8"
radio input "true"
select select "1"
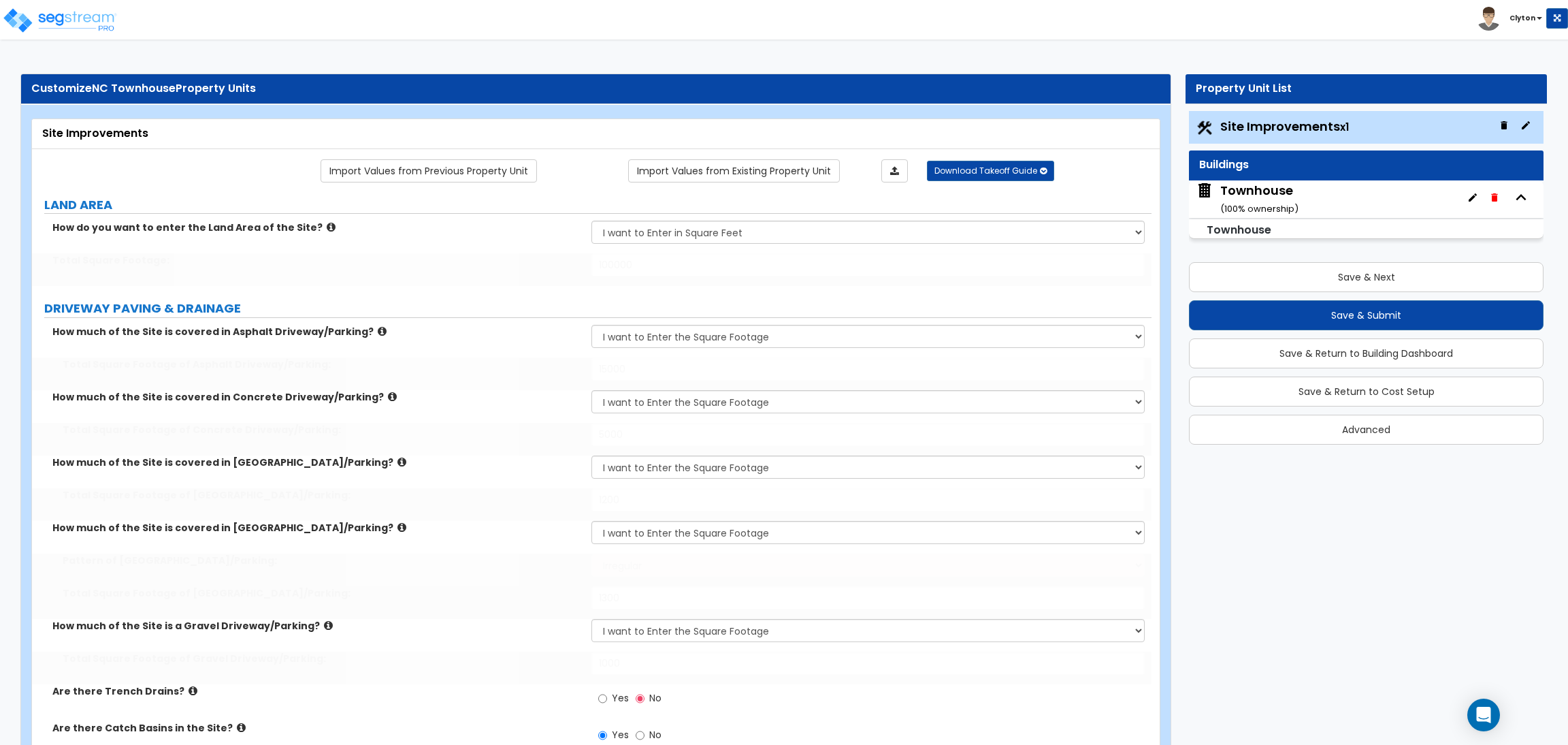
radio input "true"
type input "2"
select select "1"
type input "700"
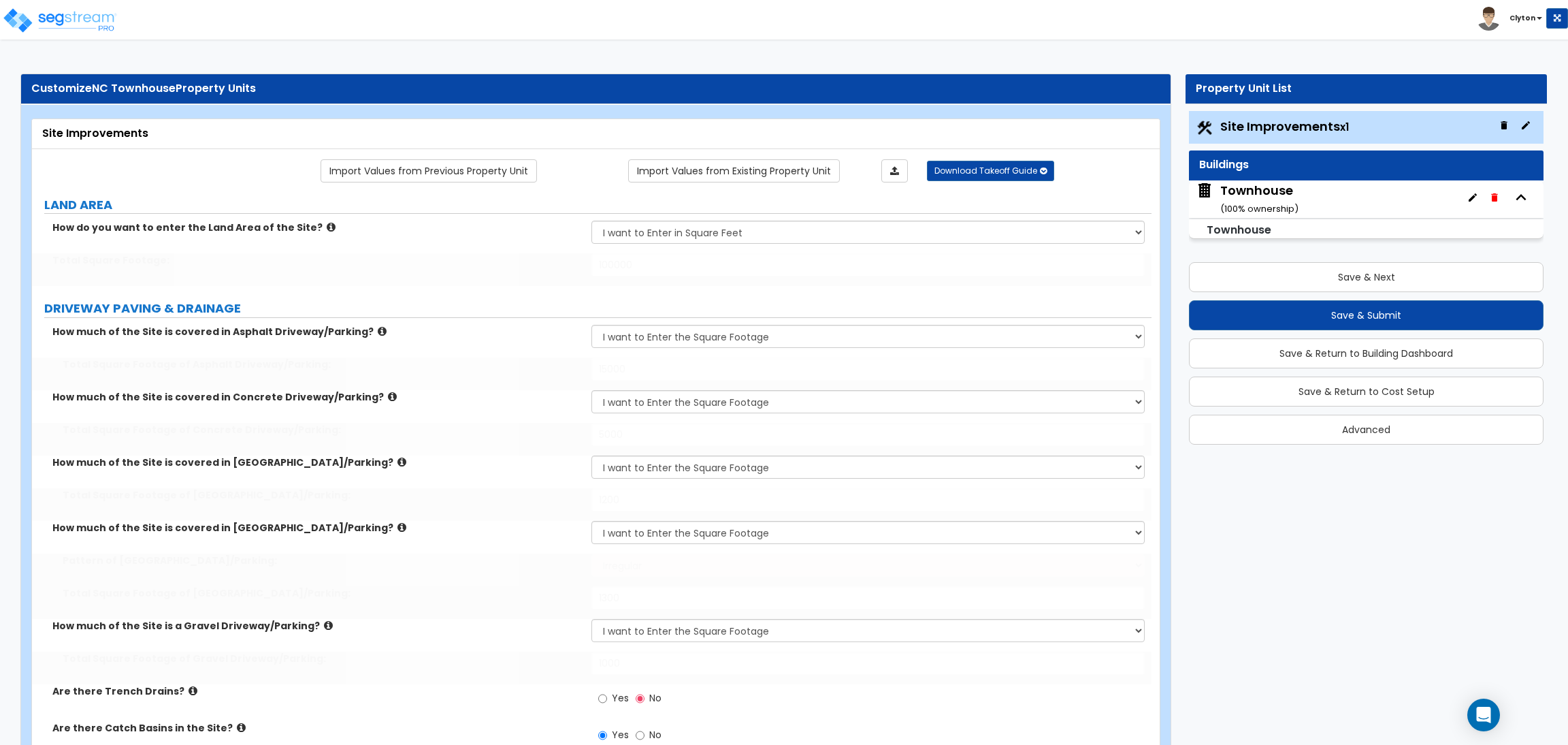
select select "2"
type input "6"
select select "2"
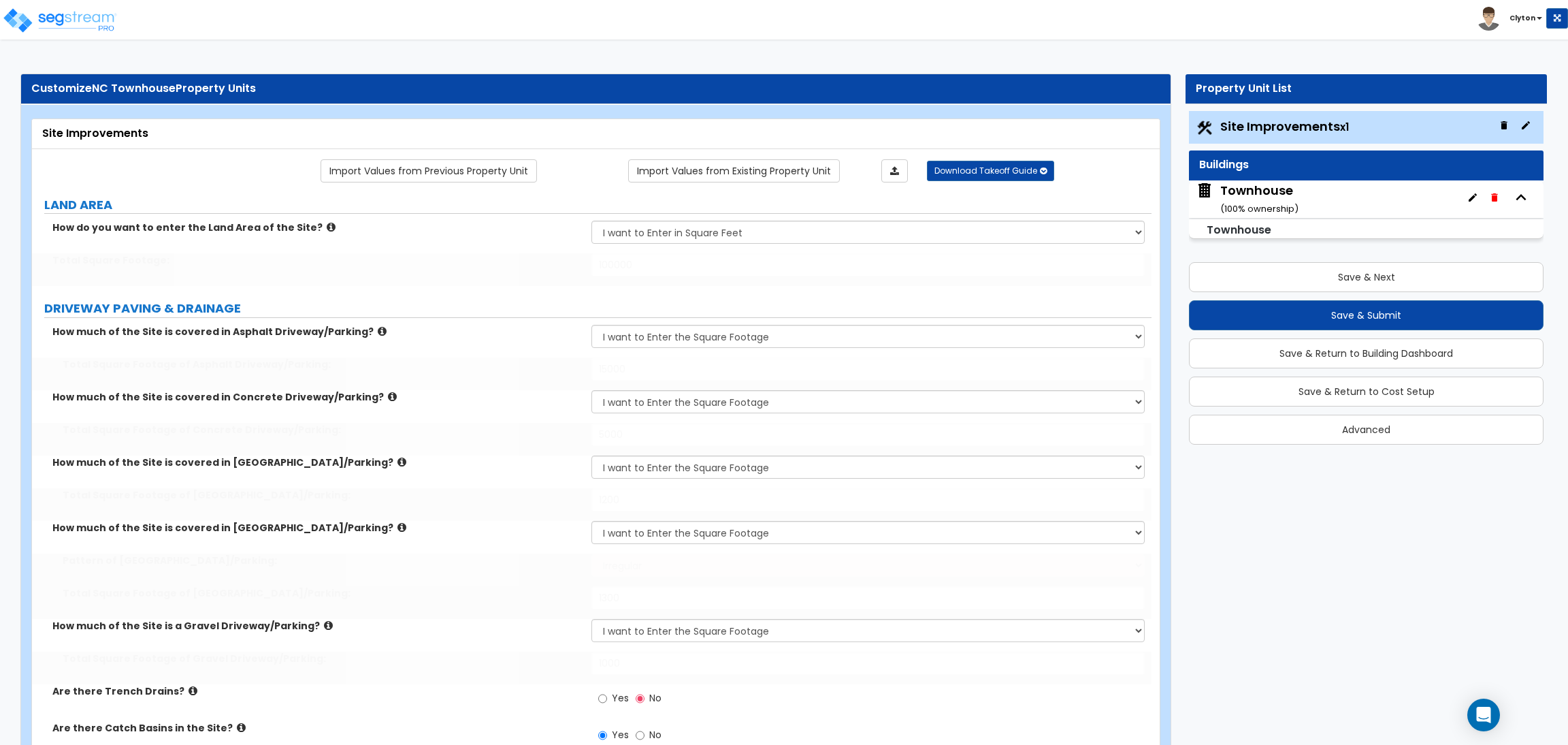
type input "1"
type input "2"
radio input "true"
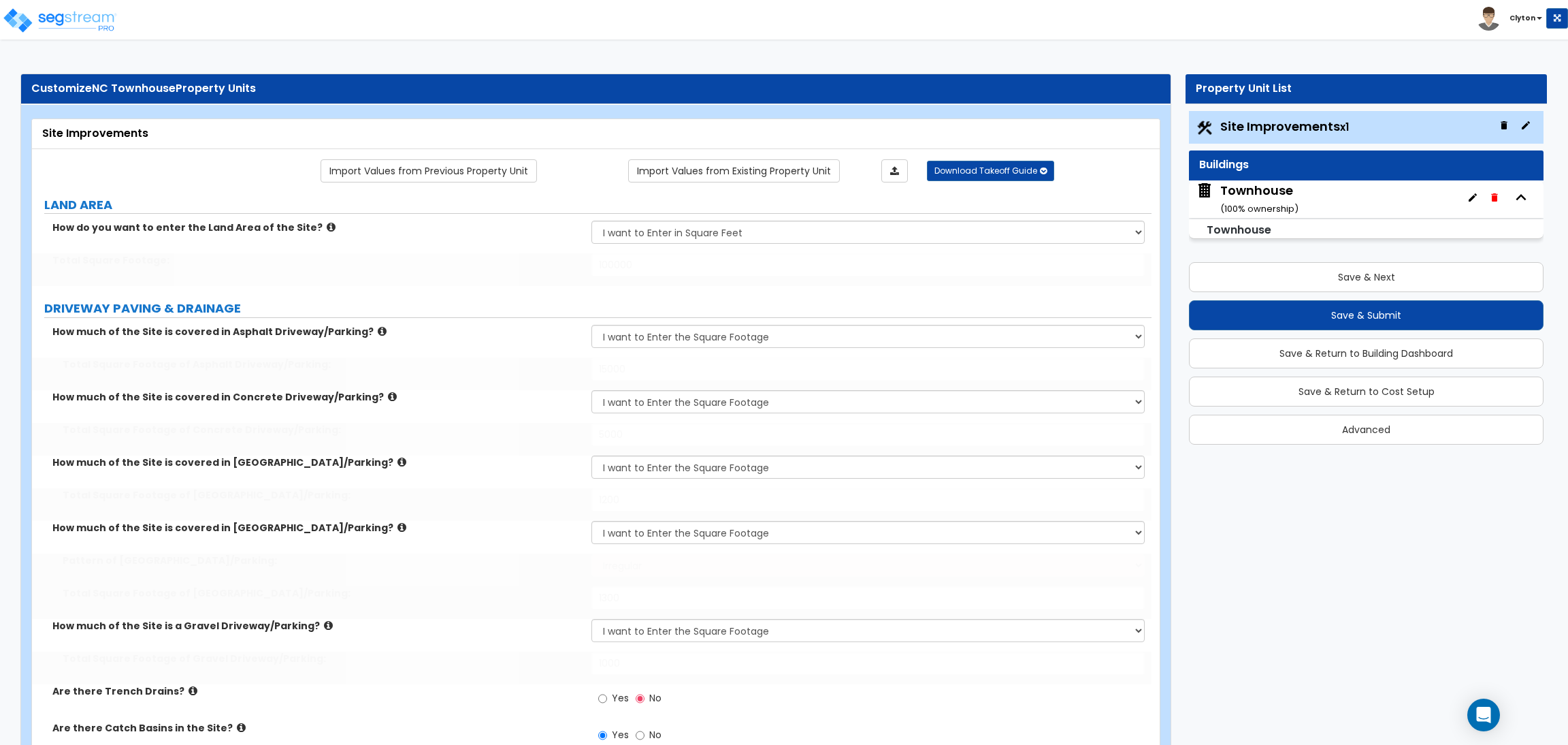
radio input "true"
select select "5"
type input "7"
type input "4"
type input "2"
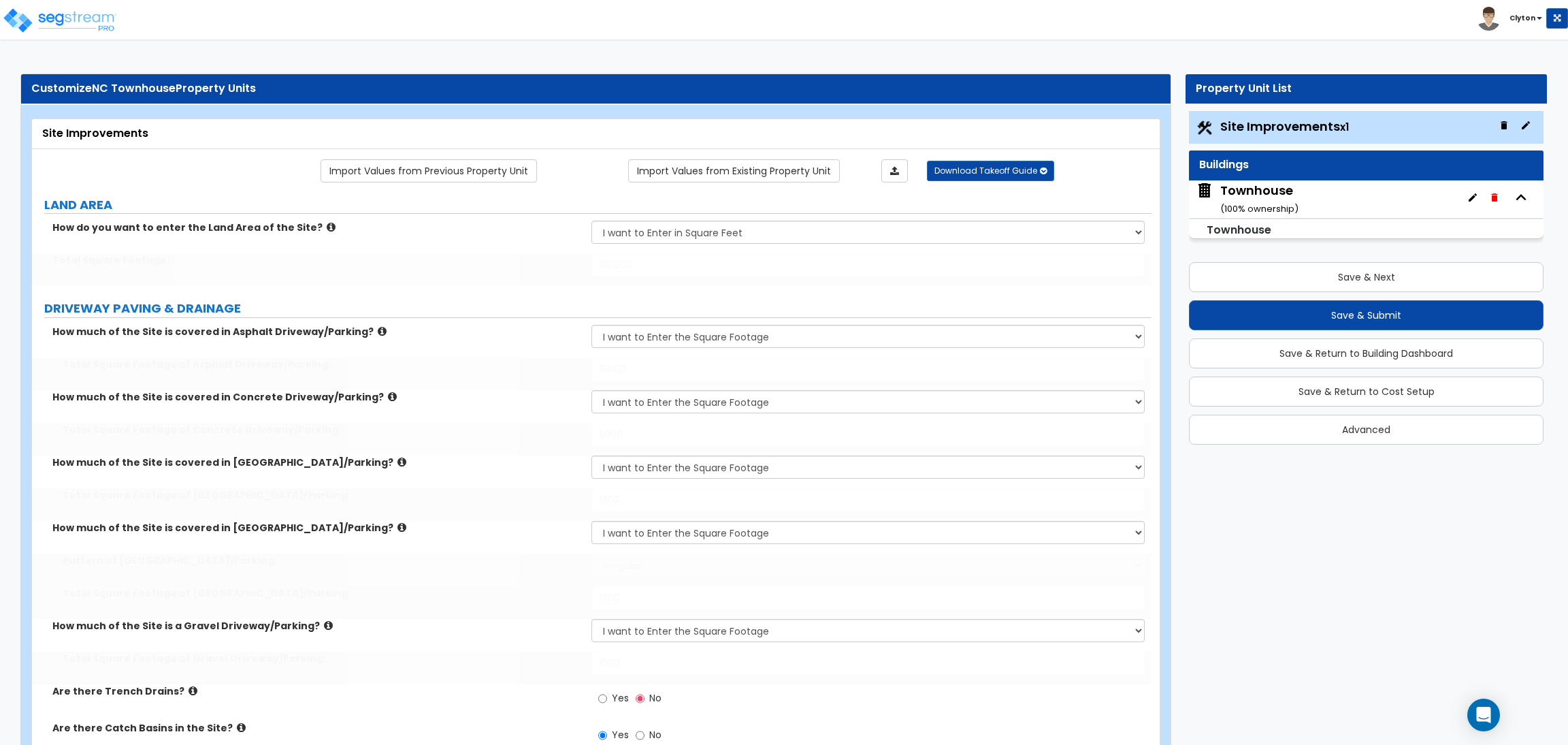
type input "1"
select select "3"
radio input "true"
select select "1"
select select "2"
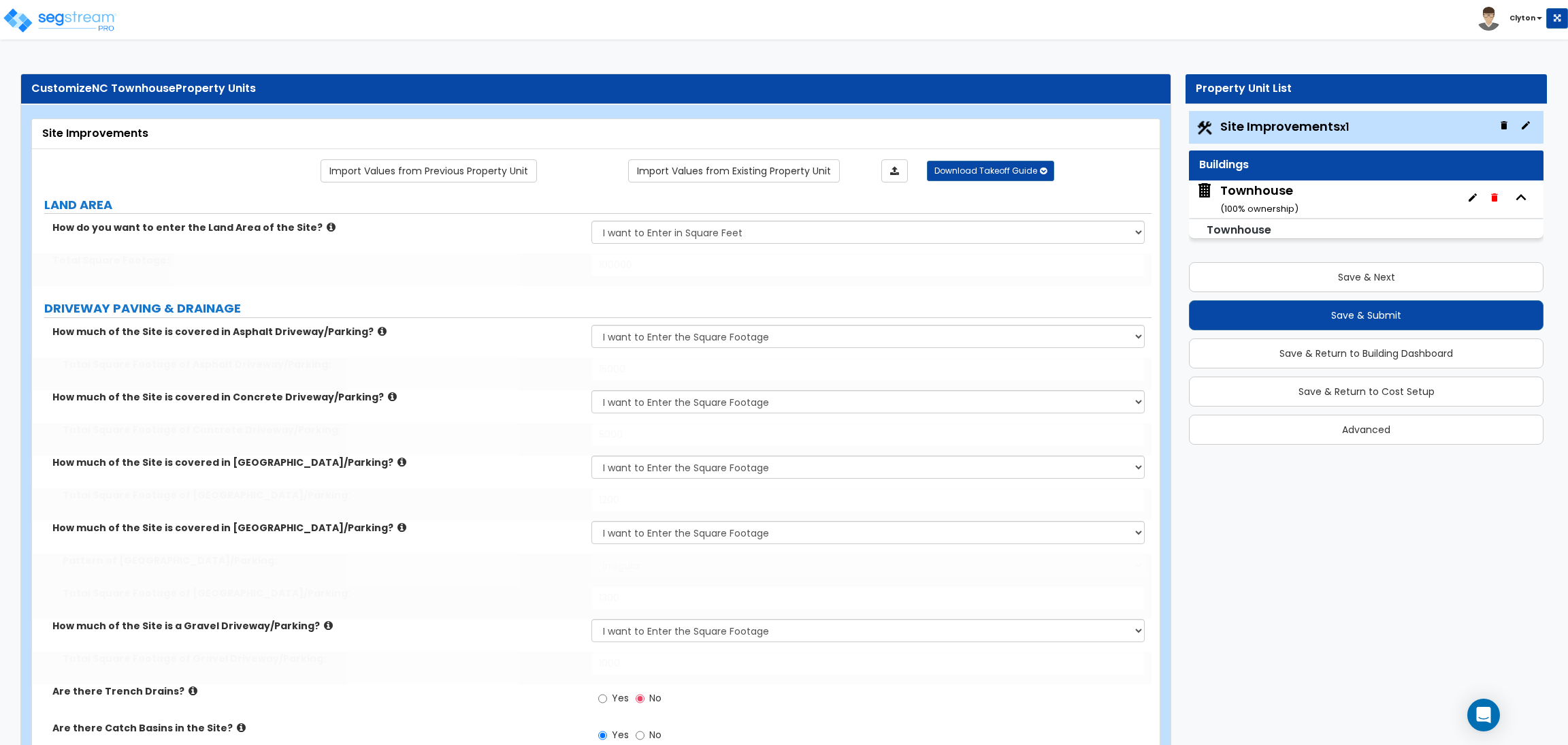
select select "2"
type input "200"
select select "2"
select select "1"
type input "400"
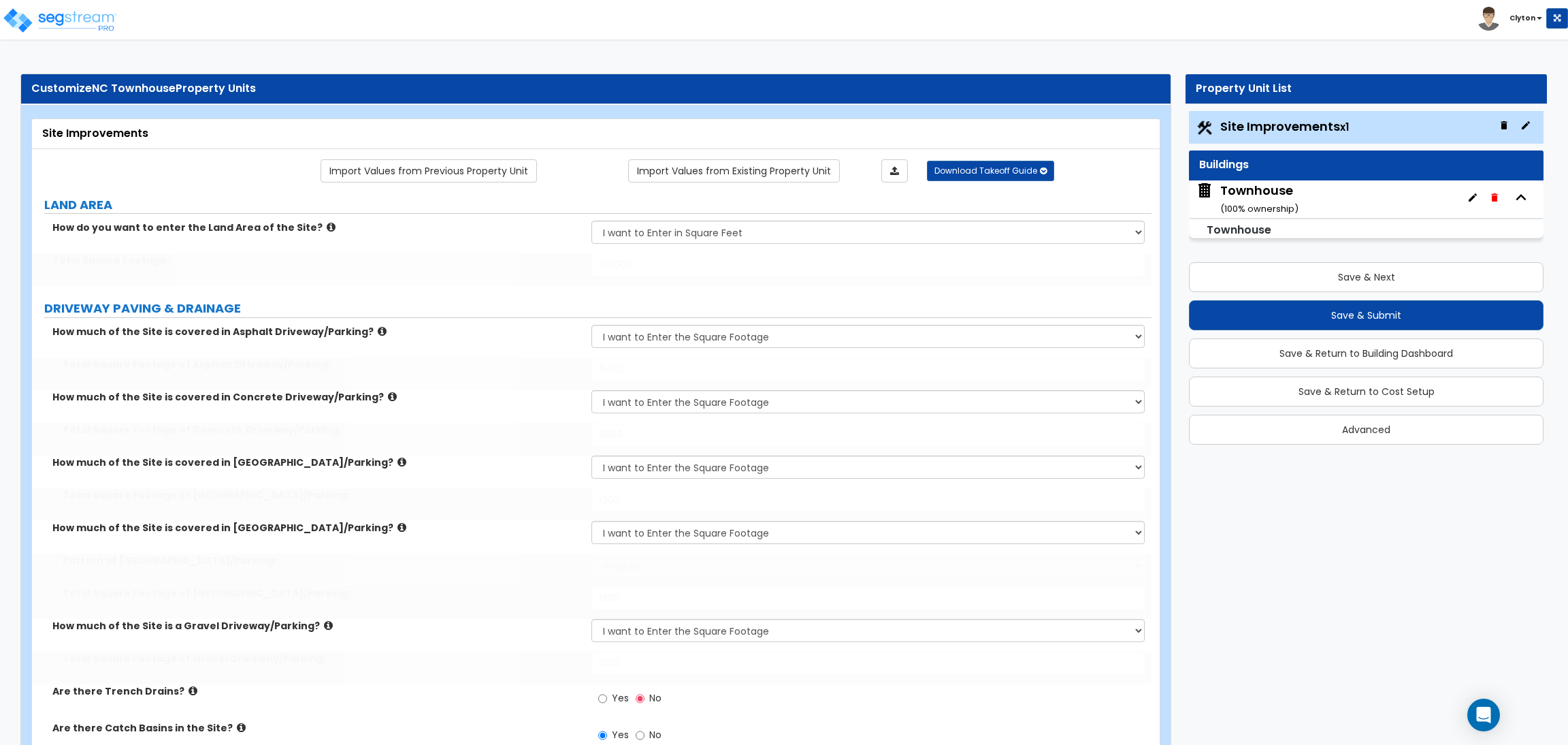
select select "1"
select select "2"
select select "1"
select select "2"
type input "1"
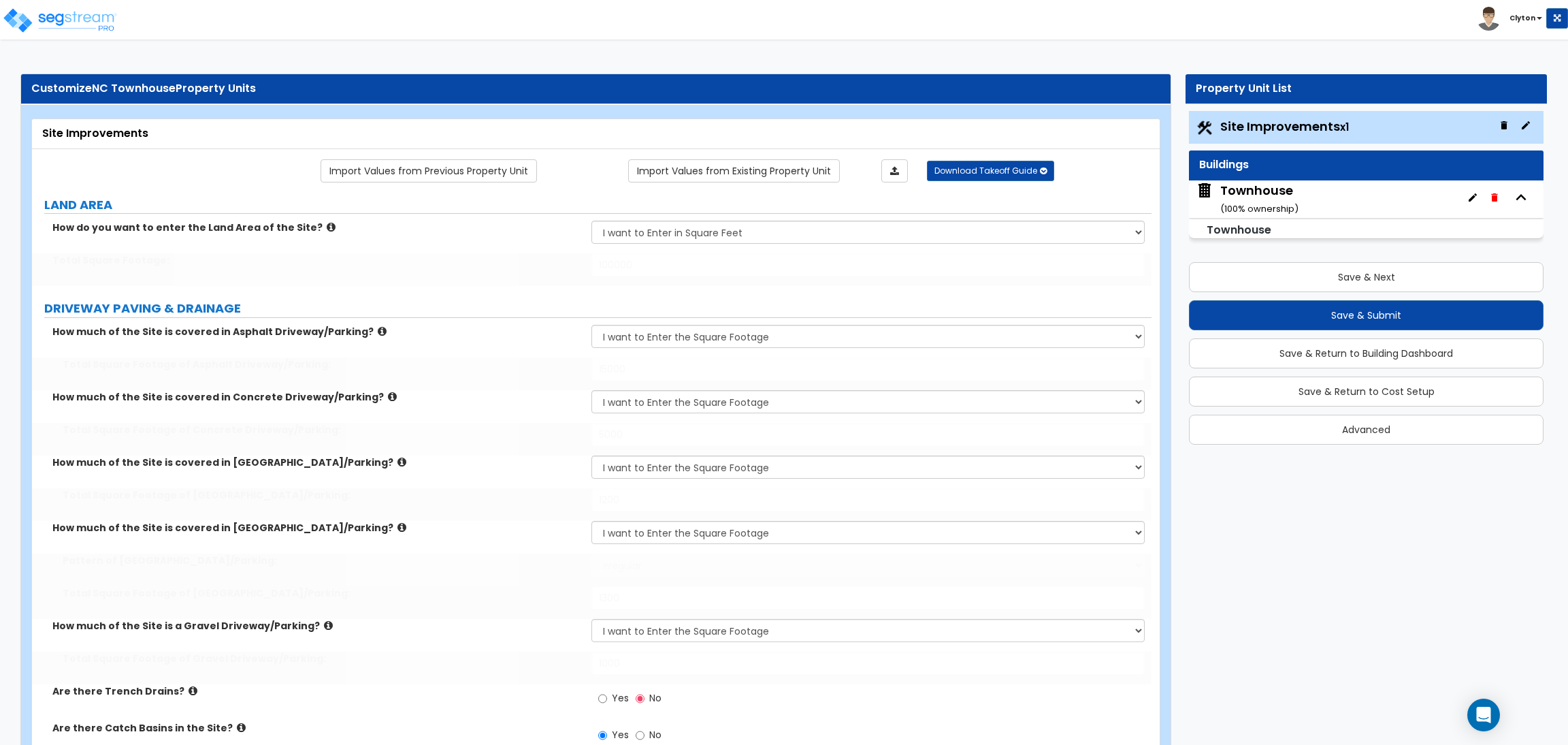
select select "1"
type input "350"
radio input "true"
type input "8"
select select "1"
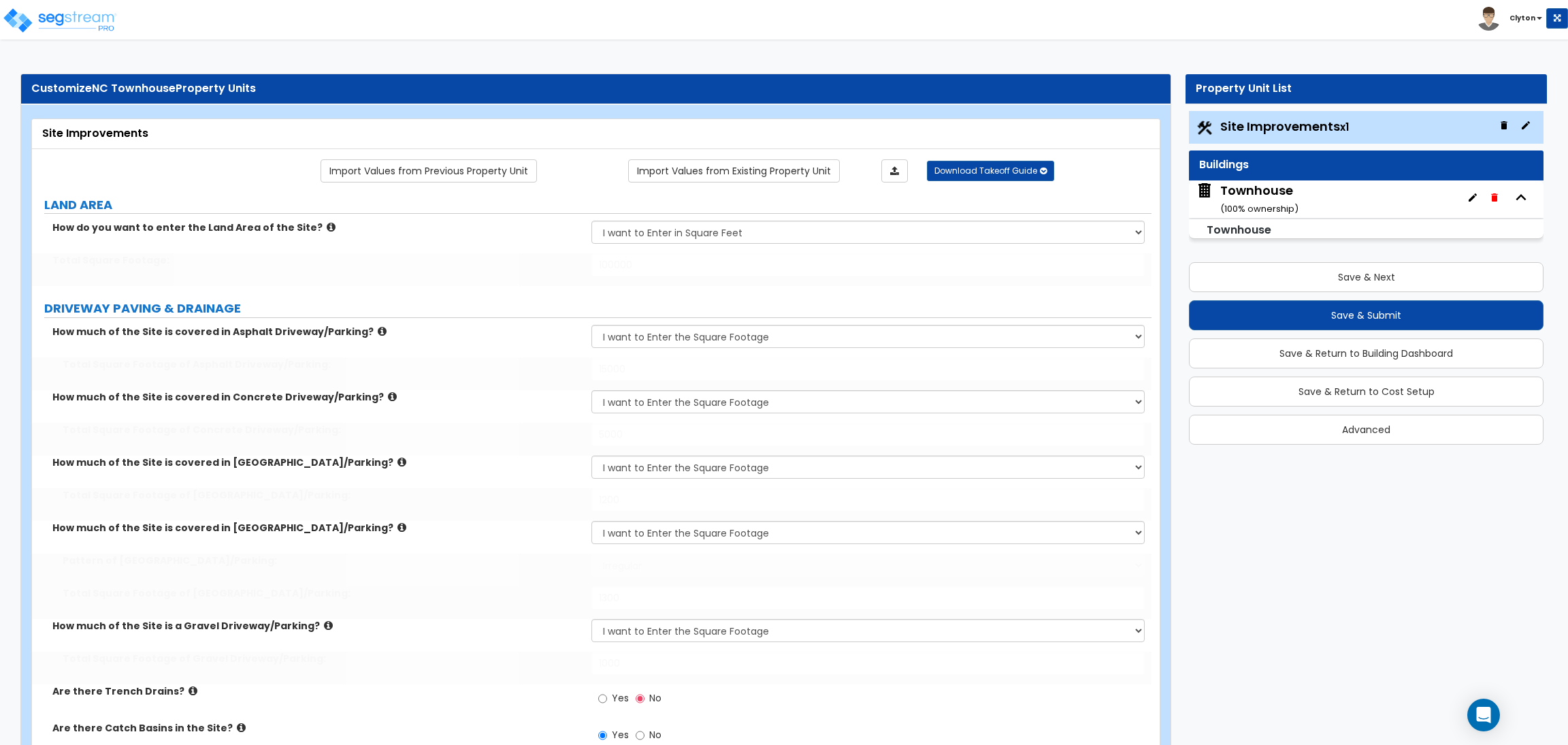
select select "1"
select select "2"
type input "2"
radio input "true"
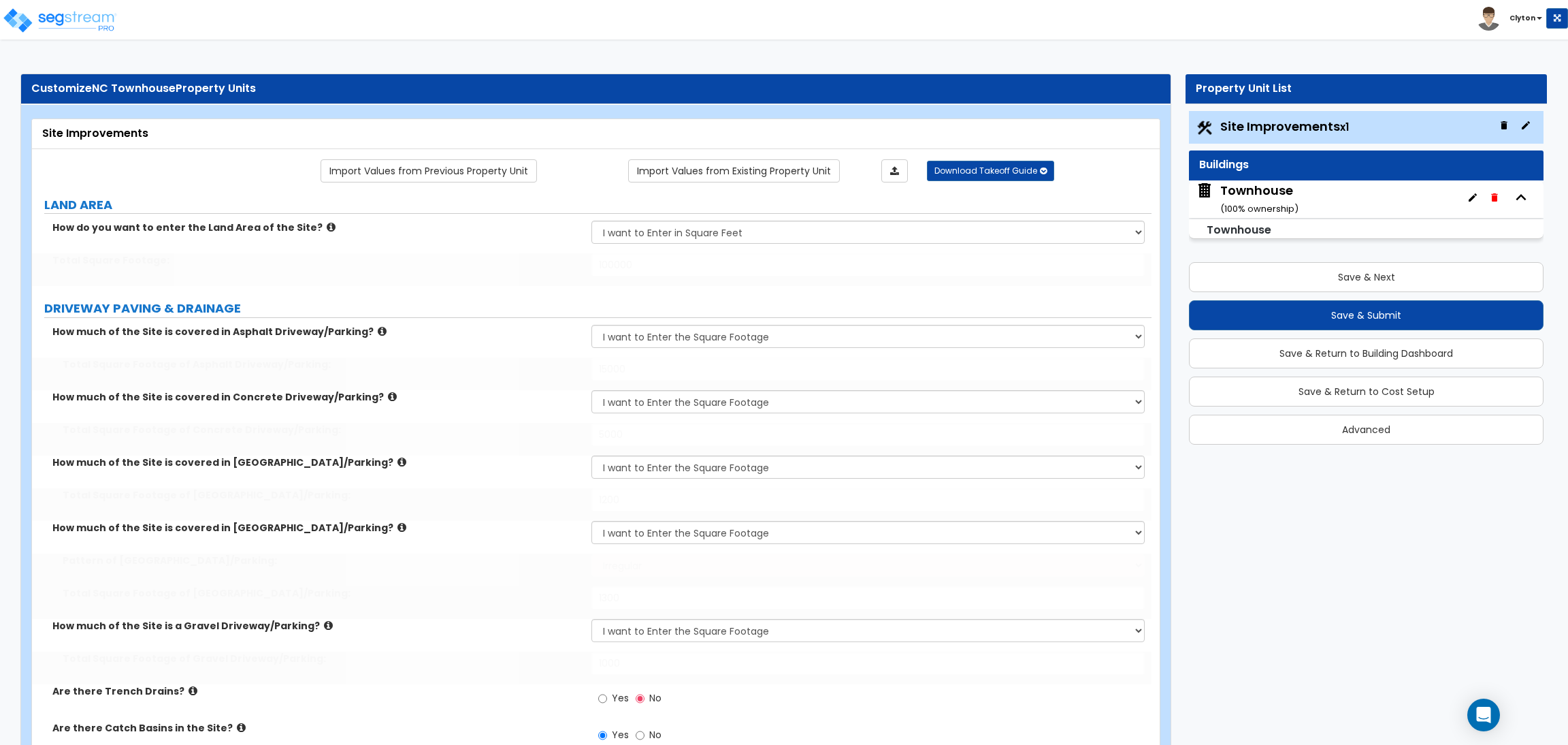
radio input "true"
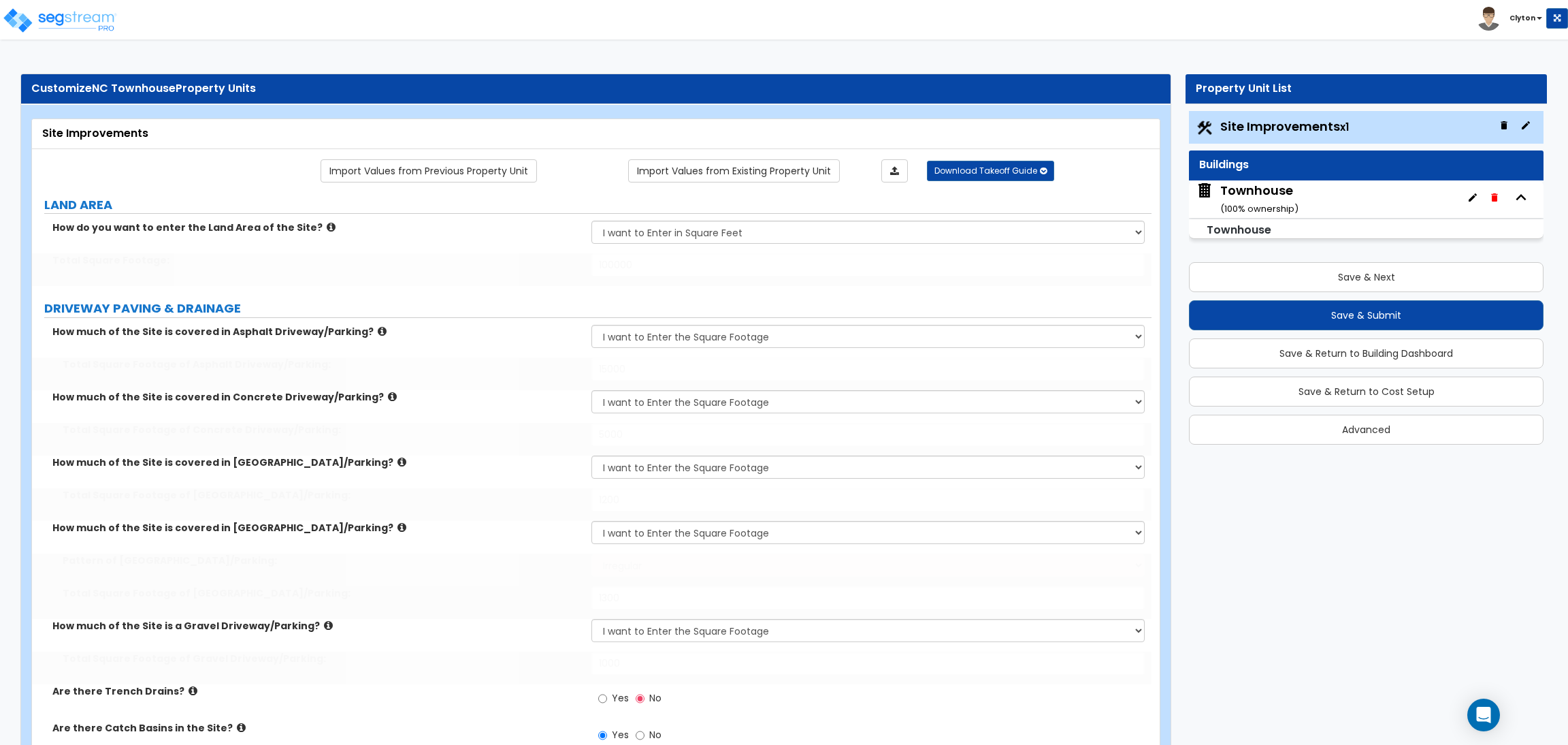
radio input "true"
select select "4"
type input "20"
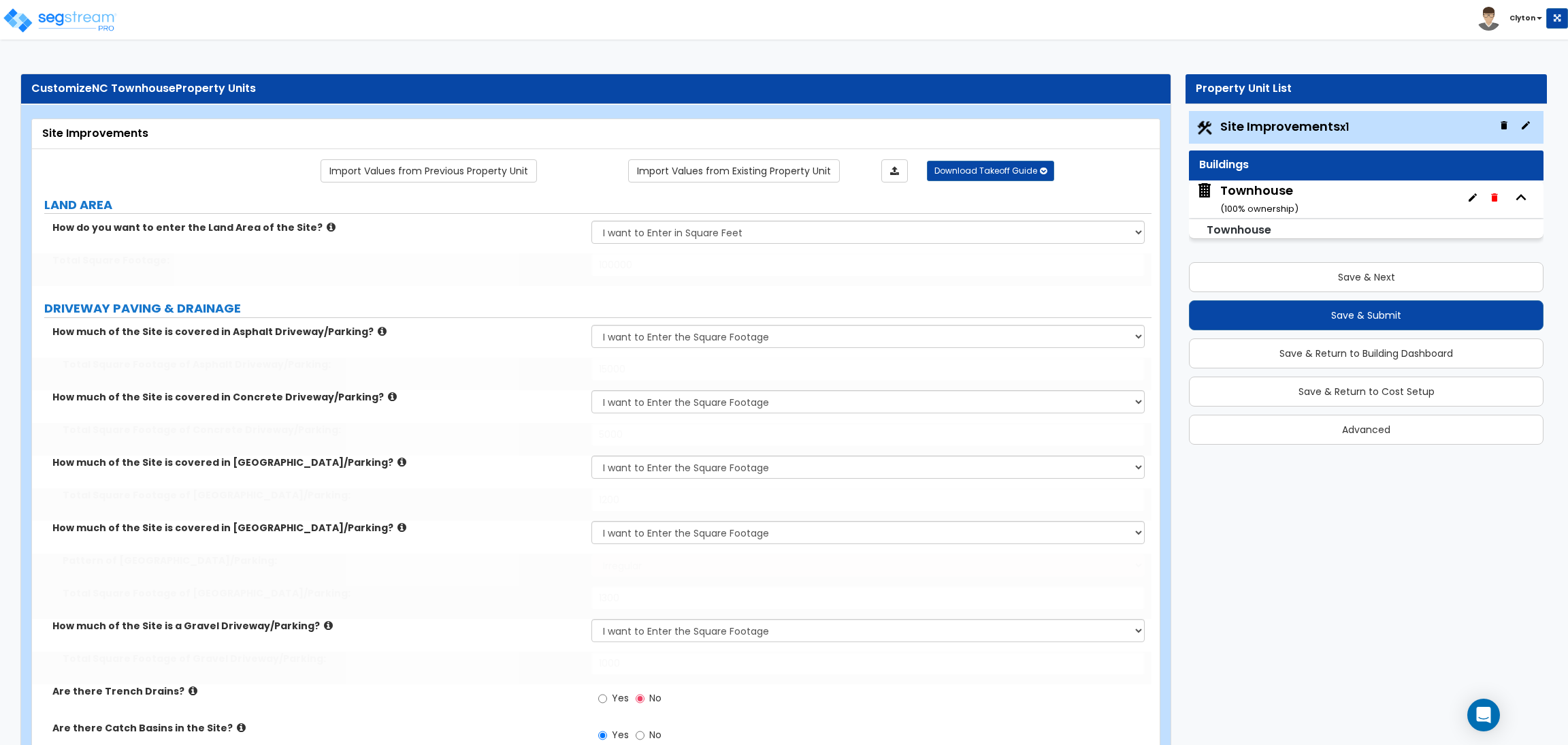
type input "20"
select select "4"
type input "14"
type input "850"
type input "5"
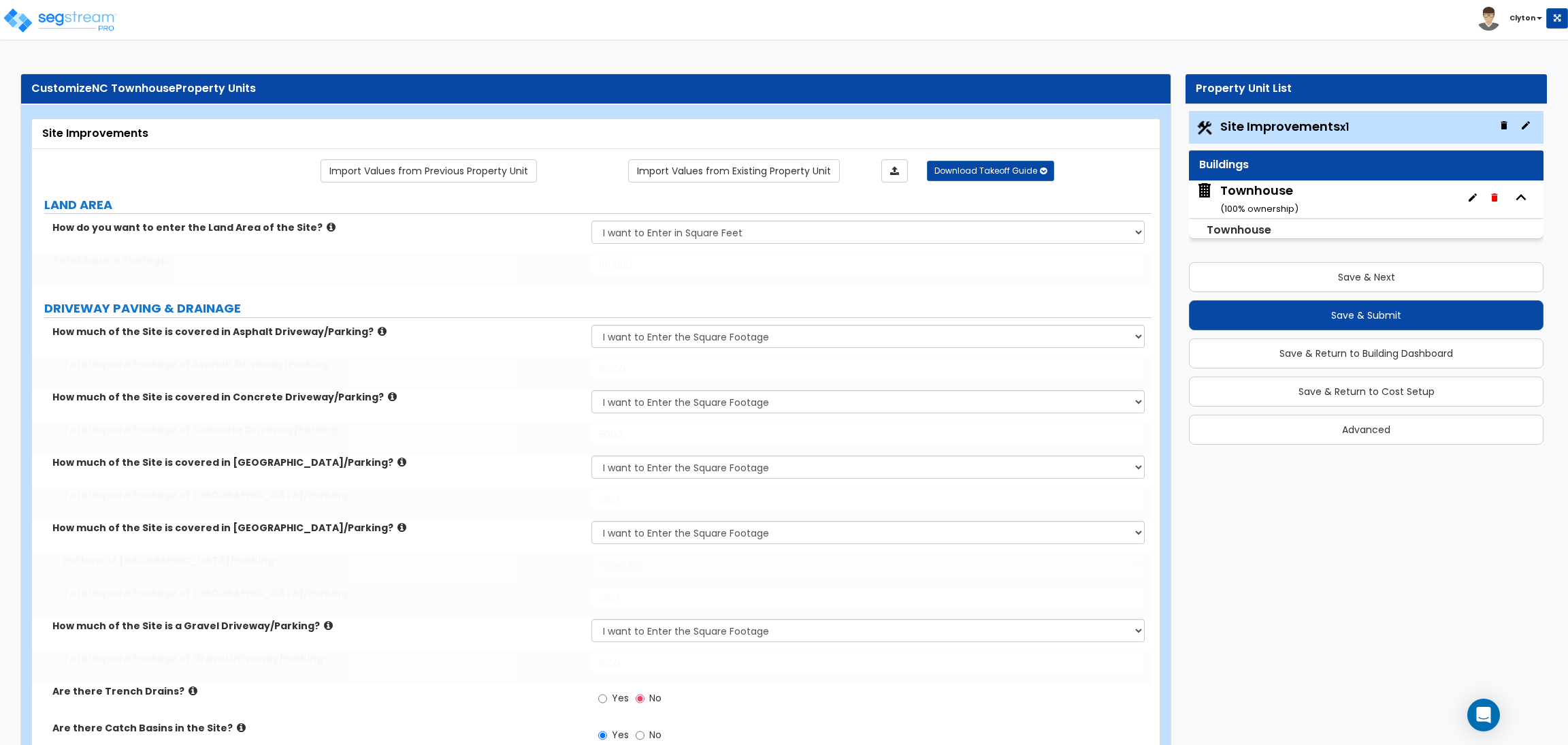
type input "20"
type input "5"
type input "20"
type input "5"
type input "20"
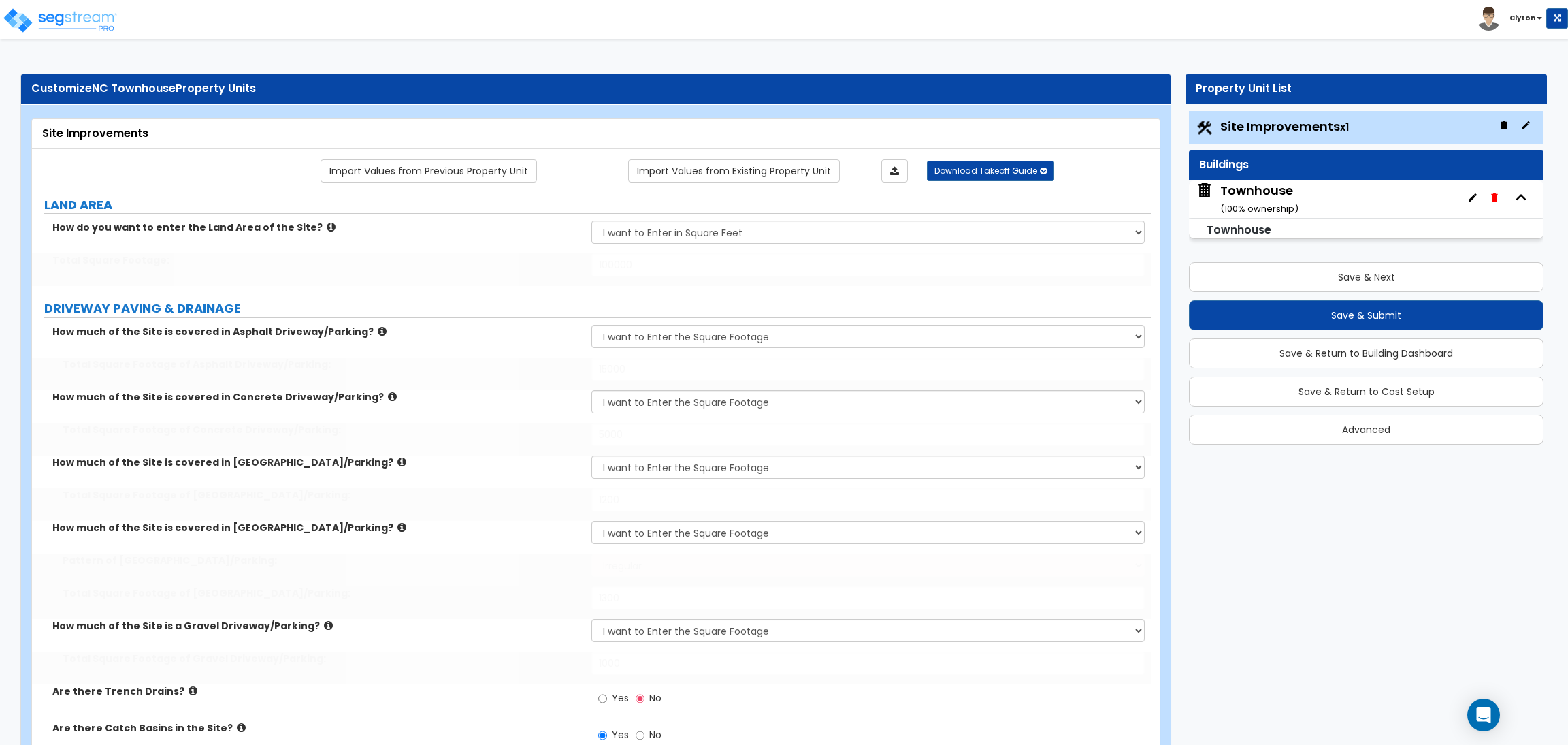
type input "5"
type input "20"
select select "1"
type input "60"
select select "1"
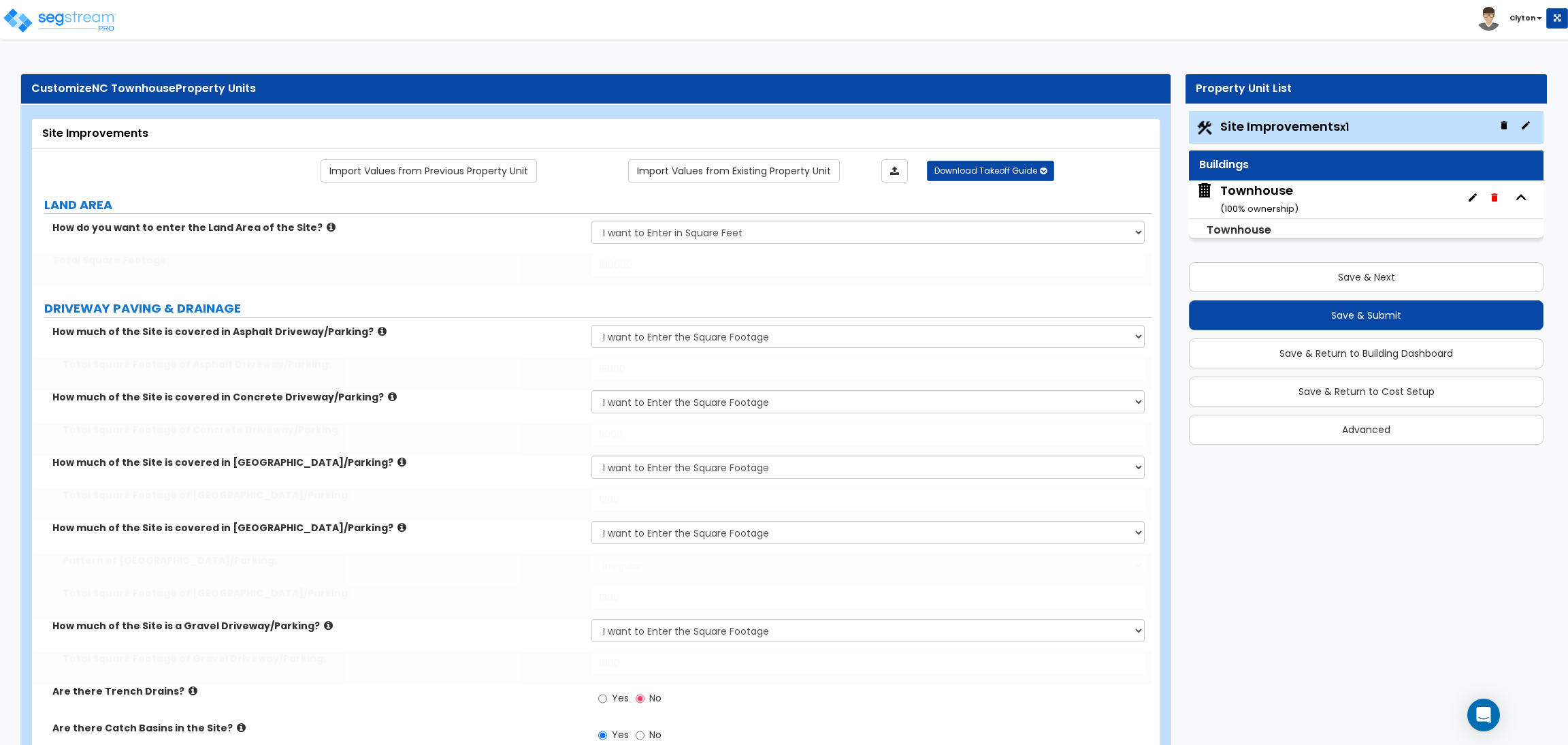
type input "50"
select select "1"
select select "10"
type input "3"
select select "3"
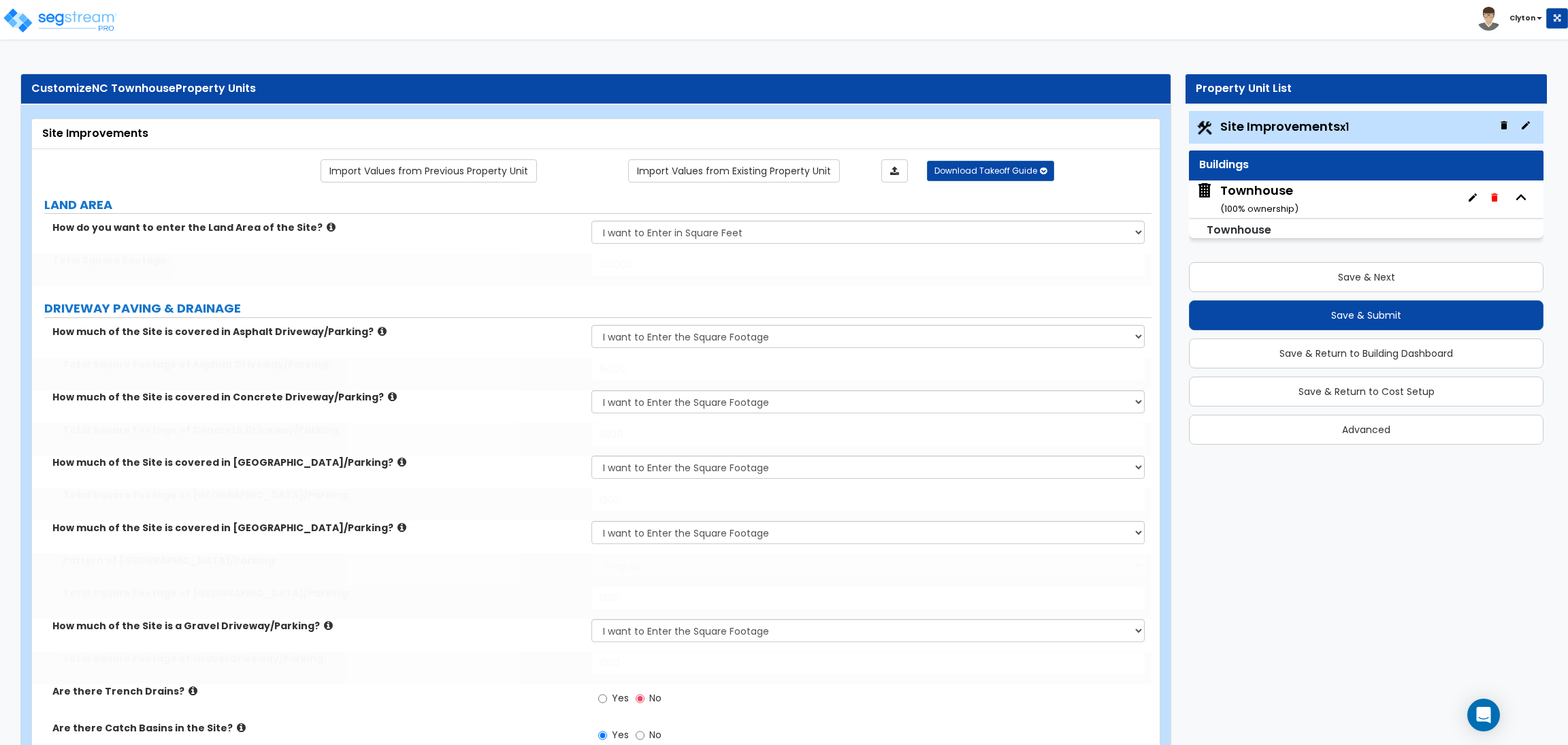
select select "1"
select select "2"
select select "3"
select select "1"
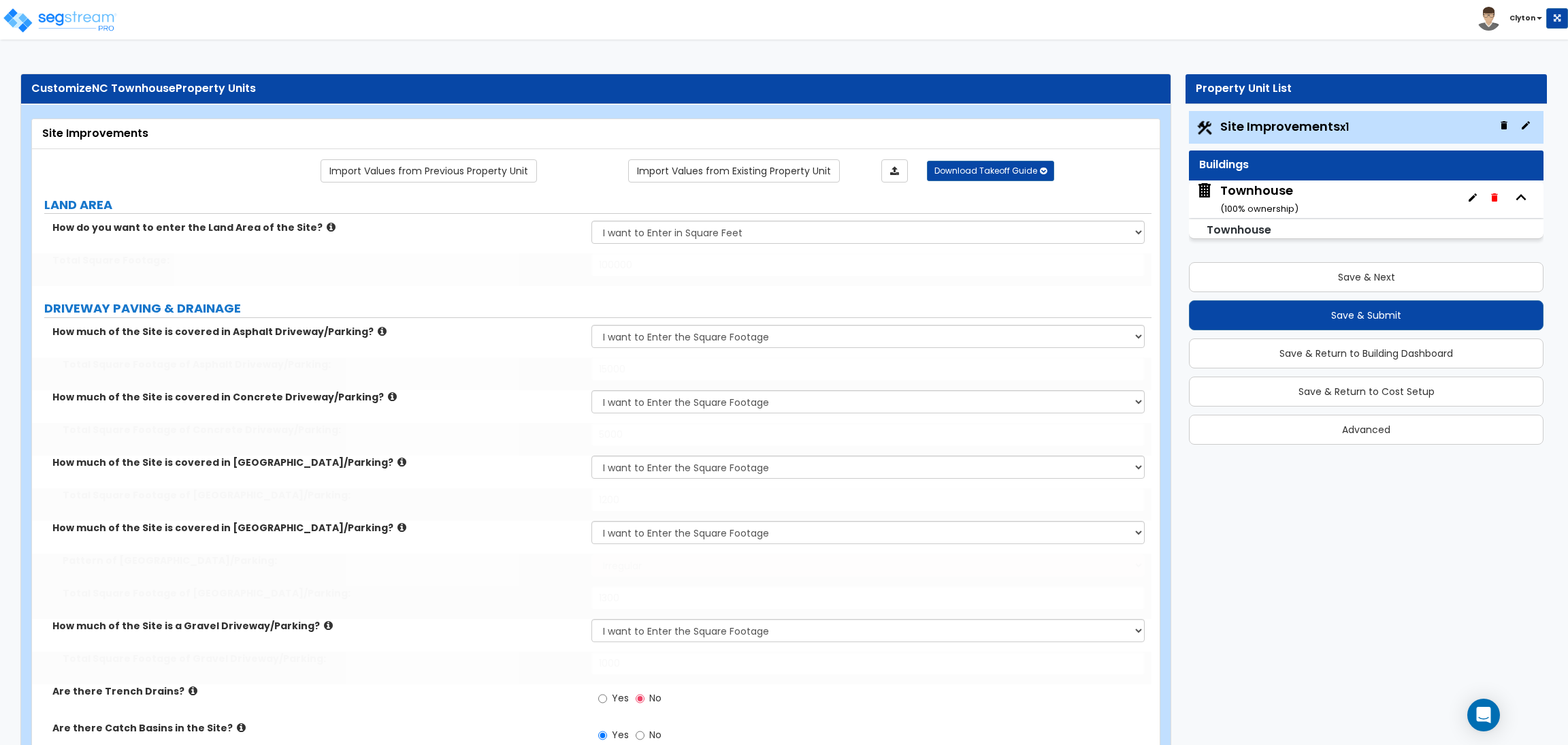
select select "2"
radio input "true"
type input "1"
radio input "true"
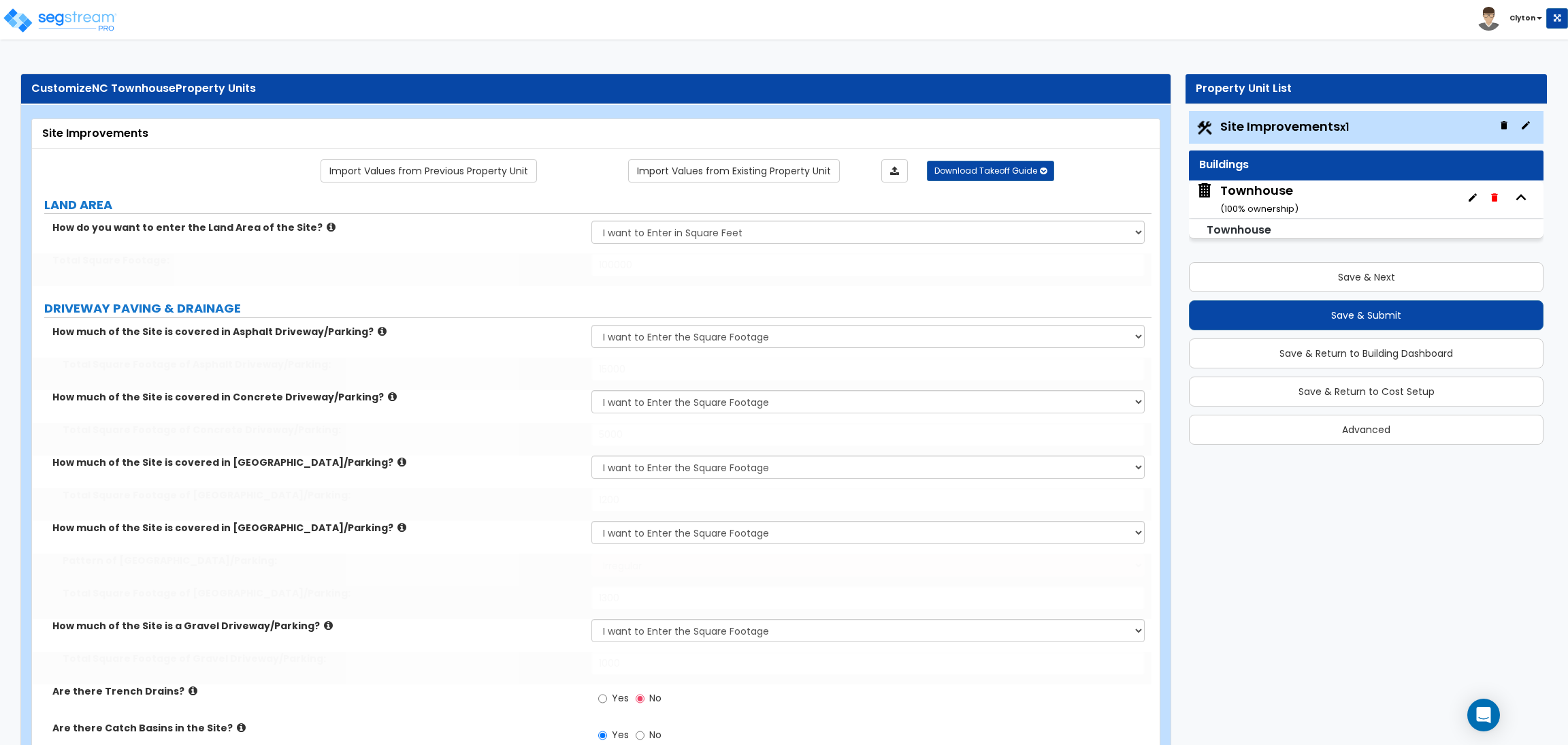
radio input "true"
type input "4"
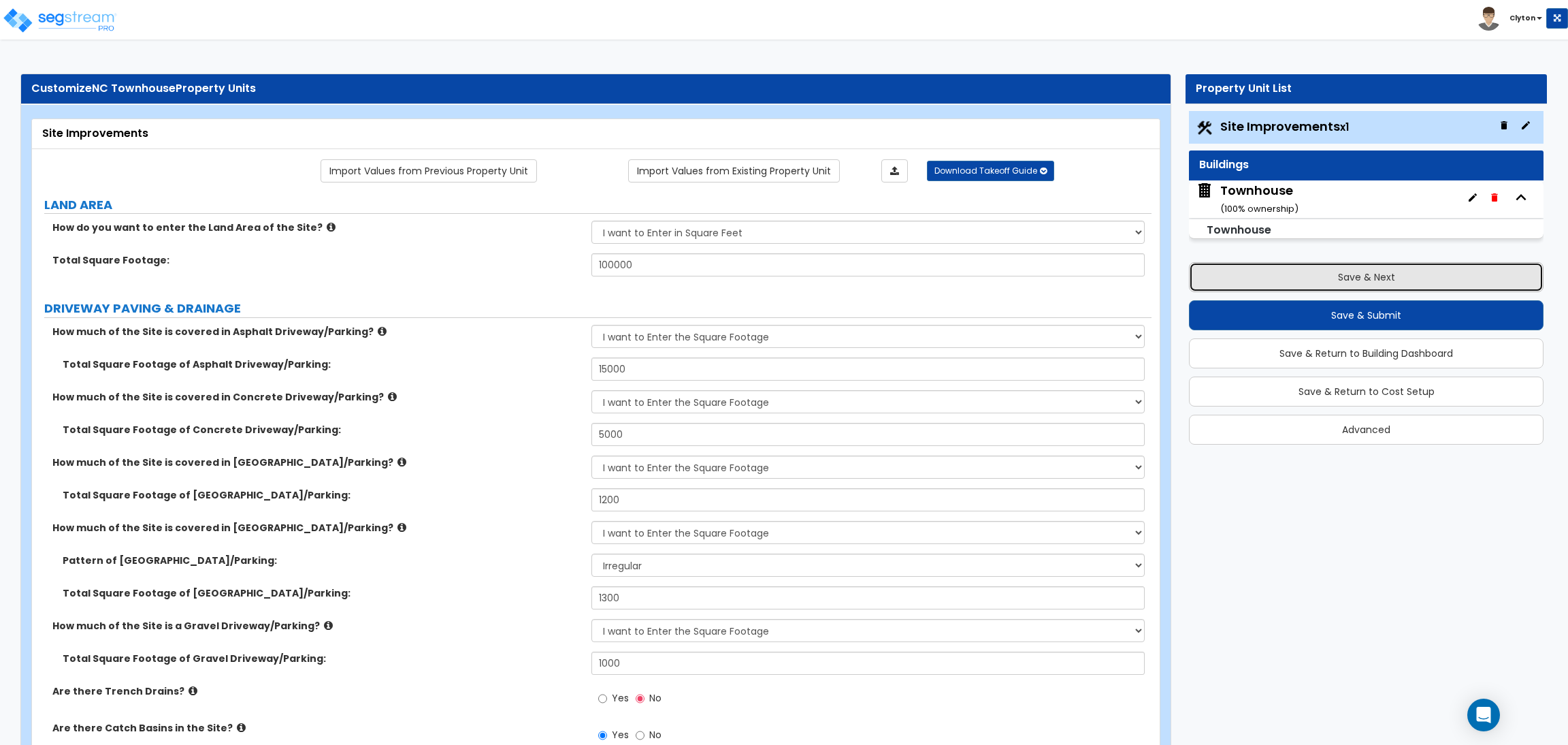
click at [1305, 271] on button "Save & Next" at bounding box center [1367, 277] width 355 height 30
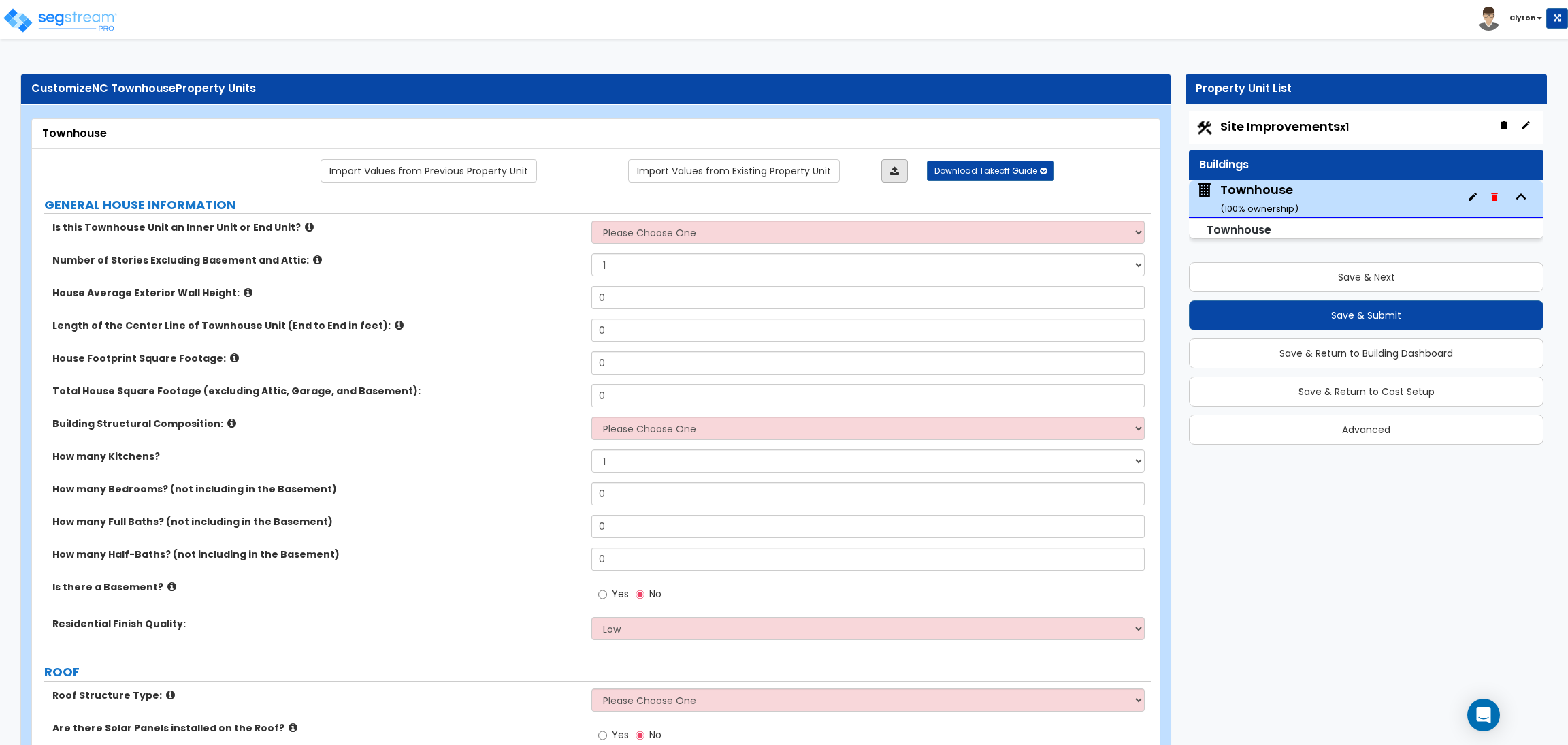
click at [894, 169] on icon at bounding box center [895, 171] width 9 height 10
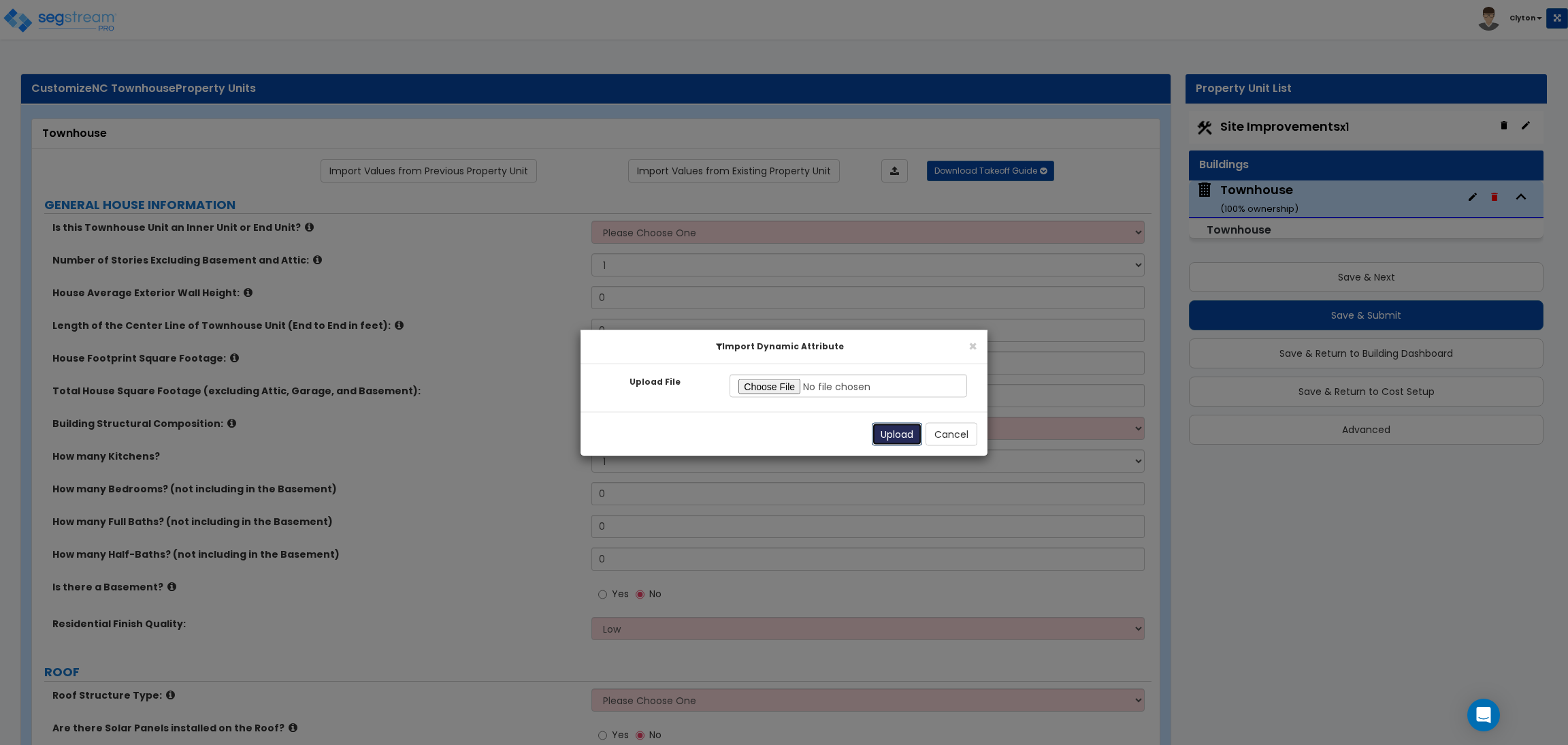
click at [896, 433] on button "Upload" at bounding box center [897, 434] width 51 height 23
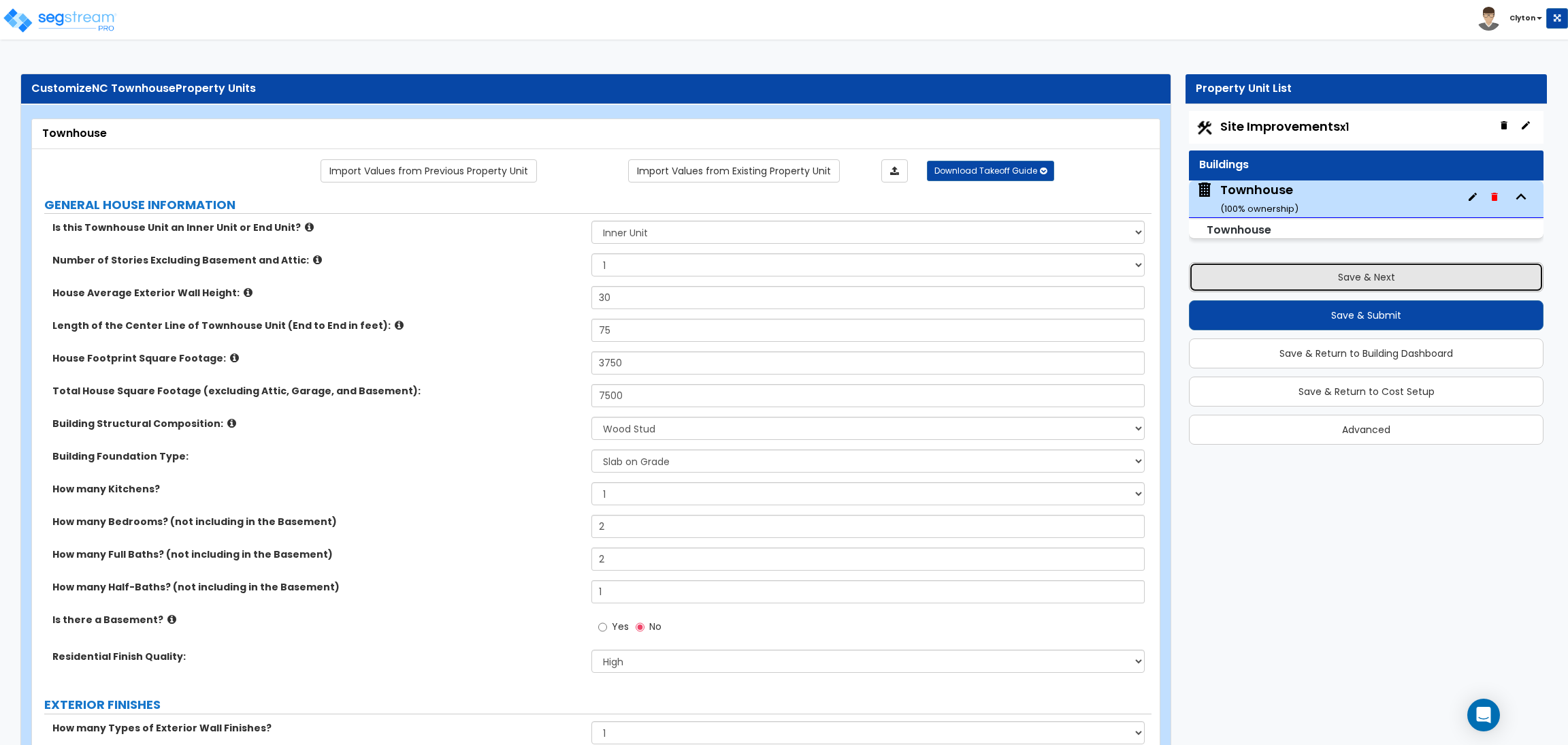
click at [1398, 271] on button "Save & Next" at bounding box center [1367, 277] width 355 height 30
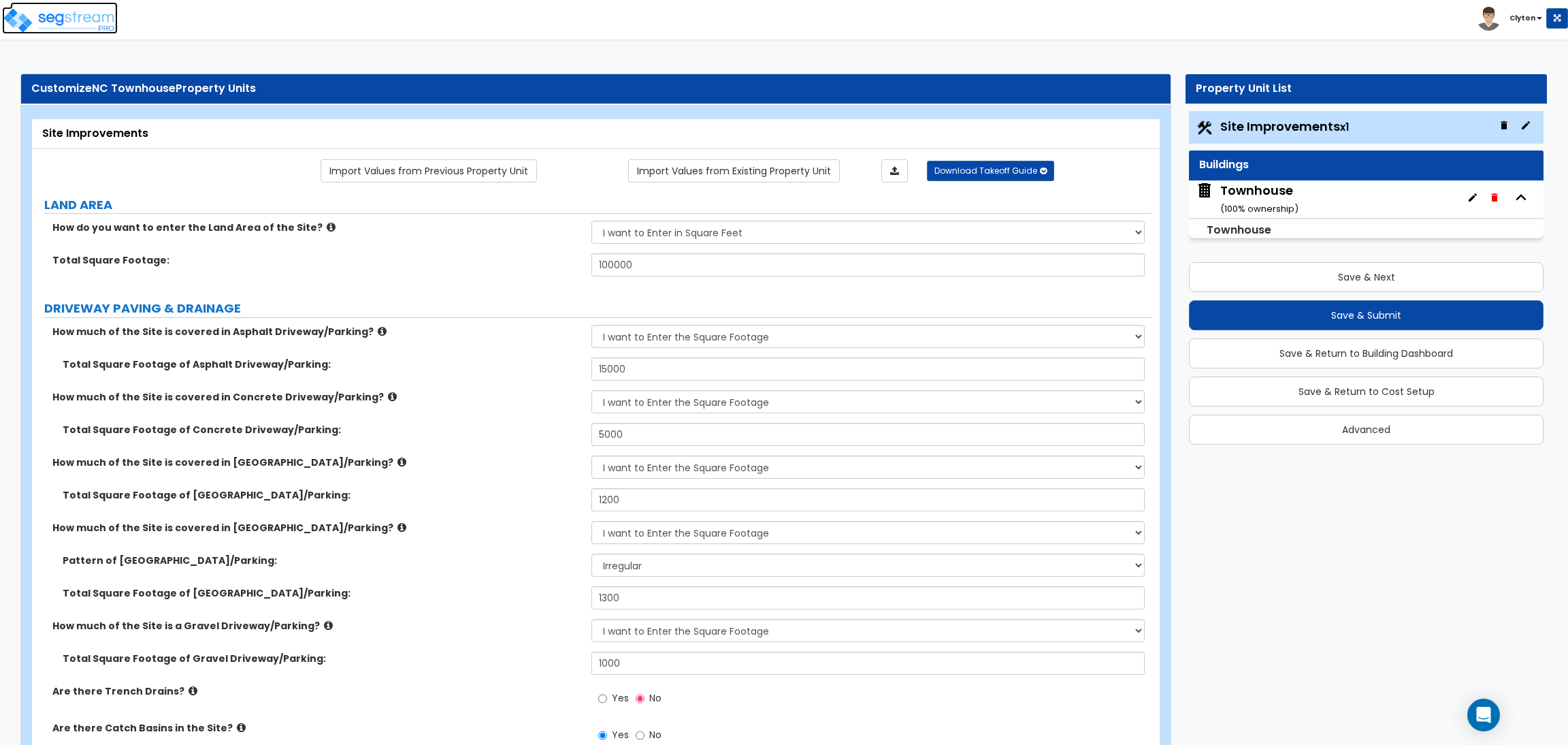
click at [34, 12] on img at bounding box center [60, 20] width 116 height 28
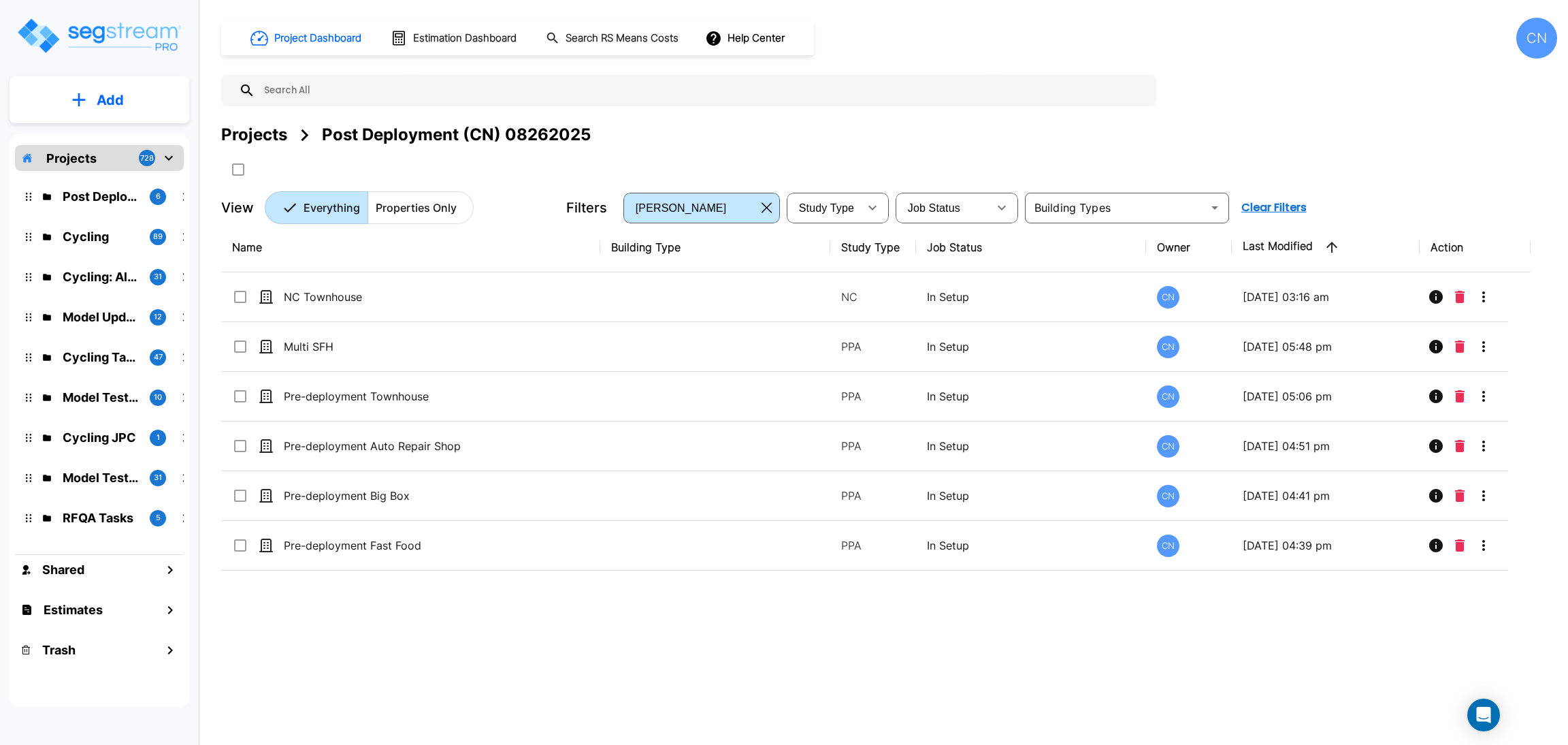
drag, startPoint x: 1369, startPoint y: 154, endPoint x: 1349, endPoint y: 0, distance: 155.3
click at [1368, 154] on div "Projects Post Deployment (CN) 08262025" at bounding box center [889, 151] width 1336 height 58
drag, startPoint x: 1318, startPoint y: 707, endPoint x: 1310, endPoint y: 717, distance: 12.8
click at [1318, 707] on div "Project Dashboard Estimation Dashboard Search RS Means Costs Help Center CN Pro…" at bounding box center [889, 372] width 1358 height 745
click at [1144, 128] on div "Projects Post Deployment (CN) 08262025" at bounding box center [889, 134] width 1336 height 25
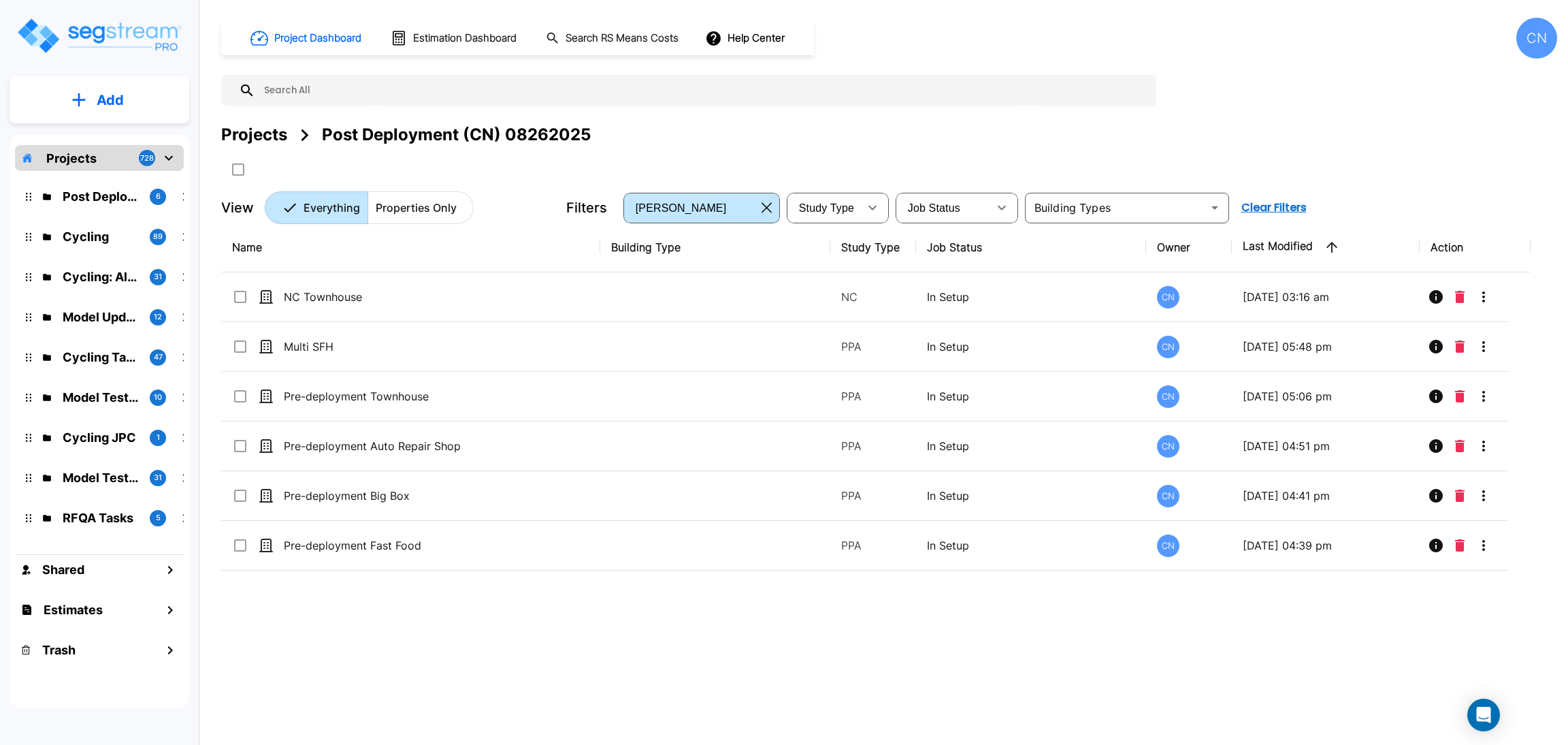
click at [1277, 138] on div "Projects Post Deployment (CN) 08262025" at bounding box center [889, 134] width 1336 height 25
